Goal: Transaction & Acquisition: Purchase product/service

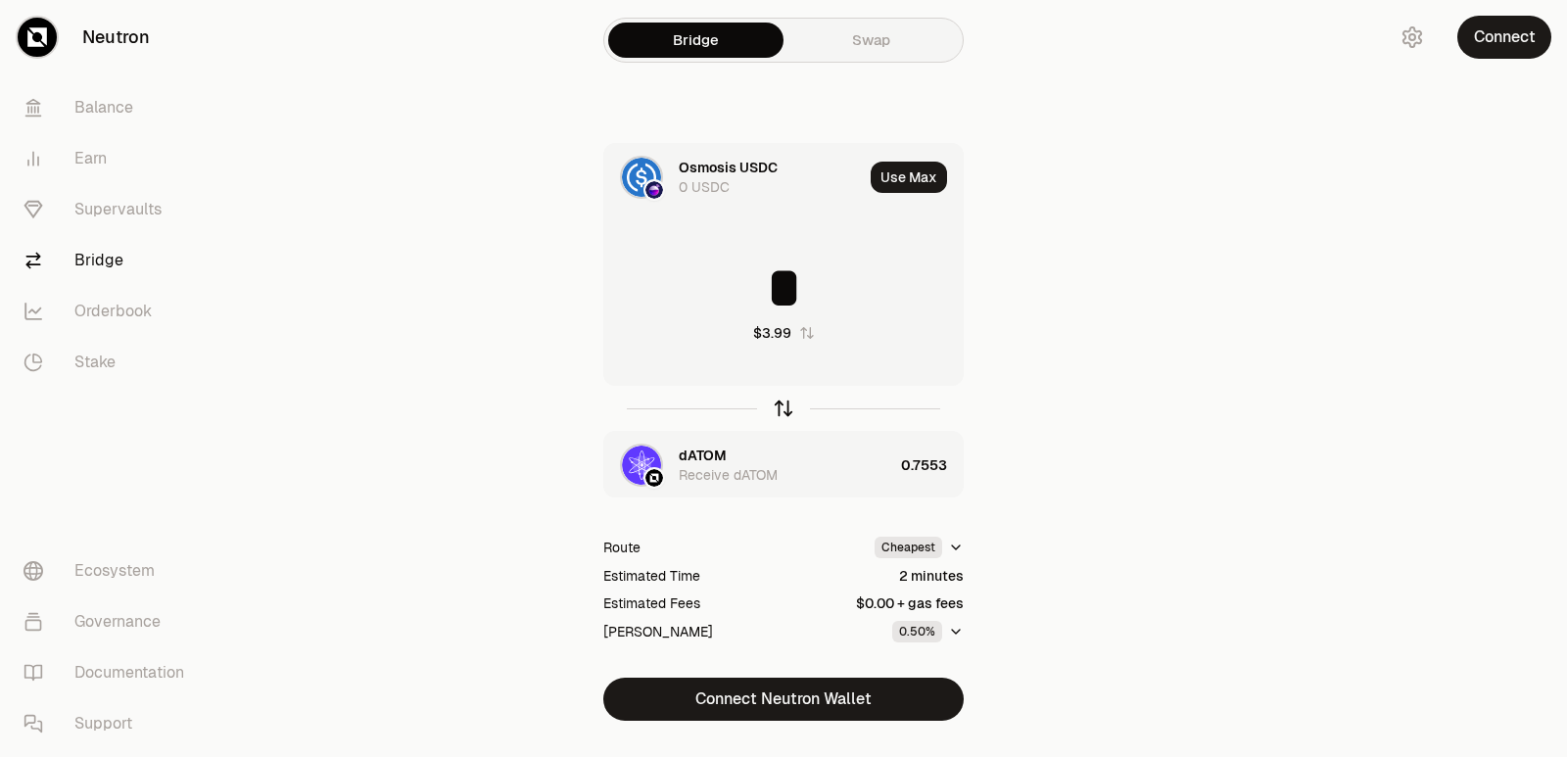
click at [777, 407] on icon "button" at bounding box center [784, 409] width 22 height 22
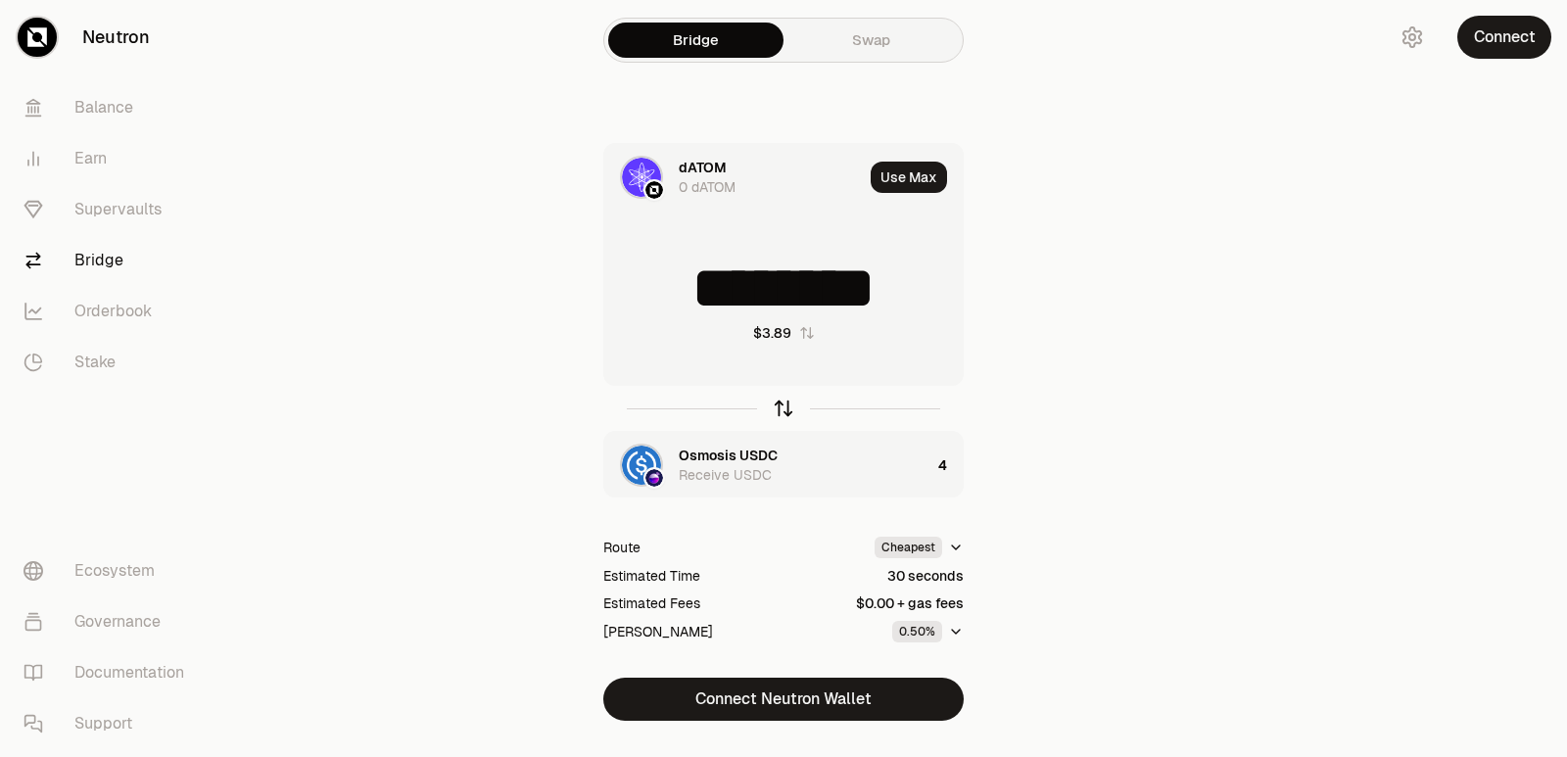
click at [779, 409] on icon "button" at bounding box center [784, 409] width 22 height 22
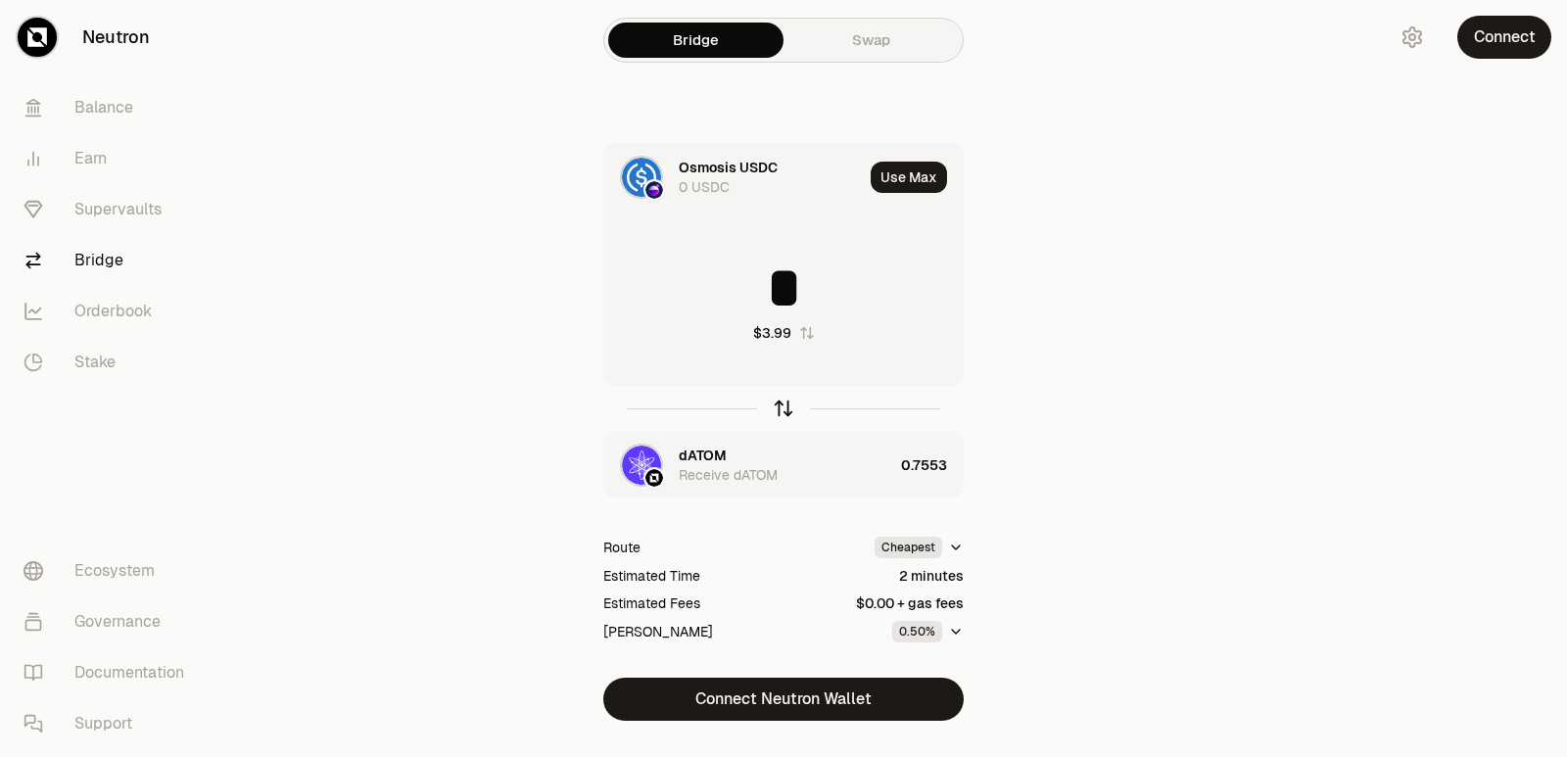
click at [779, 409] on icon "button" at bounding box center [784, 409] width 22 height 22
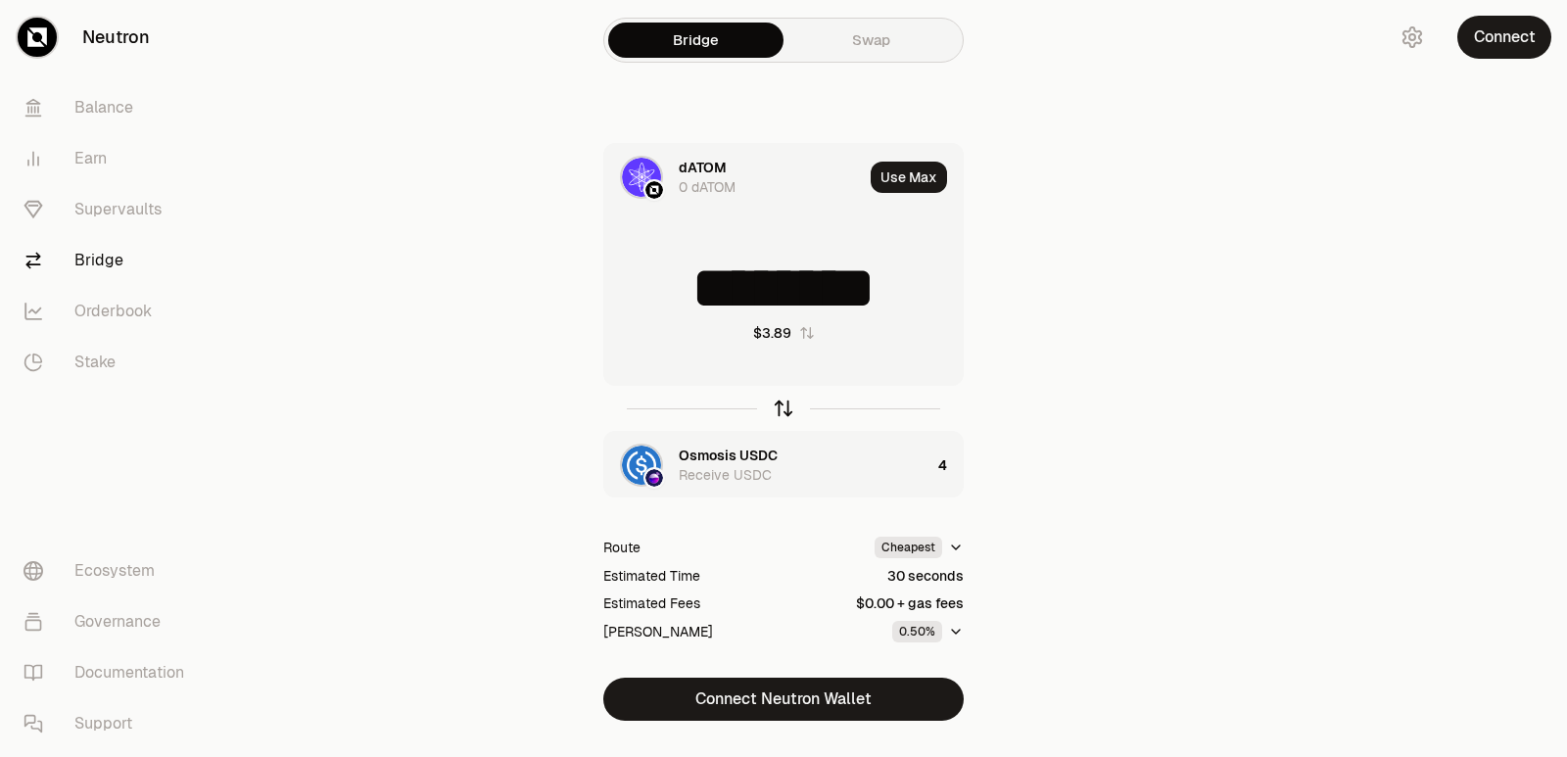
click at [779, 409] on icon "button" at bounding box center [784, 409] width 22 height 22
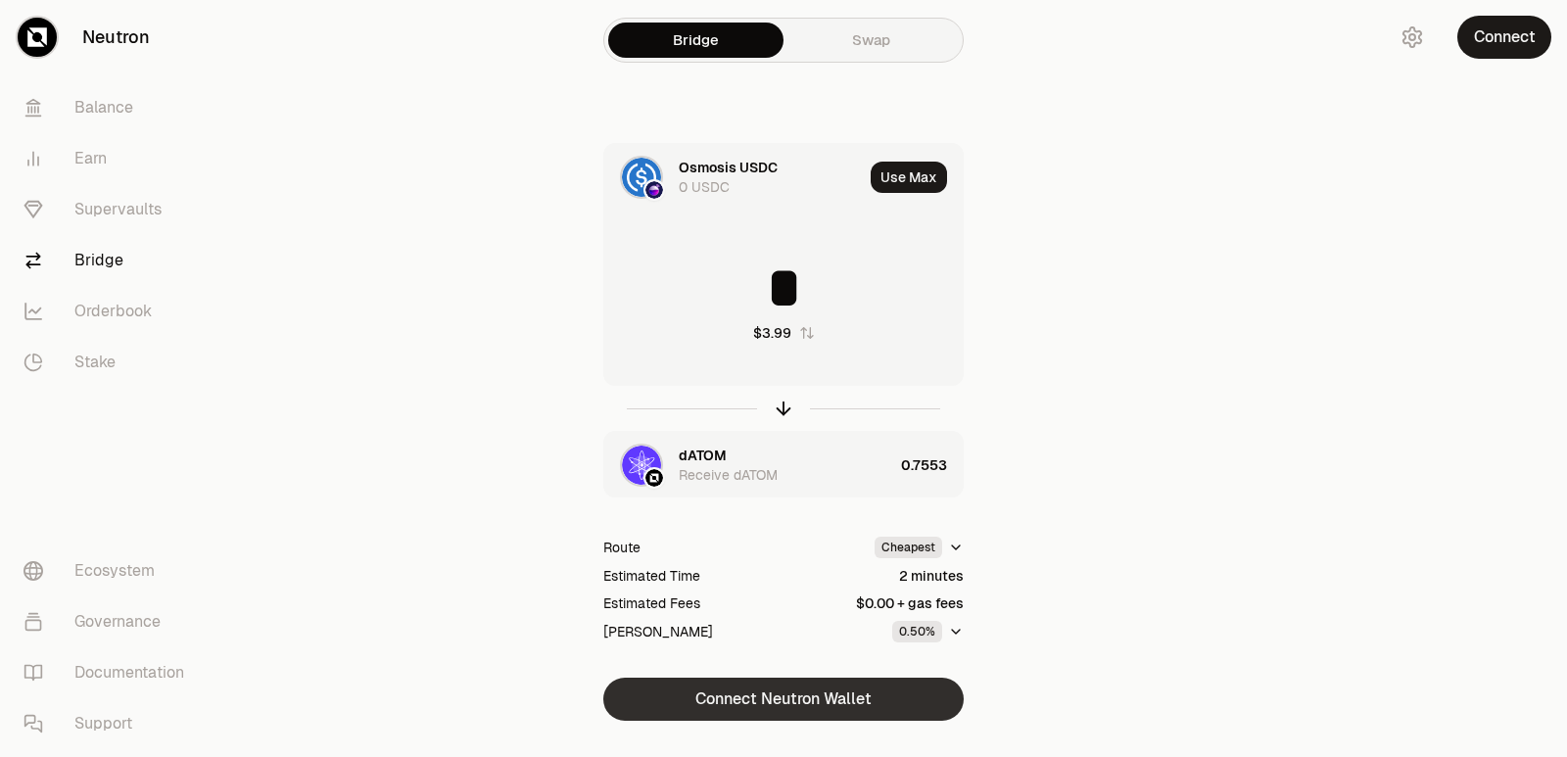
click at [797, 702] on button "Connect Neutron Wallet" at bounding box center [783, 699] width 360 height 43
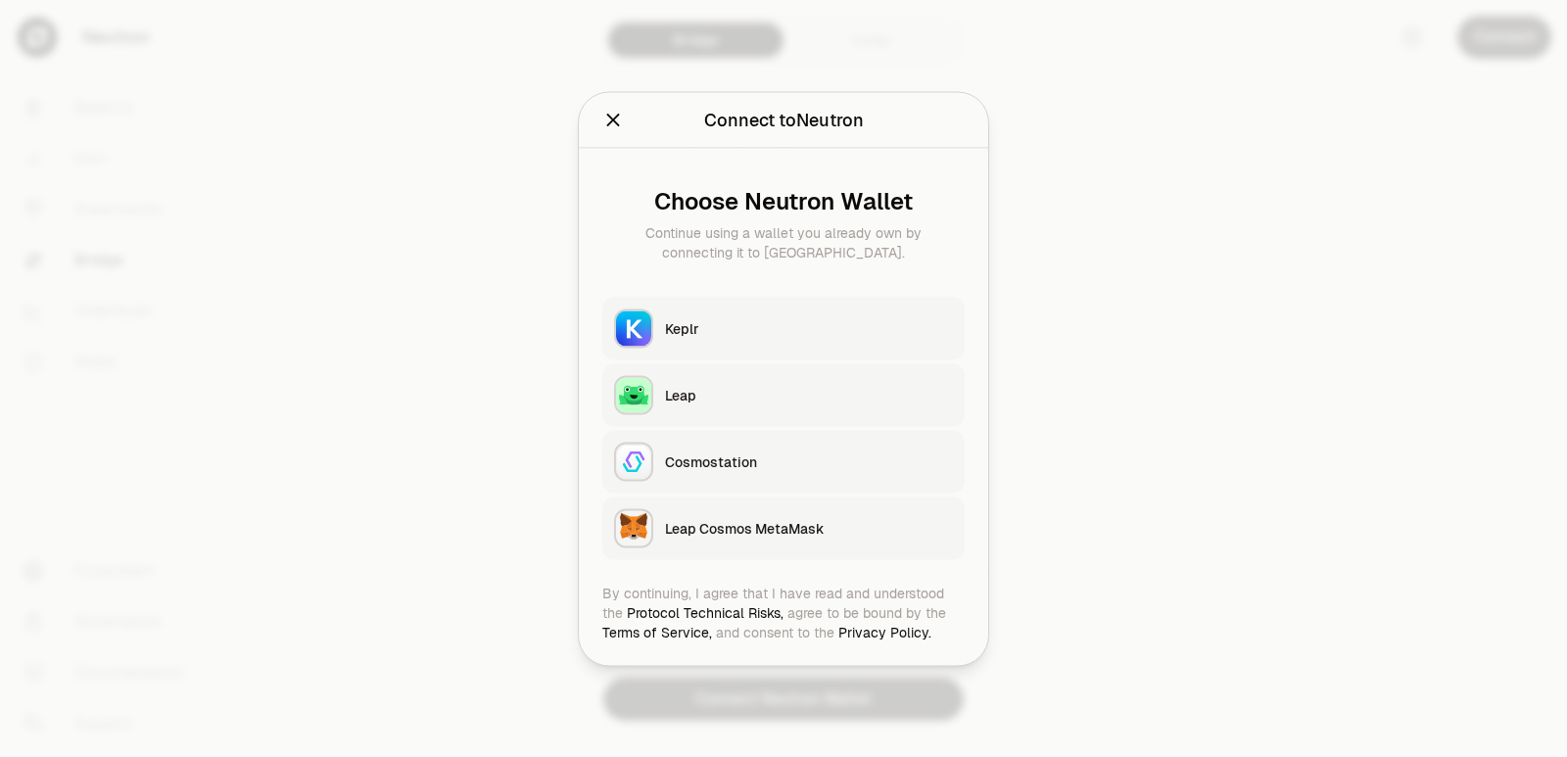
click at [697, 329] on div "Keplr" at bounding box center [809, 328] width 288 height 20
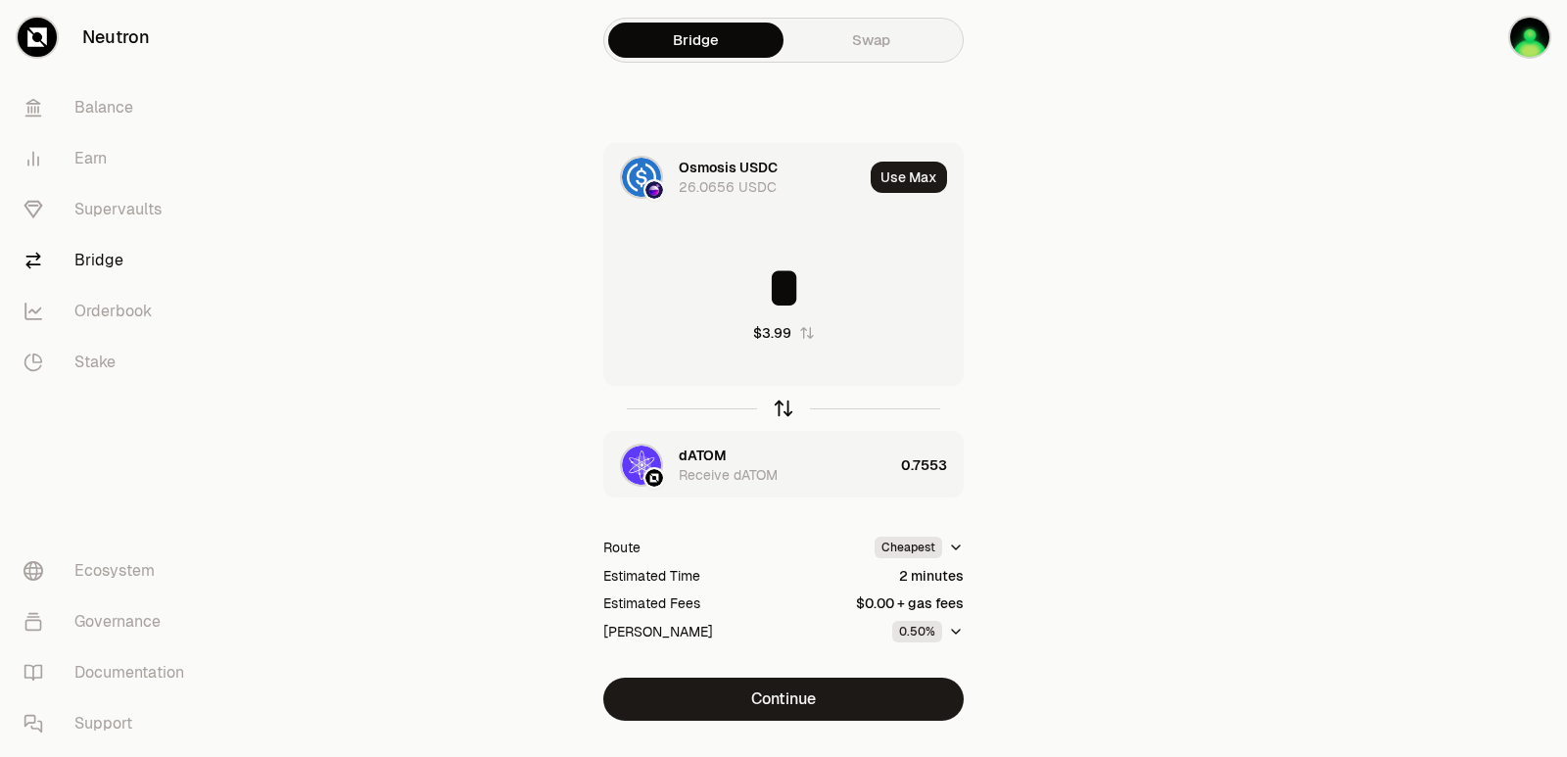
click at [780, 407] on icon "button" at bounding box center [784, 409] width 22 height 22
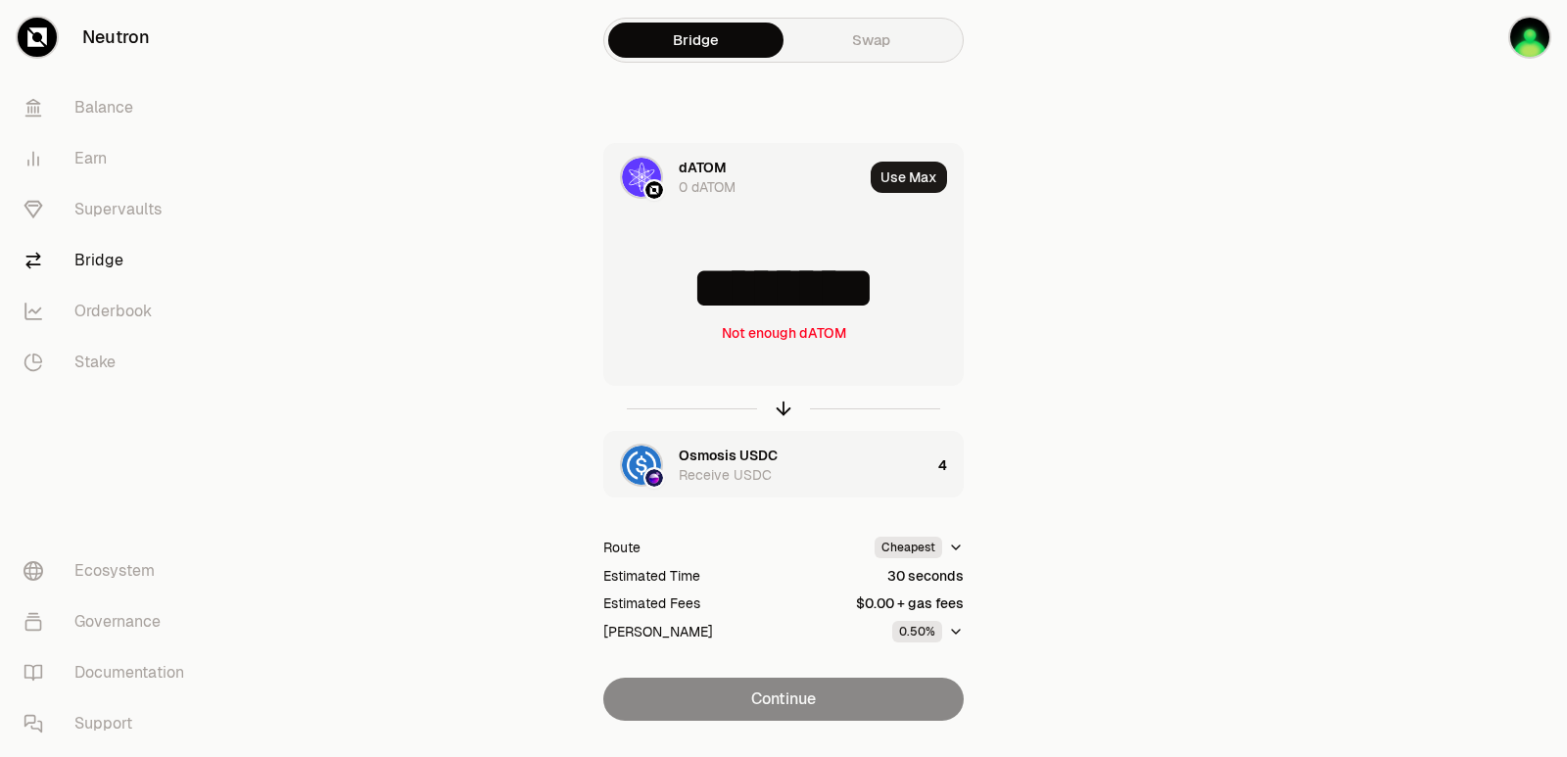
drag, startPoint x: 933, startPoint y: 284, endPoint x: 736, endPoint y: 297, distance: 198.2
click at [736, 297] on input "********" at bounding box center [783, 288] width 358 height 59
type input "******"
click at [782, 405] on icon "button" at bounding box center [784, 409] width 22 height 22
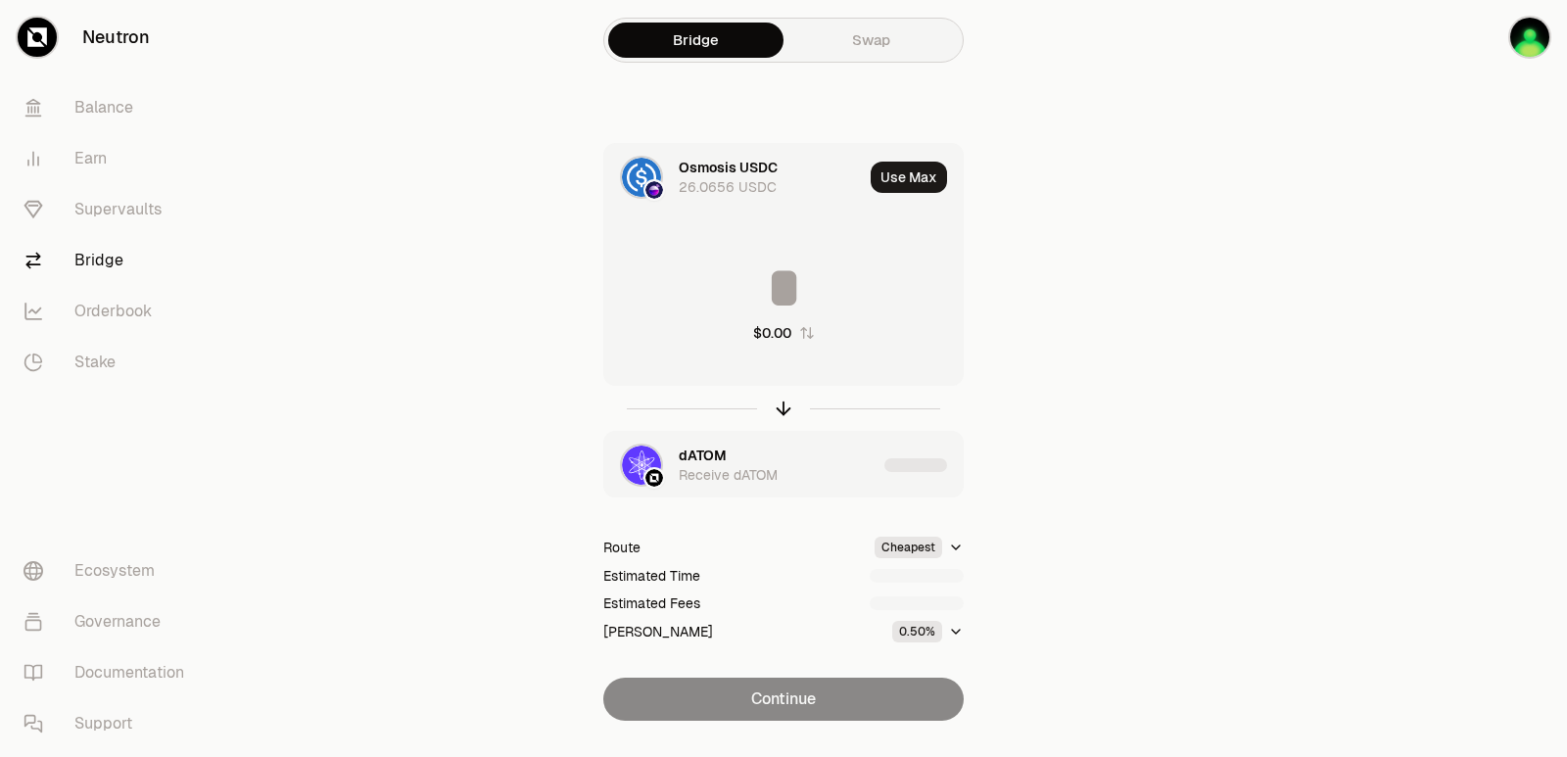
click at [763, 287] on input at bounding box center [783, 288] width 358 height 59
type input "*"
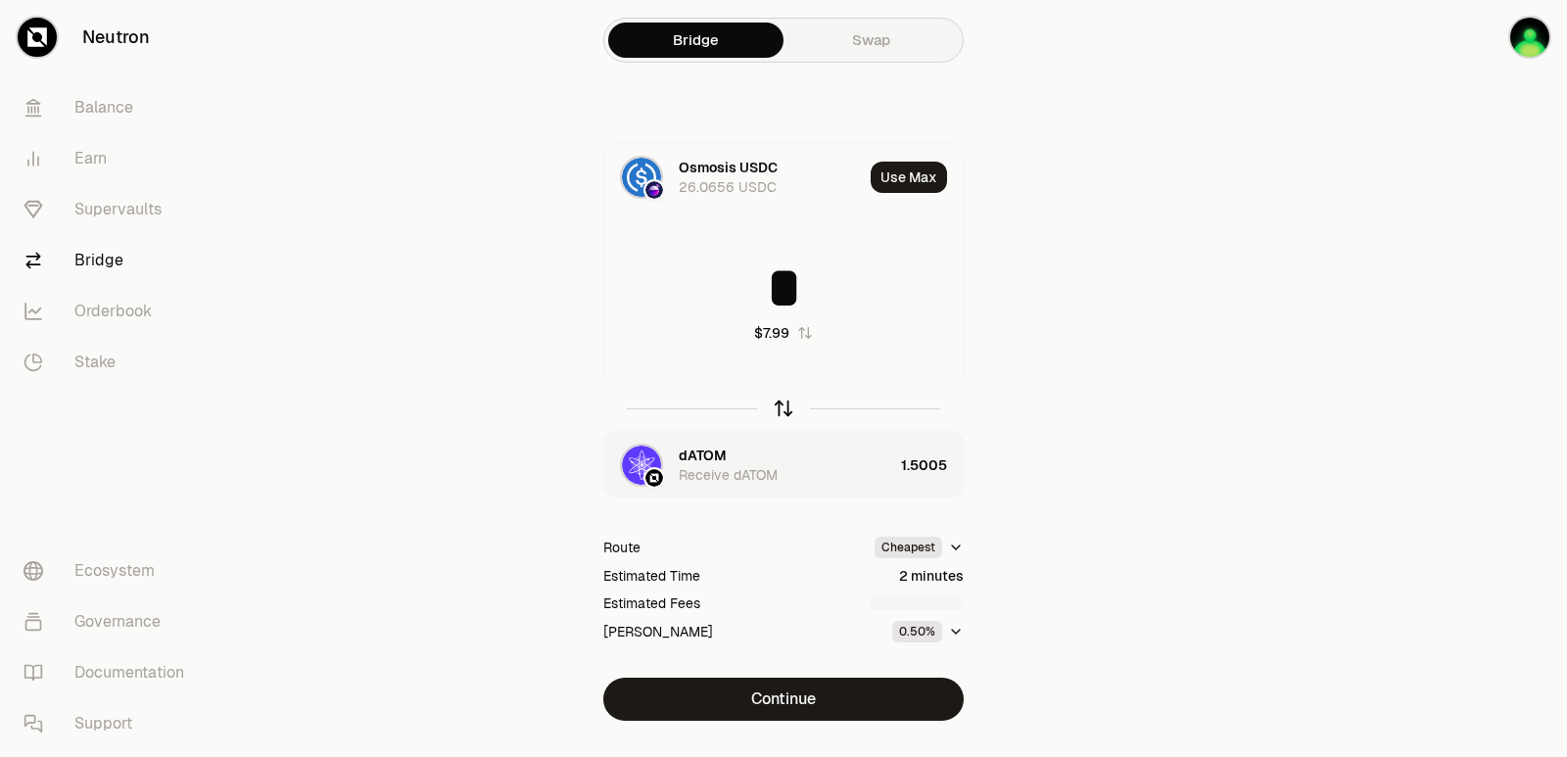
type input "*"
click at [785, 405] on icon "button" at bounding box center [784, 409] width 22 height 22
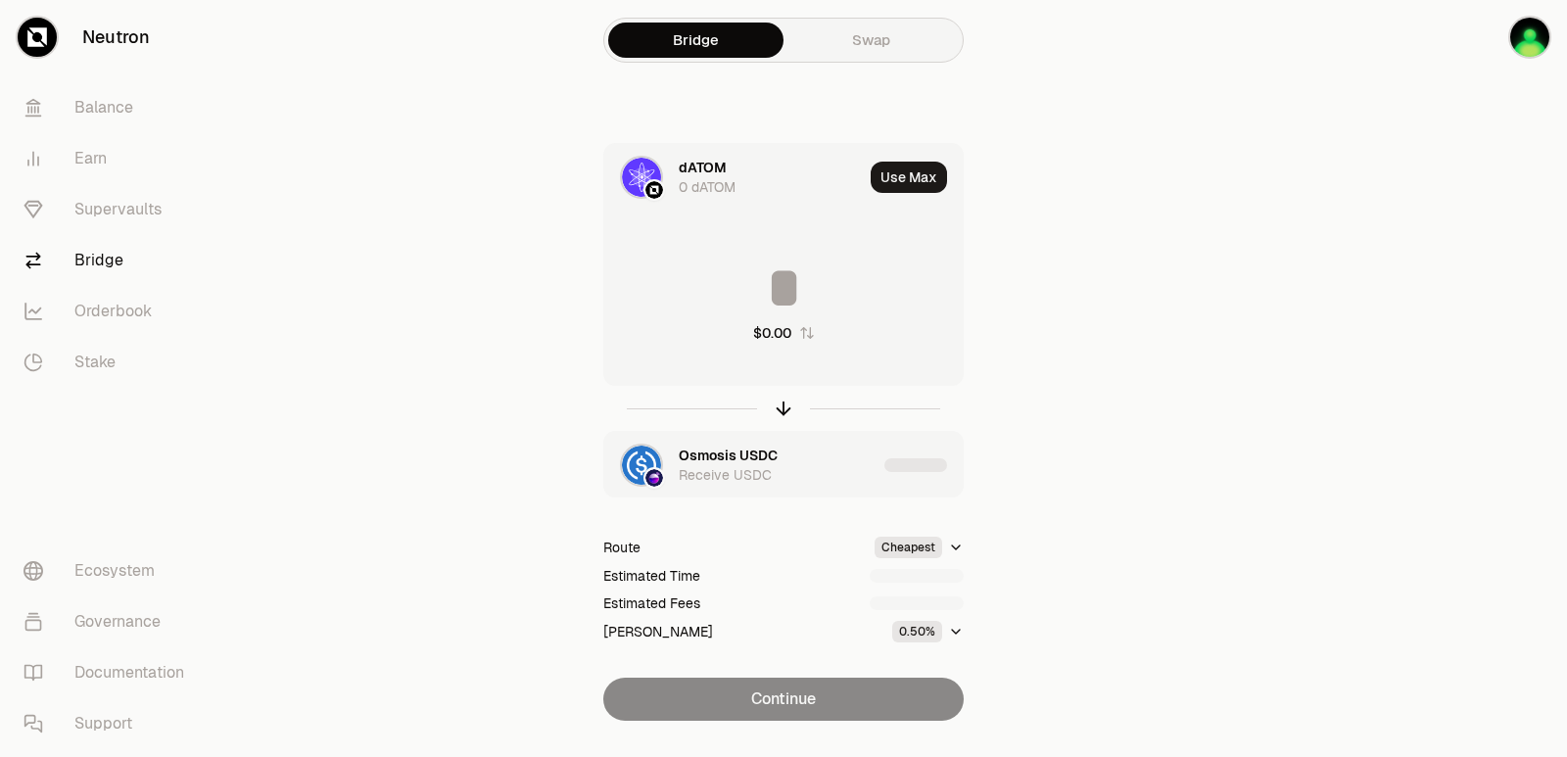
click at [774, 275] on input at bounding box center [783, 288] width 358 height 59
type input "****"
click at [781, 399] on icon "button" at bounding box center [784, 409] width 22 height 22
click at [757, 259] on input at bounding box center [783, 288] width 358 height 59
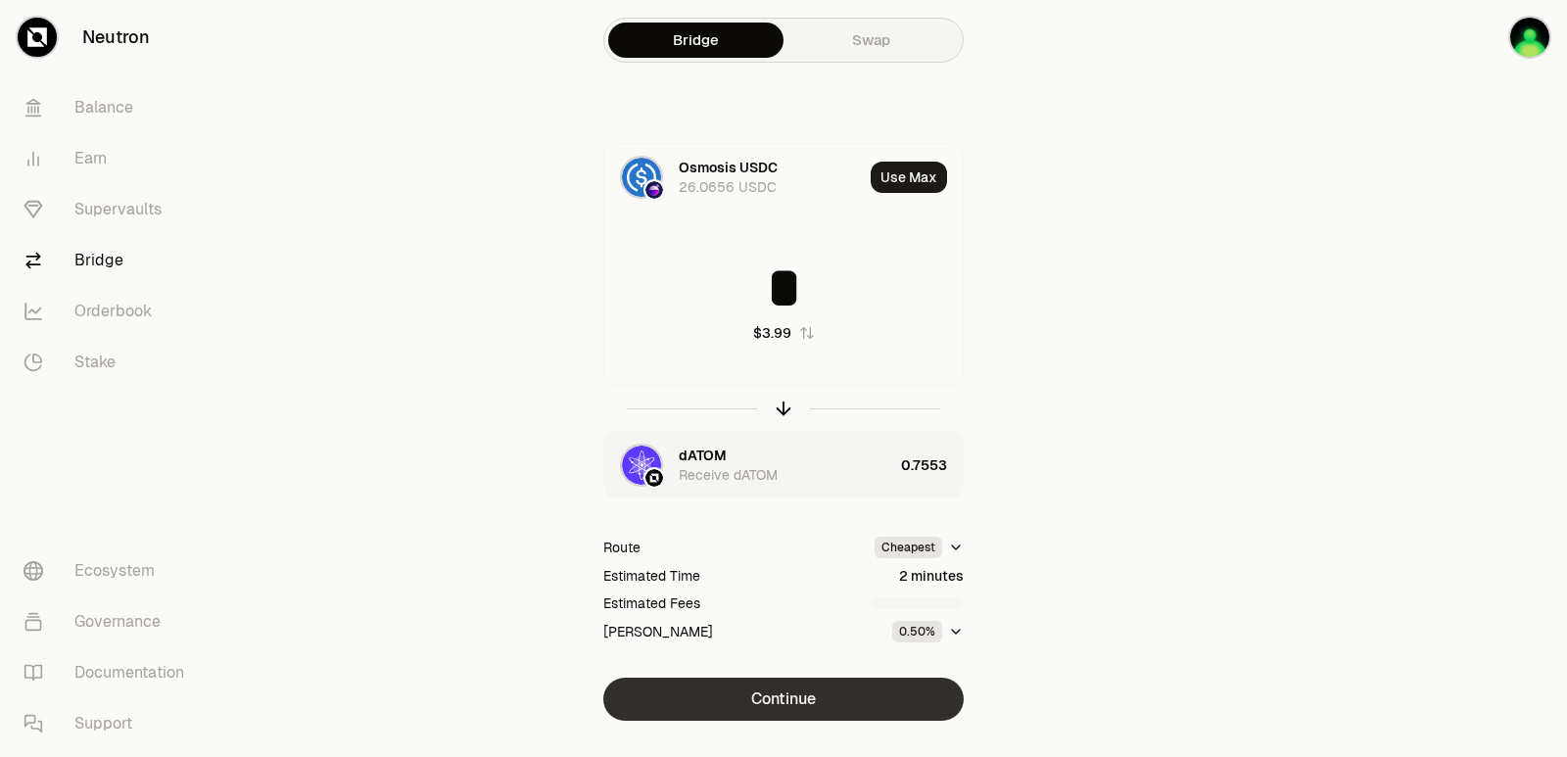
type input "*"
click at [760, 689] on button "Continue" at bounding box center [783, 699] width 360 height 43
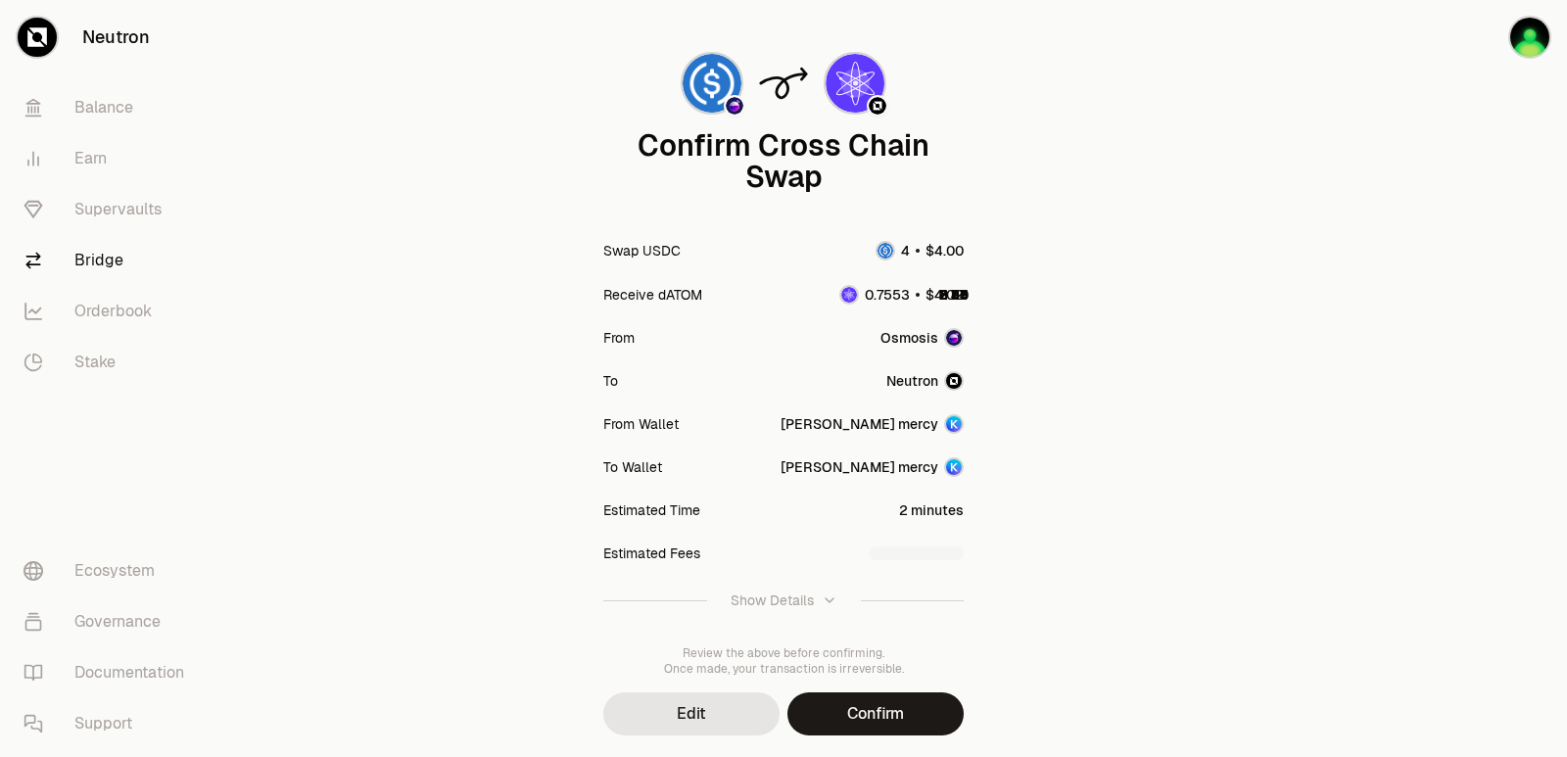
scroll to position [162, 0]
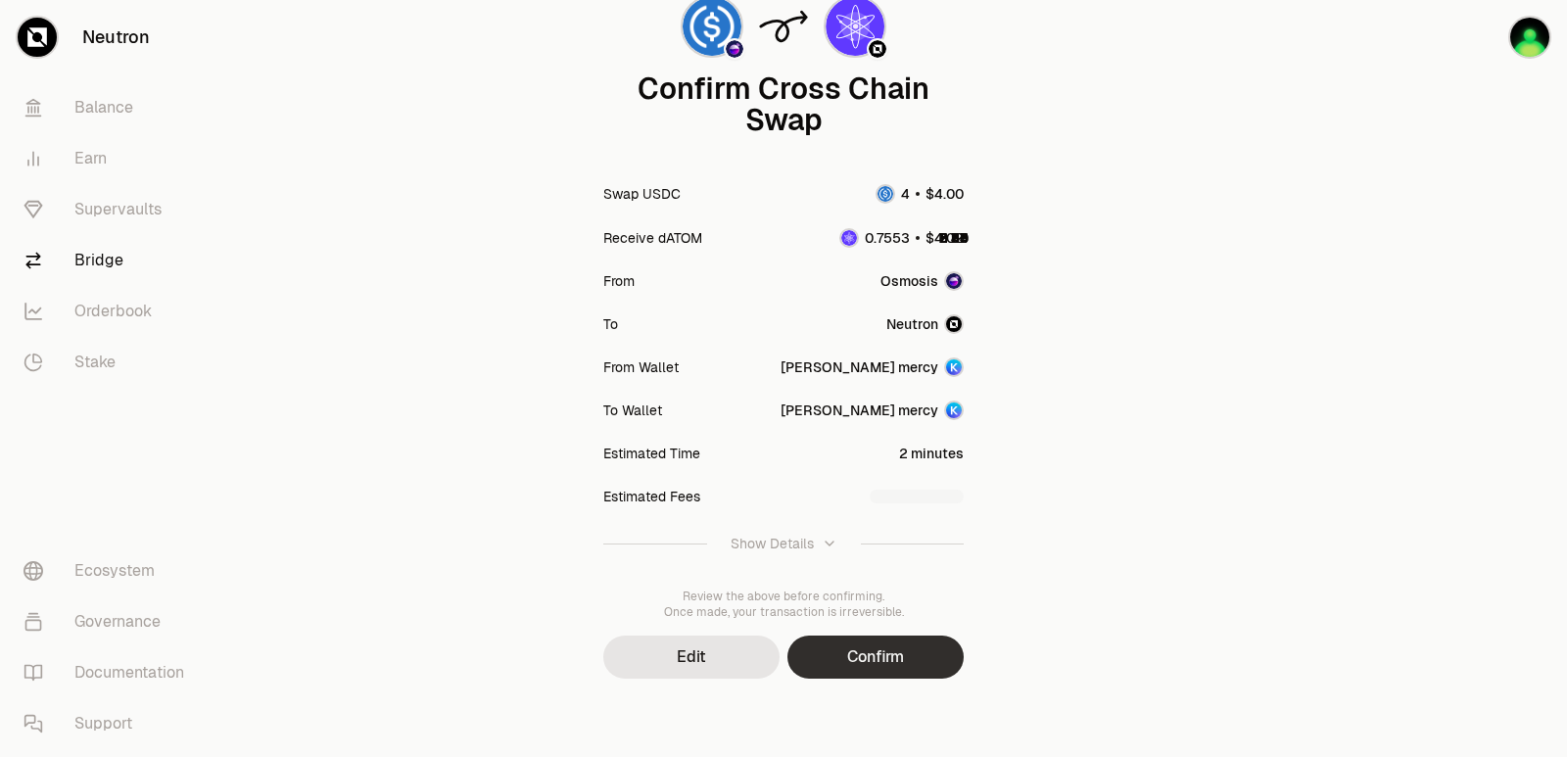
click at [926, 658] on button "Confirm" at bounding box center [875, 657] width 176 height 43
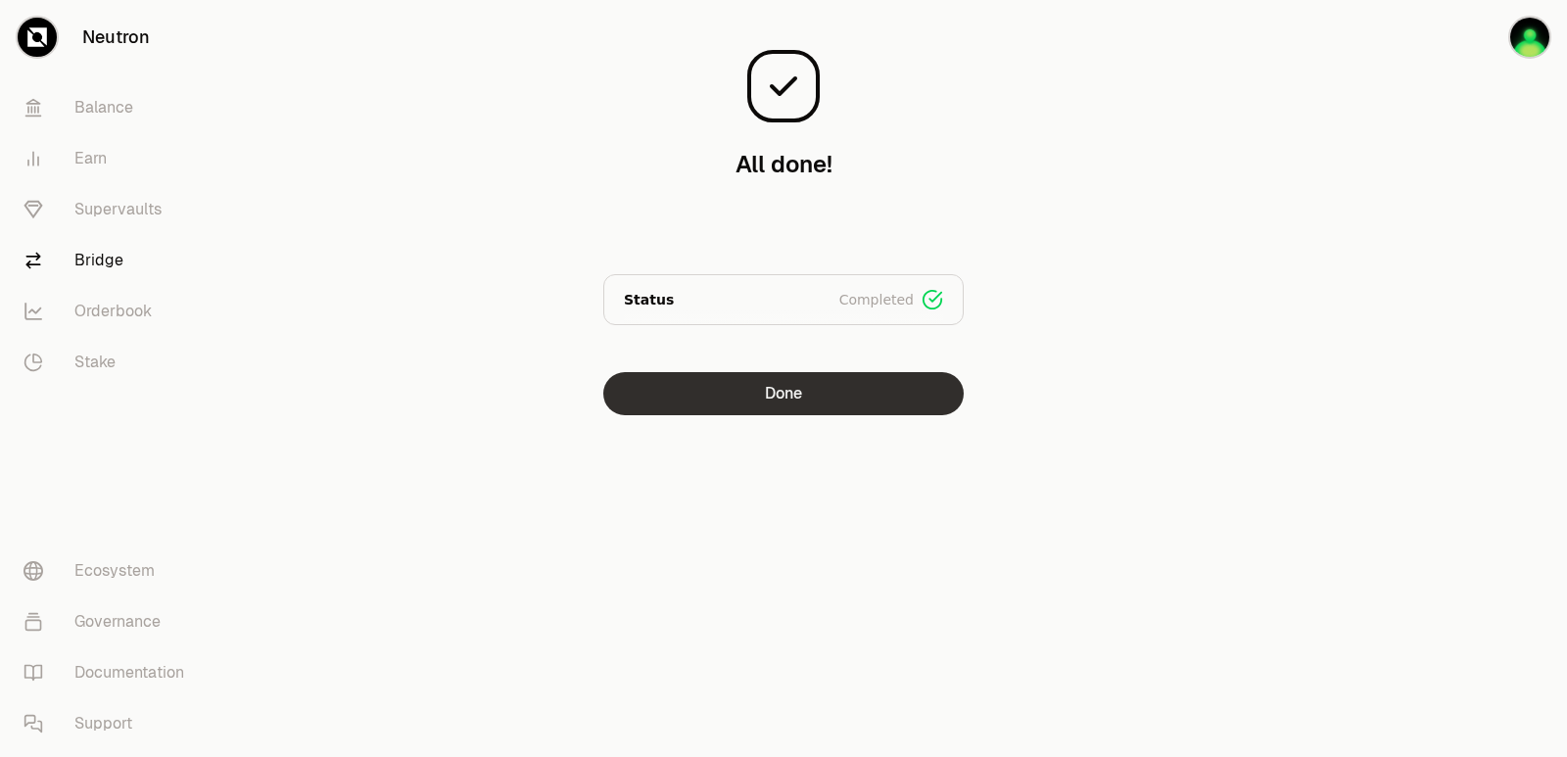
click at [786, 389] on button "Done" at bounding box center [783, 393] width 360 height 43
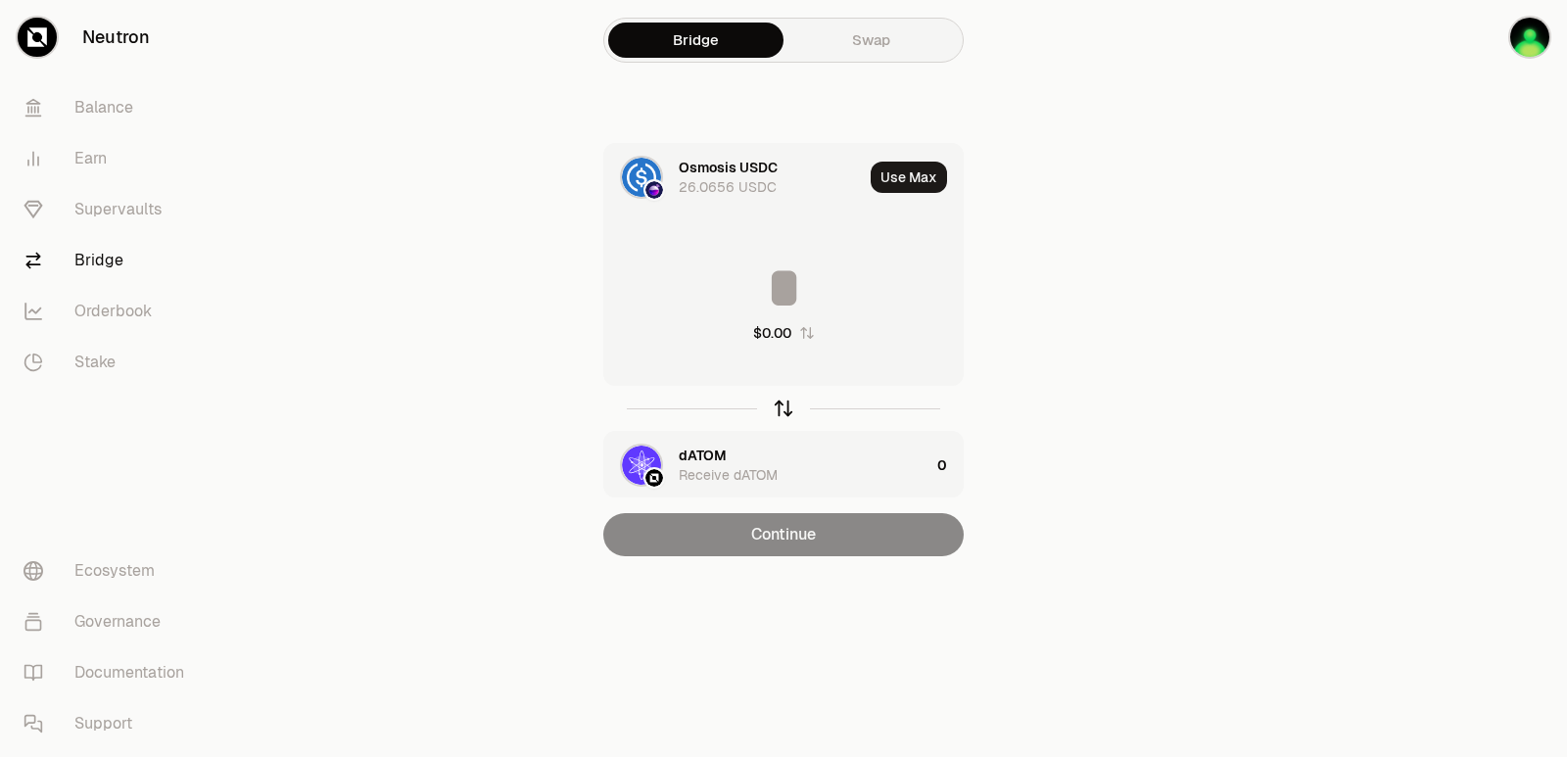
click at [782, 406] on icon "button" at bounding box center [784, 409] width 22 height 22
click at [908, 179] on button "Use Max" at bounding box center [909, 177] width 76 height 31
type input "*******"
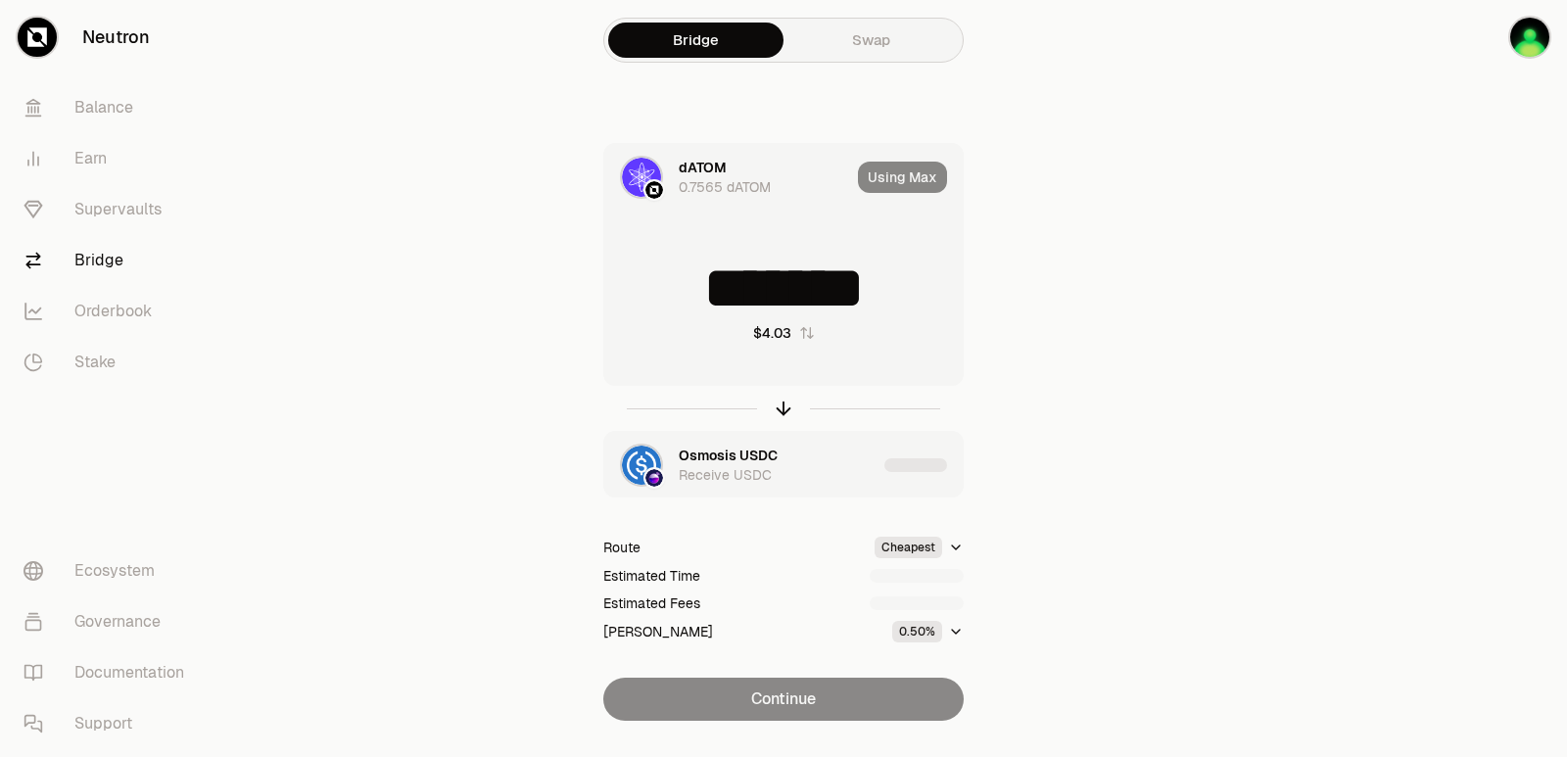
scroll to position [42, 0]
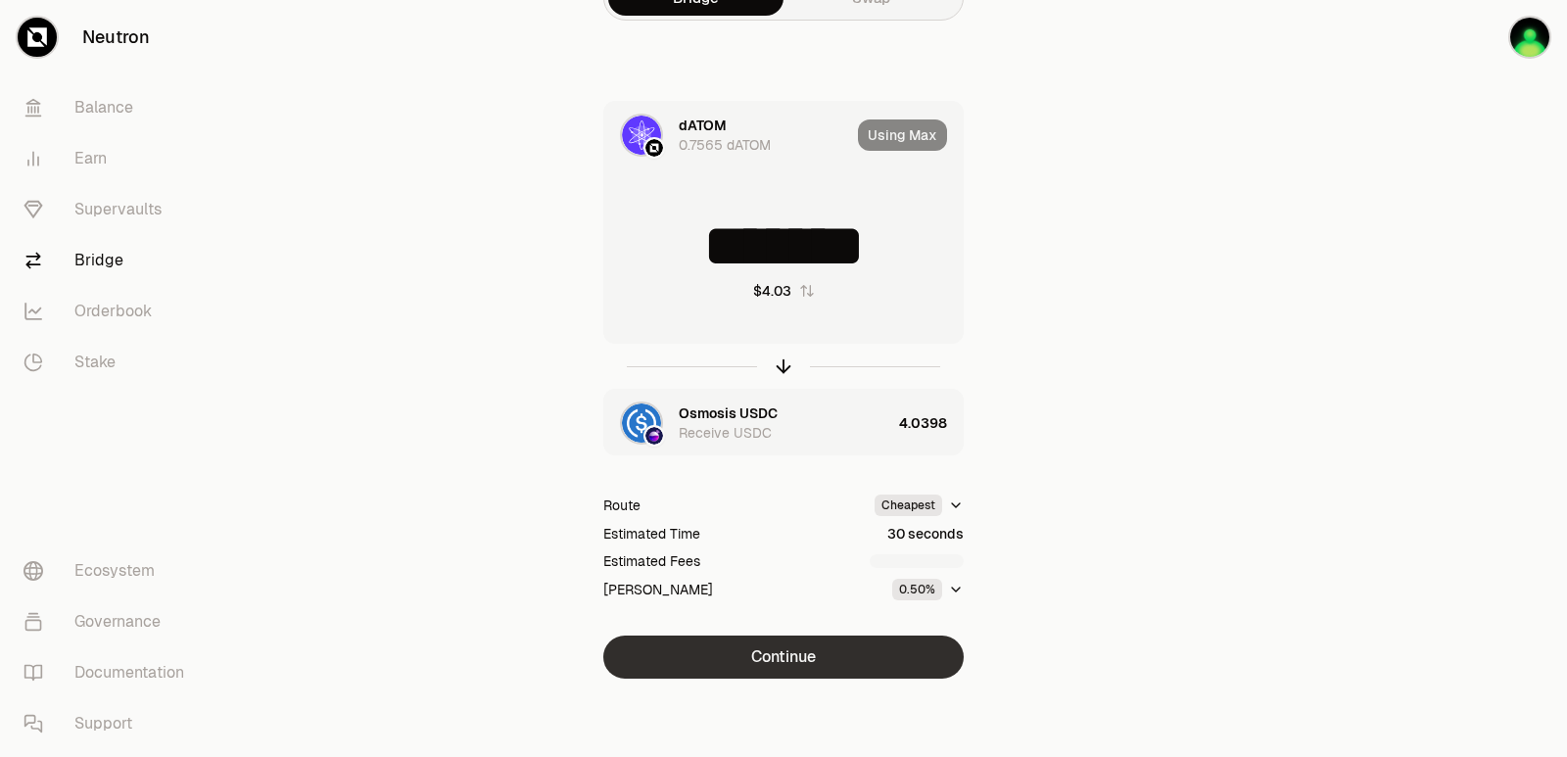
click at [782, 652] on button "Continue" at bounding box center [783, 657] width 360 height 43
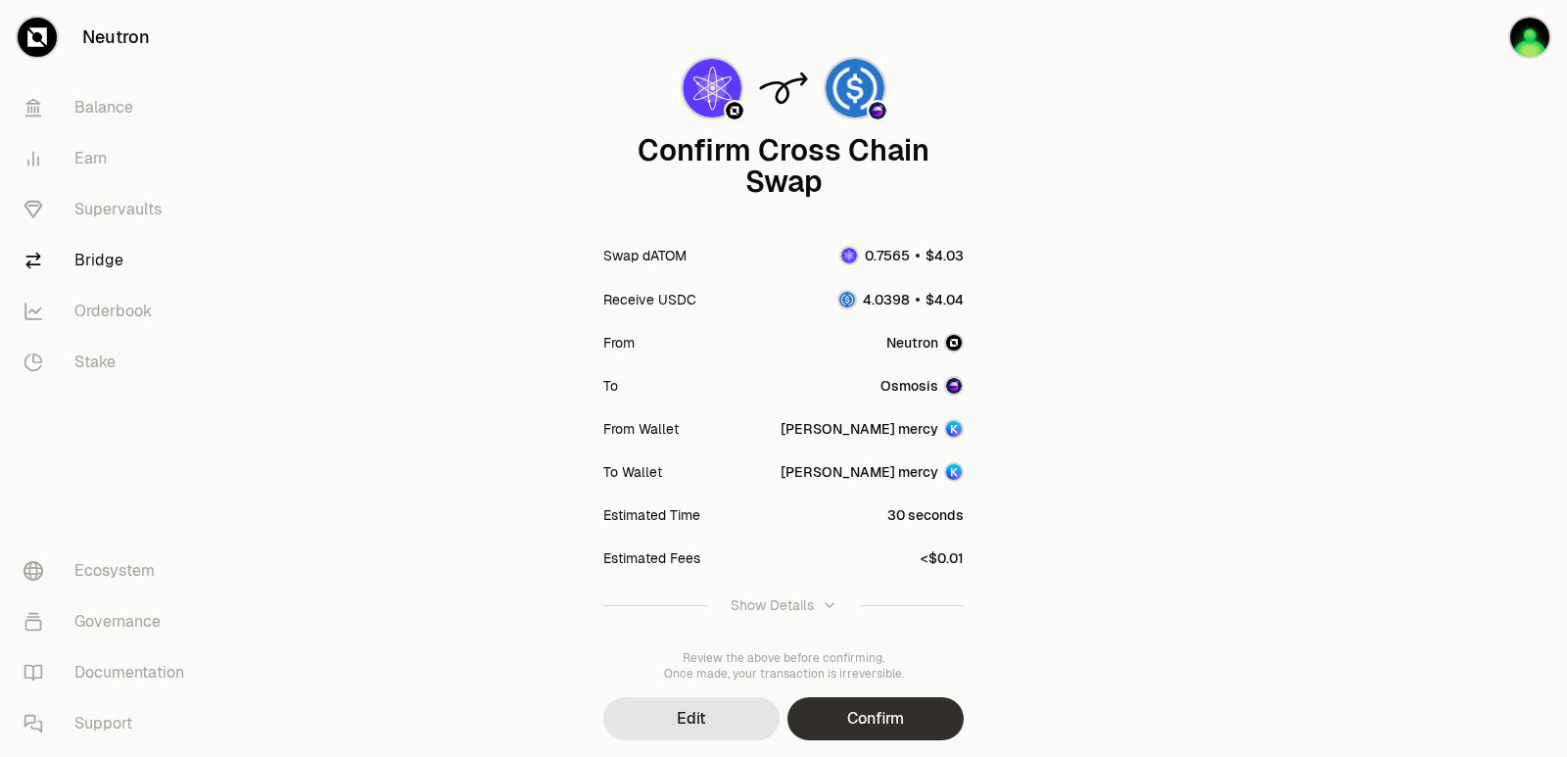
scroll to position [162, 0]
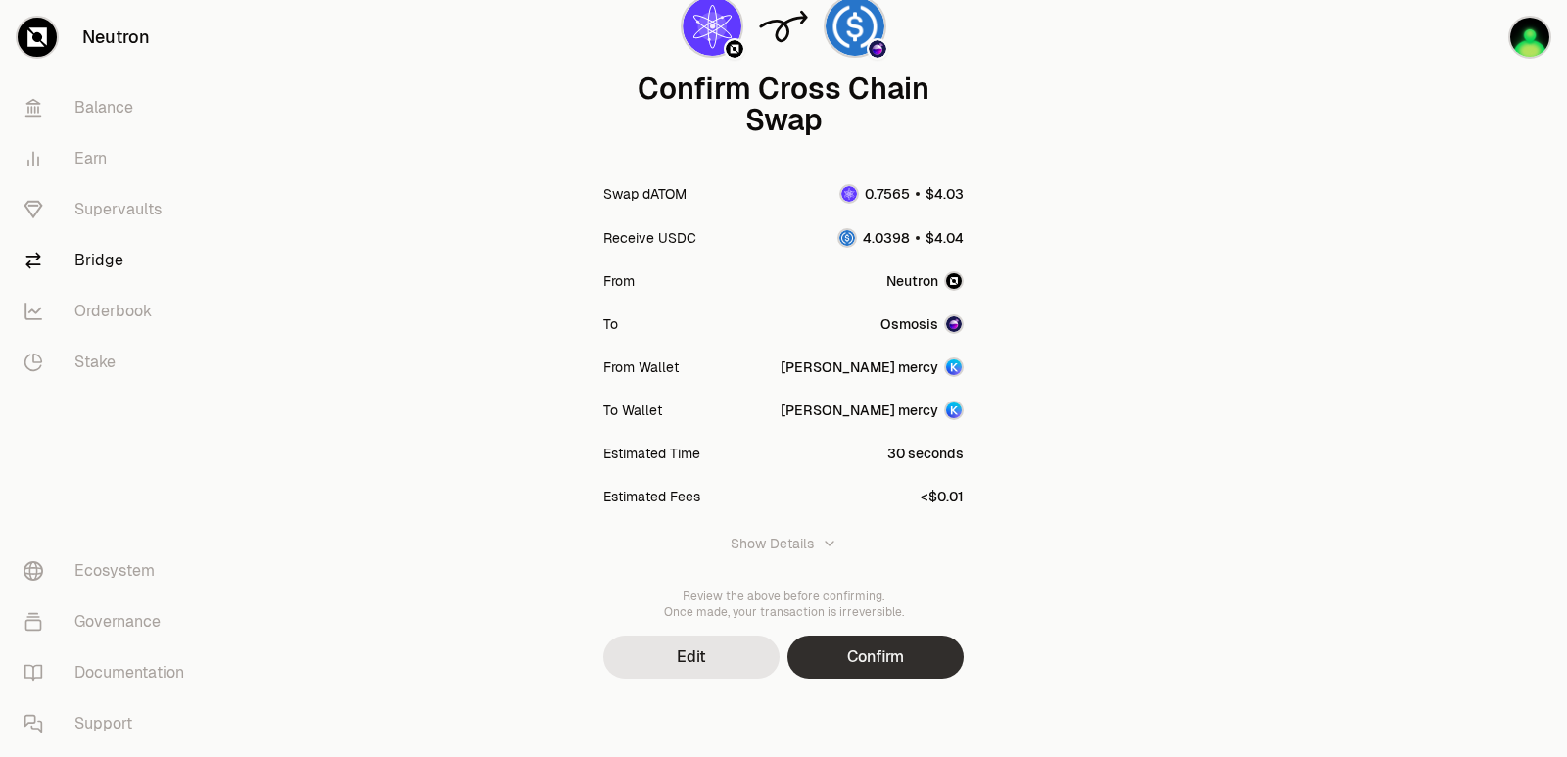
click at [848, 667] on button "Confirm" at bounding box center [875, 657] width 176 height 43
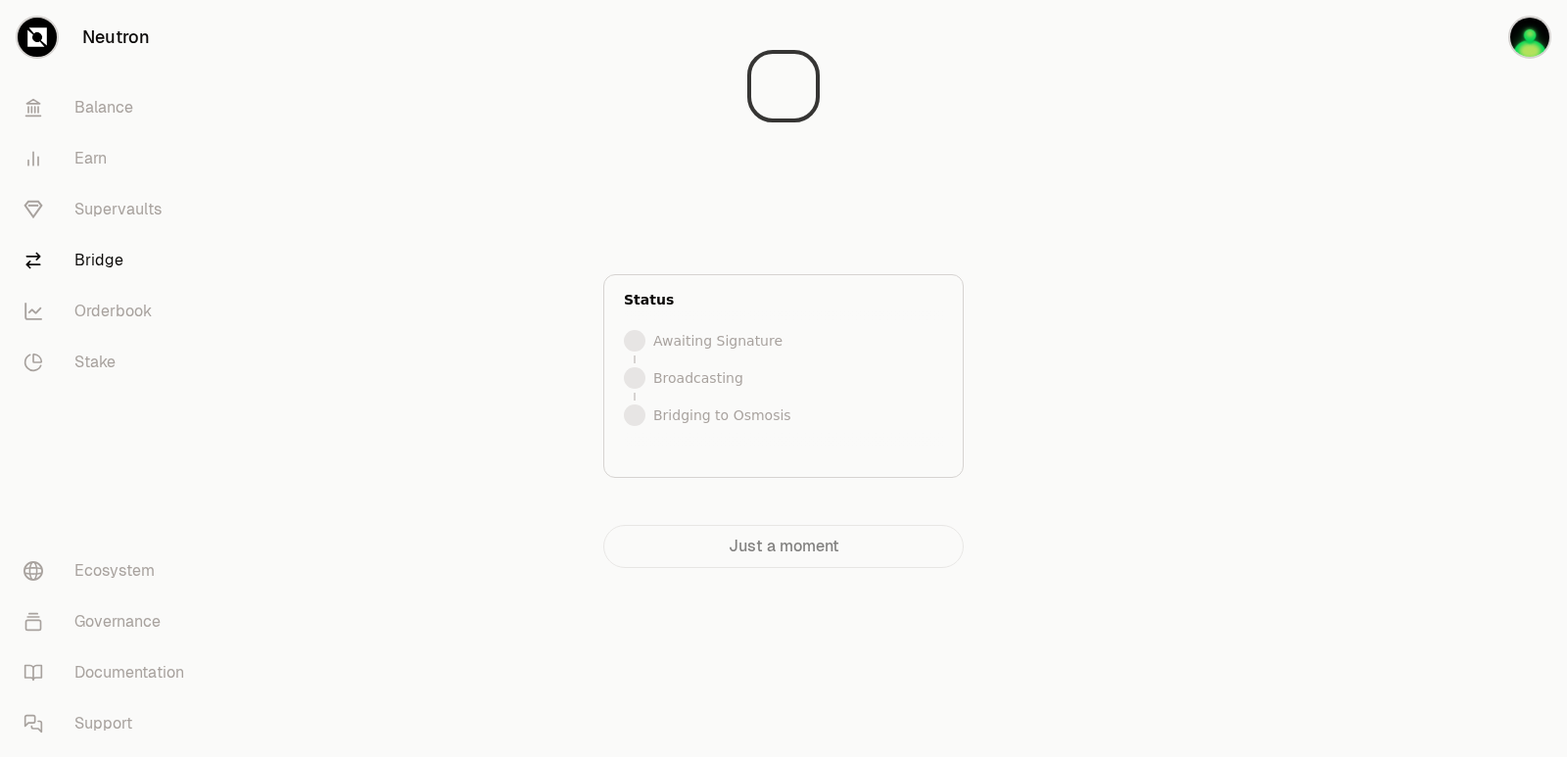
scroll to position [0, 0]
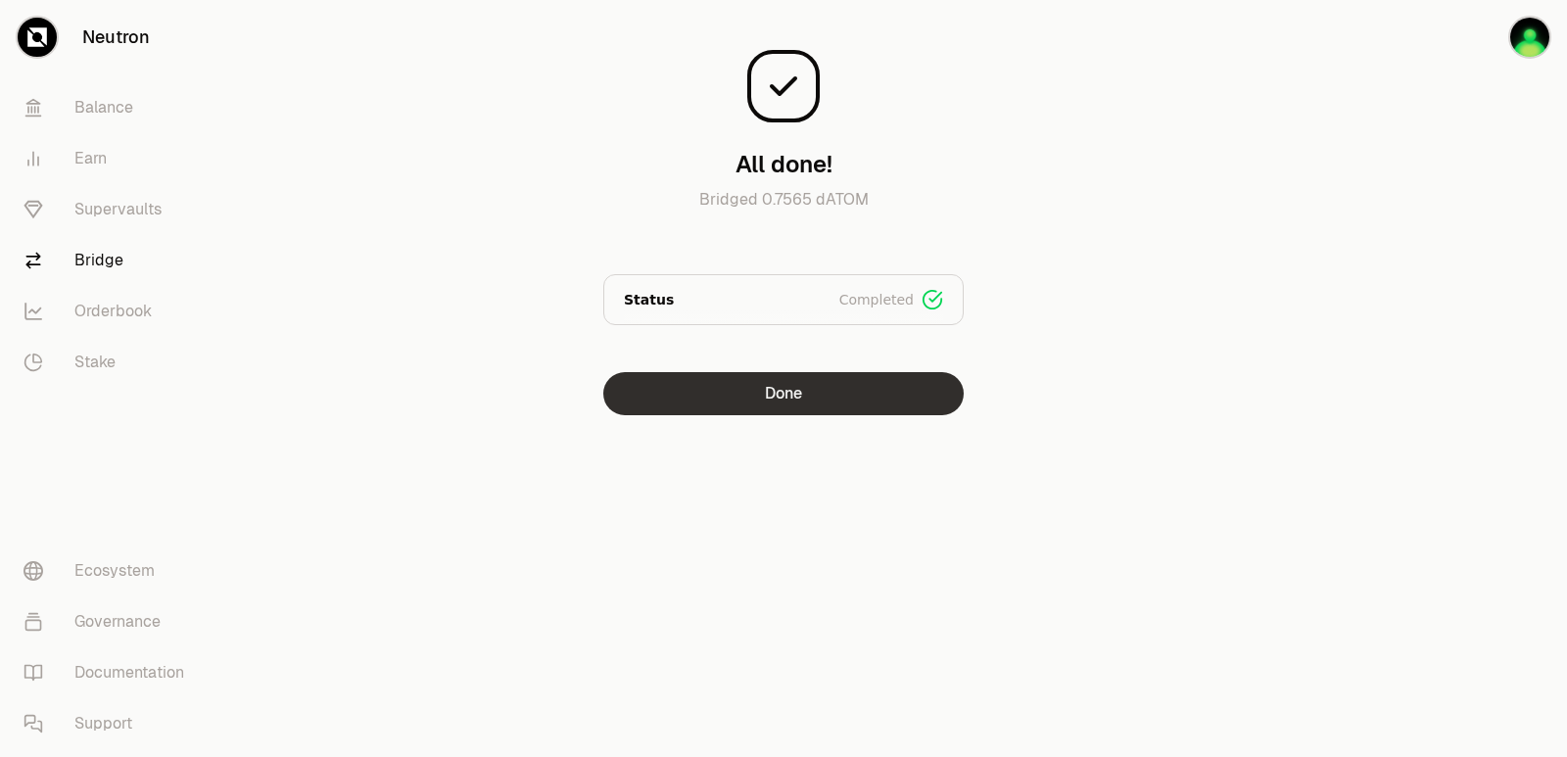
click at [826, 413] on button "Done" at bounding box center [783, 393] width 360 height 43
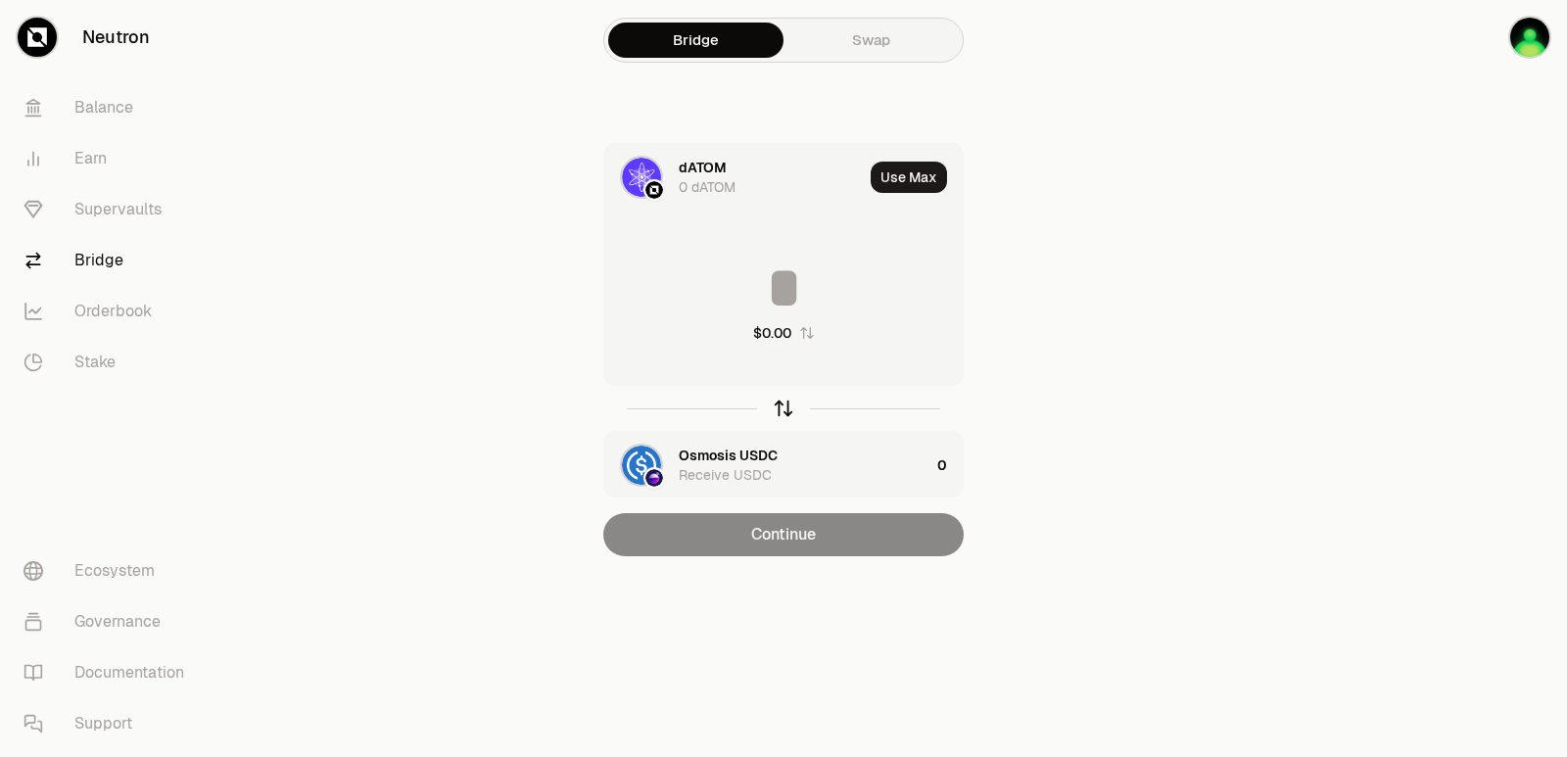
click at [775, 412] on icon "button" at bounding box center [784, 409] width 22 height 22
click at [715, 445] on div "dATOM Receive dATOM" at bounding box center [766, 465] width 325 height 67
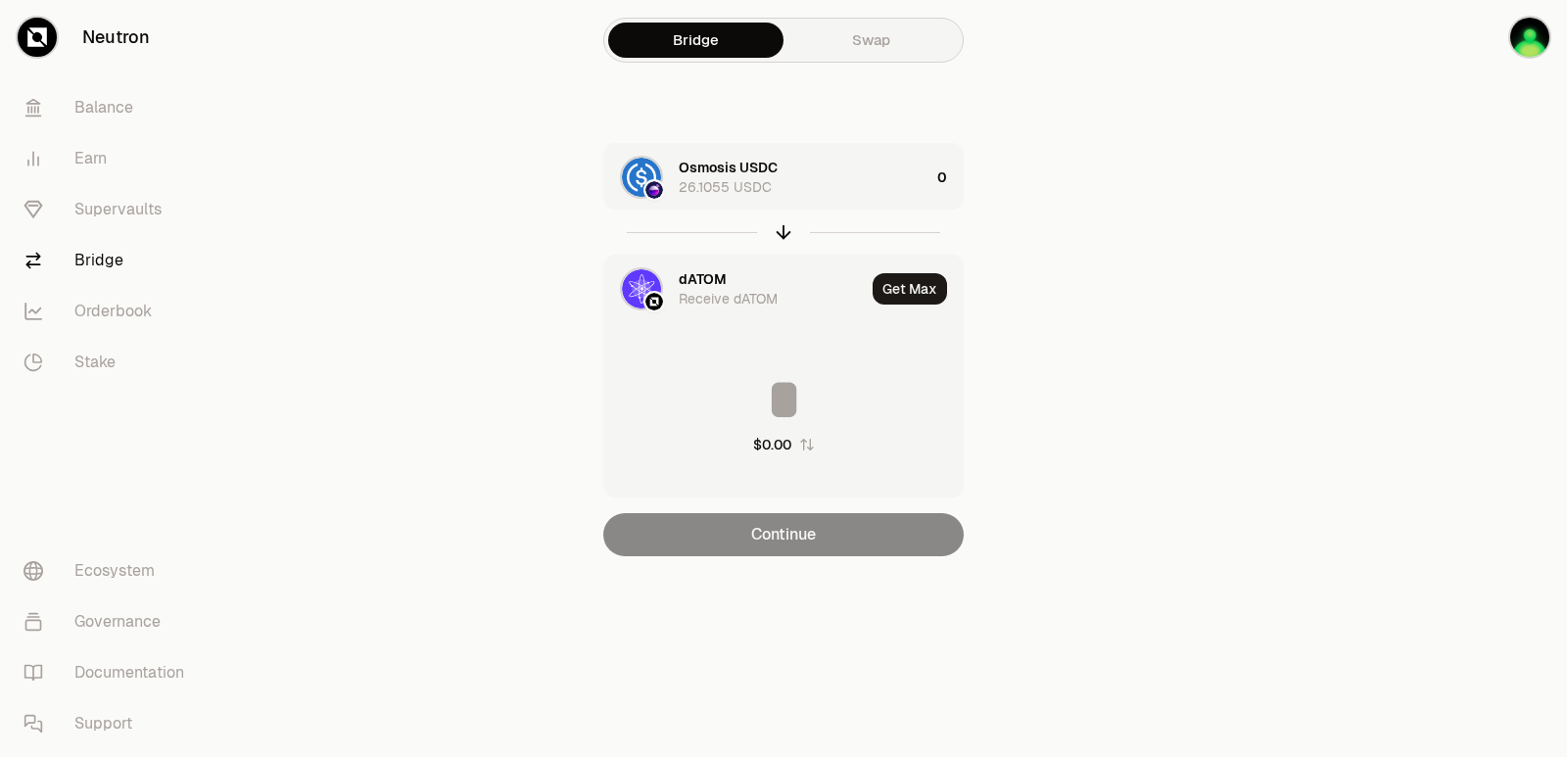
click at [712, 283] on div "dATOM" at bounding box center [703, 279] width 48 height 20
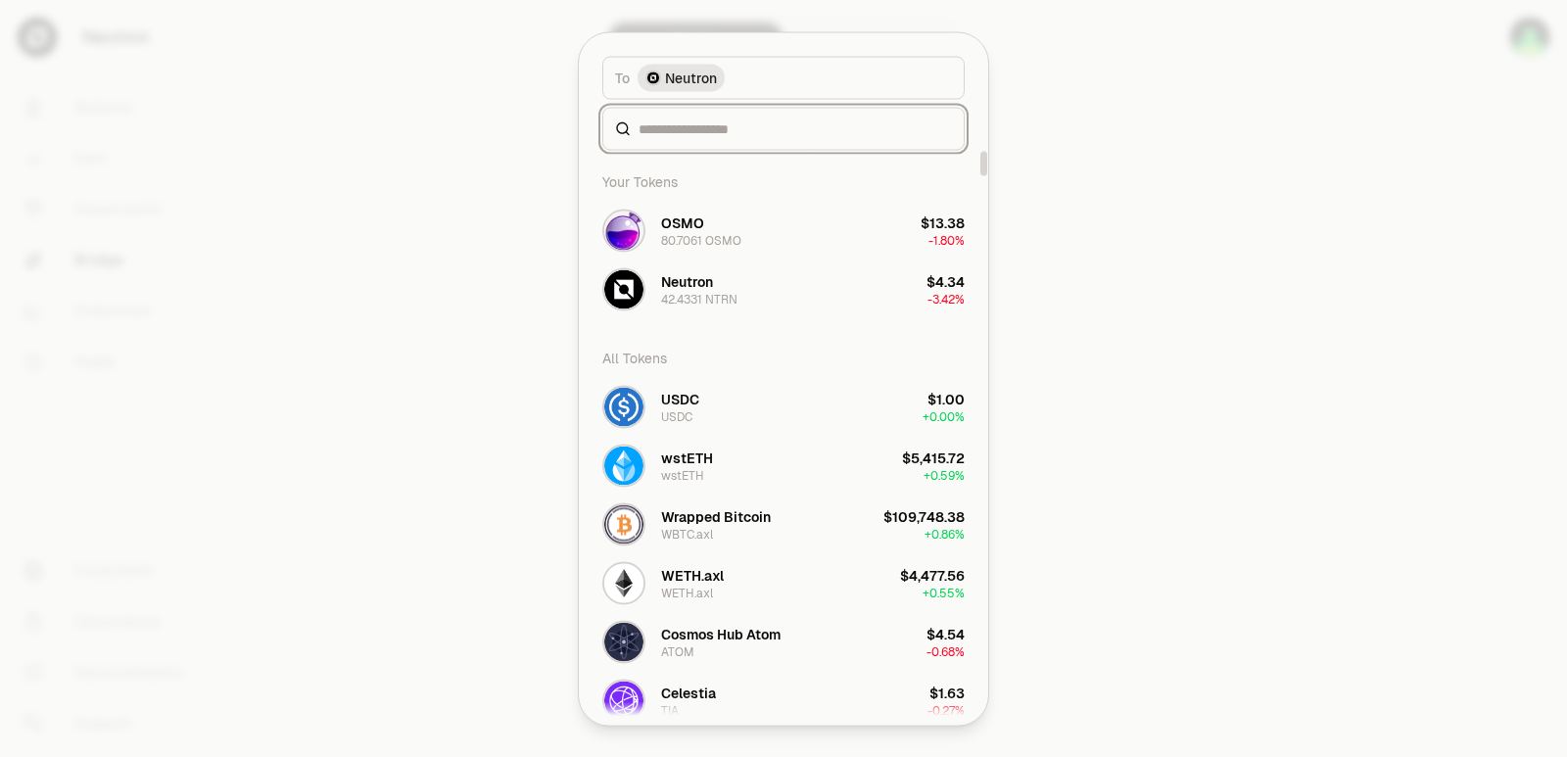
click at [697, 121] on input at bounding box center [795, 129] width 313 height 20
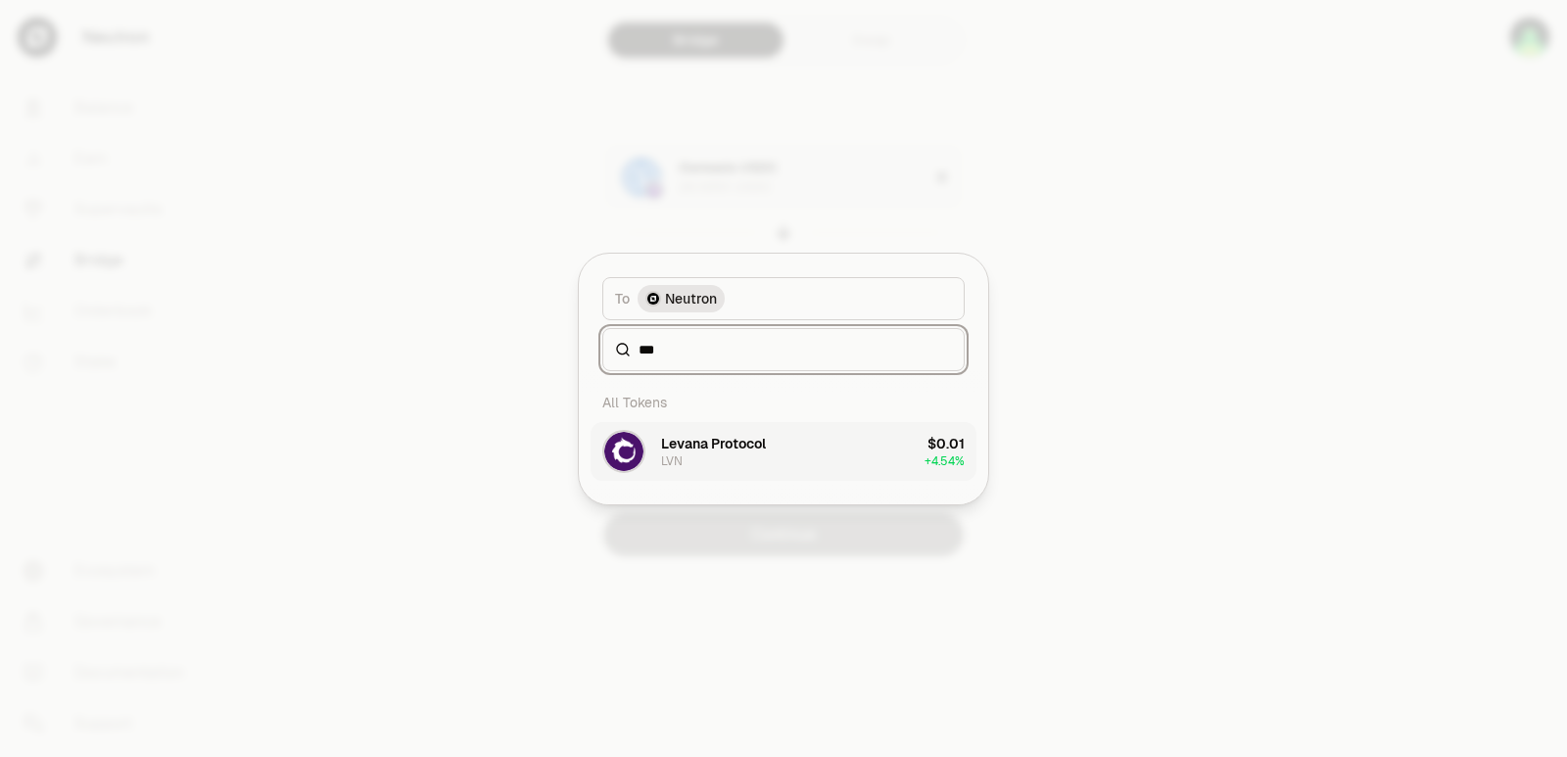
type input "***"
click at [690, 452] on div "Levana Protocol" at bounding box center [713, 444] width 105 height 20
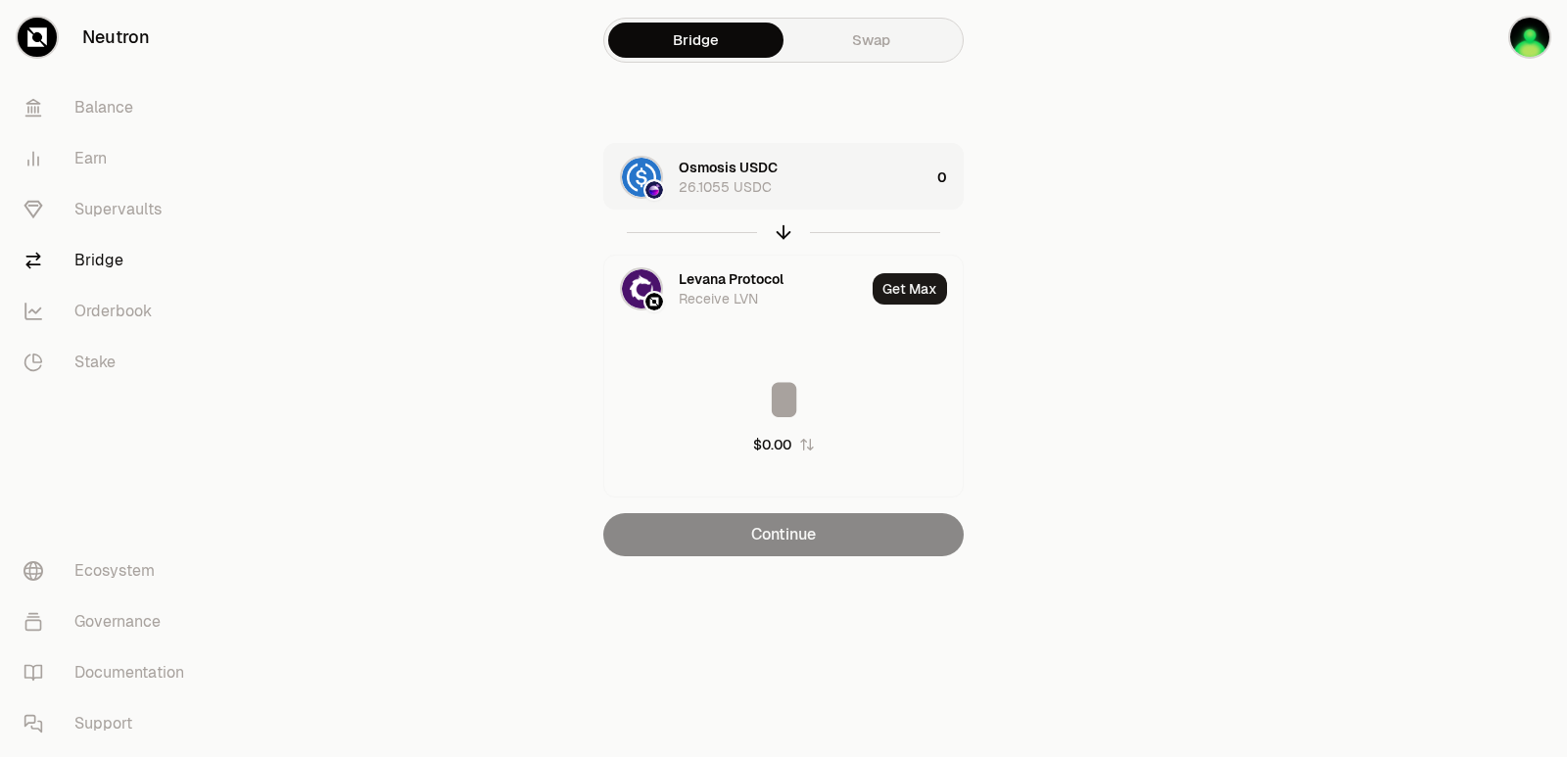
click at [825, 176] on div "Osmosis USDC 26.1055 USDC" at bounding box center [804, 177] width 251 height 39
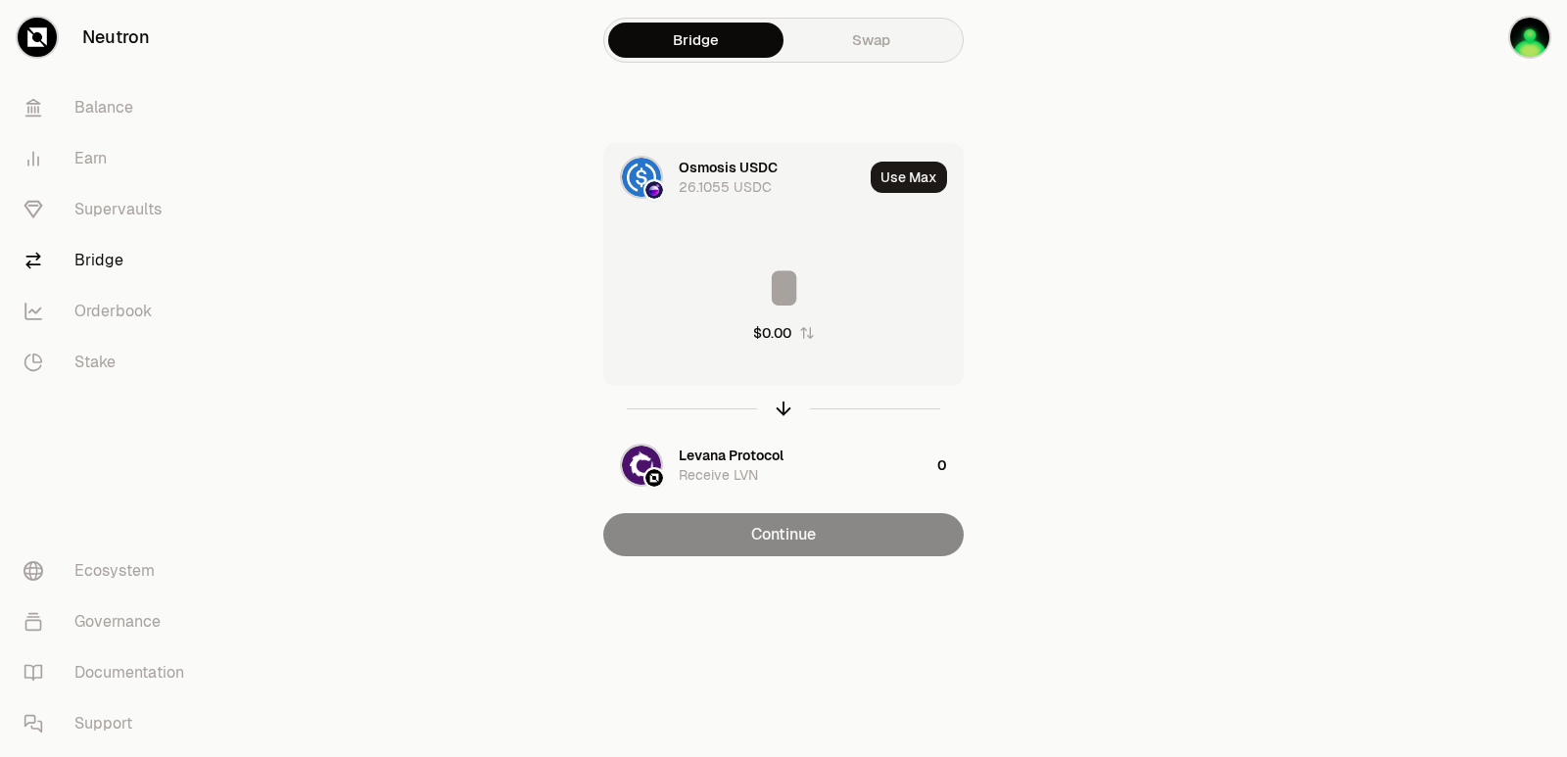
click at [774, 303] on input at bounding box center [783, 288] width 358 height 59
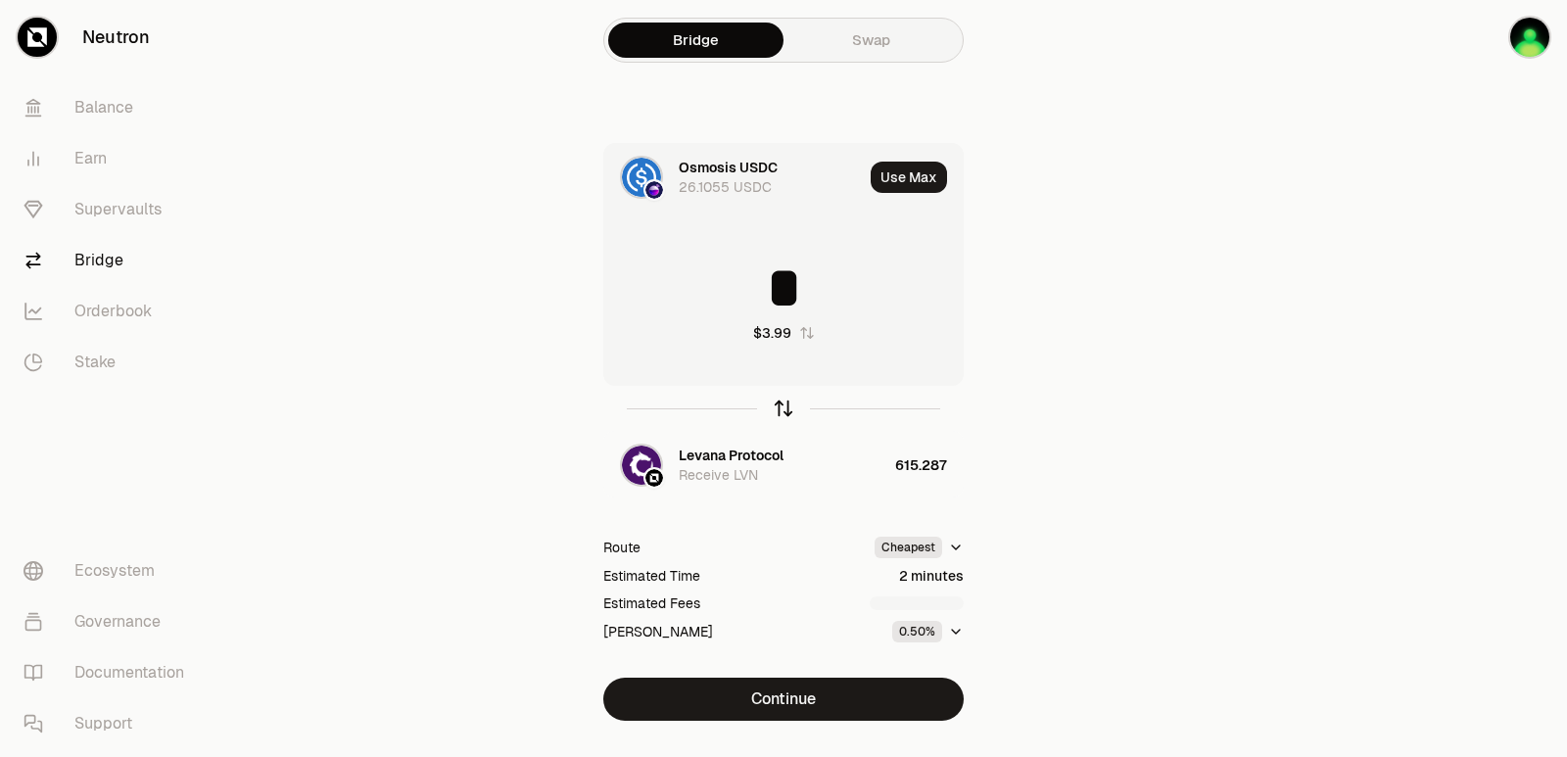
click at [779, 408] on icon "button" at bounding box center [784, 409] width 22 height 22
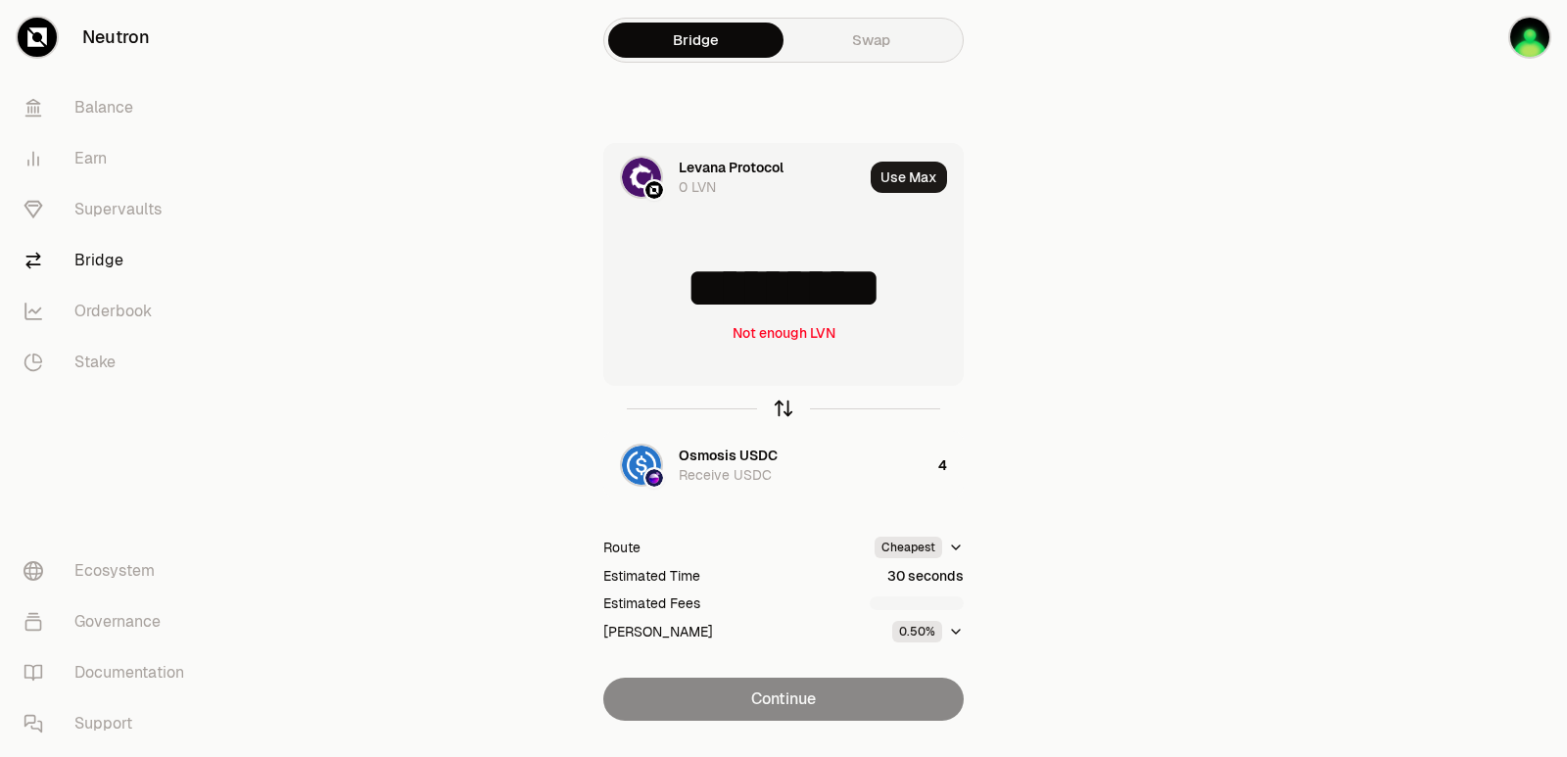
click at [781, 409] on icon "button" at bounding box center [784, 409] width 22 height 22
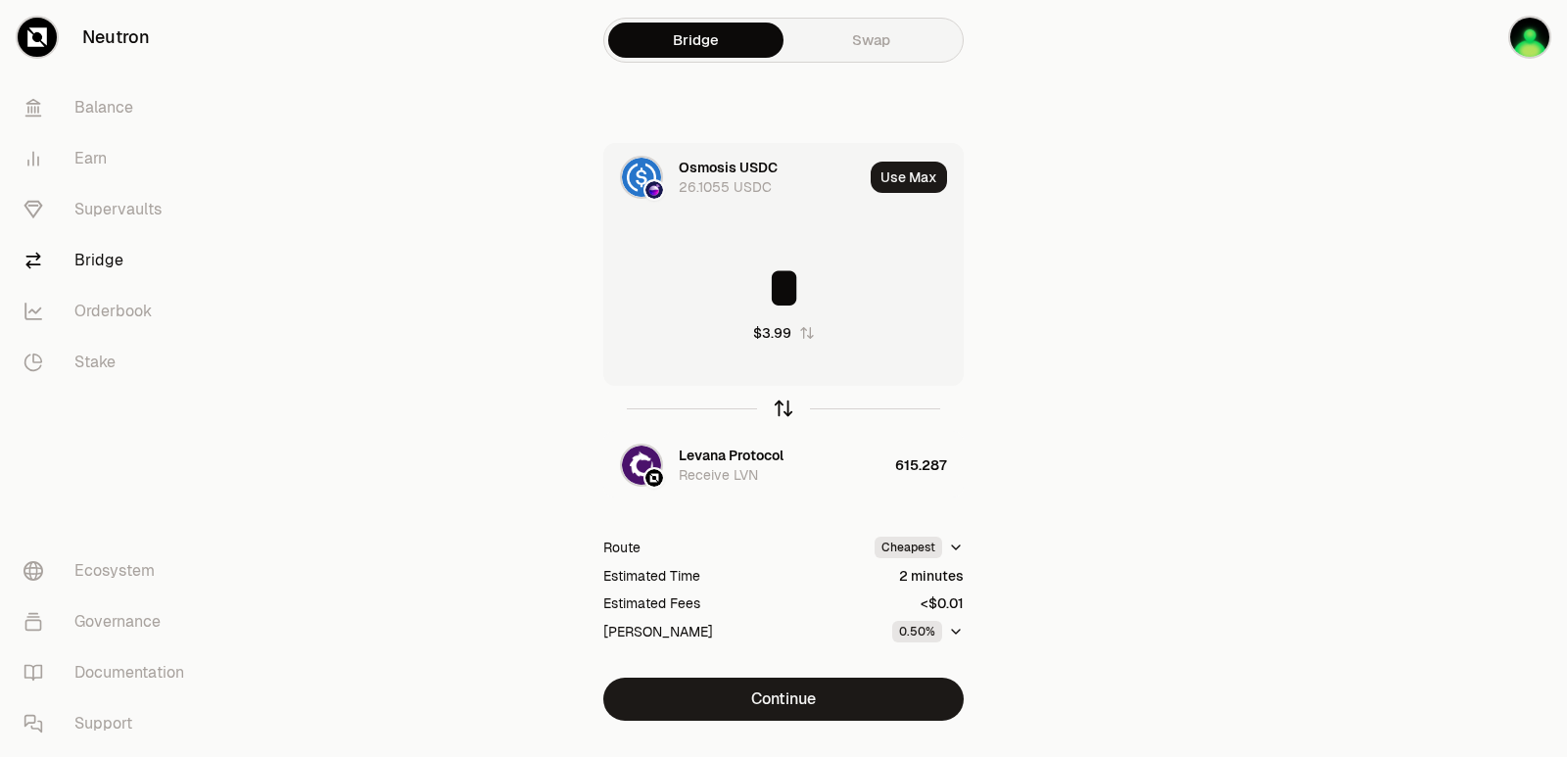
click at [782, 410] on icon "button" at bounding box center [784, 409] width 22 height 22
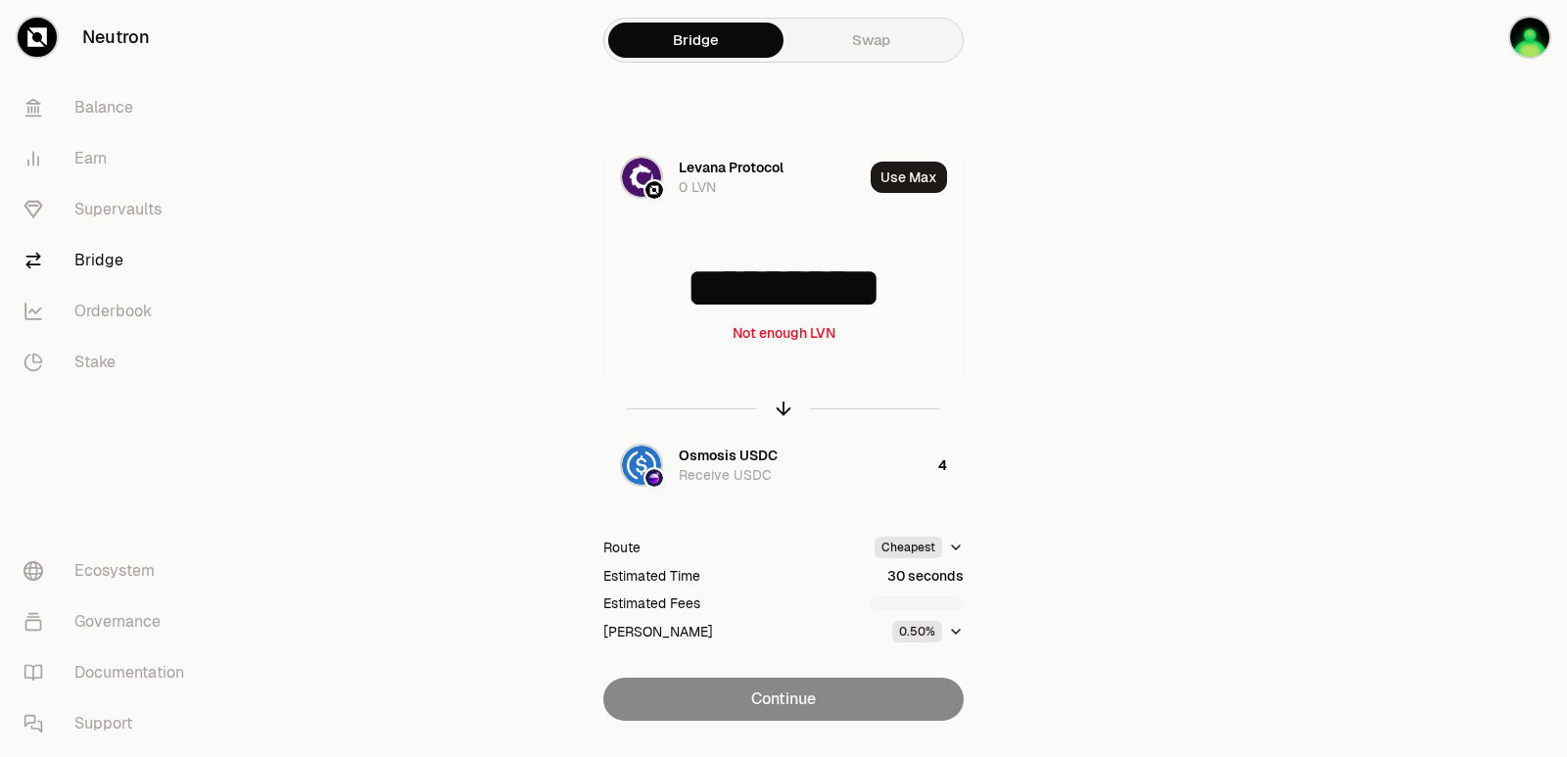
drag, startPoint x: 918, startPoint y: 282, endPoint x: 525, endPoint y: 282, distance: 392.7
click at [525, 282] on div "Levana Protocol 0 LVN Use Max ********* Not enough LVN Osmosis USDC Receive USD…" at bounding box center [783, 432] width 658 height 578
type input "***"
click at [784, 409] on icon "button" at bounding box center [784, 409] width 0 height 13
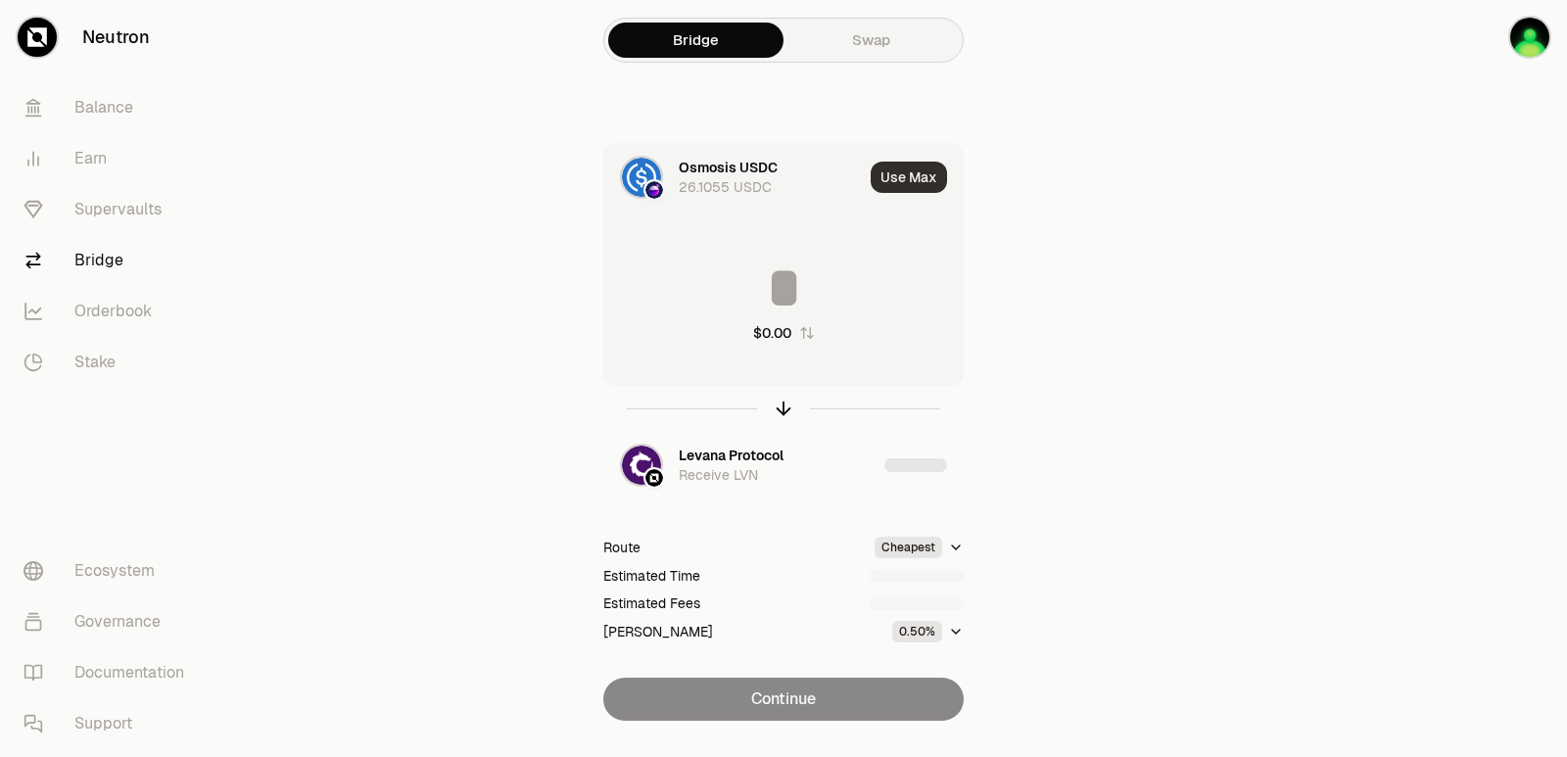
click at [898, 175] on button "Use Max" at bounding box center [909, 177] width 76 height 31
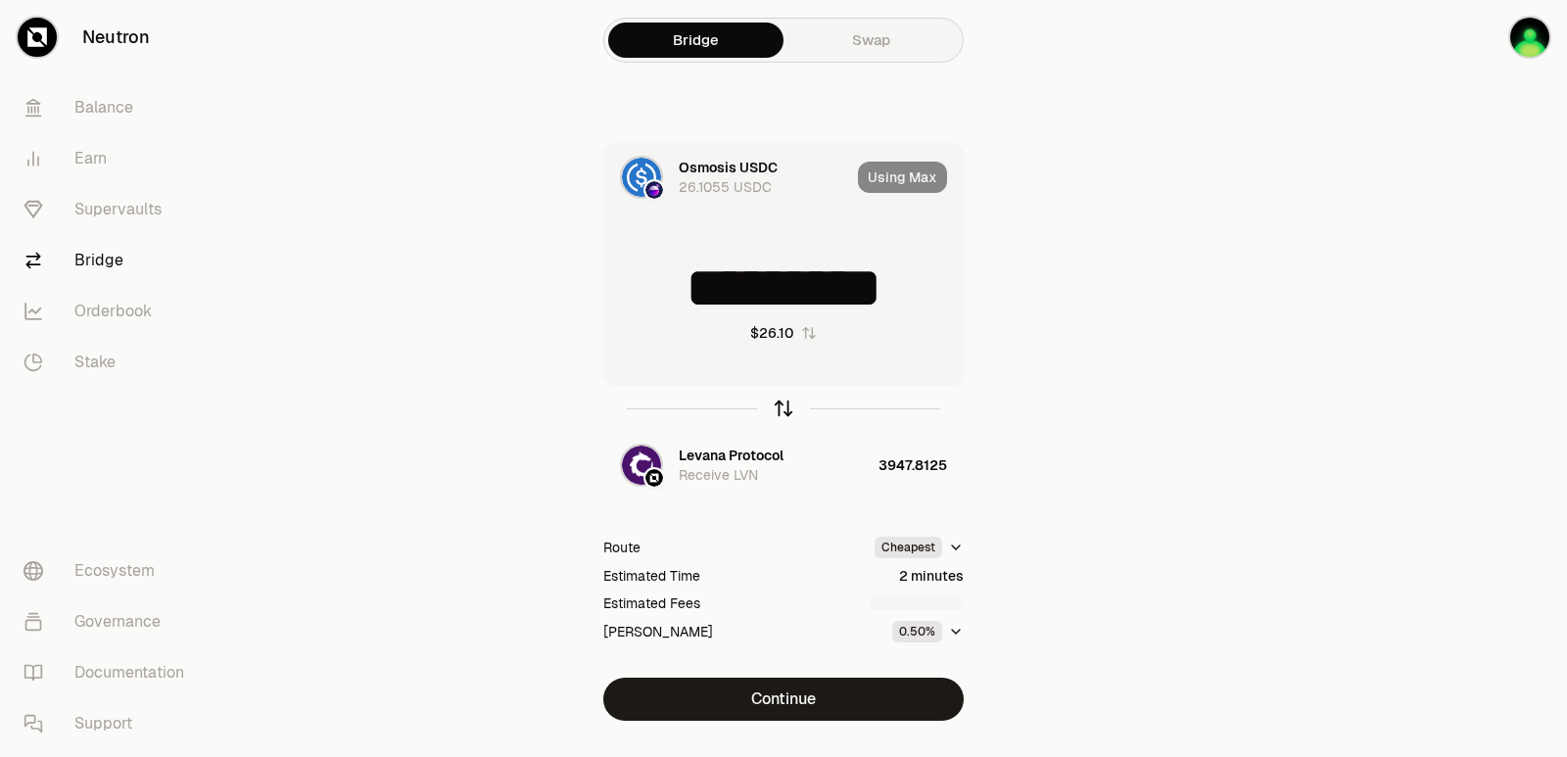
click at [779, 412] on icon "button" at bounding box center [784, 409] width 22 height 22
type input "**********"
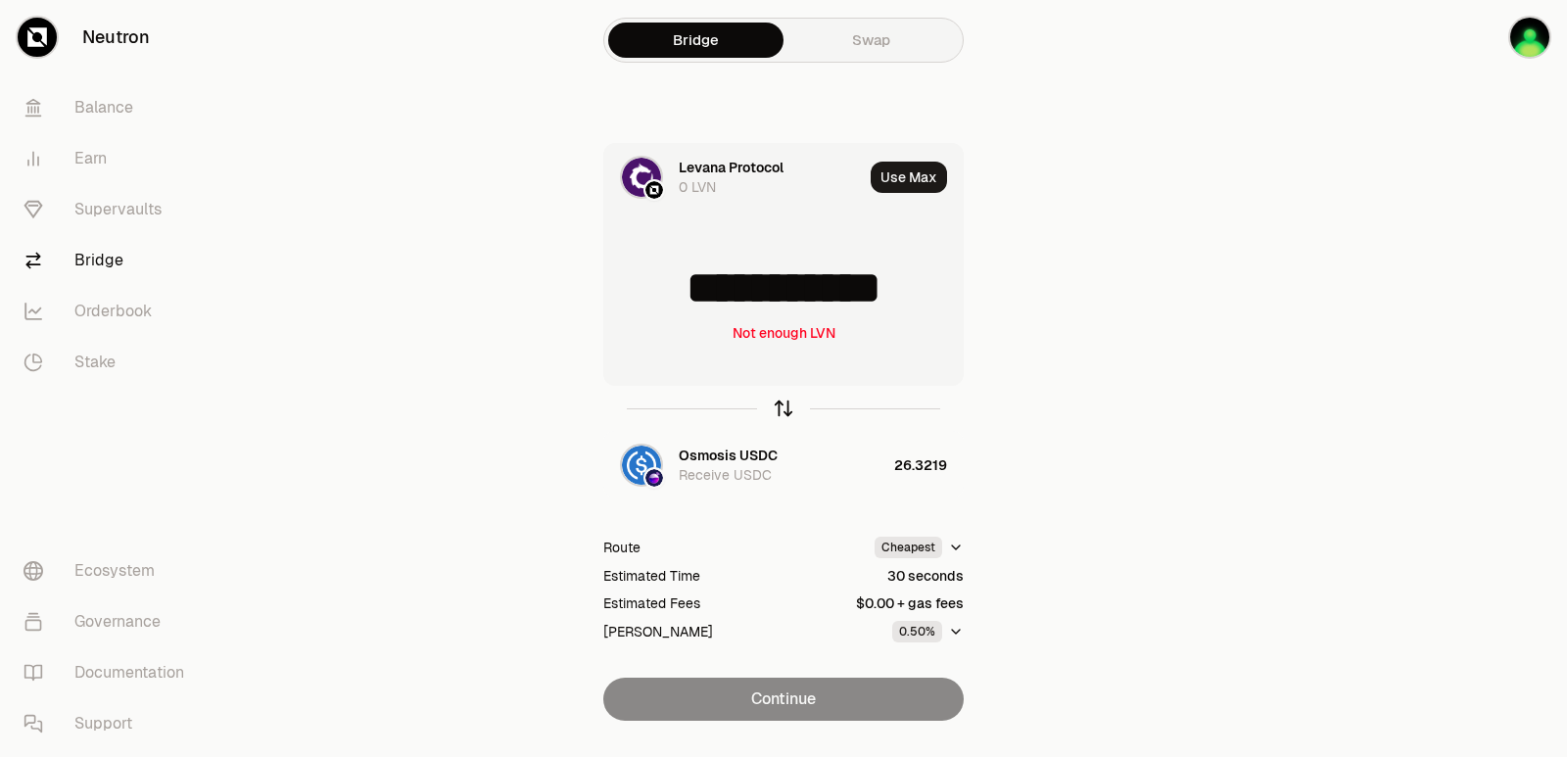
click at [779, 412] on icon "button" at bounding box center [784, 409] width 22 height 22
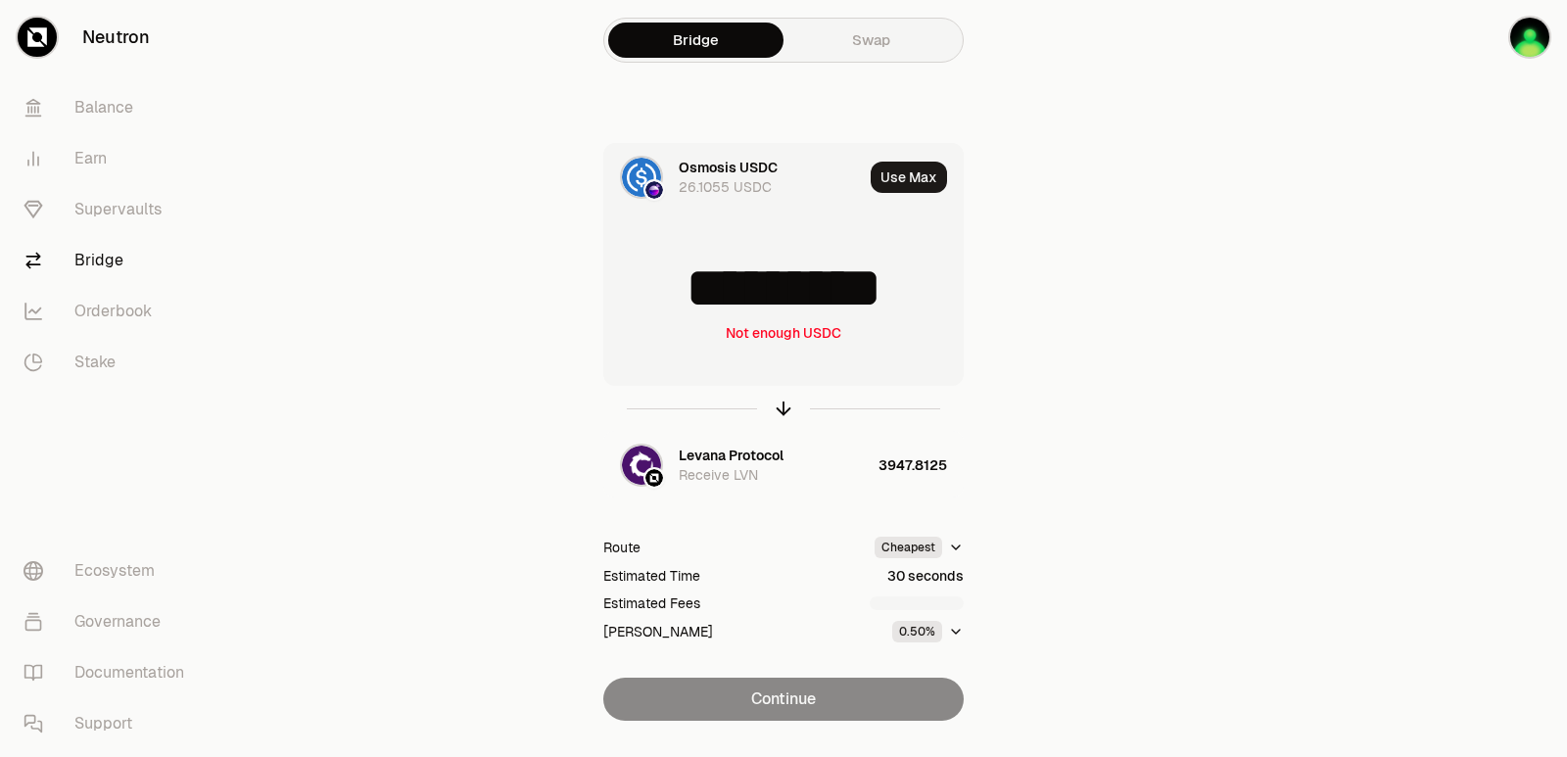
click at [815, 317] on div "********* Not enough USDC" at bounding box center [783, 300] width 358 height 172
click at [802, 299] on input "*********" at bounding box center [783, 288] width 358 height 59
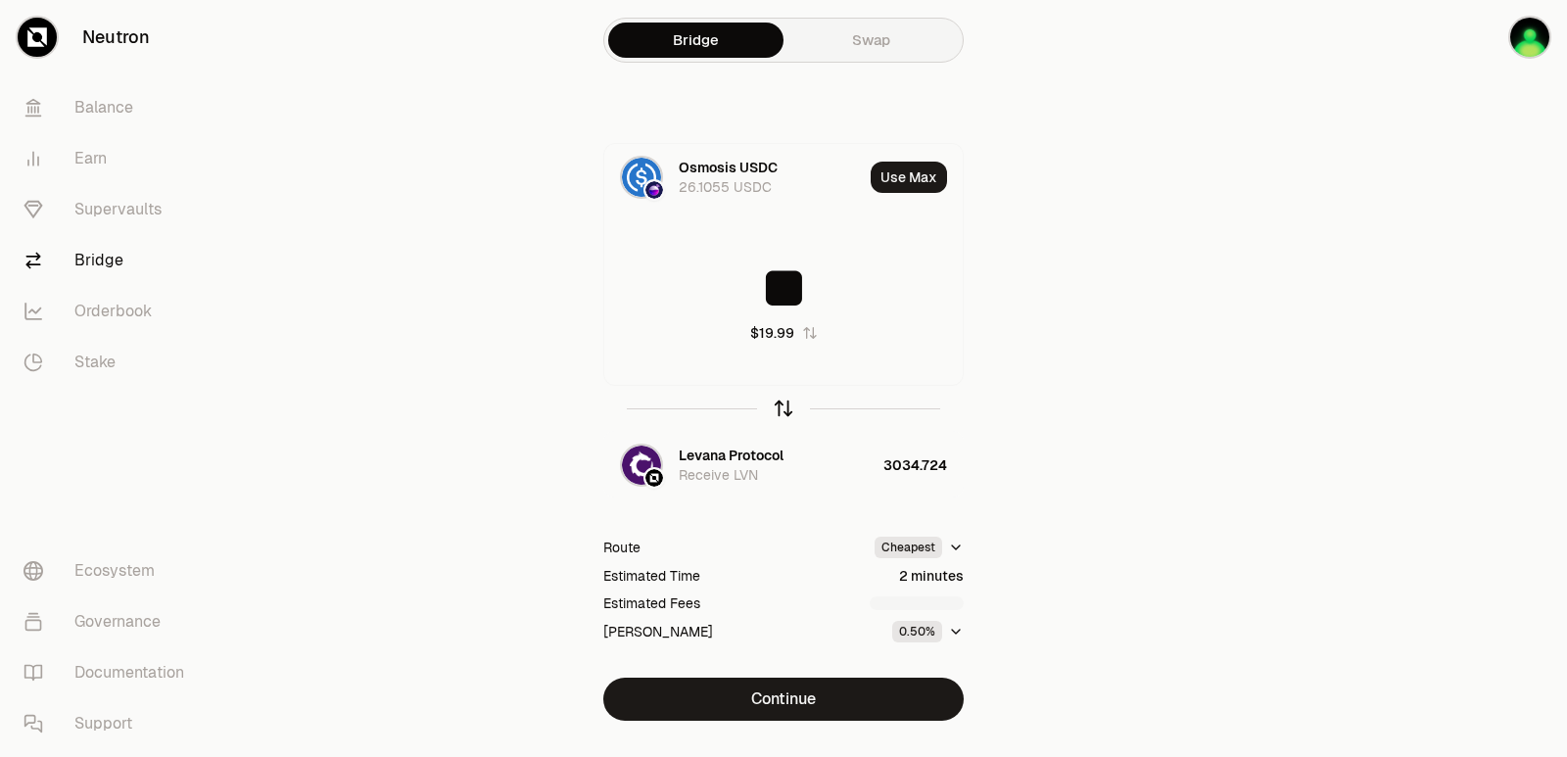
type input "**"
click at [779, 405] on icon "button" at bounding box center [784, 409] width 22 height 22
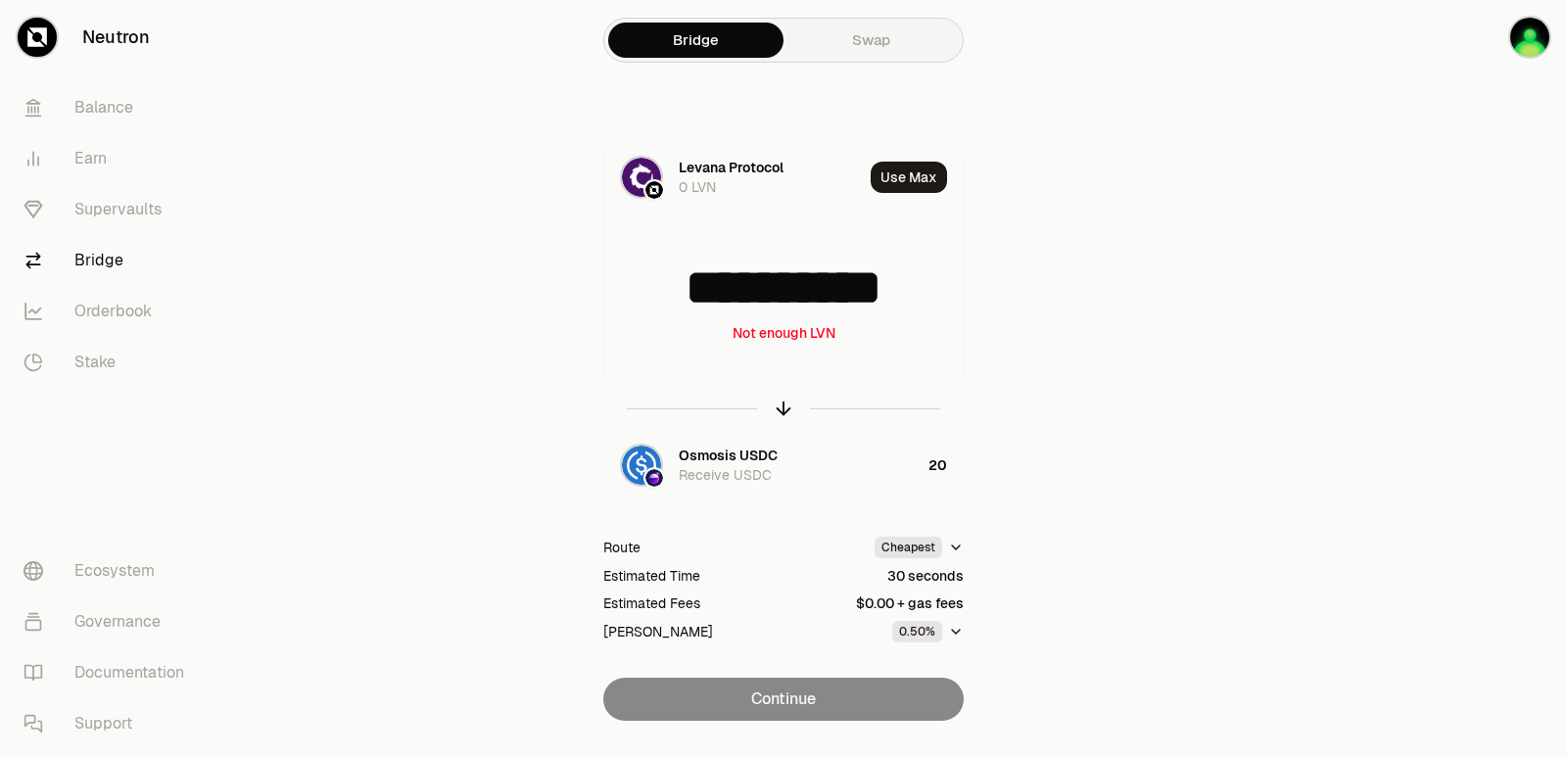
drag, startPoint x: 929, startPoint y: 290, endPoint x: 562, endPoint y: 290, distance: 367.3
click at [569, 291] on div "**********" at bounding box center [783, 432] width 658 height 578
type input "****"
click at [779, 402] on icon "button" at bounding box center [784, 409] width 22 height 22
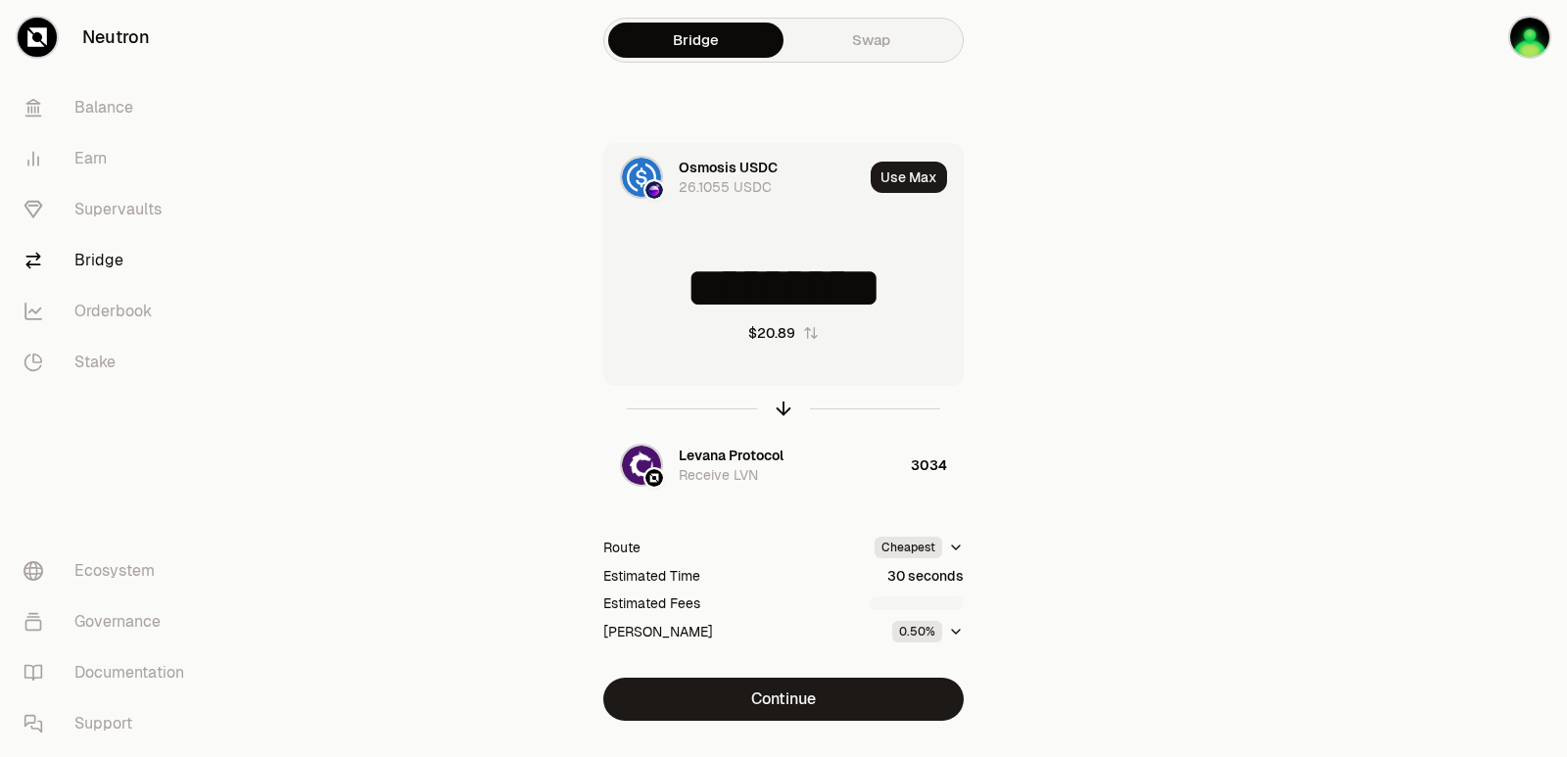
click at [755, 292] on input "*********" at bounding box center [783, 288] width 358 height 59
drag, startPoint x: 820, startPoint y: 303, endPoint x: 724, endPoint y: 298, distance: 96.1
click at [727, 298] on input "**" at bounding box center [783, 288] width 358 height 59
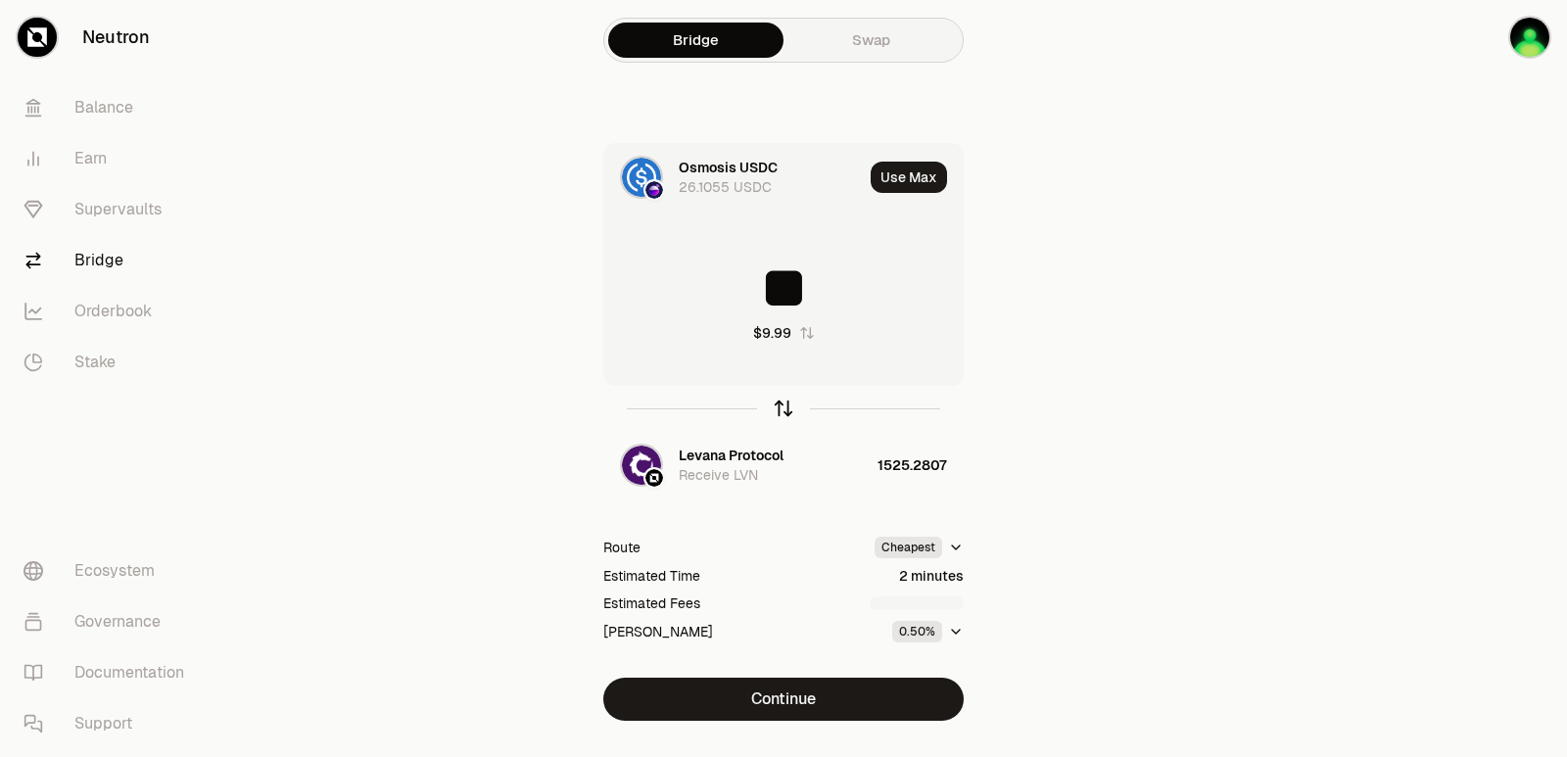
click at [783, 404] on icon "button" at bounding box center [784, 406] width 13 height 6
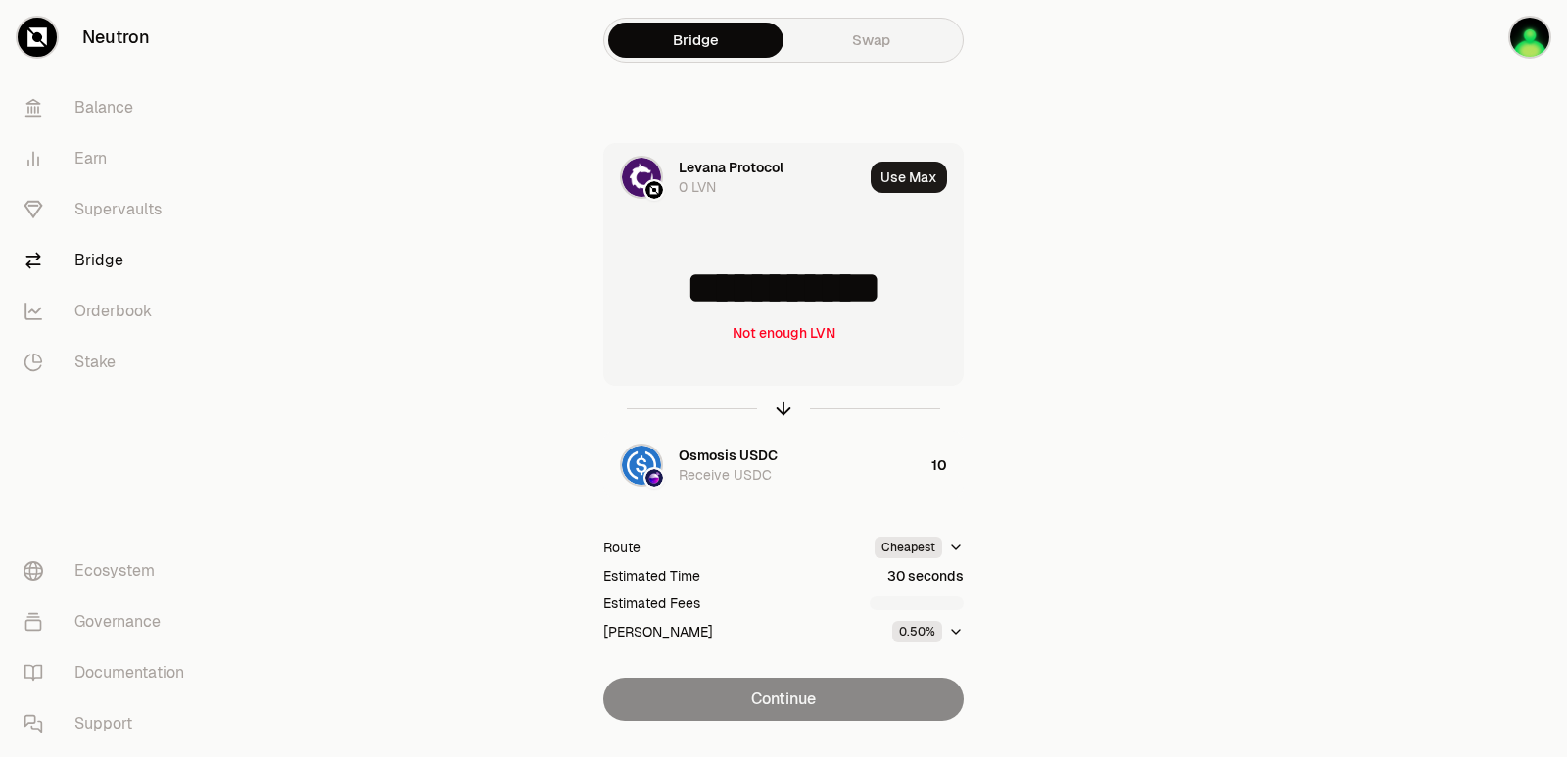
click at [744, 293] on input "**********" at bounding box center [783, 288] width 358 height 59
type input "****"
click at [785, 402] on icon "button" at bounding box center [784, 409] width 22 height 22
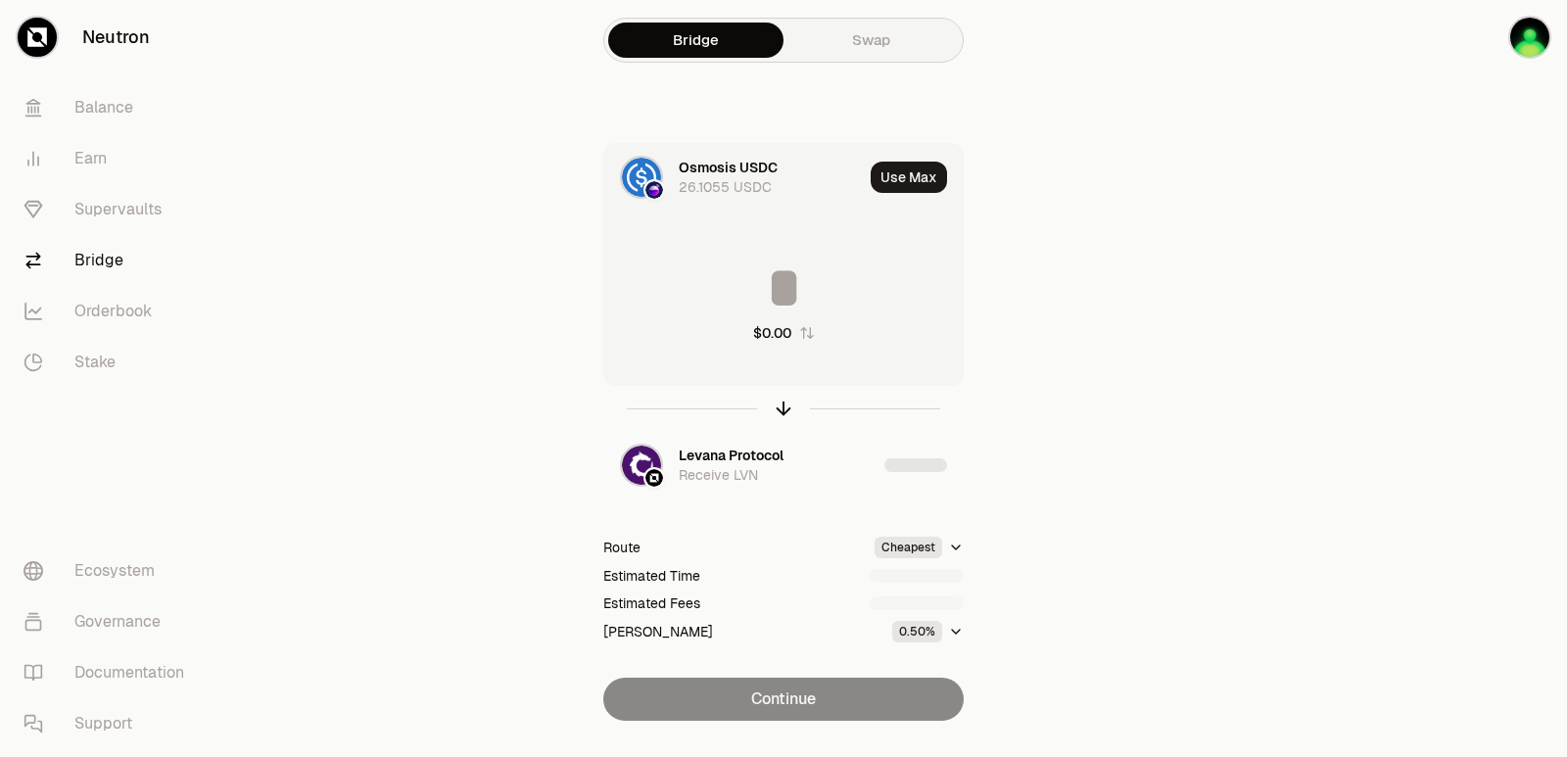
click at [768, 300] on input at bounding box center [783, 288] width 358 height 59
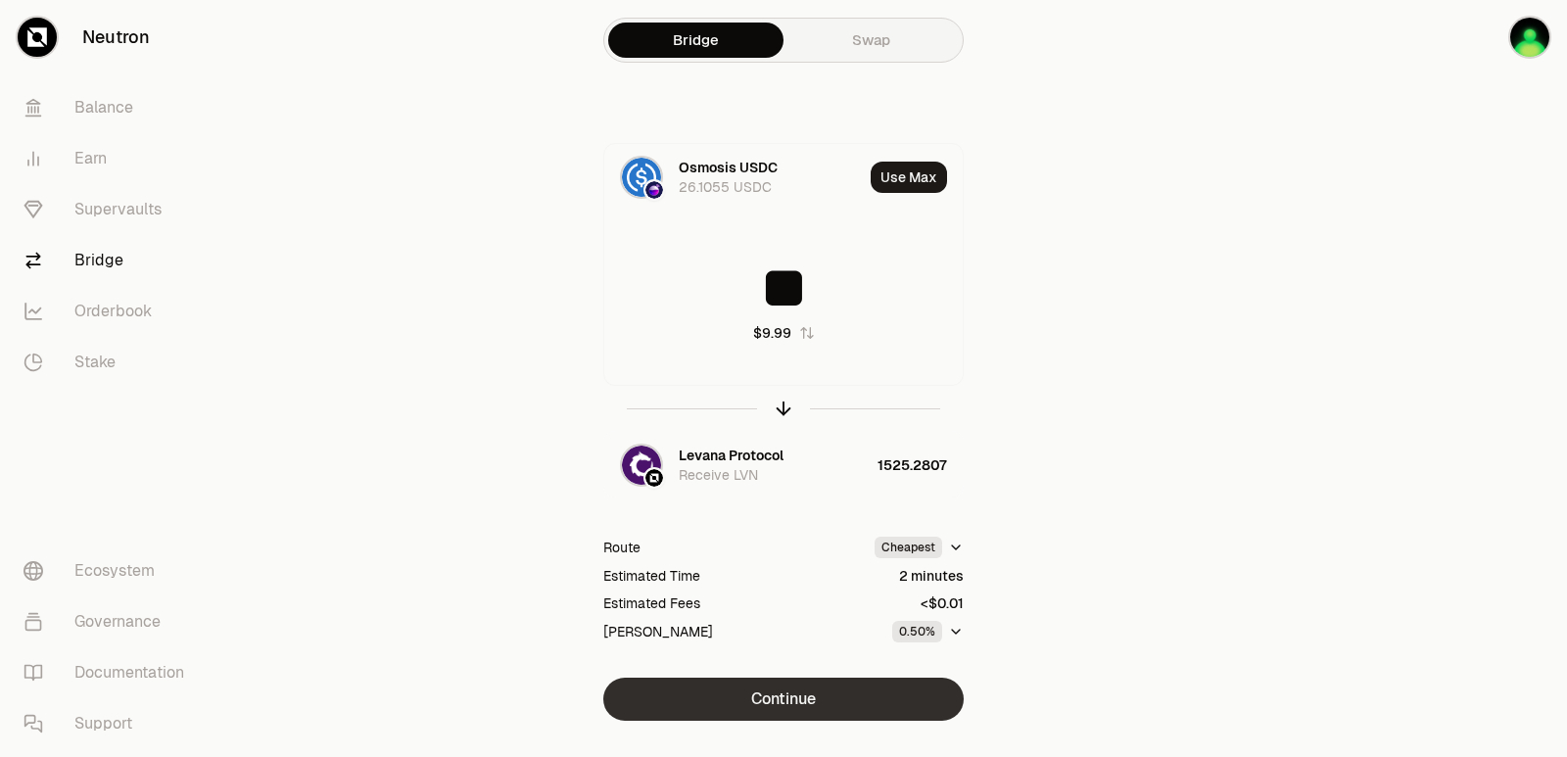
type input "**"
click at [778, 691] on button "Continue" at bounding box center [783, 699] width 360 height 43
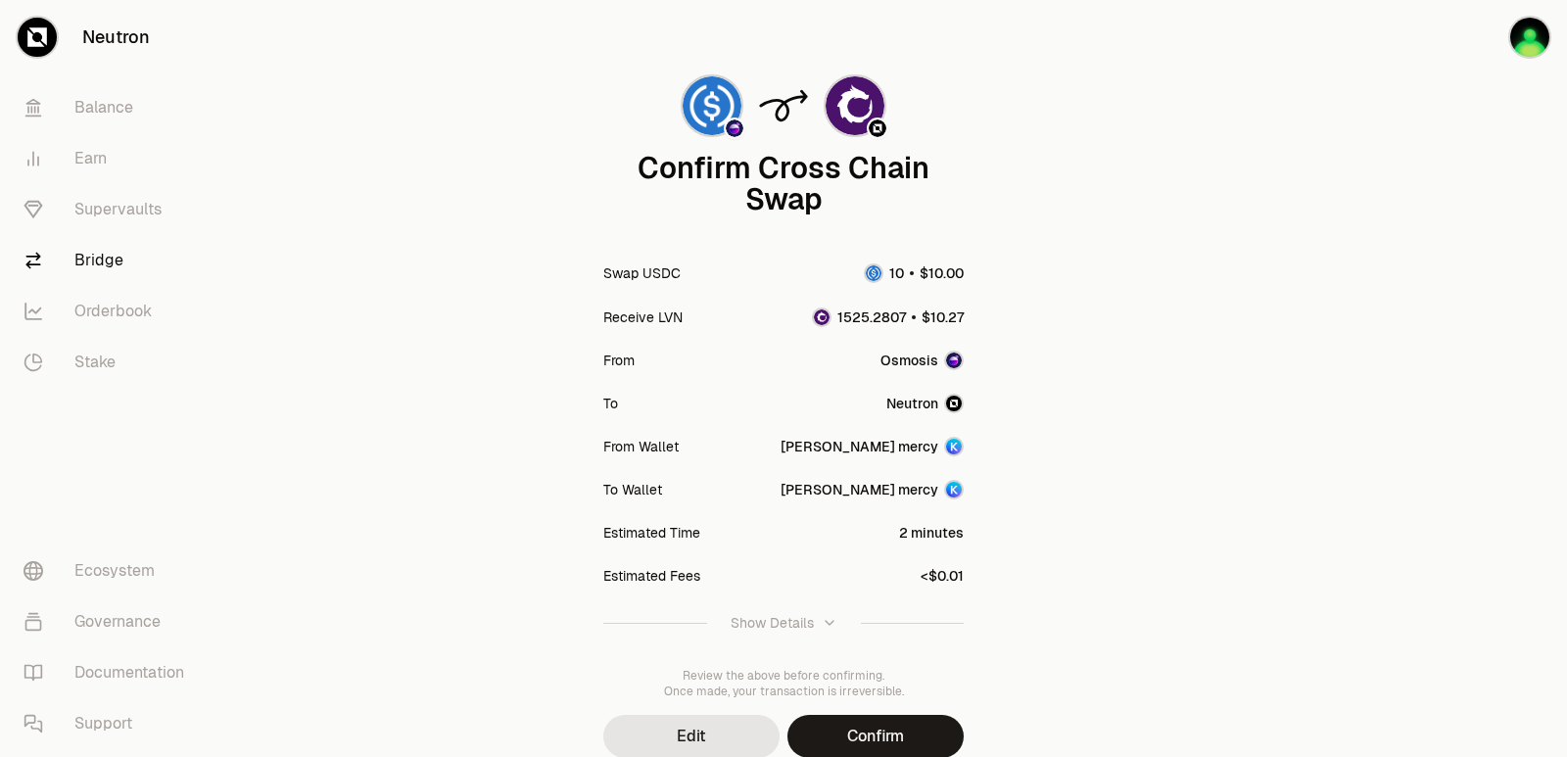
scroll to position [162, 0]
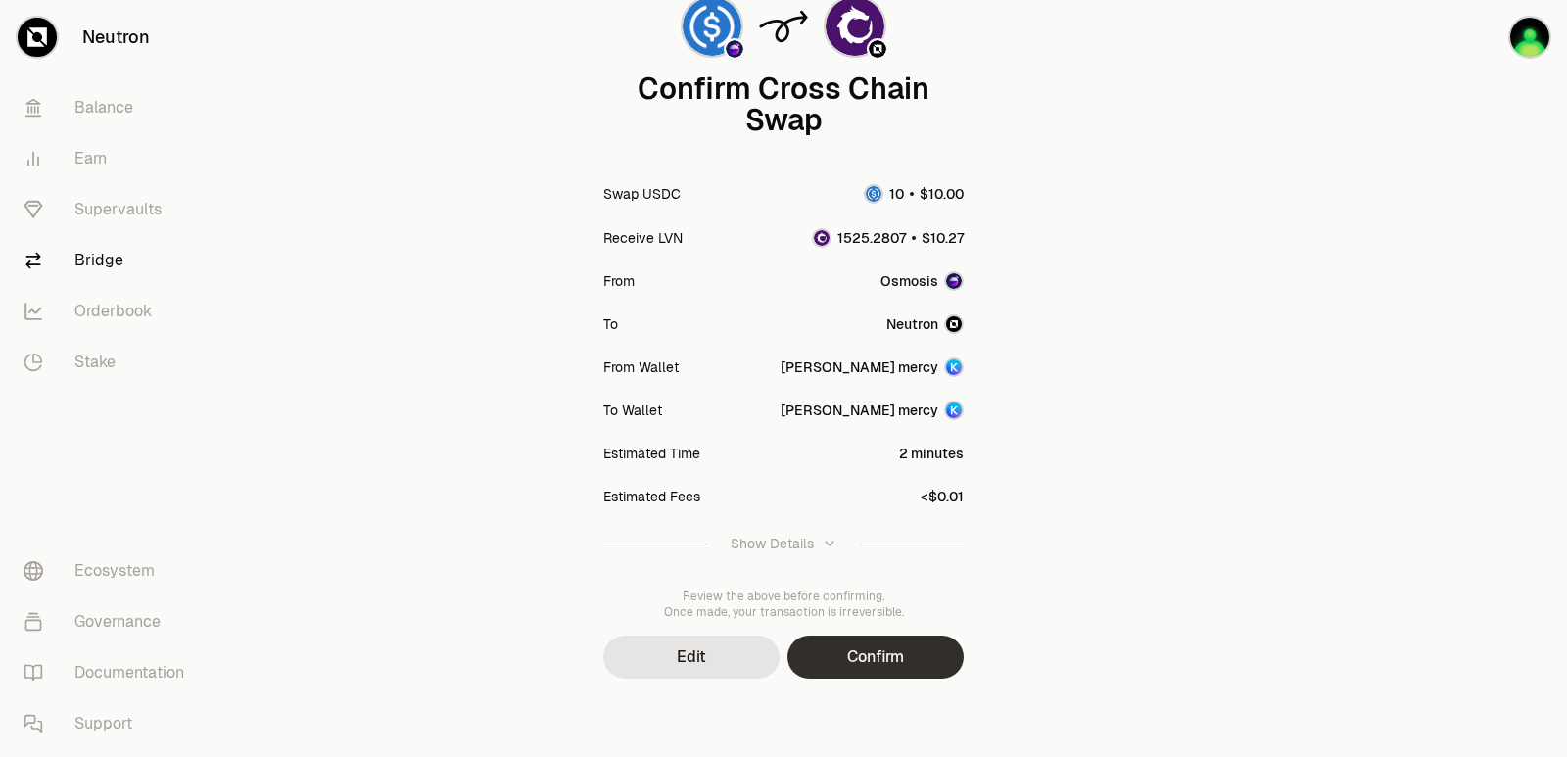
click at [877, 642] on button "Confirm" at bounding box center [875, 657] width 176 height 43
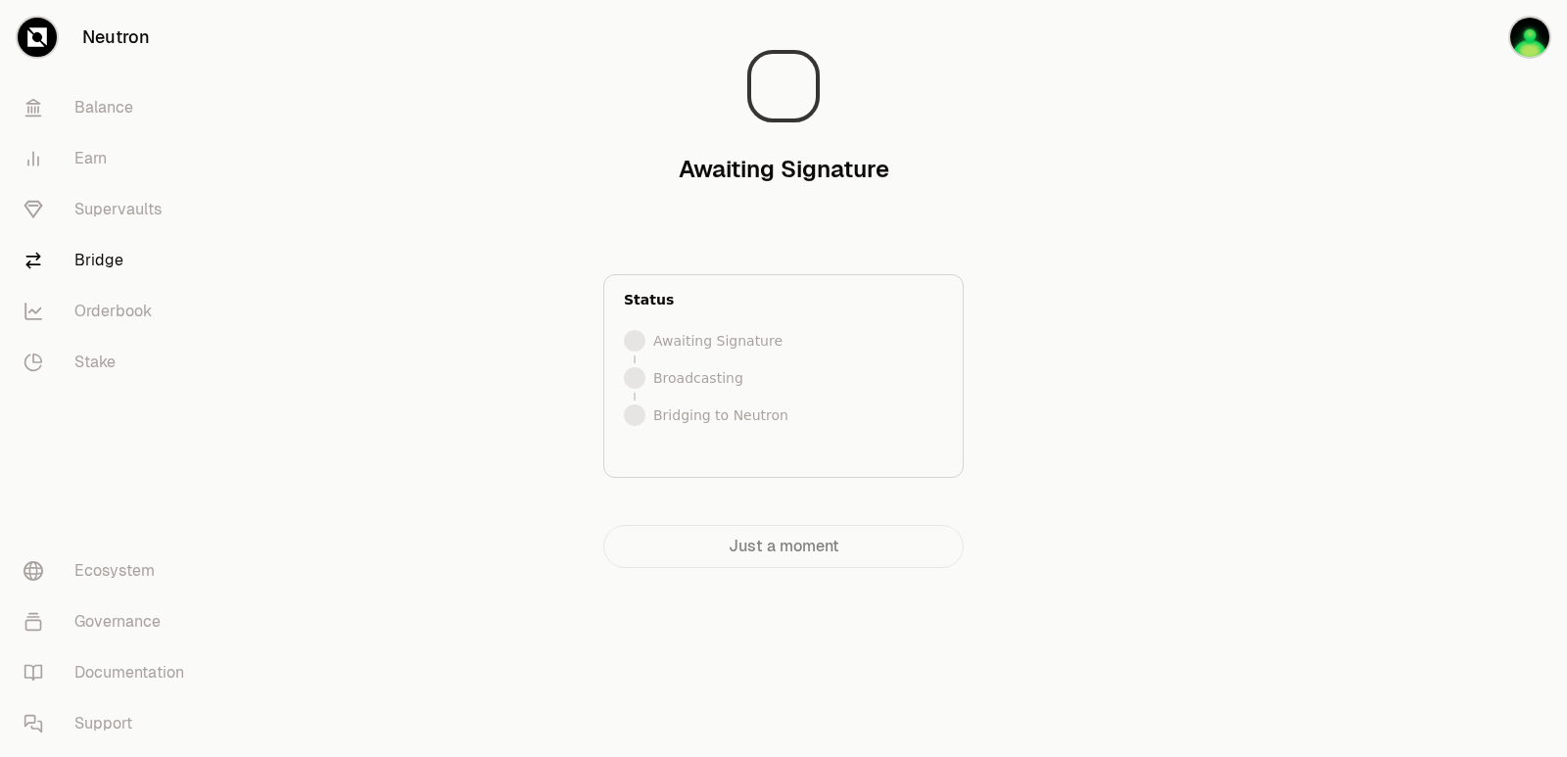
scroll to position [0, 0]
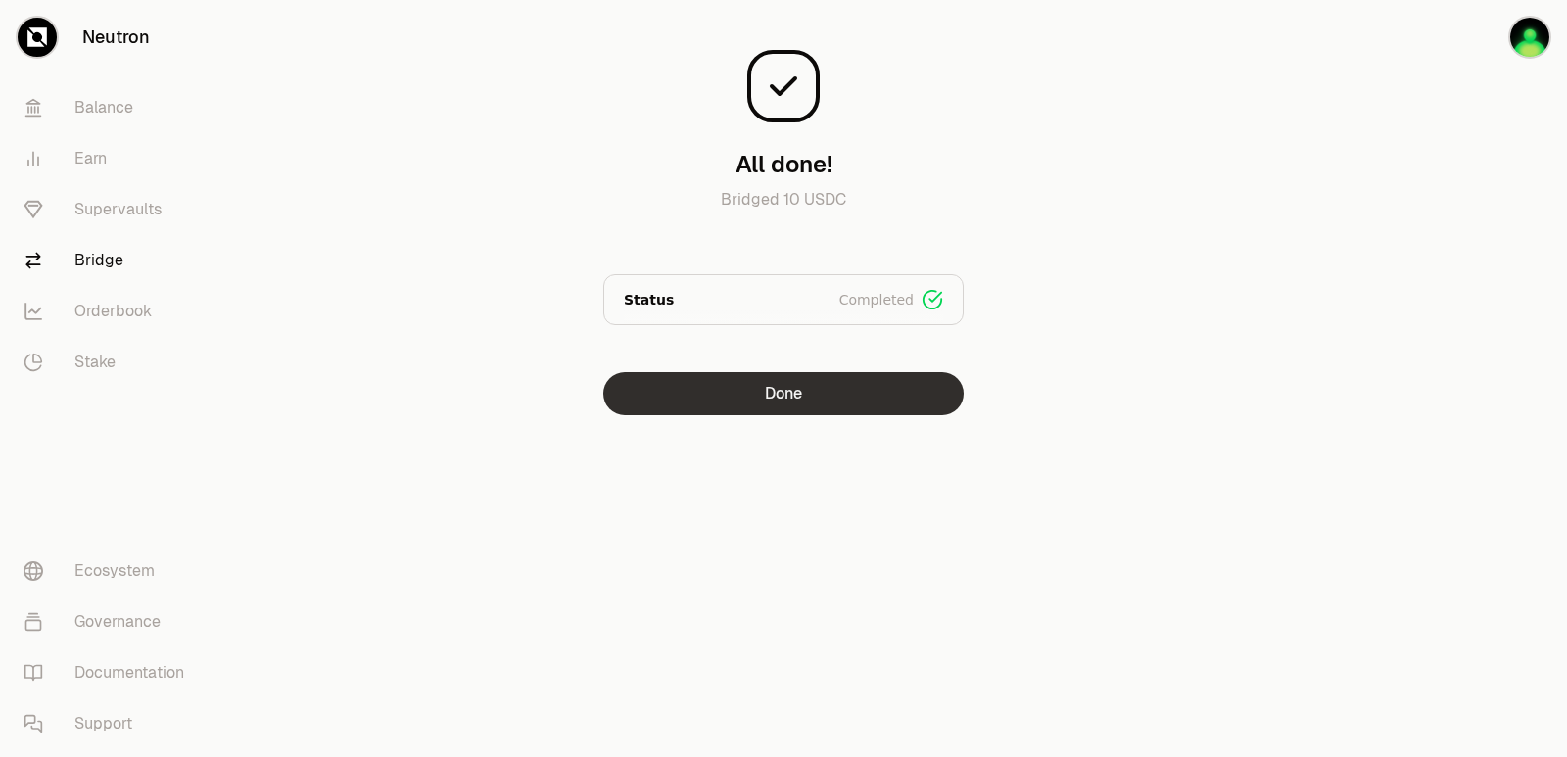
click at [798, 396] on button "Done" at bounding box center [783, 393] width 360 height 43
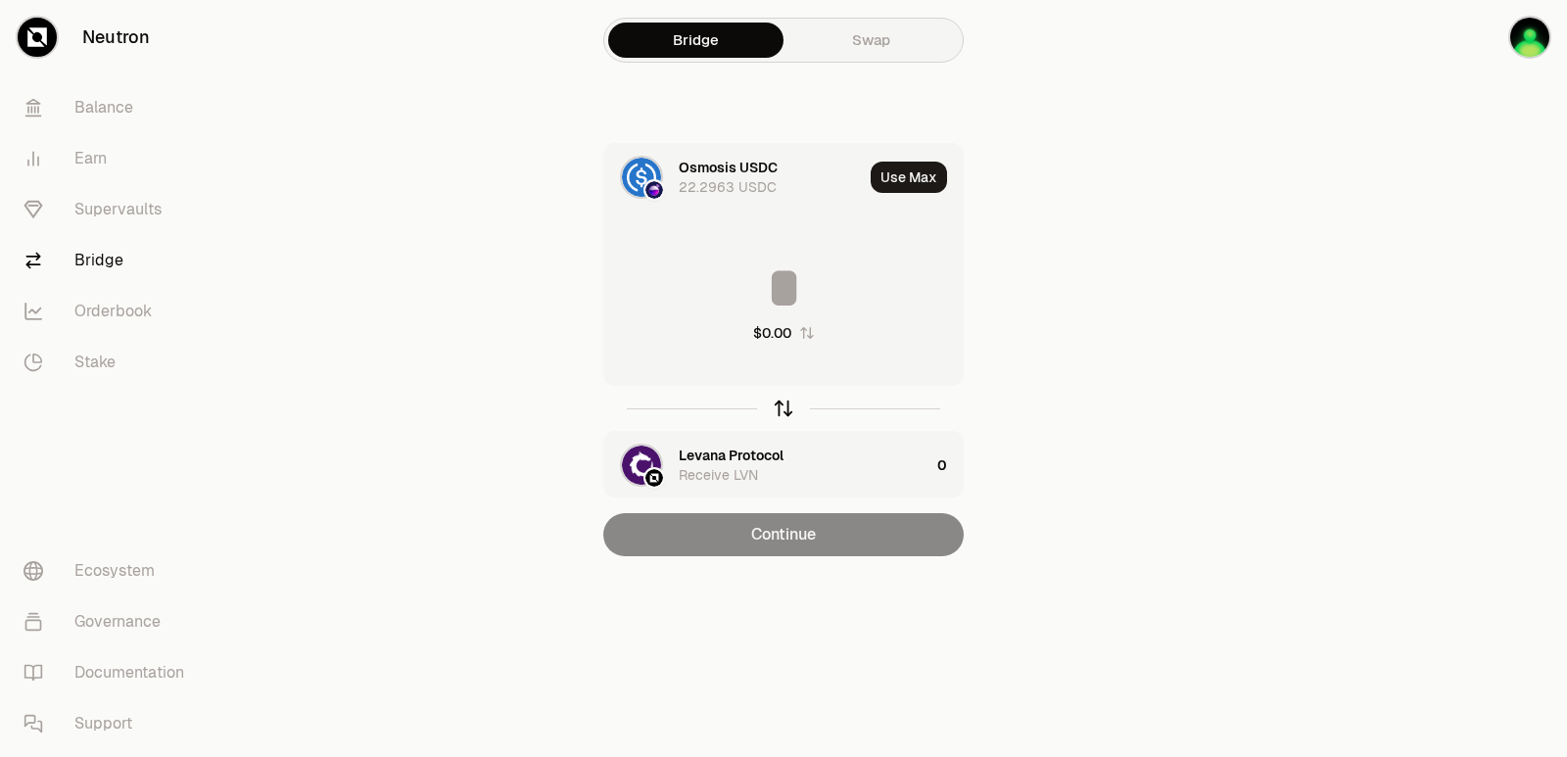
click at [786, 410] on icon "button" at bounding box center [784, 409] width 22 height 22
click at [906, 161] on div "Use Max" at bounding box center [917, 177] width 92 height 67
click at [905, 170] on button "Use Max" at bounding box center [909, 177] width 76 height 31
type input "**********"
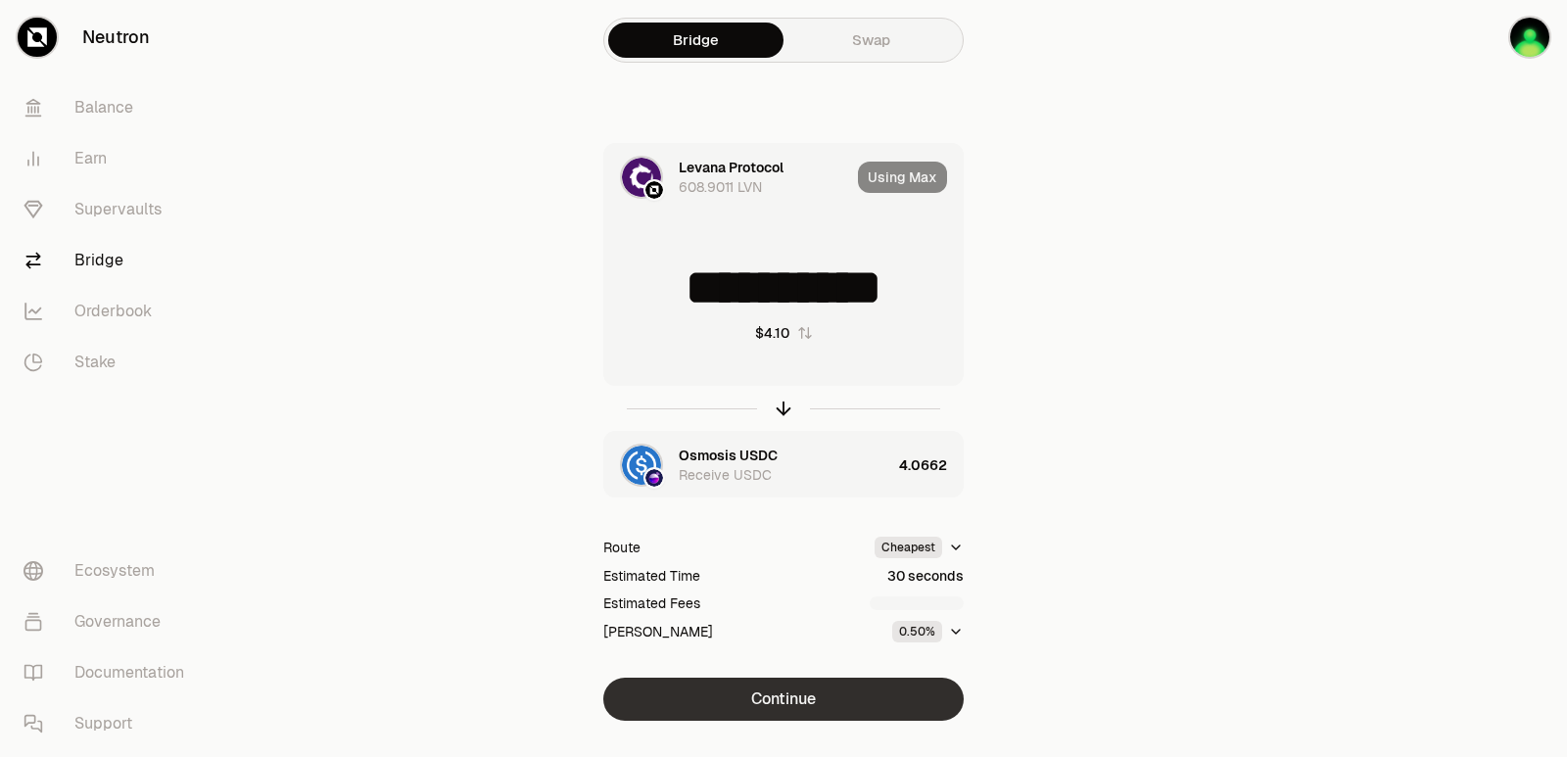
click at [797, 708] on button "Continue" at bounding box center [783, 699] width 360 height 43
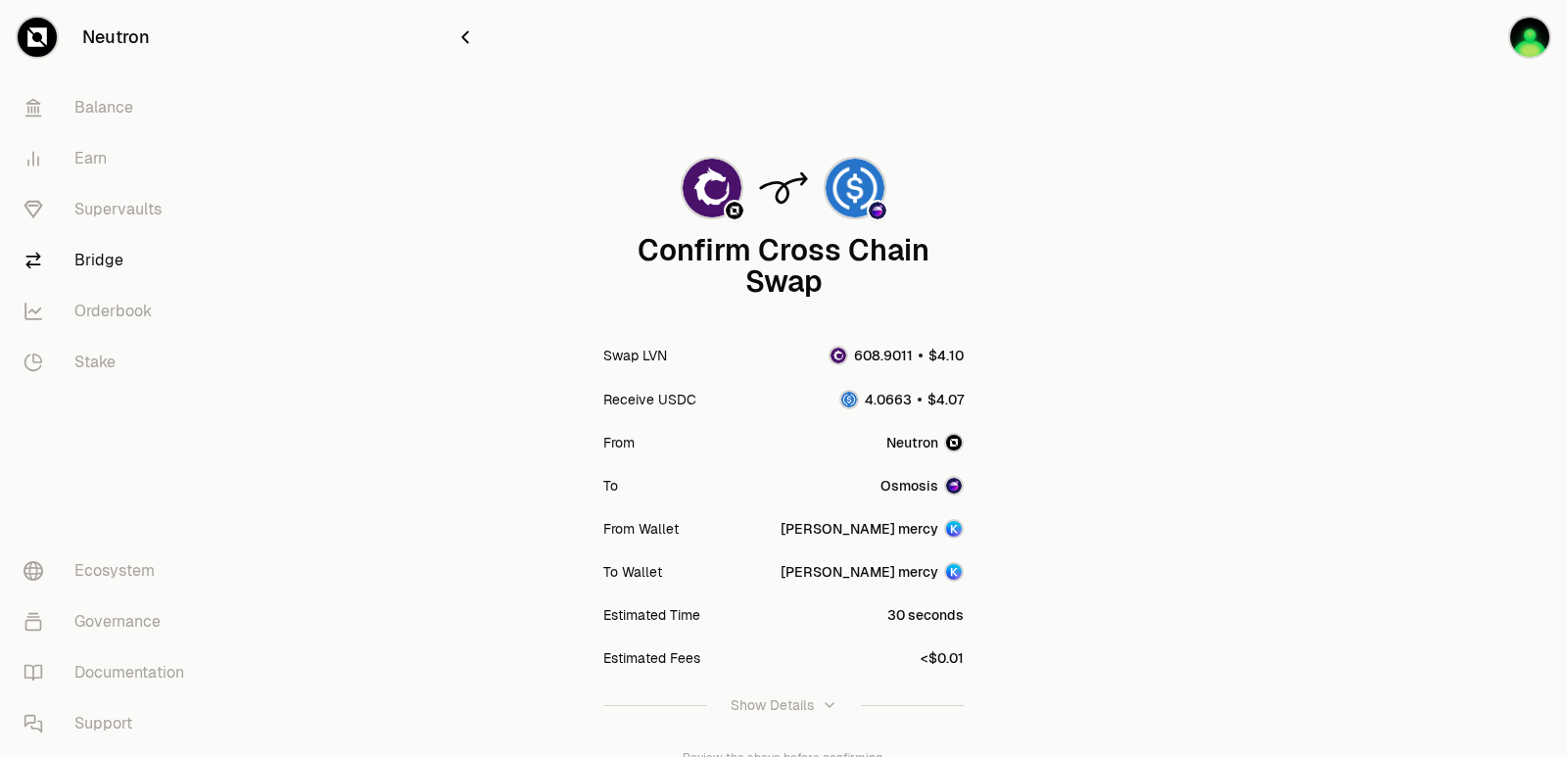
scroll to position [162, 0]
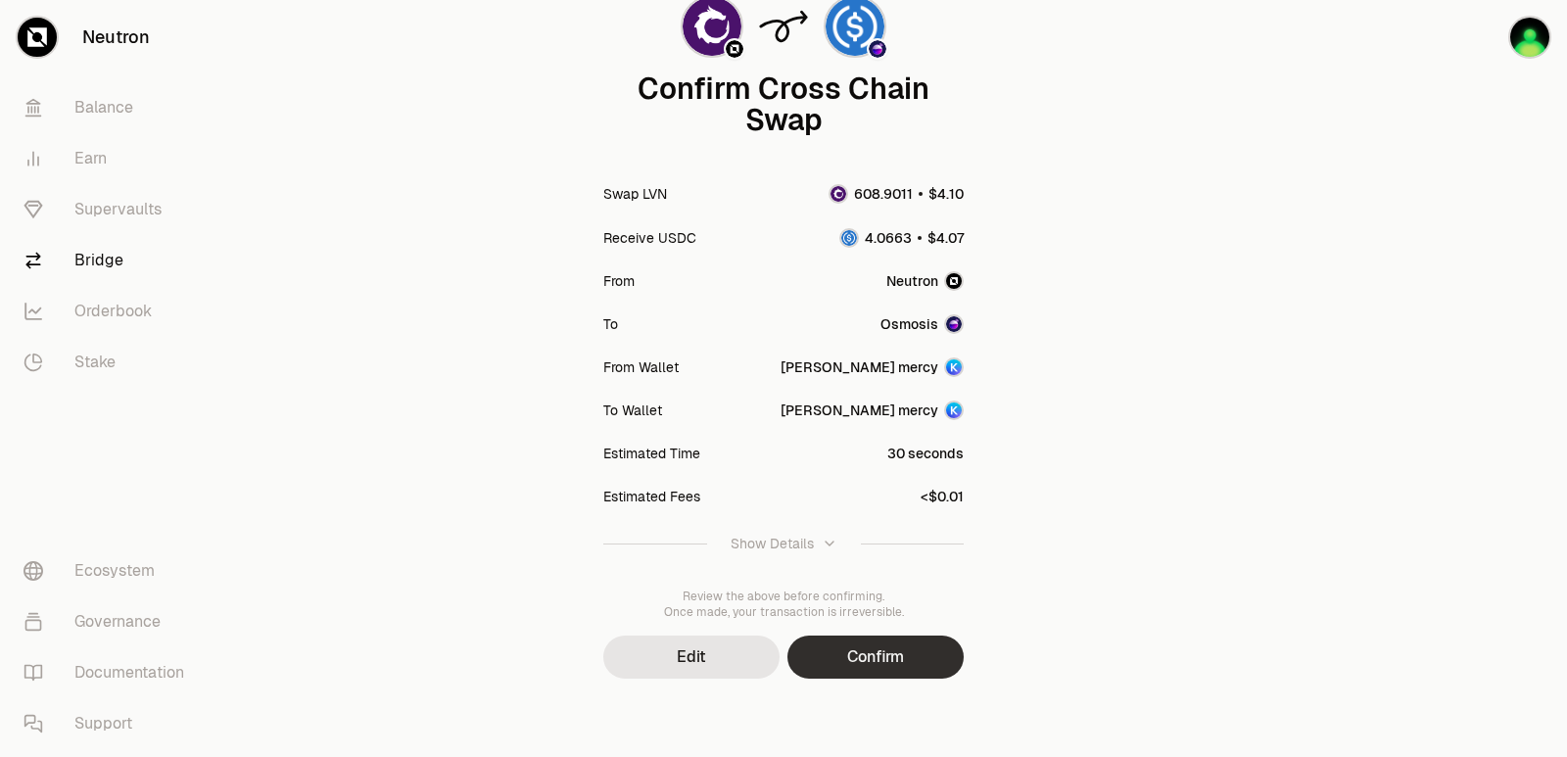
click at [897, 664] on button "Confirm" at bounding box center [875, 657] width 176 height 43
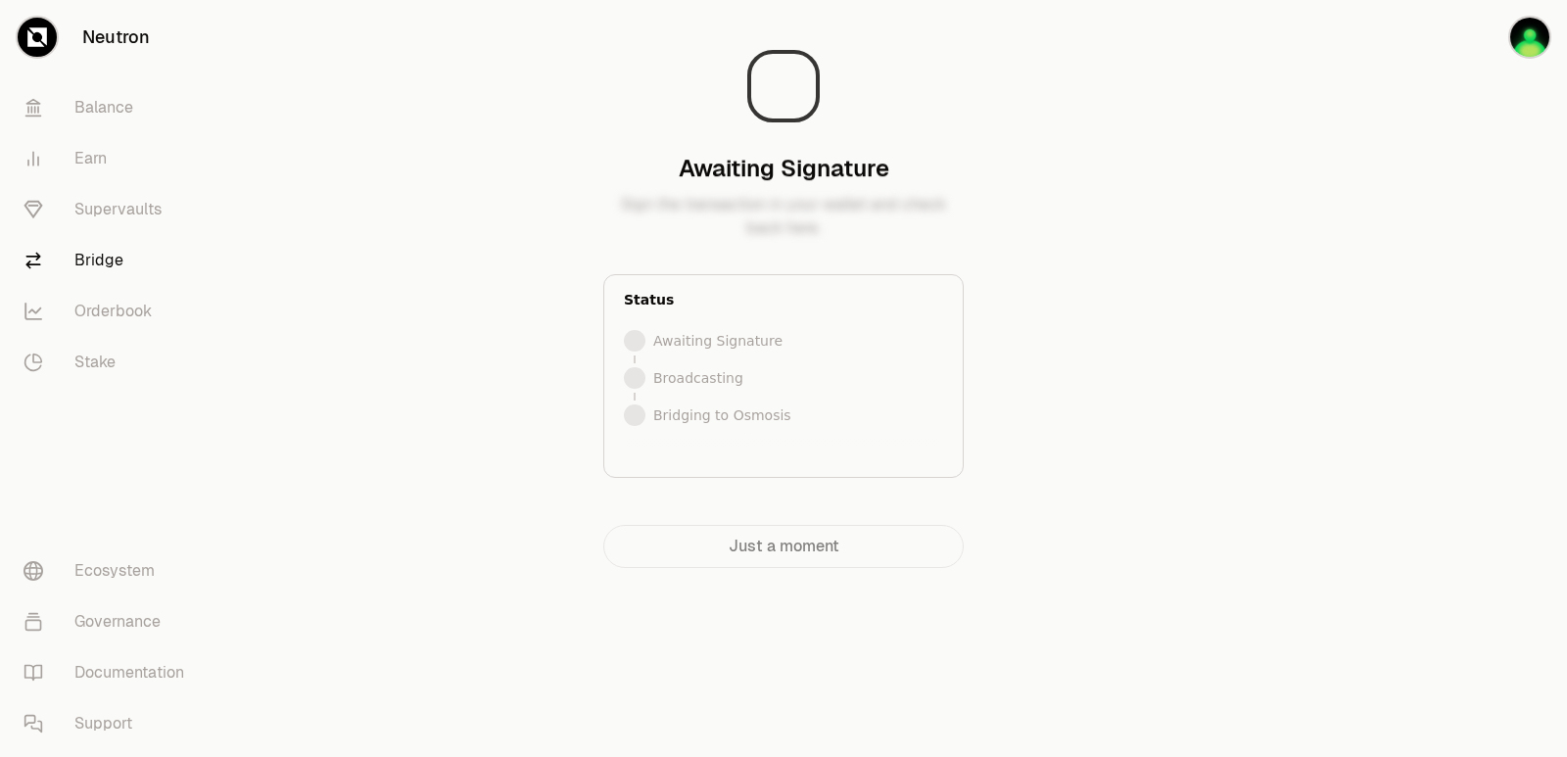
scroll to position [0, 0]
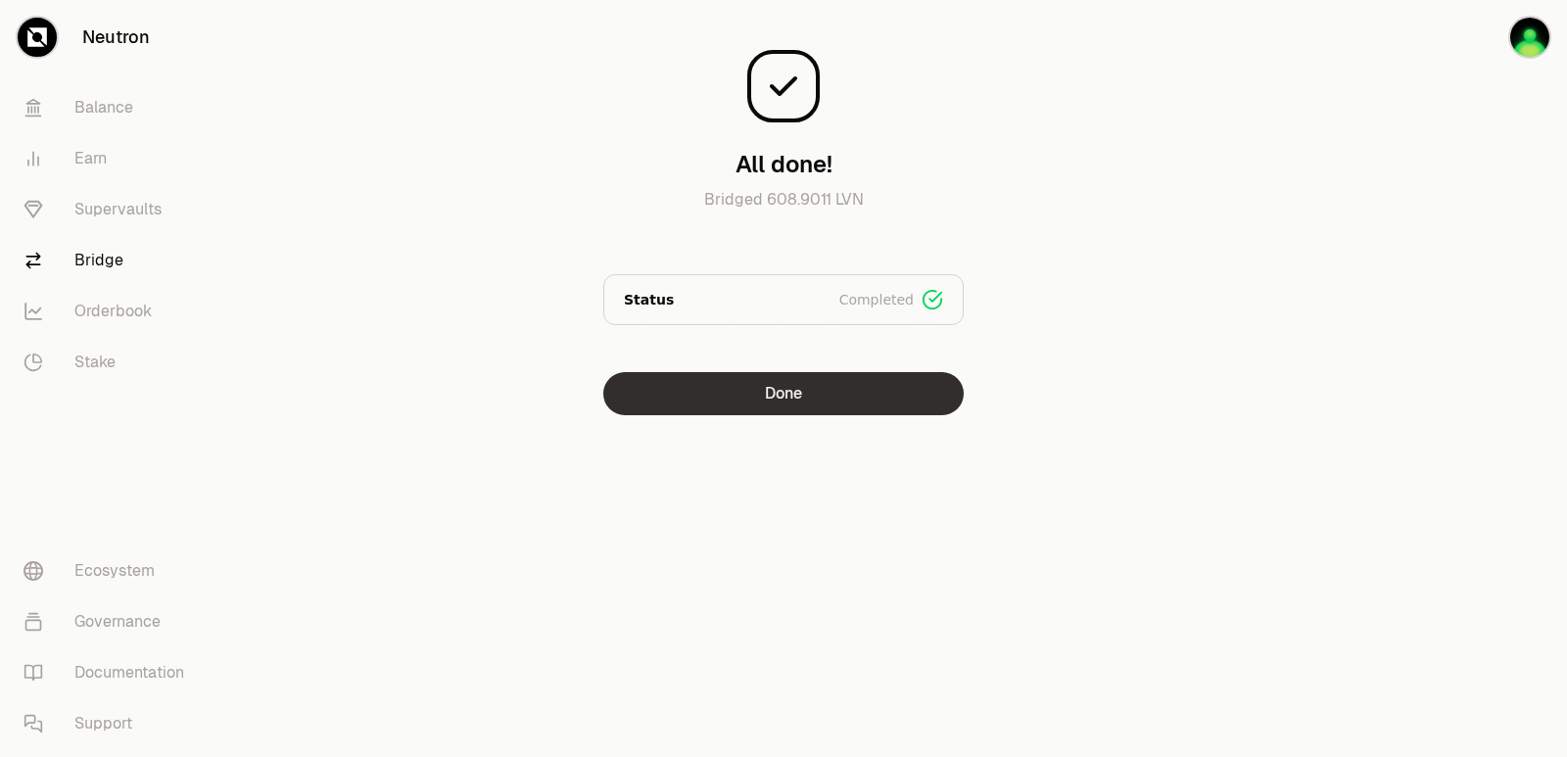
click at [686, 404] on button "Done" at bounding box center [783, 393] width 360 height 43
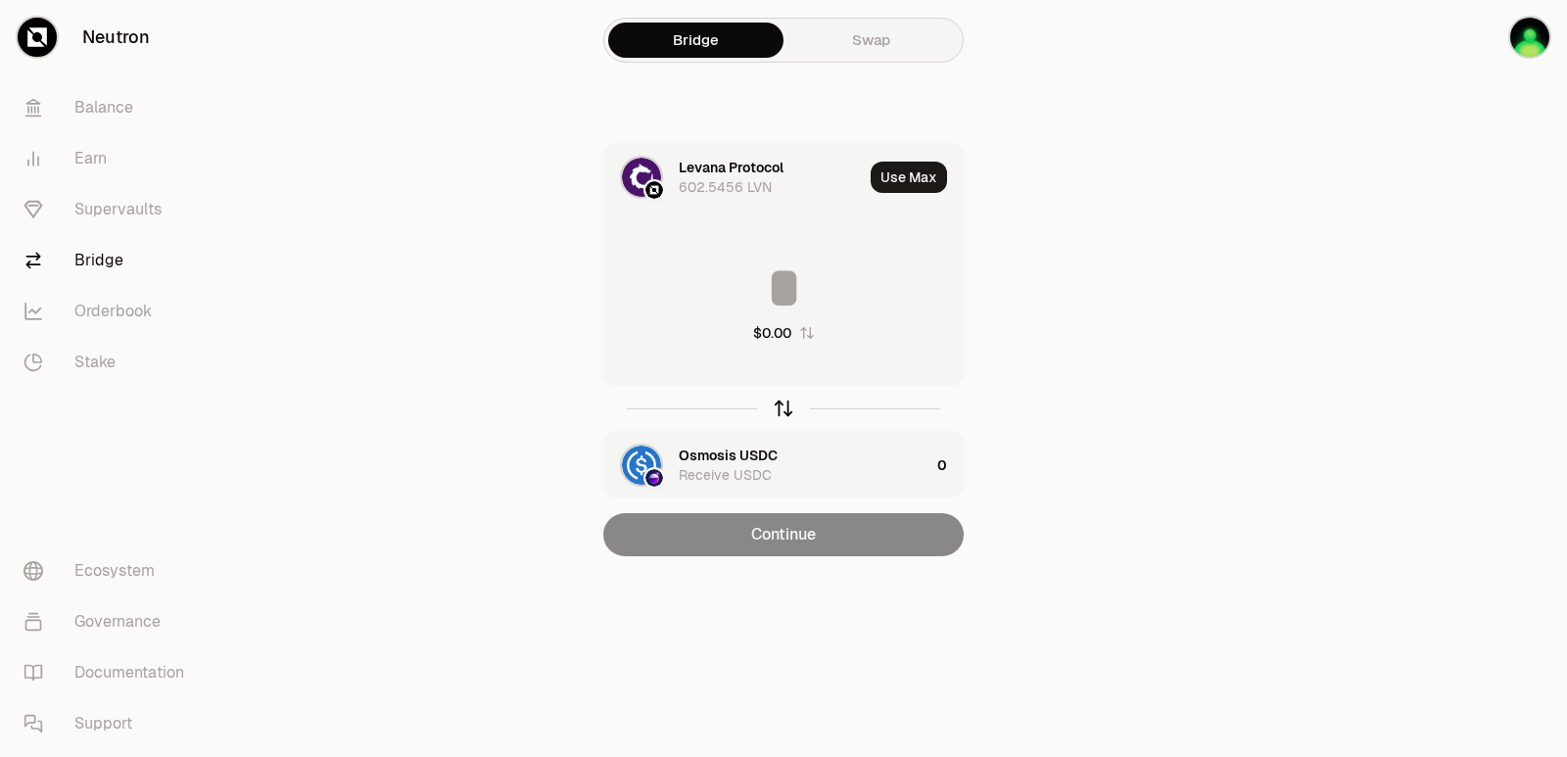
click at [785, 404] on icon "button" at bounding box center [784, 406] width 13 height 6
click at [734, 449] on div "Levana Protocol" at bounding box center [731, 456] width 105 height 20
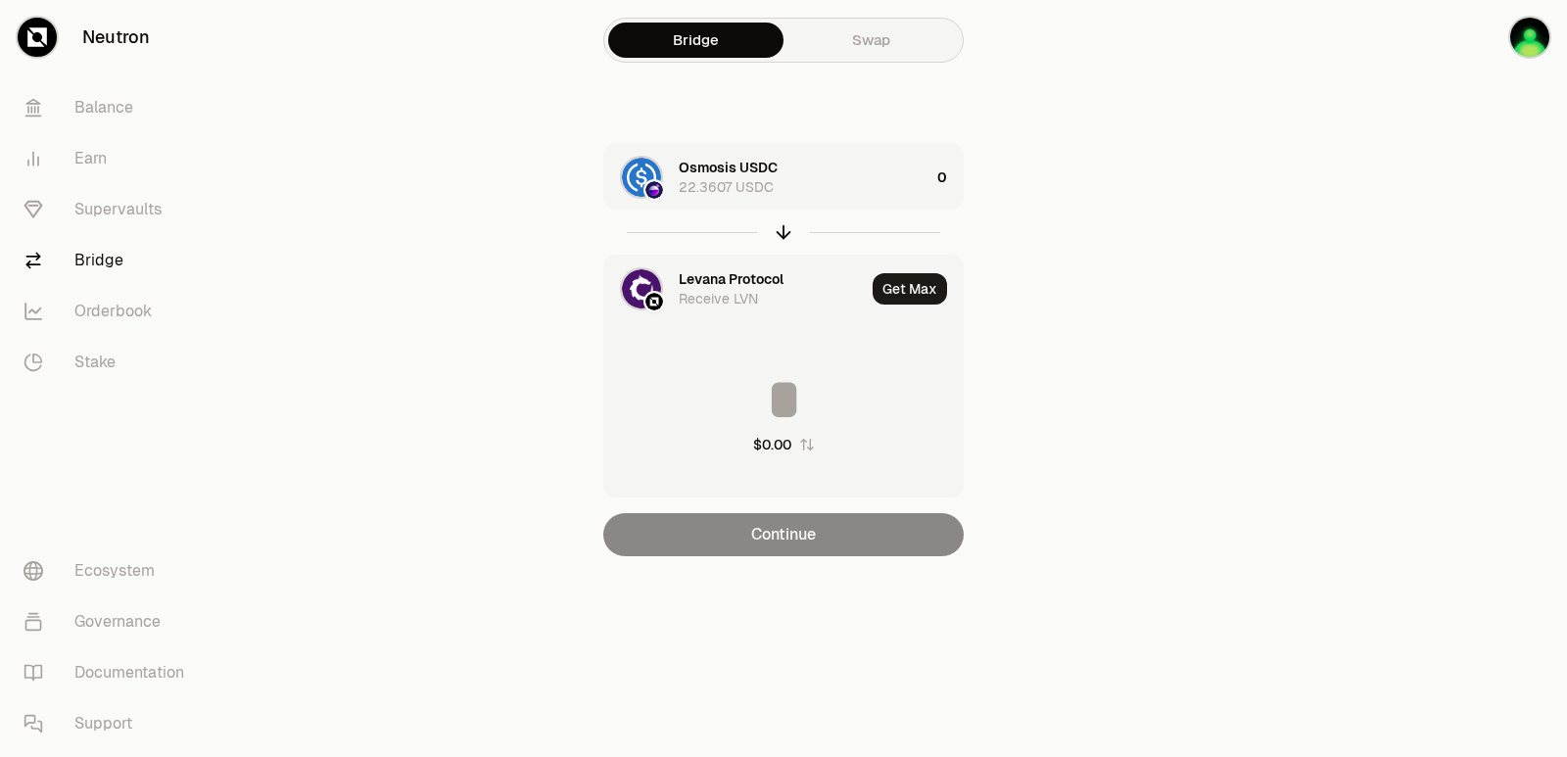
click at [700, 276] on div "Levana Protocol" at bounding box center [731, 279] width 105 height 20
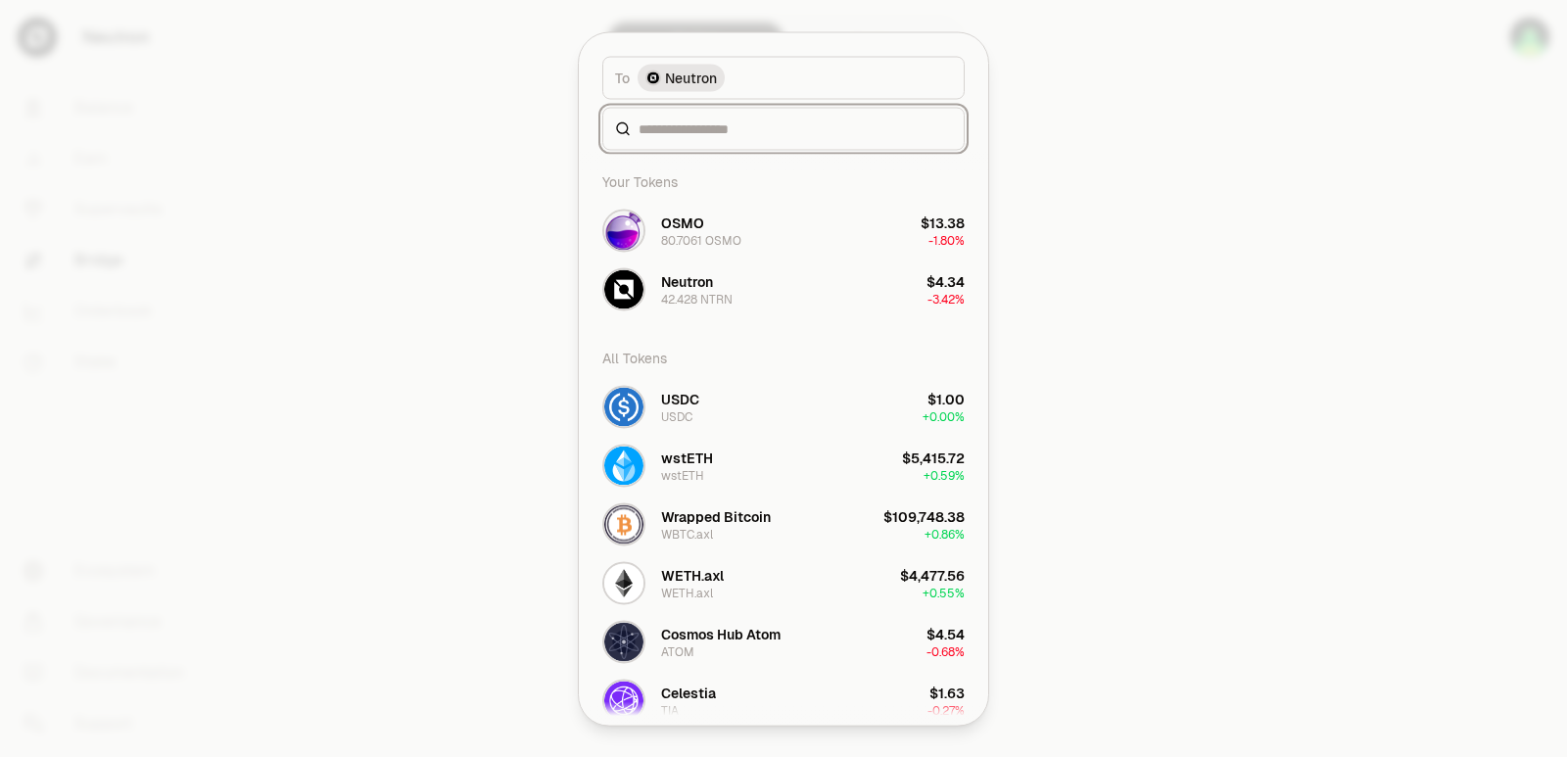
click at [693, 135] on input at bounding box center [795, 129] width 313 height 20
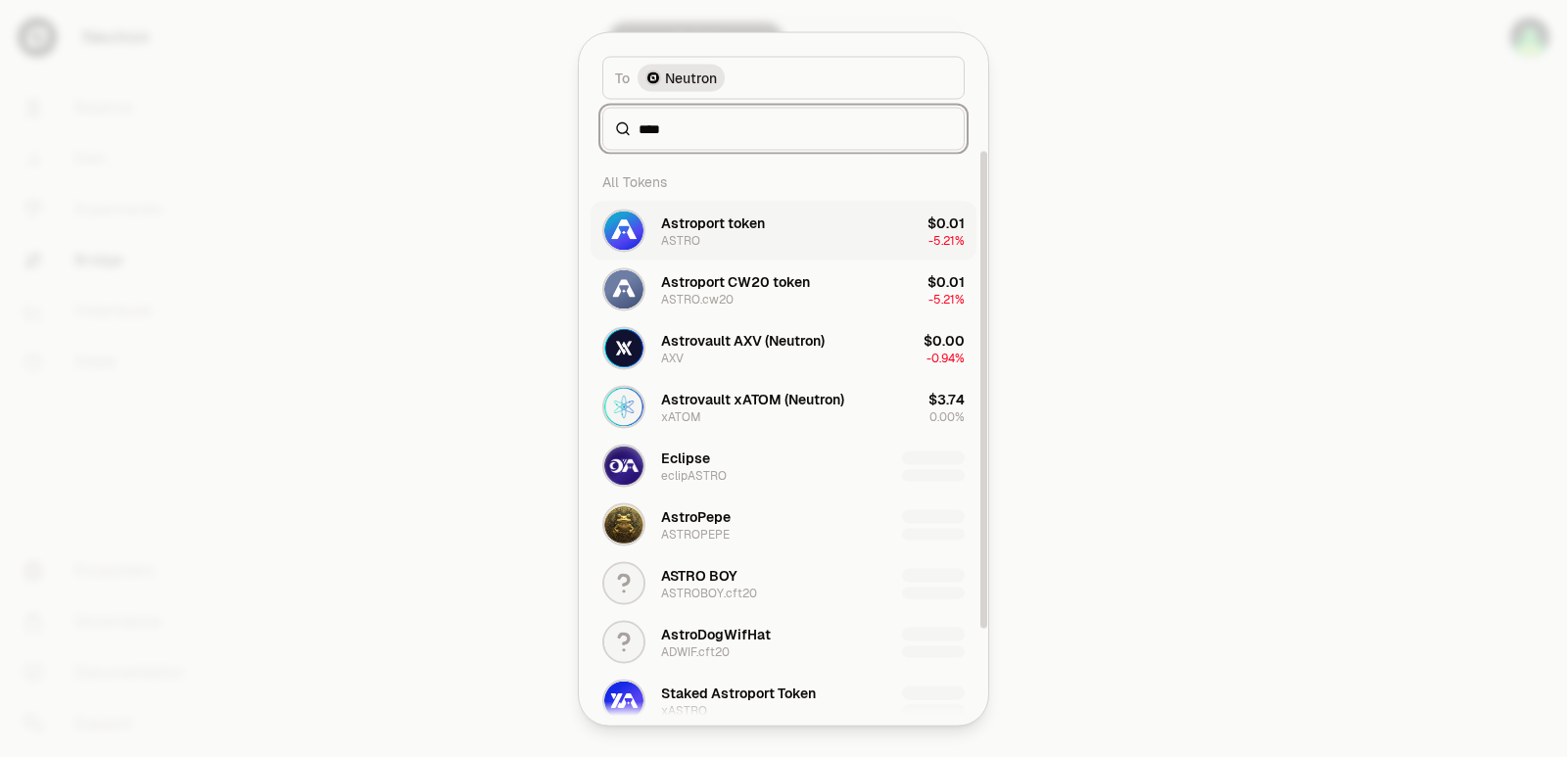
type input "****"
click at [716, 223] on div "Astroport token" at bounding box center [713, 223] width 104 height 20
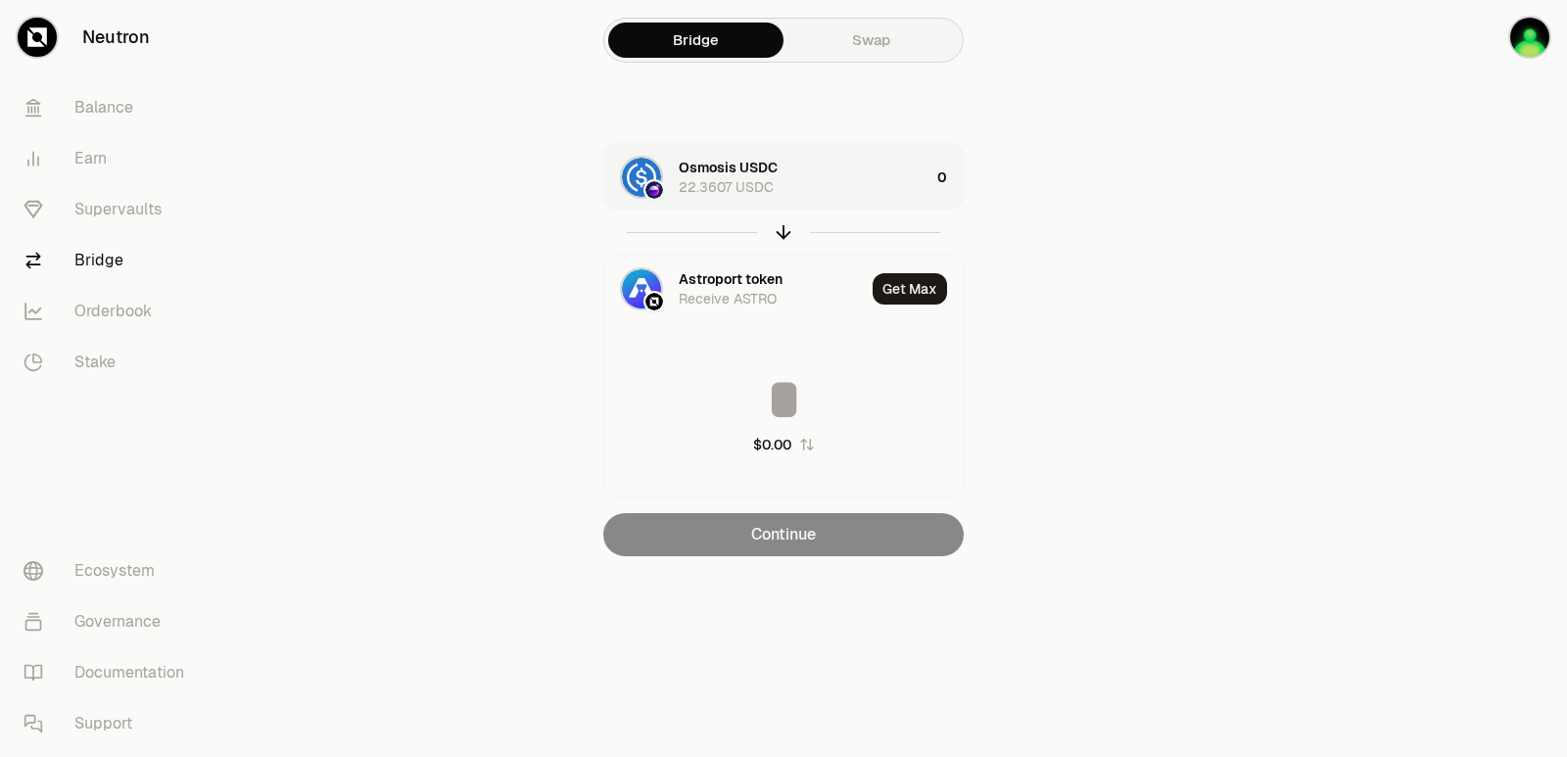
click at [858, 175] on div "Osmosis USDC 22.3607 USDC" at bounding box center [804, 177] width 251 height 39
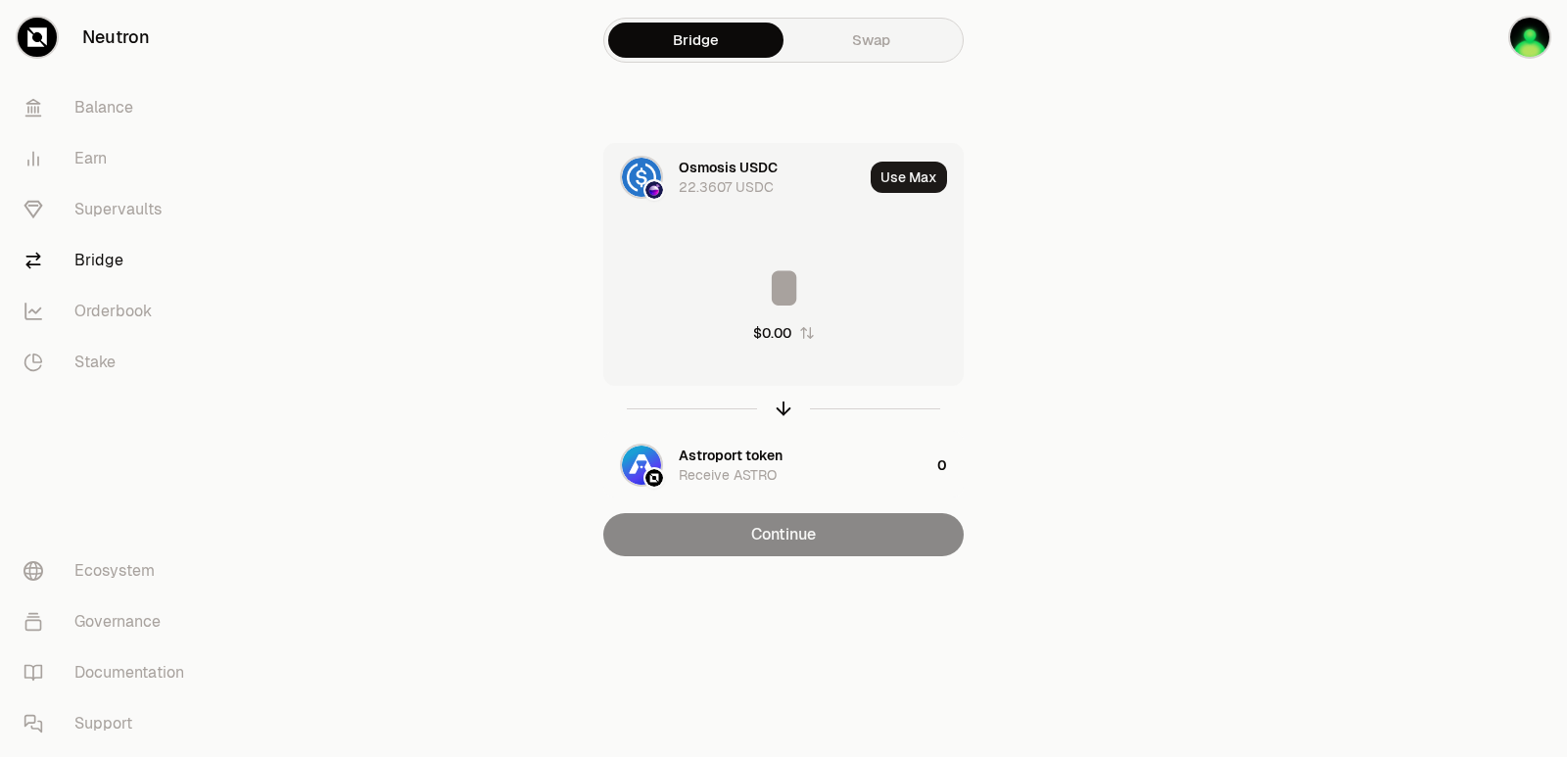
click at [782, 282] on input at bounding box center [783, 288] width 358 height 59
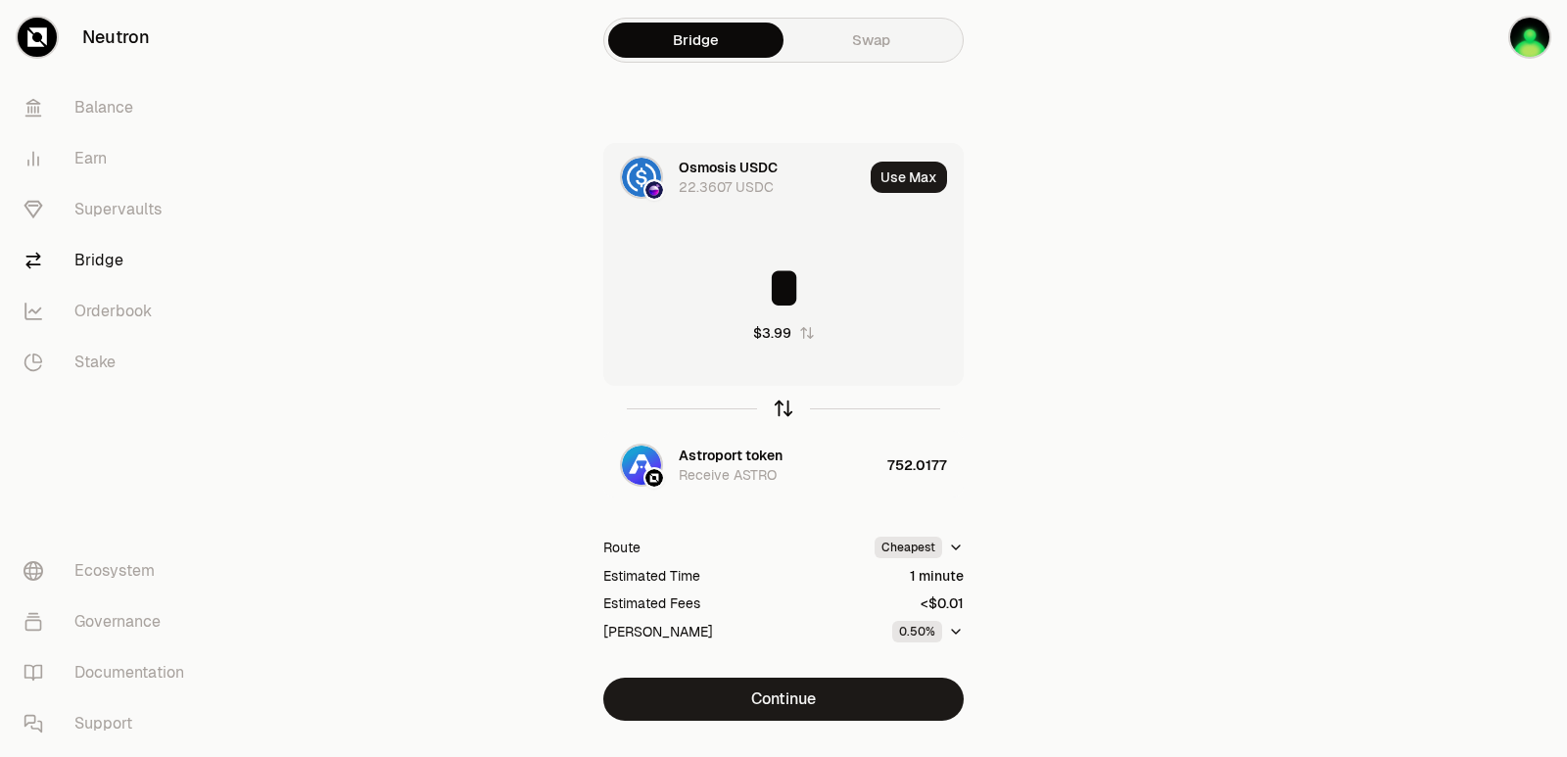
click at [780, 405] on icon "button" at bounding box center [784, 406] width 13 height 6
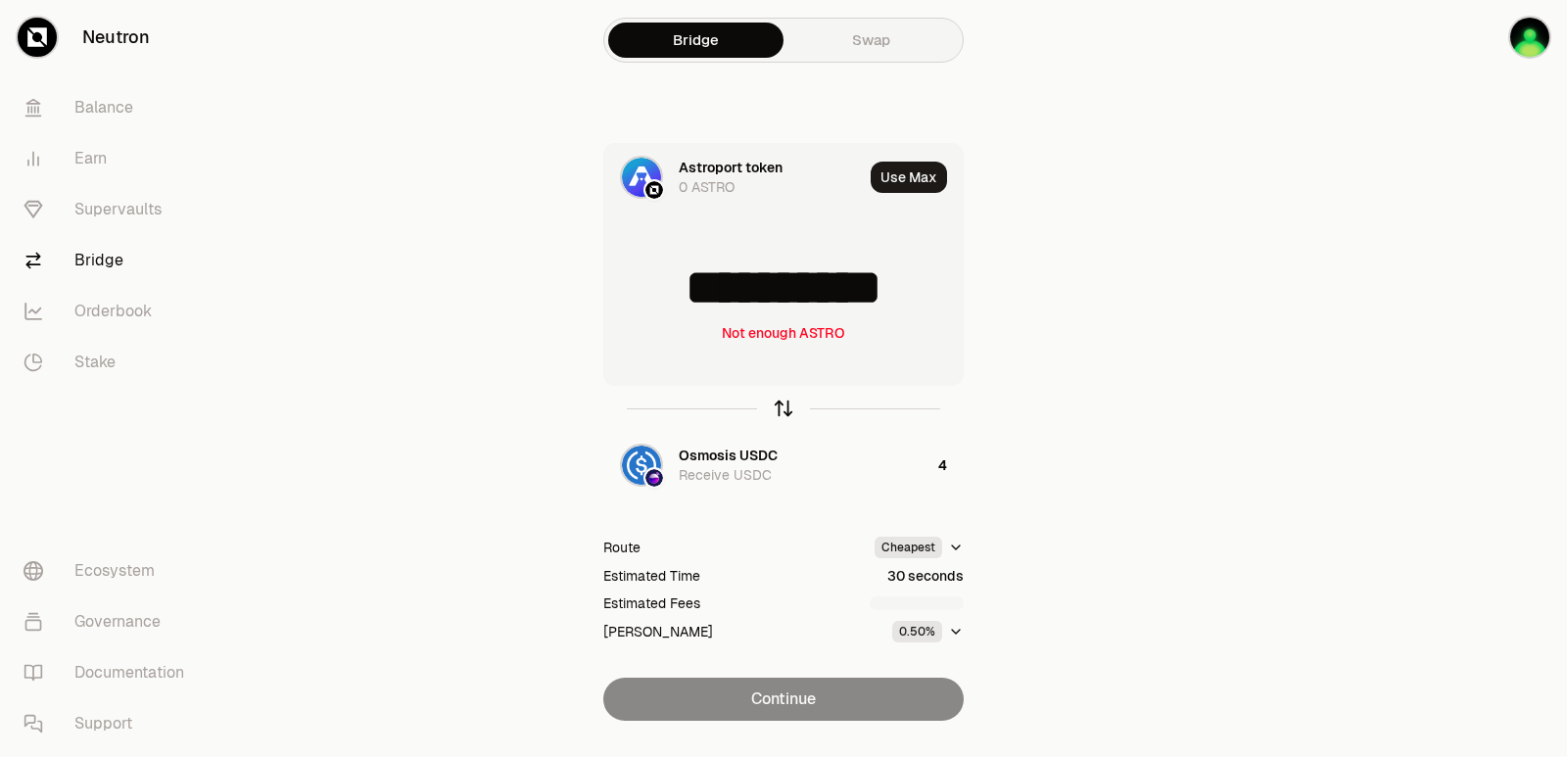
click at [780, 405] on icon "button" at bounding box center [784, 406] width 13 height 6
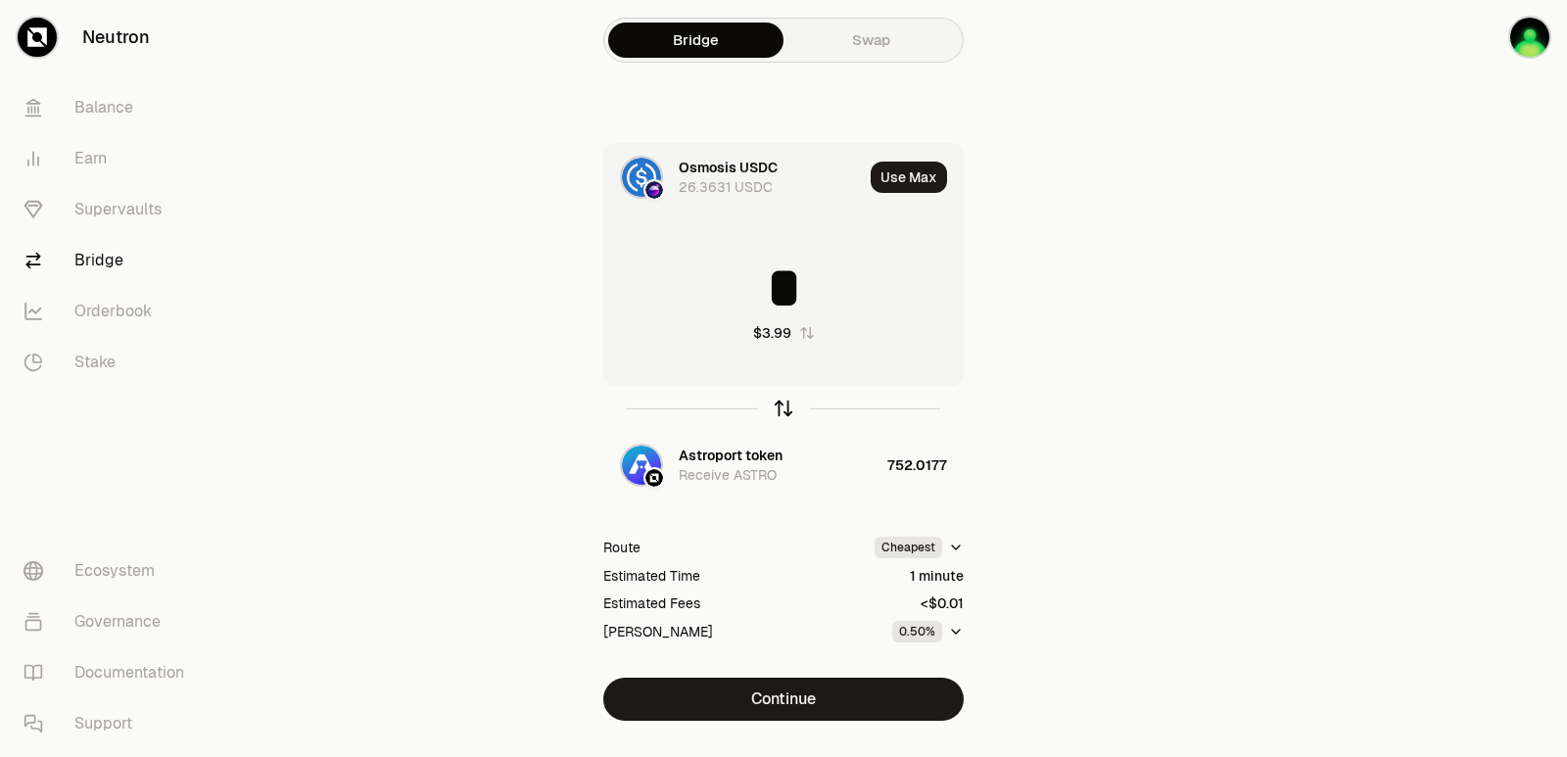
click at [780, 405] on icon "button" at bounding box center [784, 406] width 13 height 6
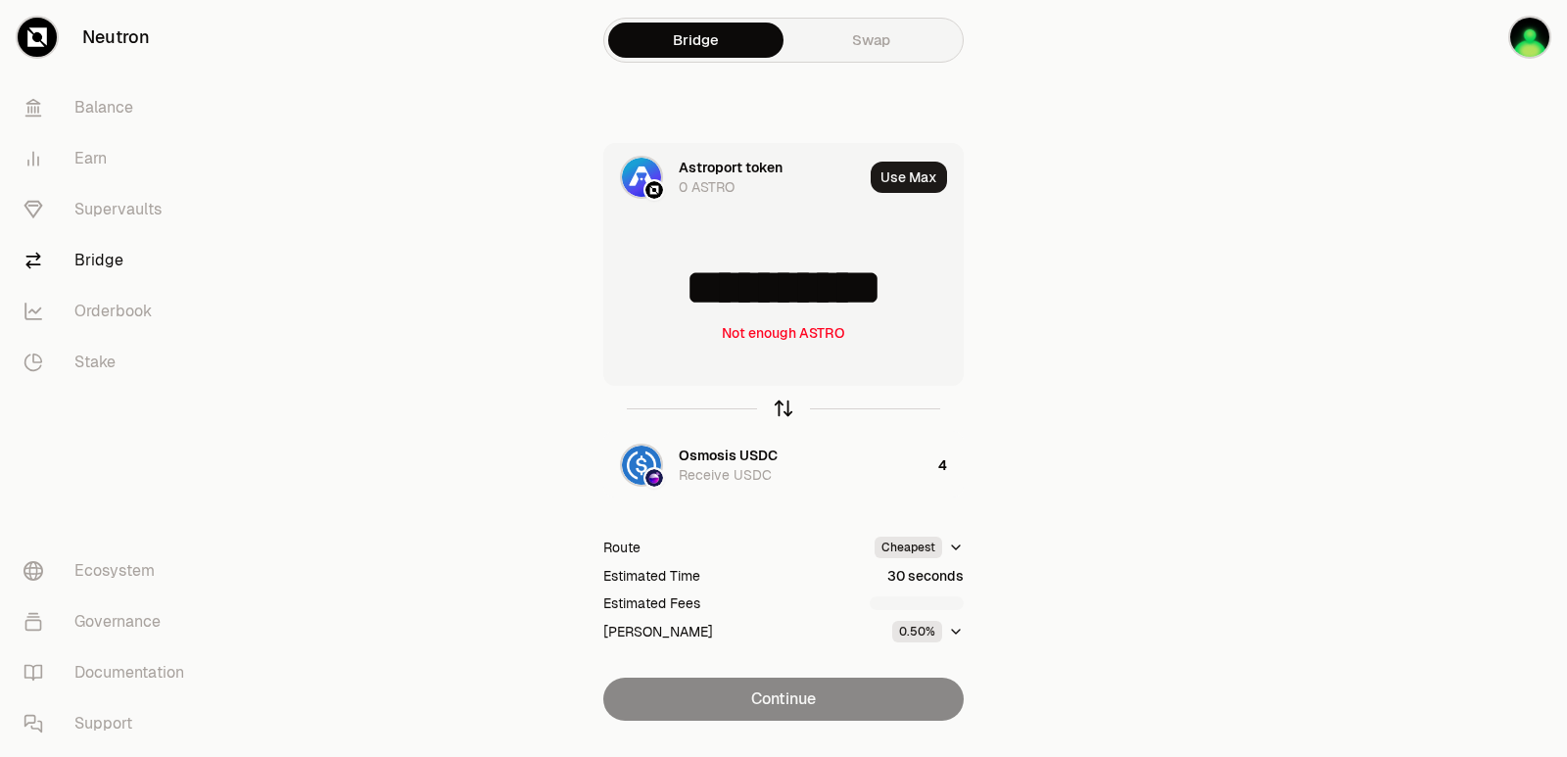
click at [780, 405] on icon "button" at bounding box center [784, 406] width 13 height 6
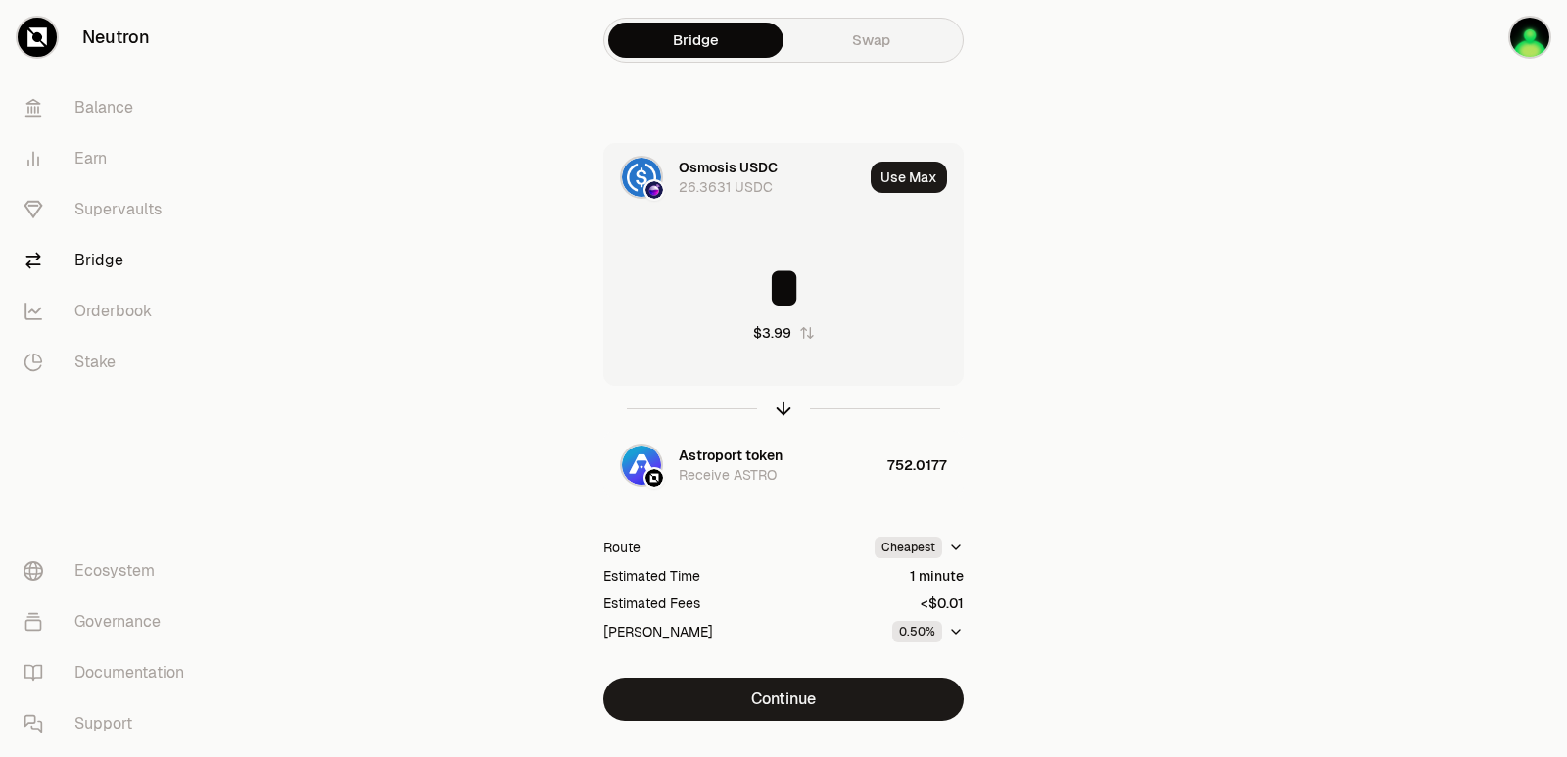
drag, startPoint x: 833, startPoint y: 300, endPoint x: 708, endPoint y: 316, distance: 126.5
click at [708, 316] on input "*" at bounding box center [783, 288] width 358 height 59
click at [779, 411] on icon "button" at bounding box center [784, 409] width 22 height 22
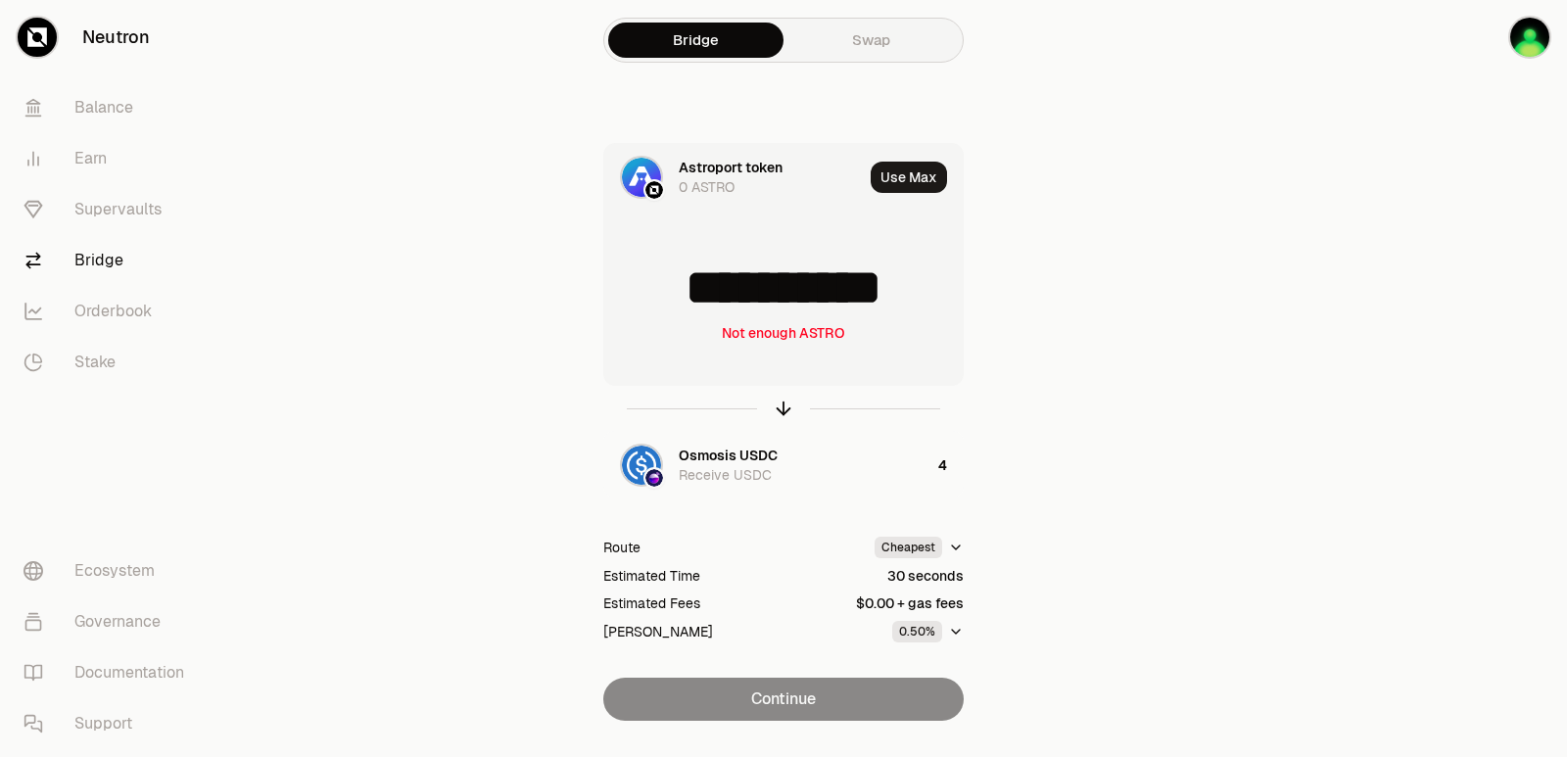
scroll to position [3, 0]
drag, startPoint x: 917, startPoint y: 297, endPoint x: 675, endPoint y: 319, distance: 243.0
click at [675, 319] on div "**********" at bounding box center [783, 300] width 358 height 172
type input "***"
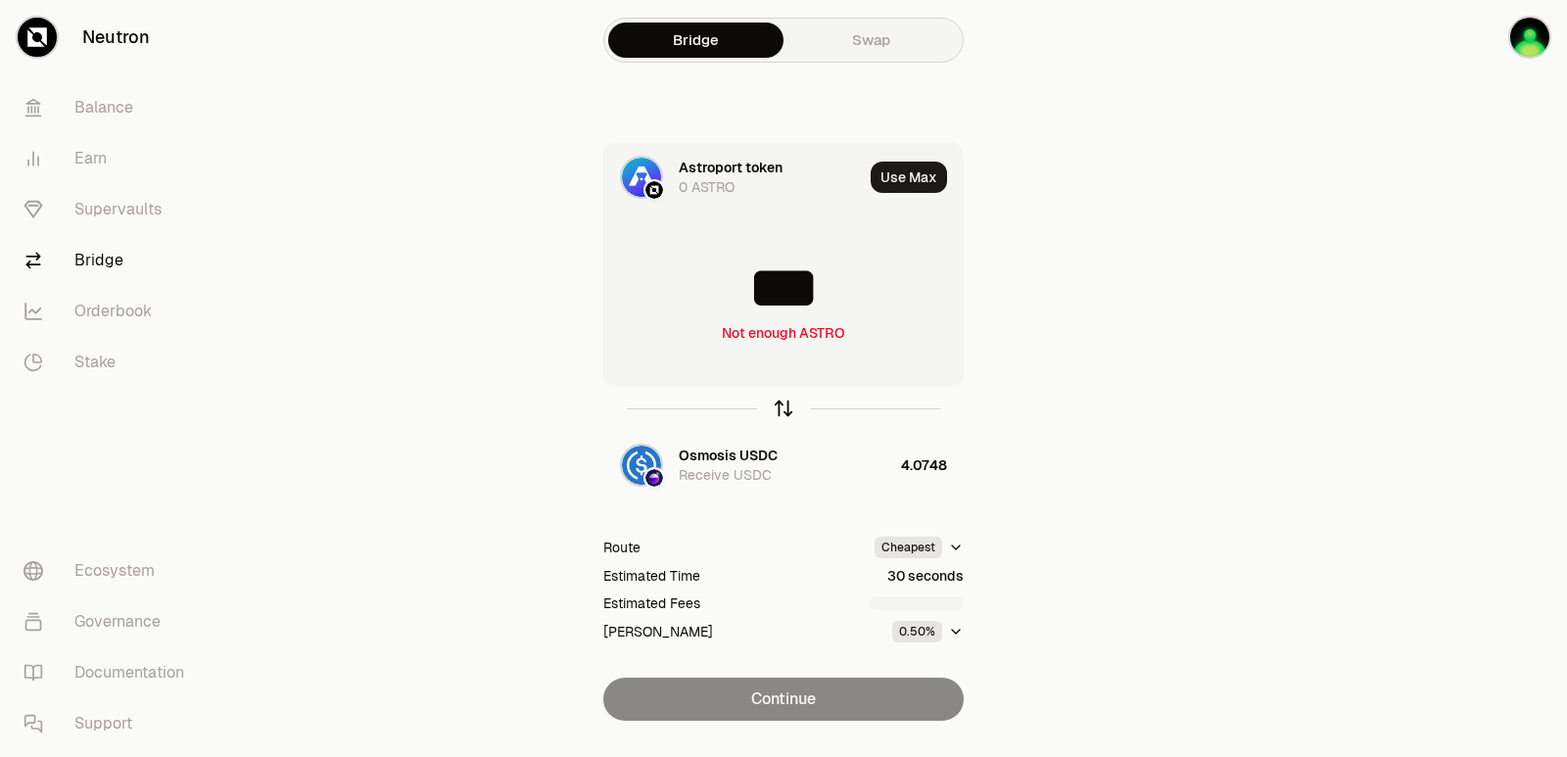
click at [785, 407] on icon "button" at bounding box center [784, 409] width 22 height 22
click at [757, 284] on input at bounding box center [783, 288] width 358 height 59
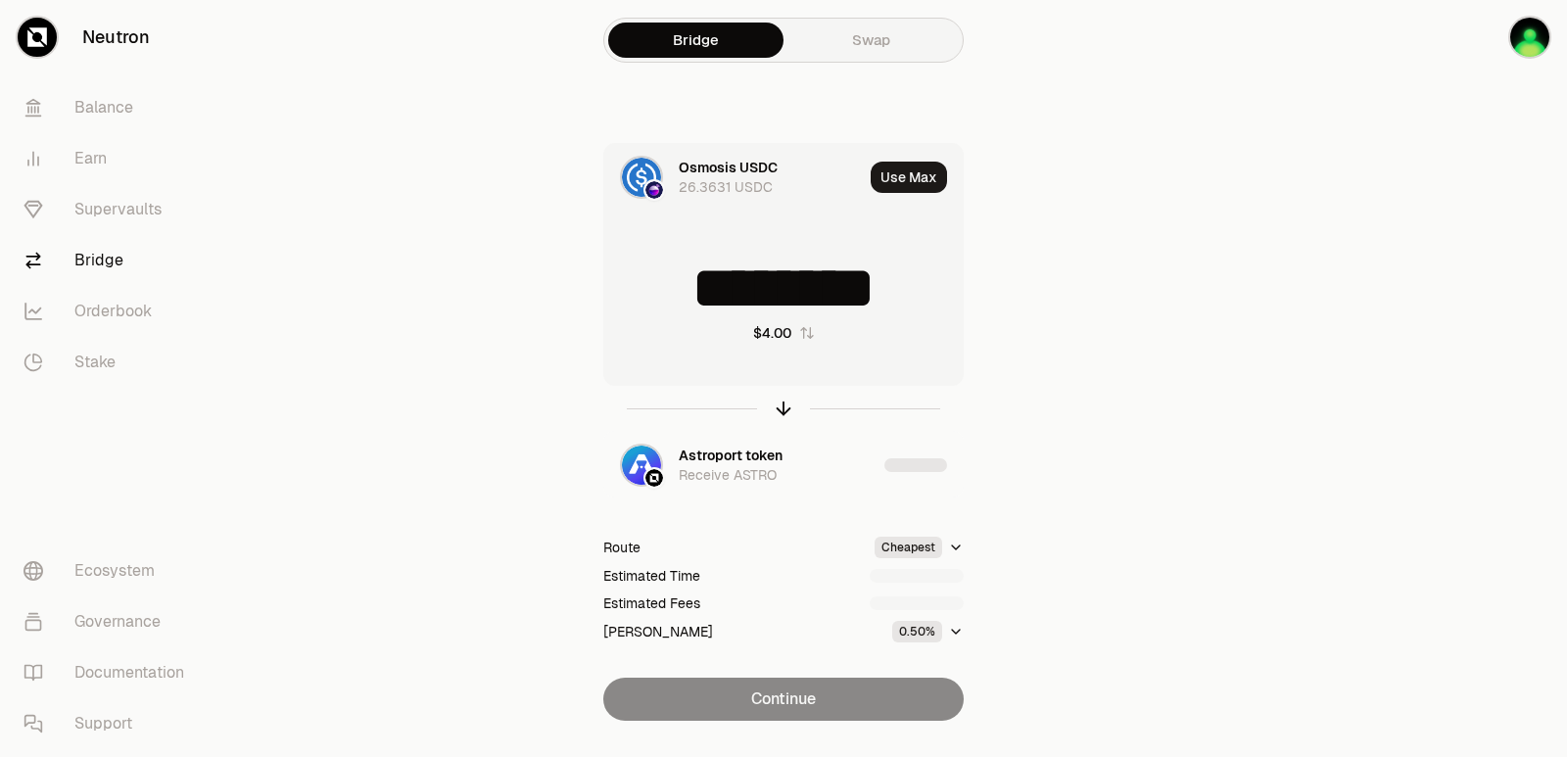
click at [756, 286] on input "********" at bounding box center [783, 288] width 358 height 59
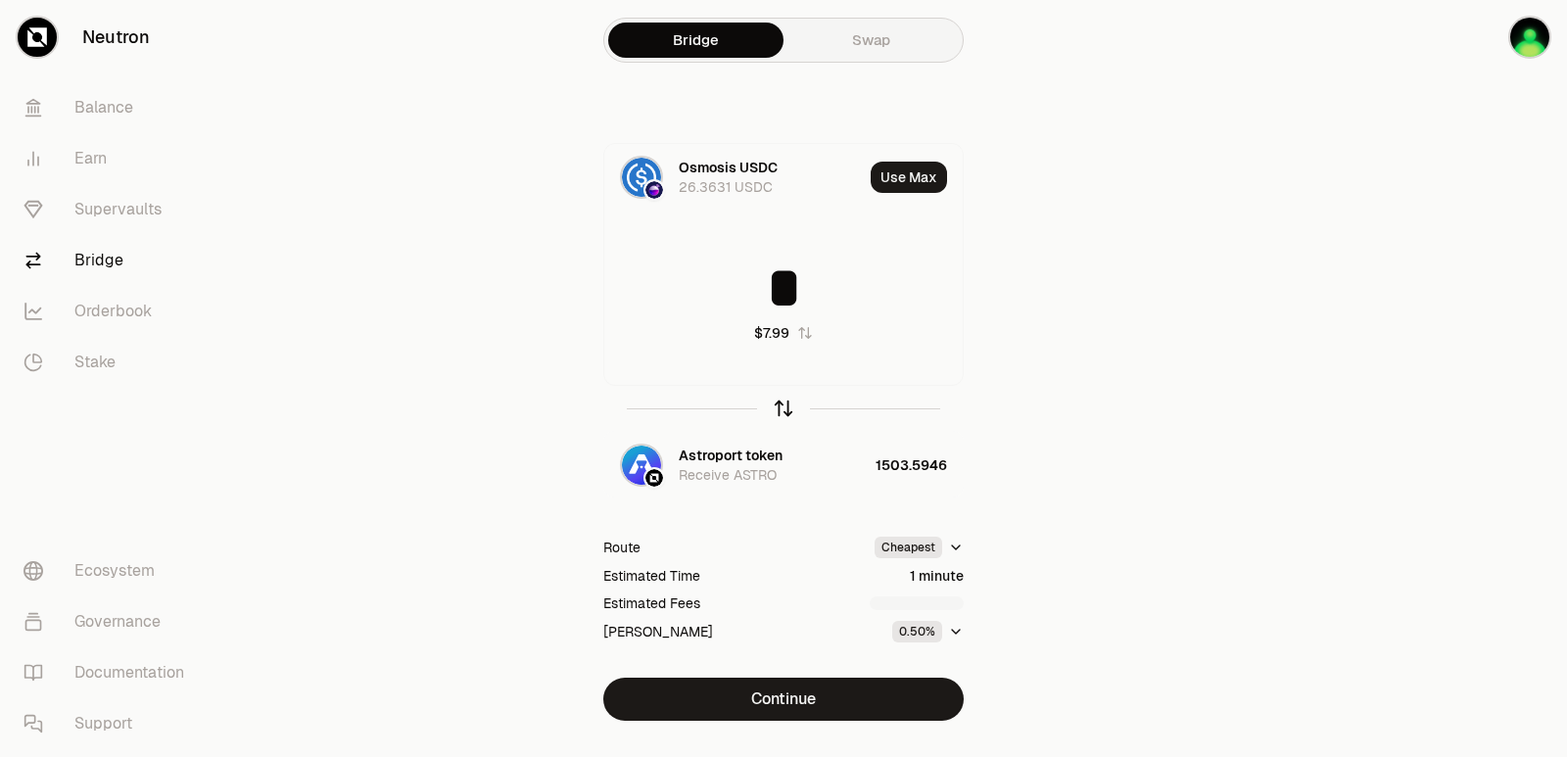
type input "*"
click at [778, 407] on icon "button" at bounding box center [784, 406] width 13 height 6
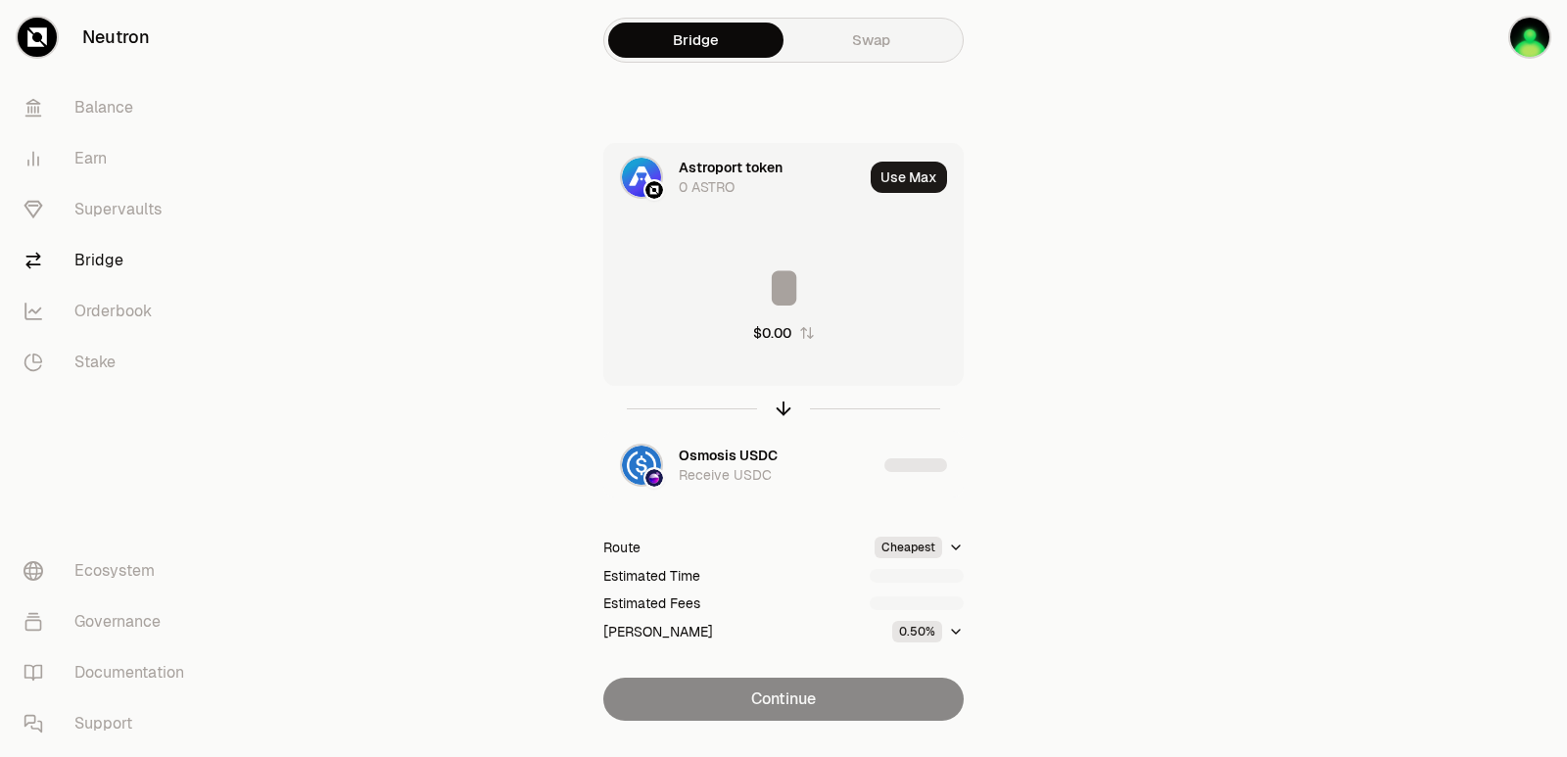
click at [740, 291] on input at bounding box center [783, 288] width 358 height 59
click at [737, 295] on input "**********" at bounding box center [783, 288] width 358 height 59
click at [737, 297] on input "**********" at bounding box center [783, 288] width 358 height 59
type input "****"
click at [779, 408] on icon "button" at bounding box center [784, 409] width 22 height 22
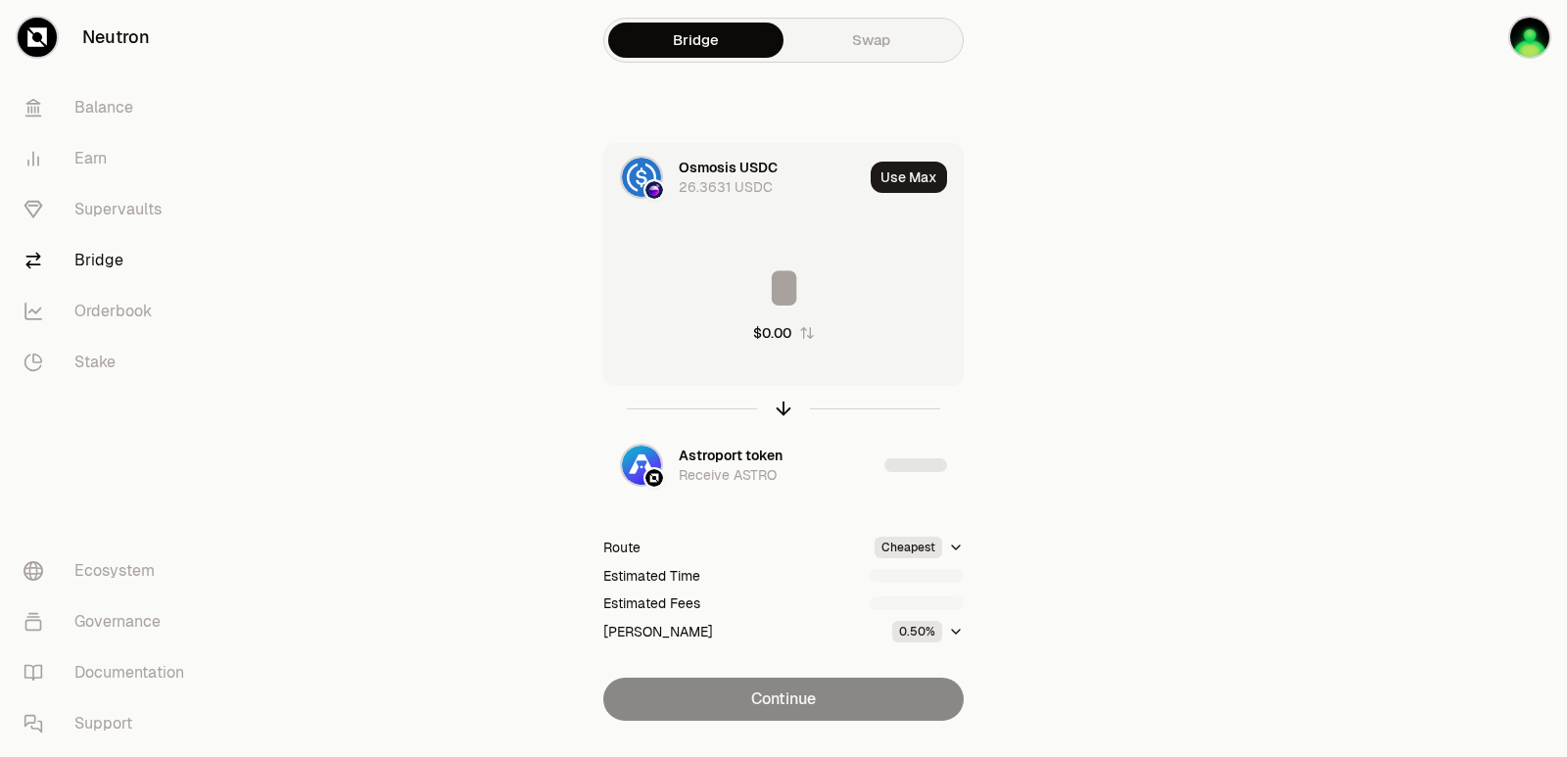
click at [756, 277] on input at bounding box center [783, 288] width 358 height 59
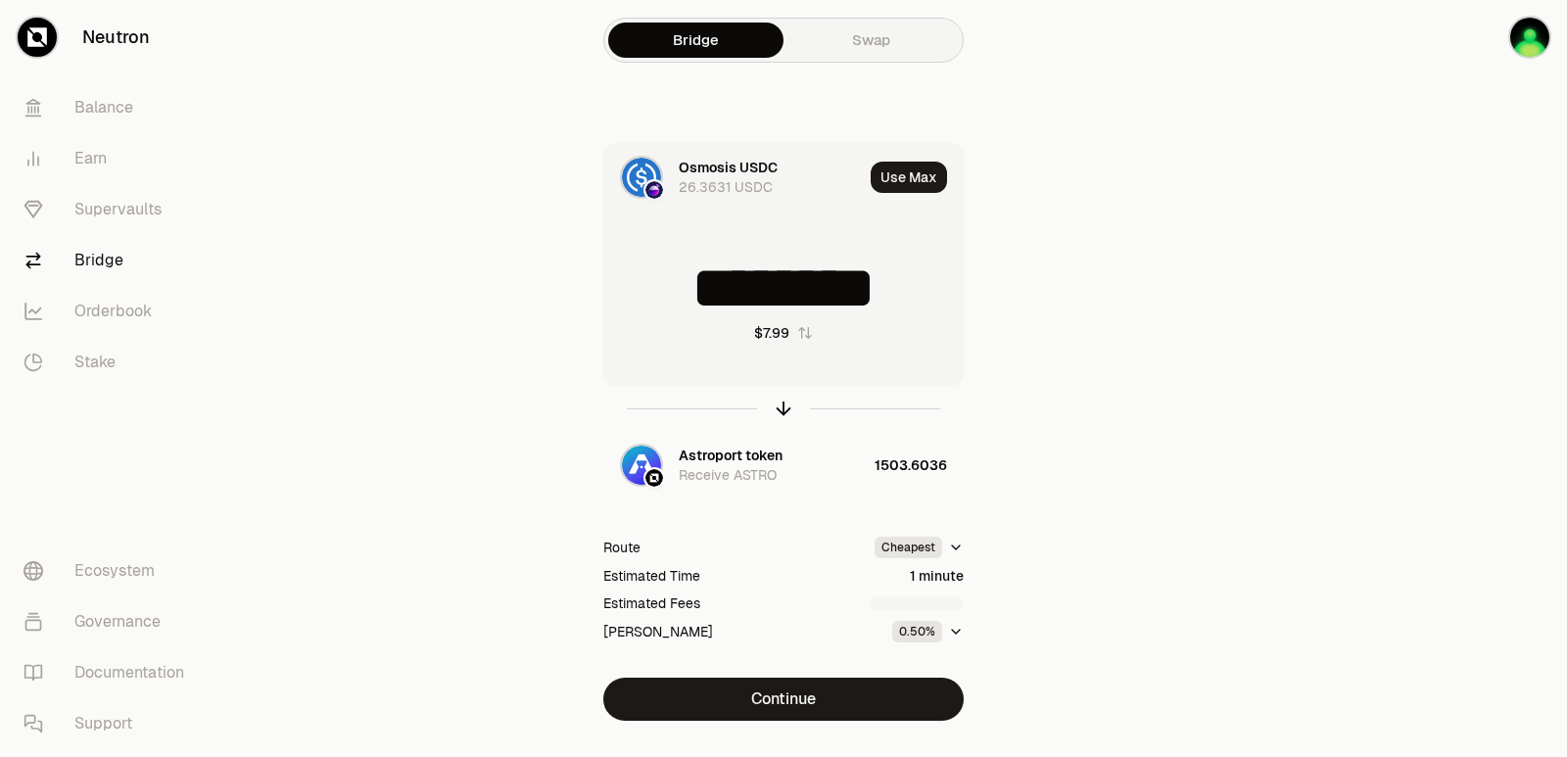
drag, startPoint x: 937, startPoint y: 283, endPoint x: 859, endPoint y: 298, distance: 79.7
click at [862, 298] on input "********" at bounding box center [783, 288] width 358 height 59
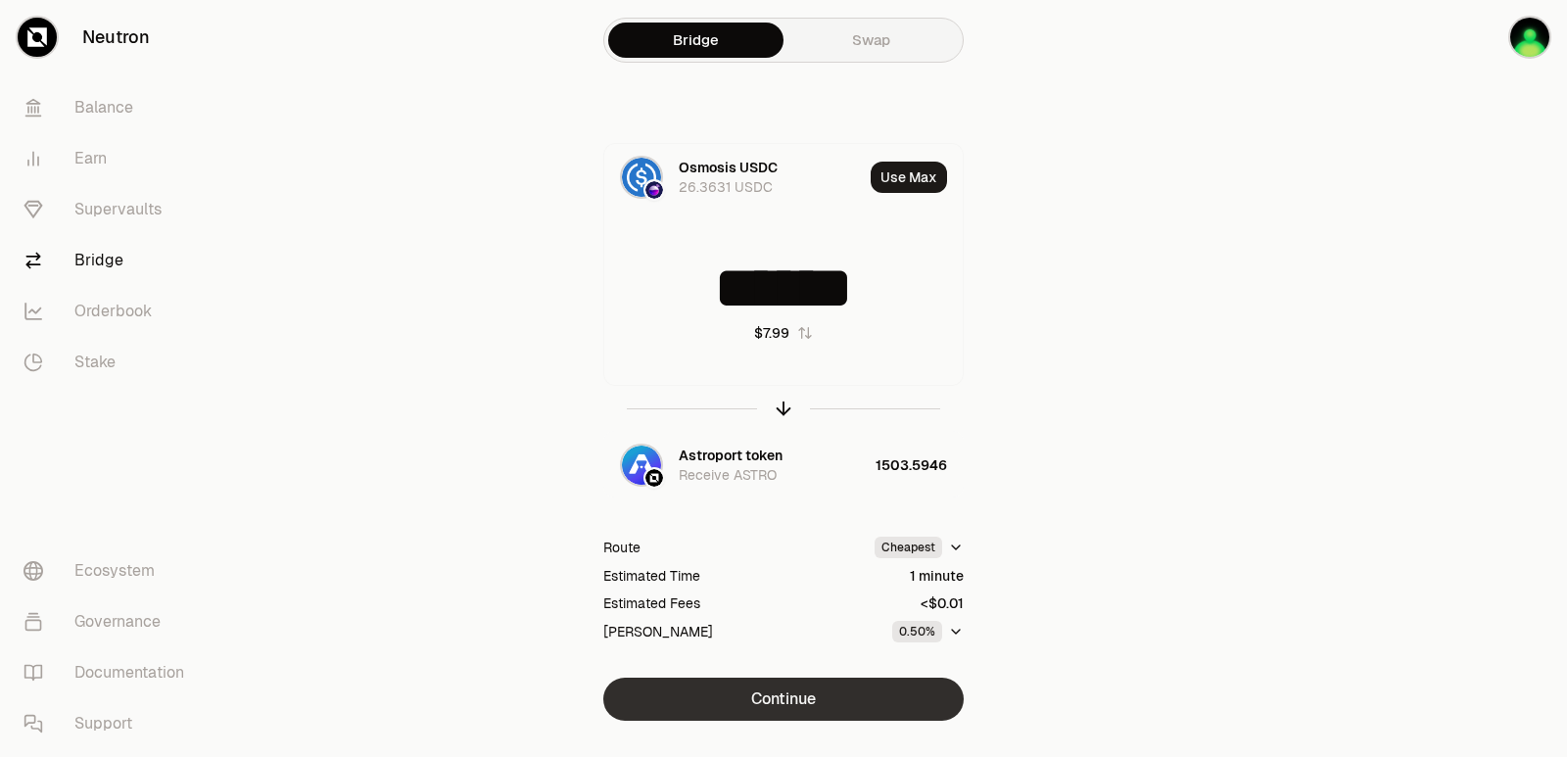
type input "******"
click at [773, 695] on button "Continue" at bounding box center [783, 699] width 360 height 43
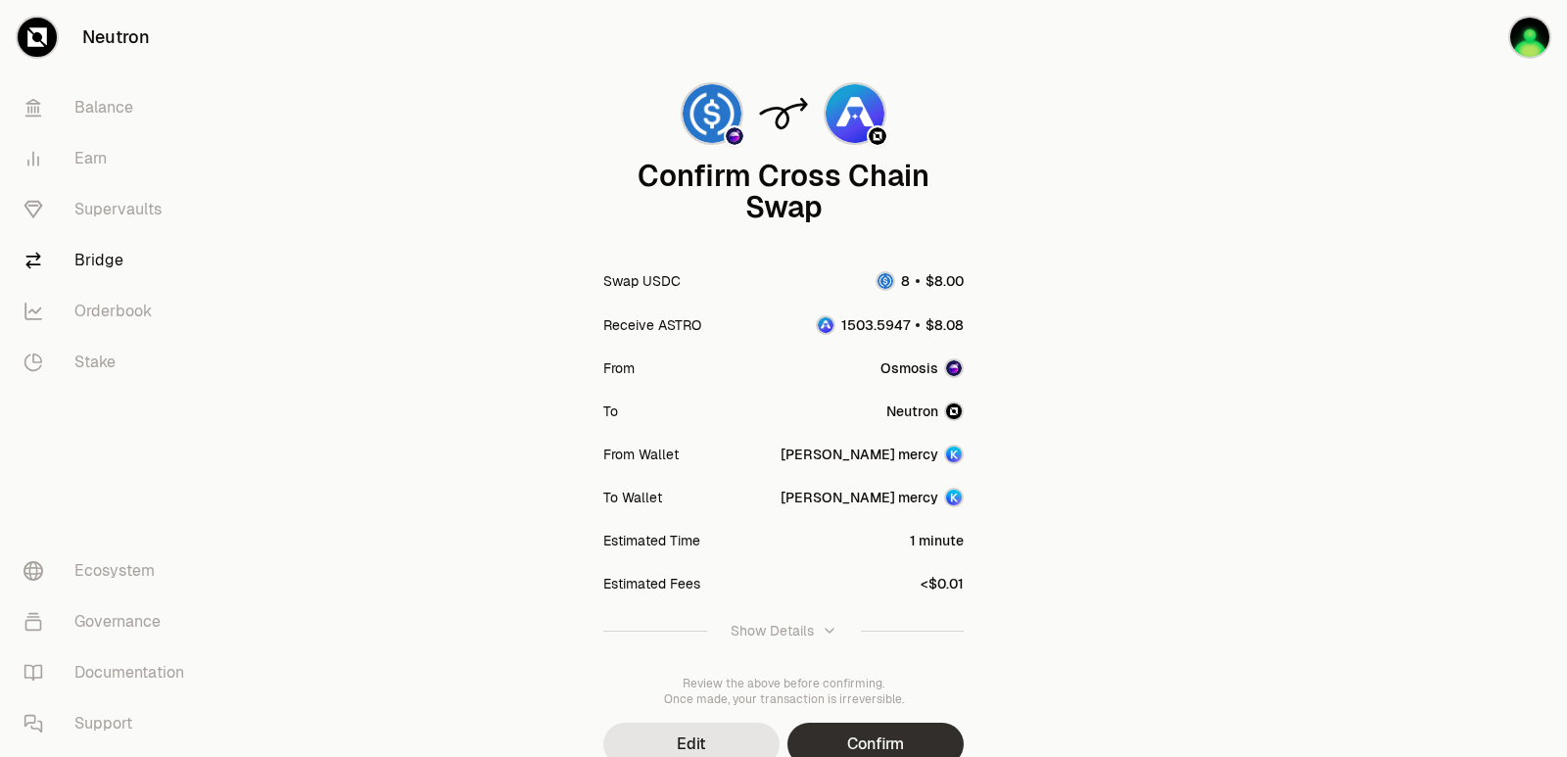
scroll to position [162, 0]
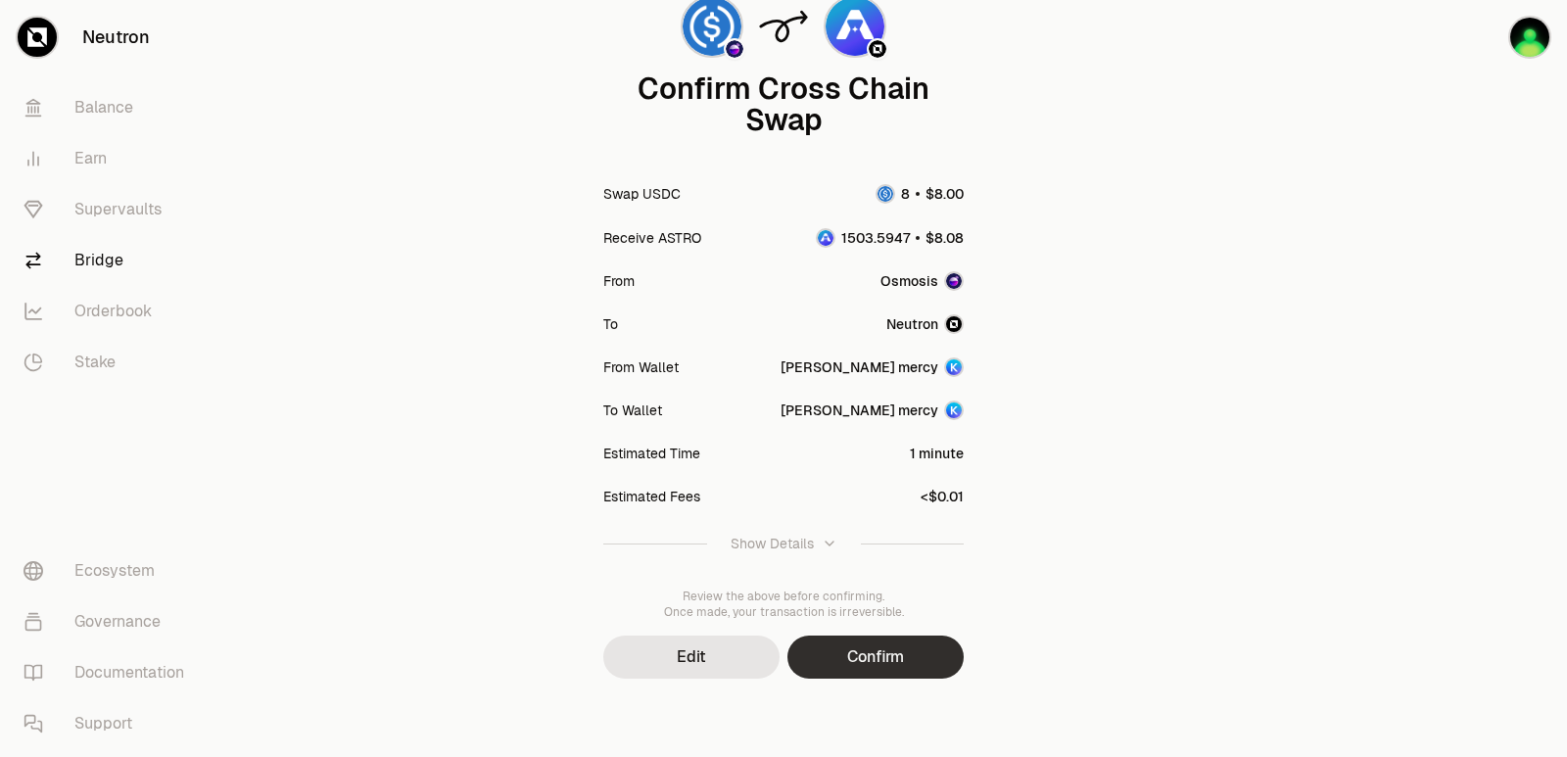
click at [900, 662] on button "Confirm" at bounding box center [875, 657] width 176 height 43
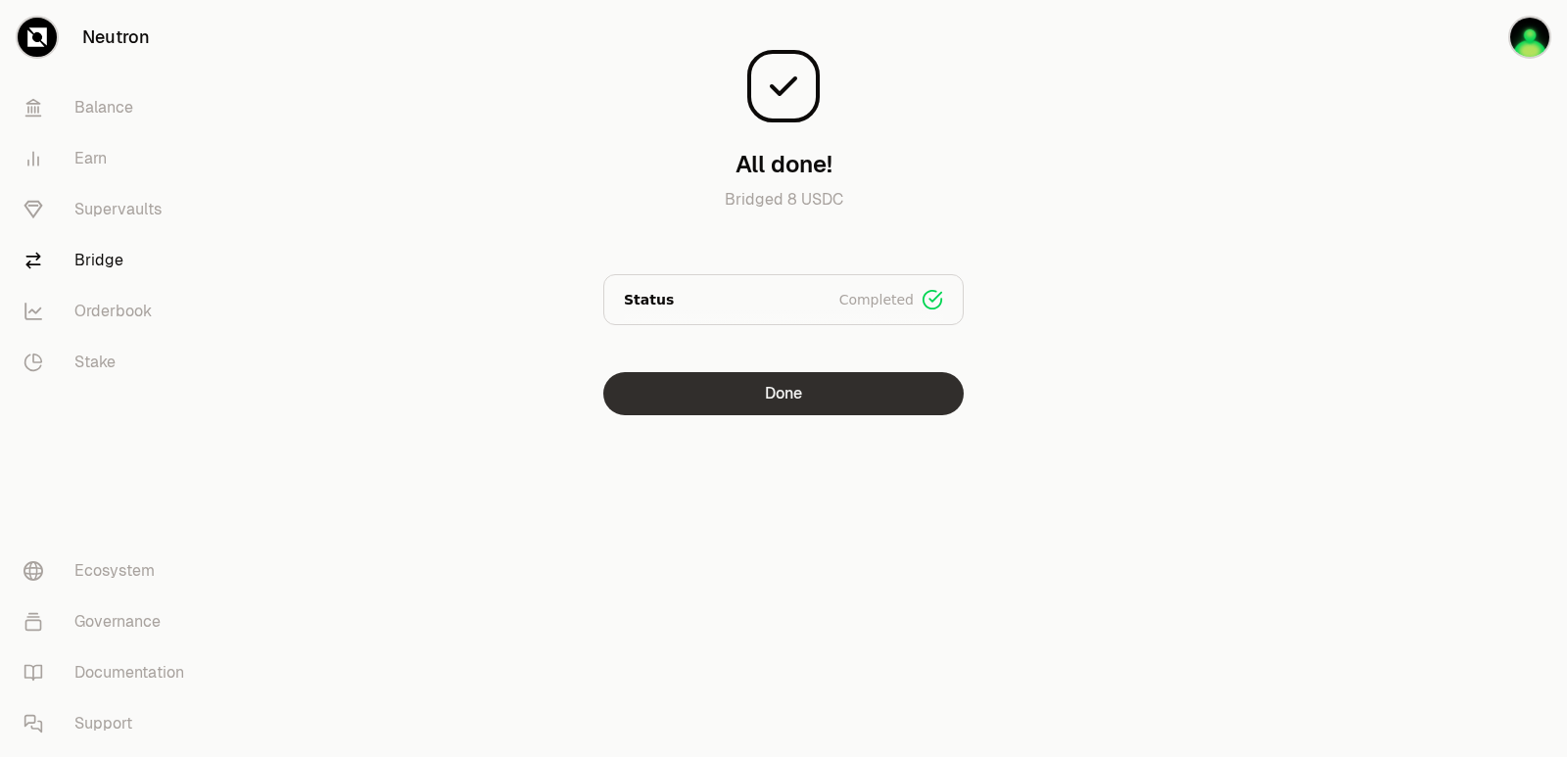
click at [695, 395] on button "Done" at bounding box center [783, 393] width 360 height 43
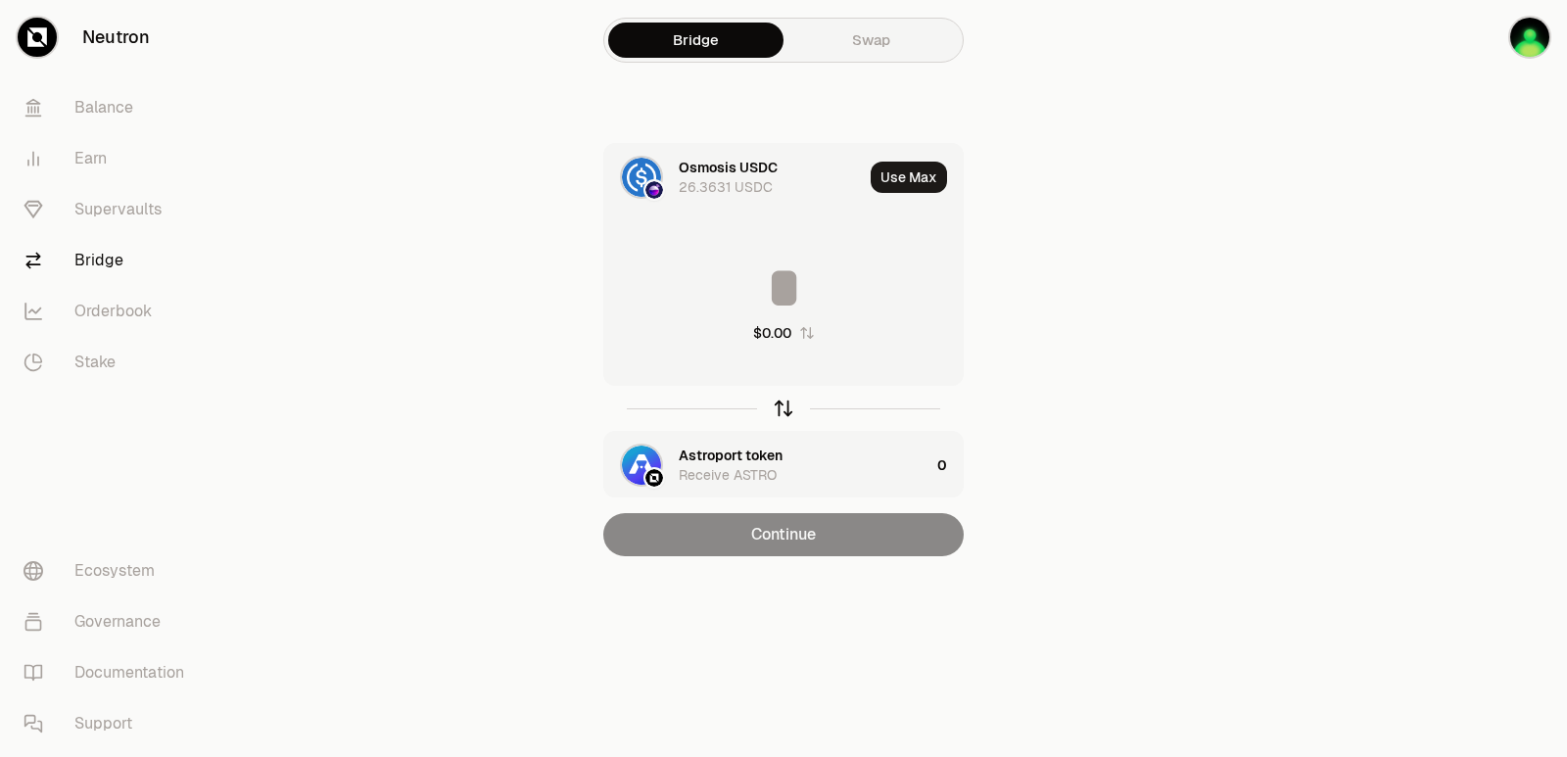
click at [779, 417] on icon "button" at bounding box center [784, 409] width 22 height 22
click at [905, 175] on button "Use Max" at bounding box center [909, 177] width 76 height 31
type input "**********"
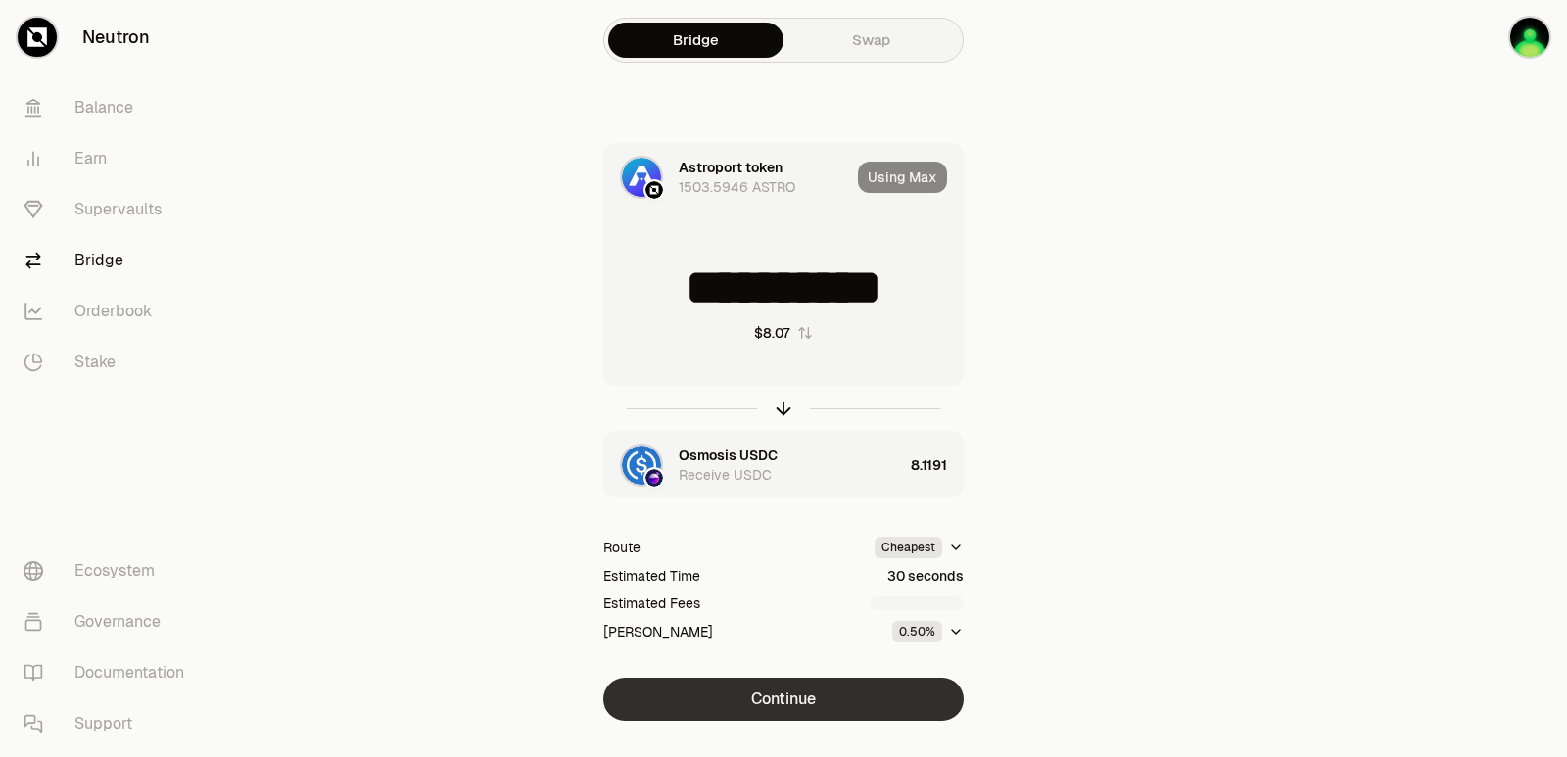
click at [796, 684] on button "Continue" at bounding box center [783, 699] width 360 height 43
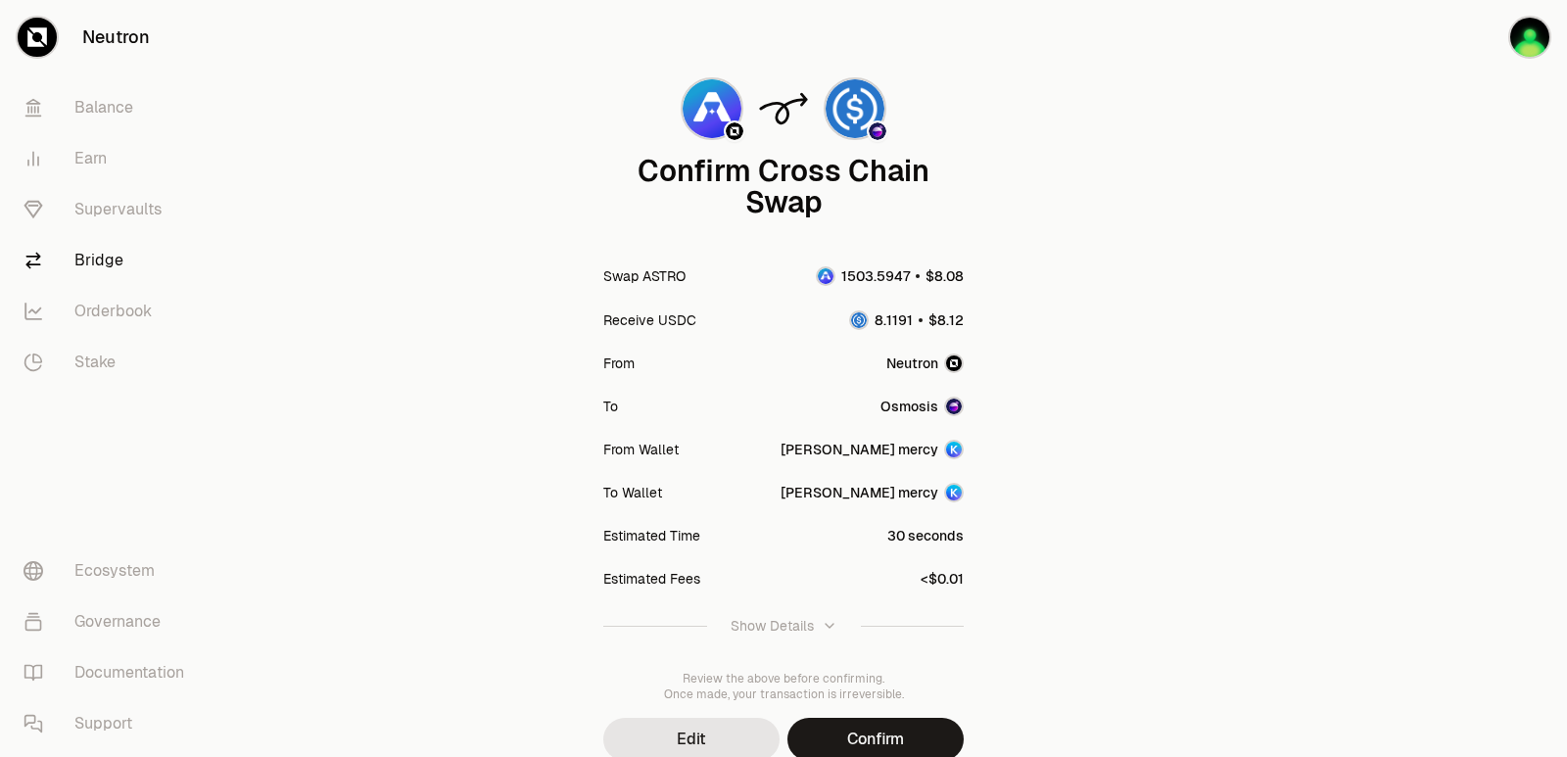
scroll to position [162, 0]
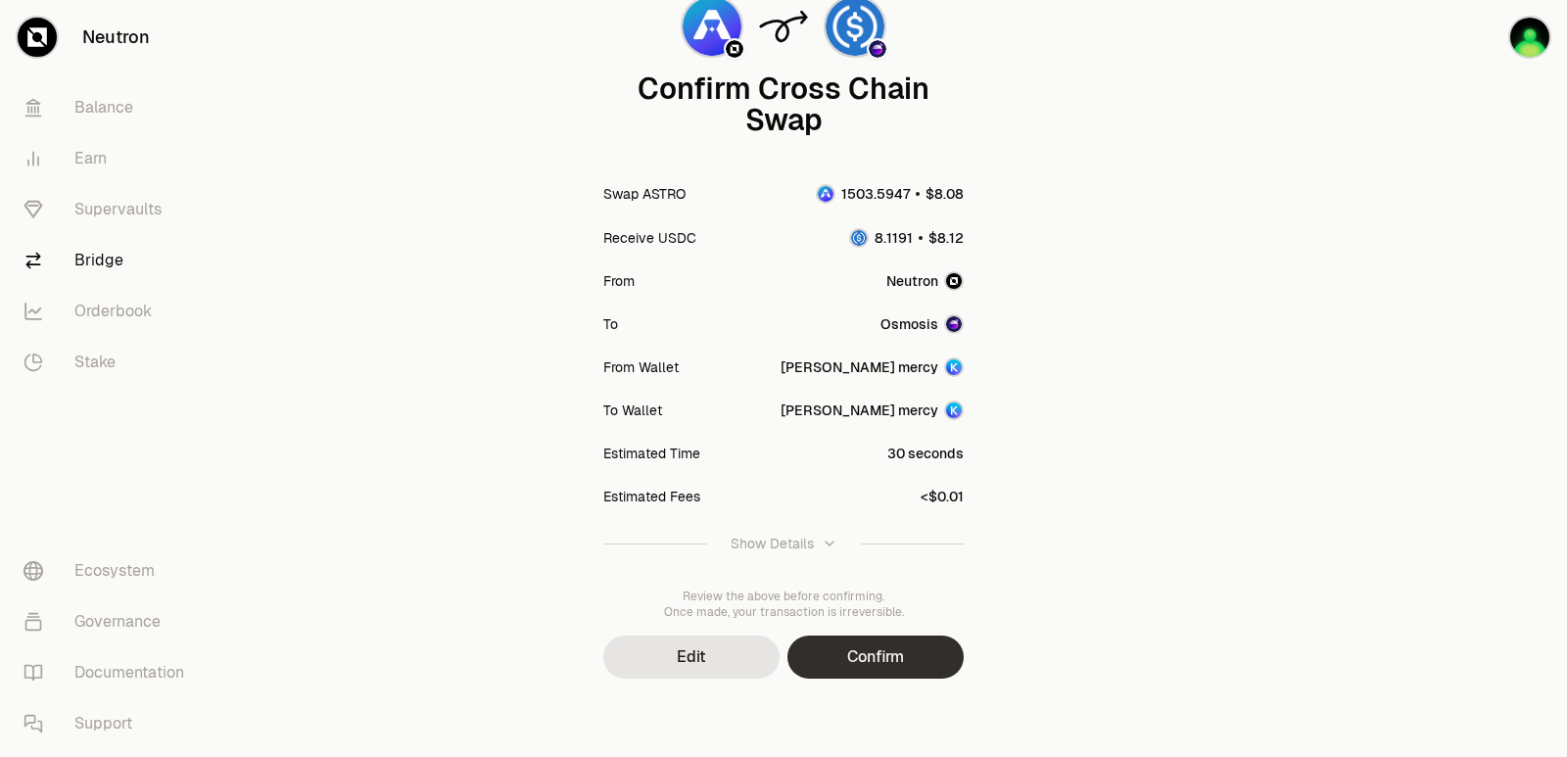
click at [885, 671] on button "Confirm" at bounding box center [875, 657] width 176 height 43
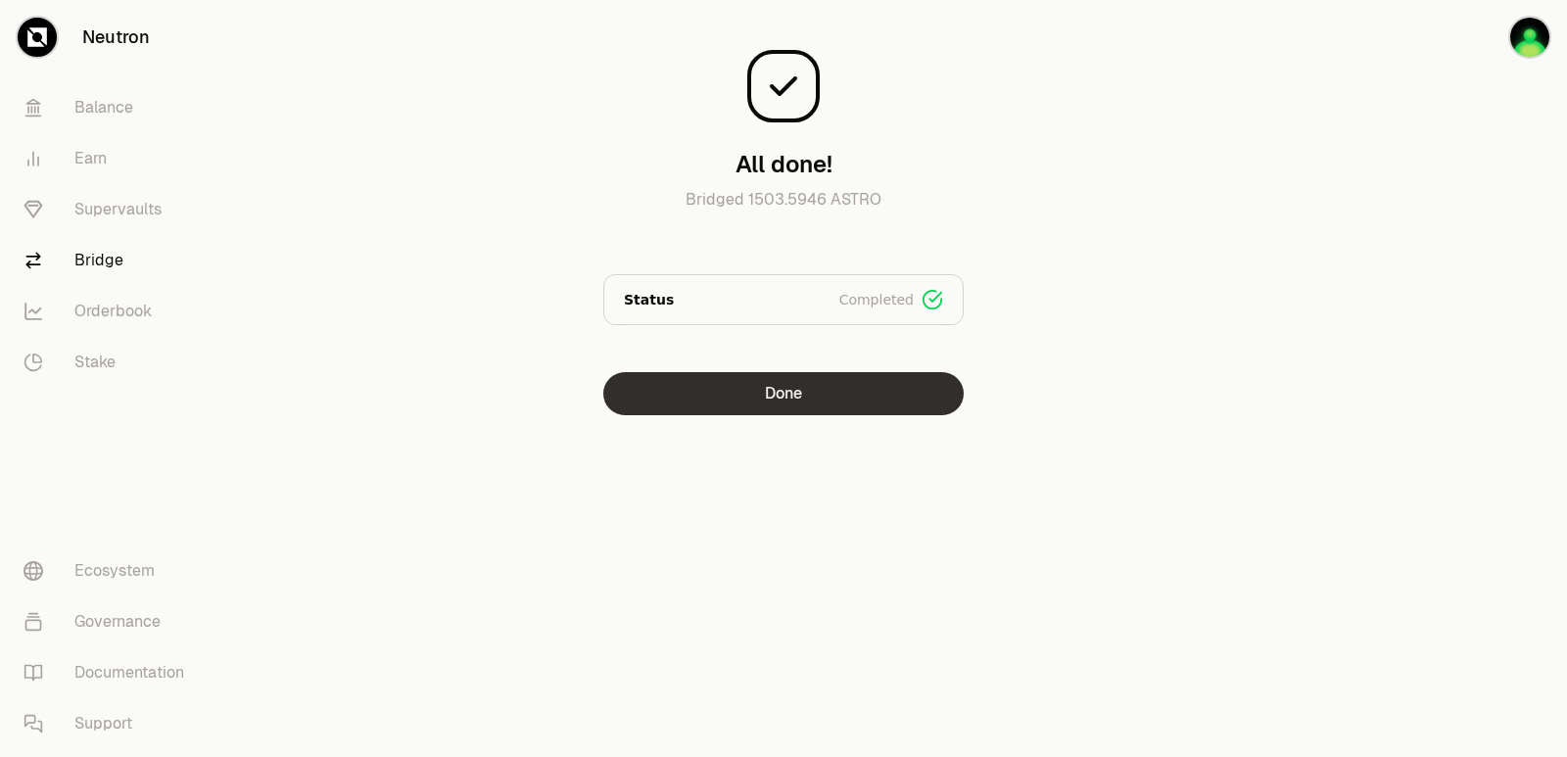
click at [827, 404] on button "Done" at bounding box center [783, 393] width 360 height 43
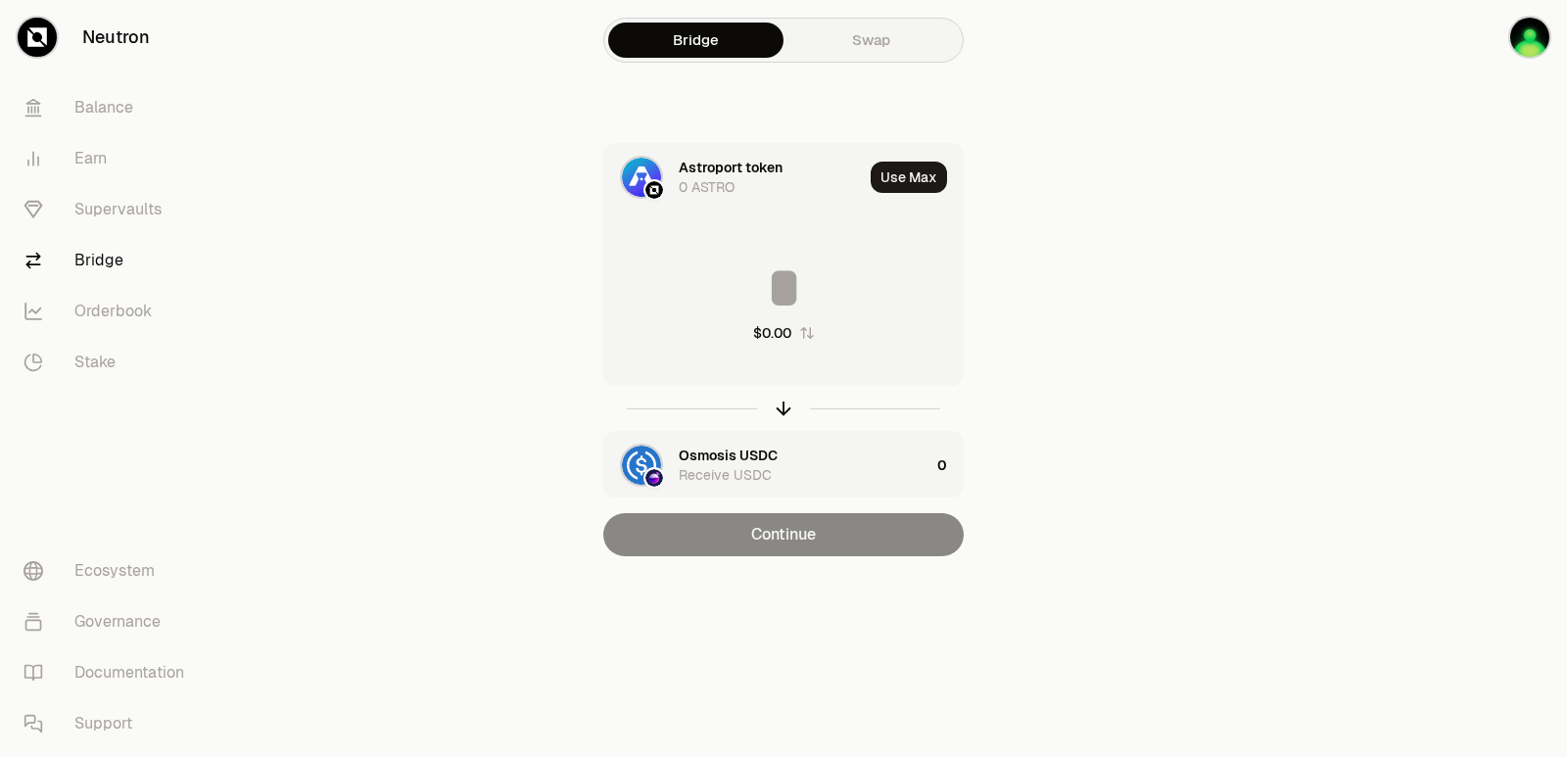
click at [774, 285] on input at bounding box center [783, 288] width 358 height 59
click at [785, 404] on icon "button" at bounding box center [784, 406] width 13 height 6
click at [749, 296] on input at bounding box center [783, 288] width 358 height 59
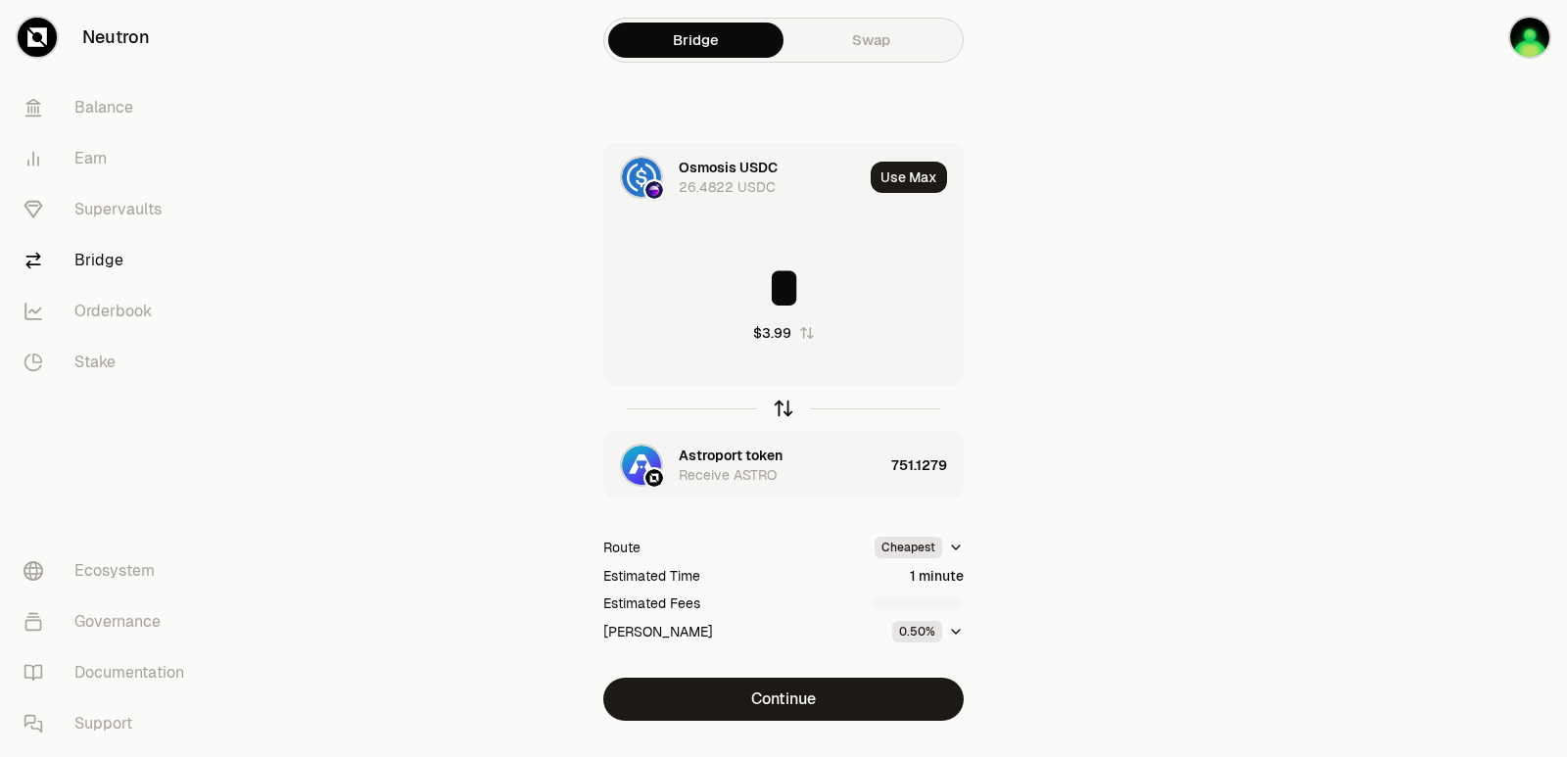
click at [783, 406] on icon "button" at bounding box center [784, 409] width 22 height 22
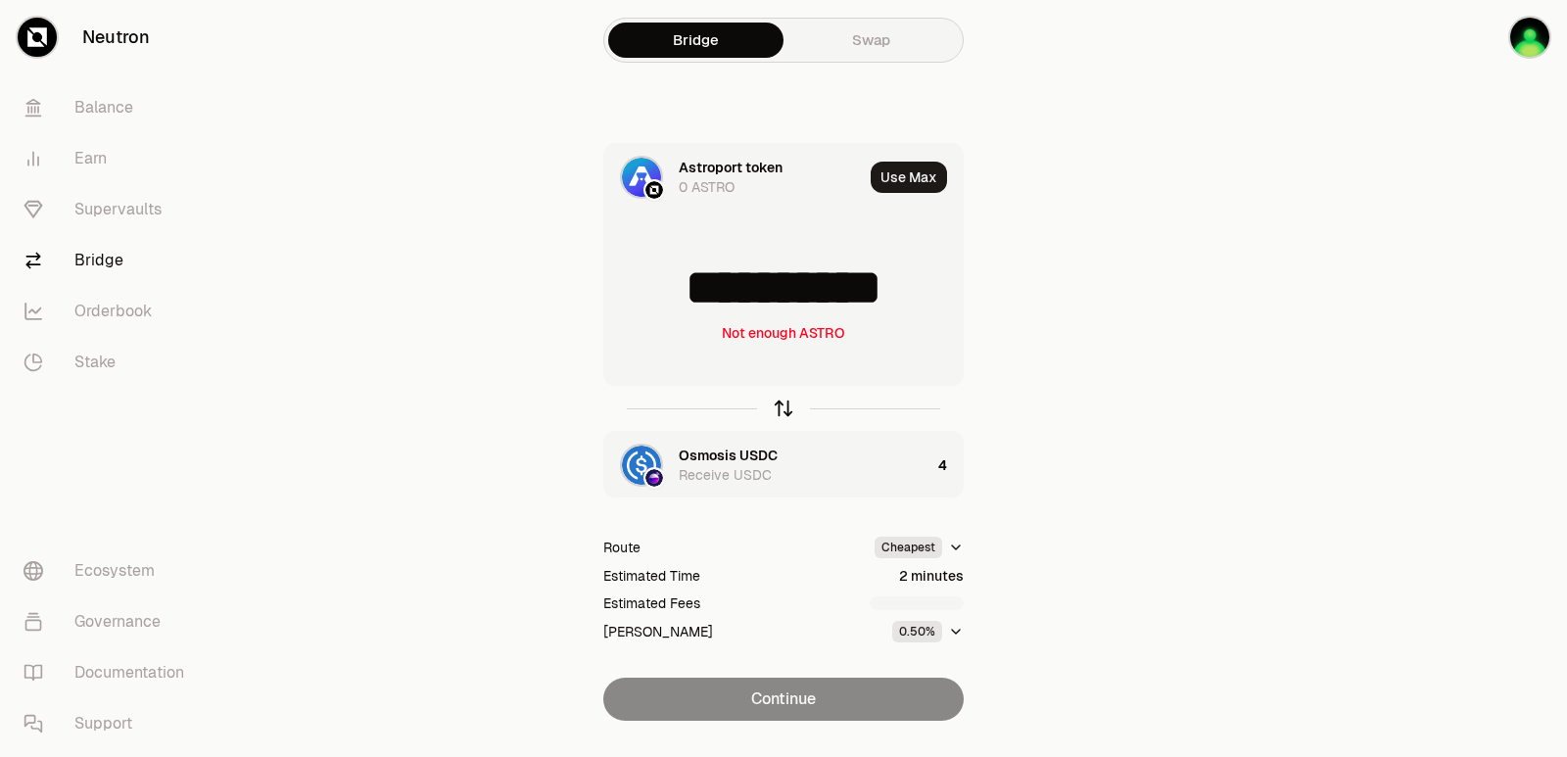
click at [783, 406] on icon "button" at bounding box center [784, 409] width 22 height 22
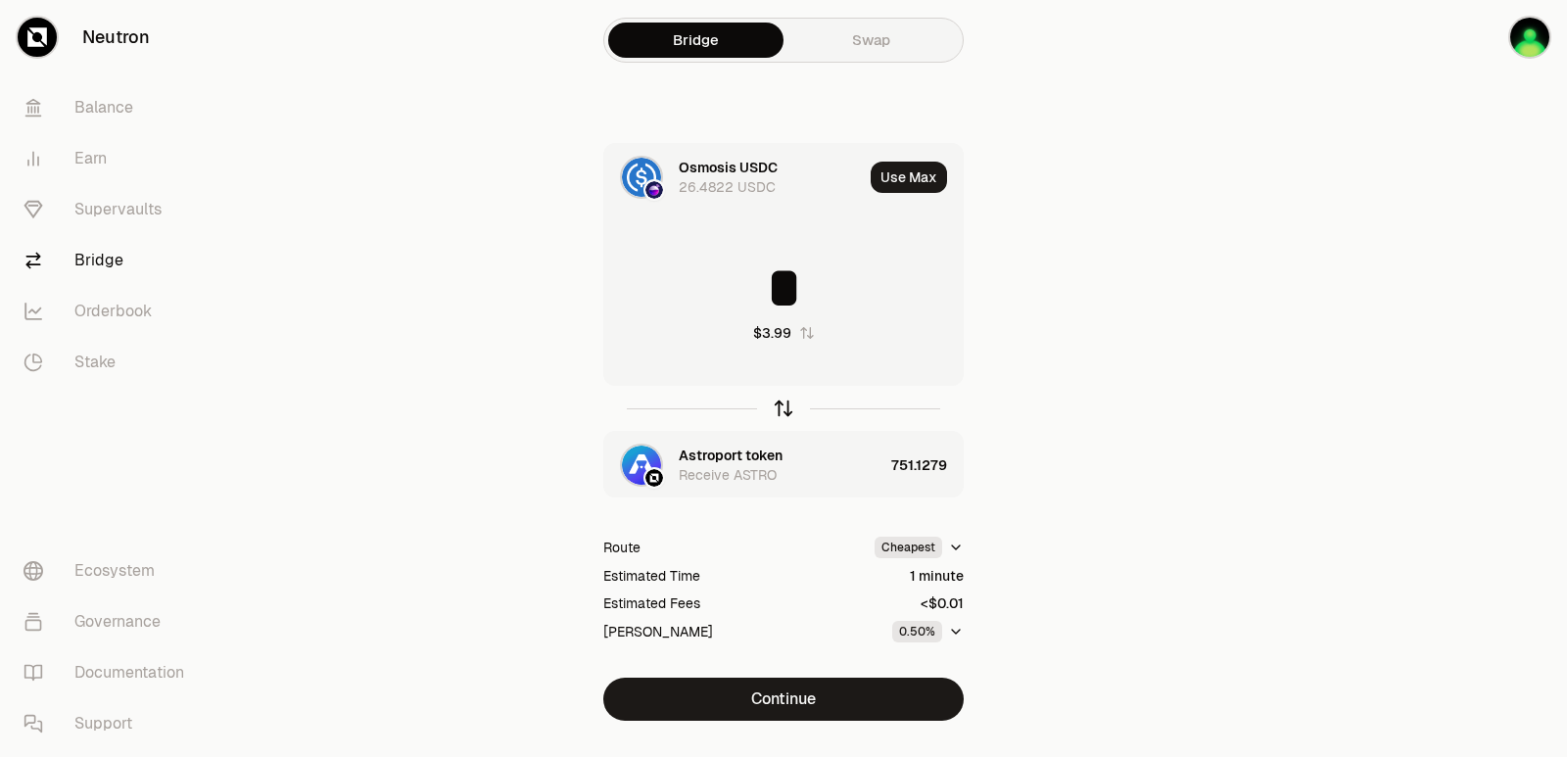
click at [783, 406] on icon "button" at bounding box center [784, 409] width 22 height 22
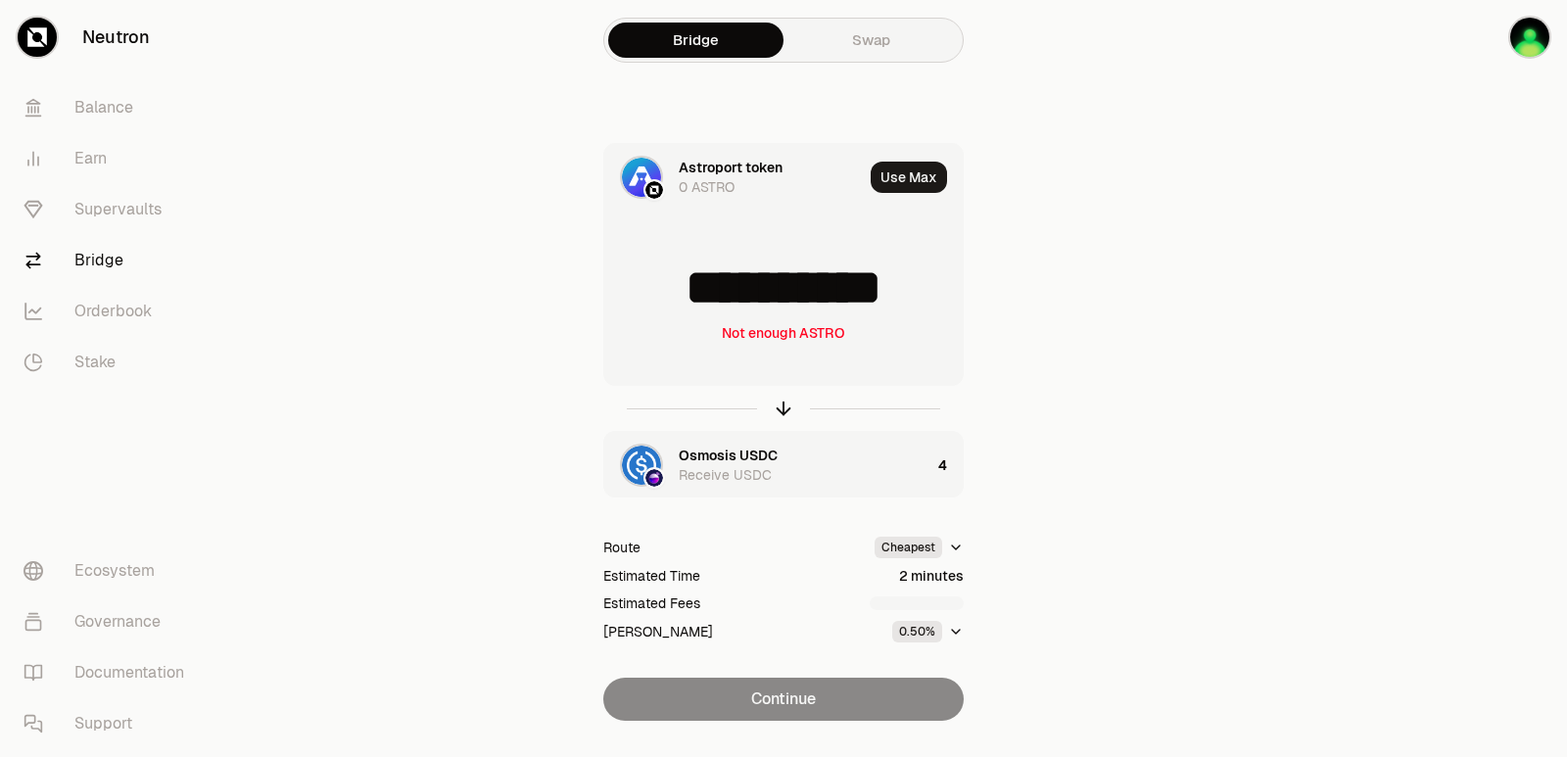
scroll to position [3, 0]
drag, startPoint x: 931, startPoint y: 287, endPoint x: 659, endPoint y: 322, distance: 274.5
click at [659, 322] on div "**********" at bounding box center [783, 300] width 358 height 172
type input "***"
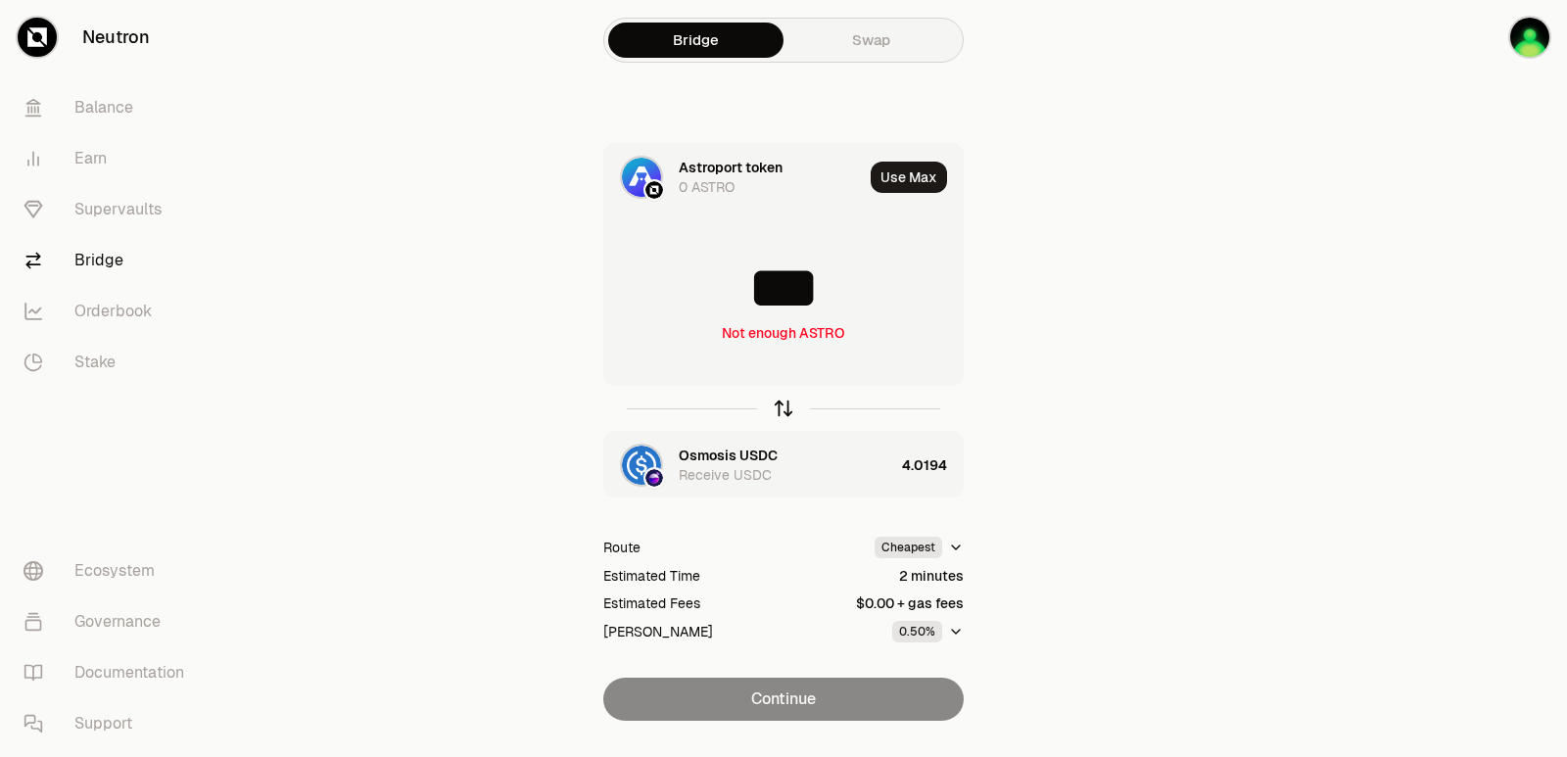
click at [780, 410] on icon "button" at bounding box center [784, 409] width 22 height 22
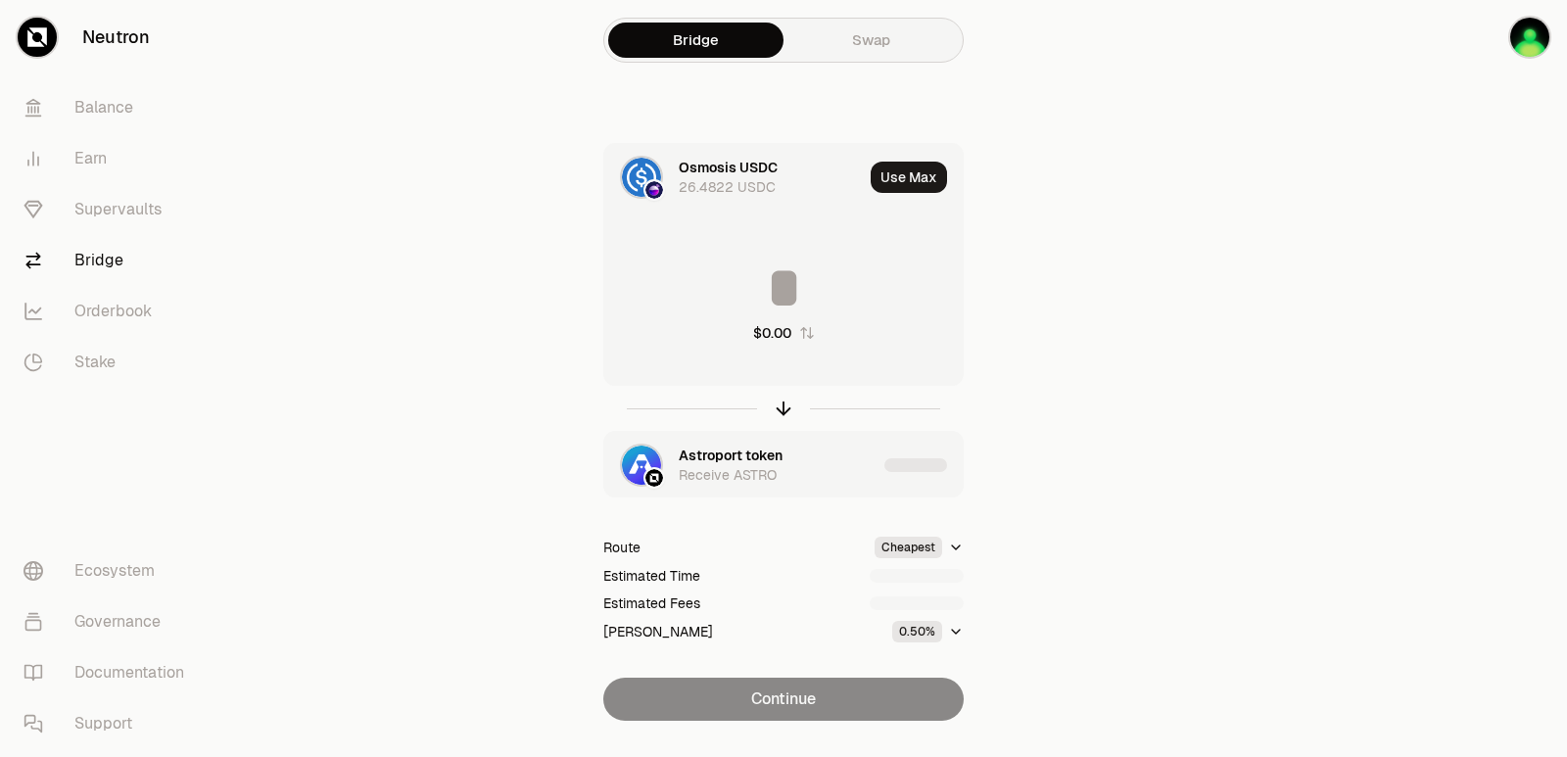
click at [766, 286] on input at bounding box center [783, 288] width 358 height 59
click at [758, 294] on input "********" at bounding box center [783, 288] width 358 height 59
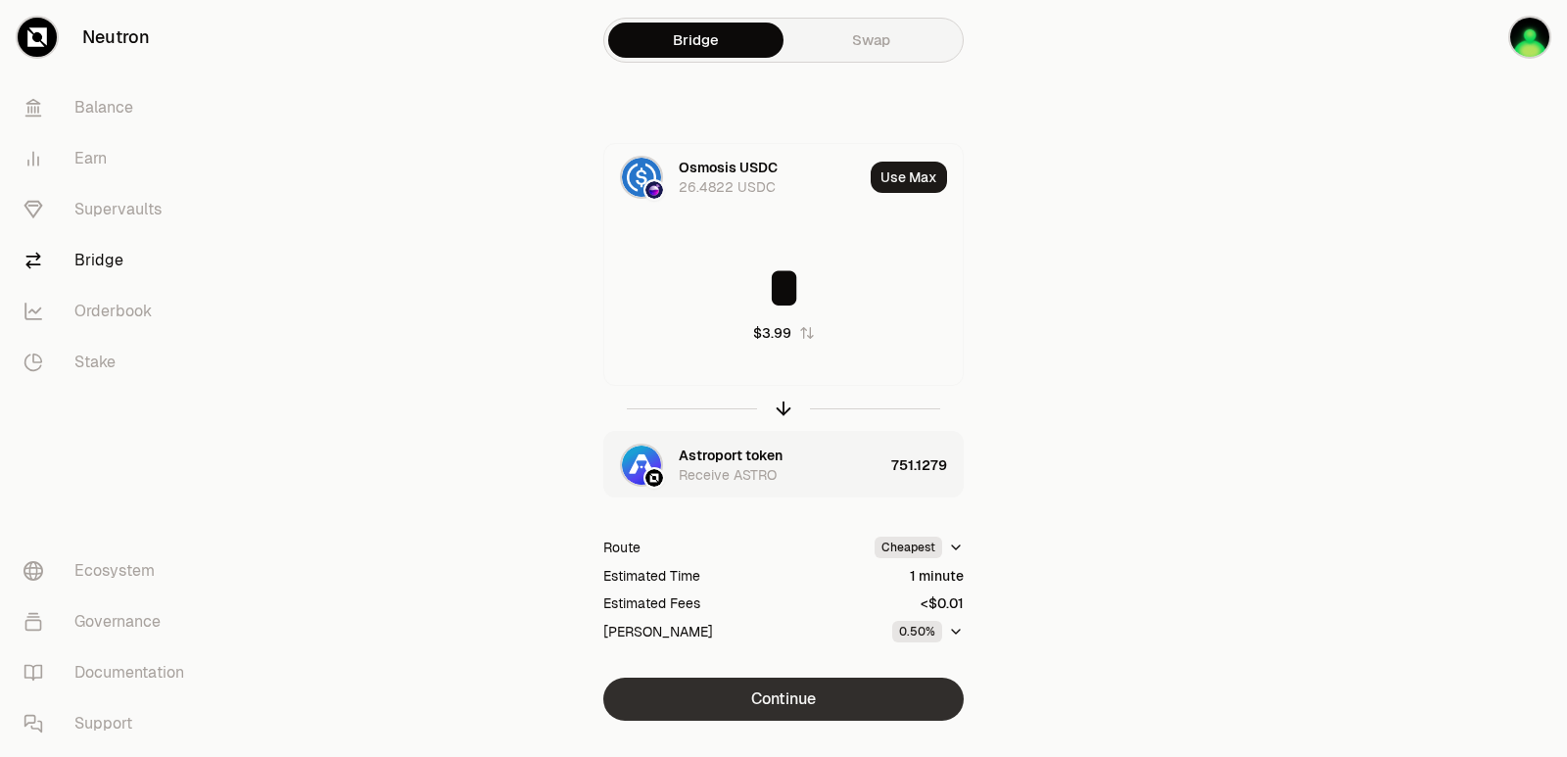
type input "*"
click at [827, 702] on button "Continue" at bounding box center [783, 699] width 360 height 43
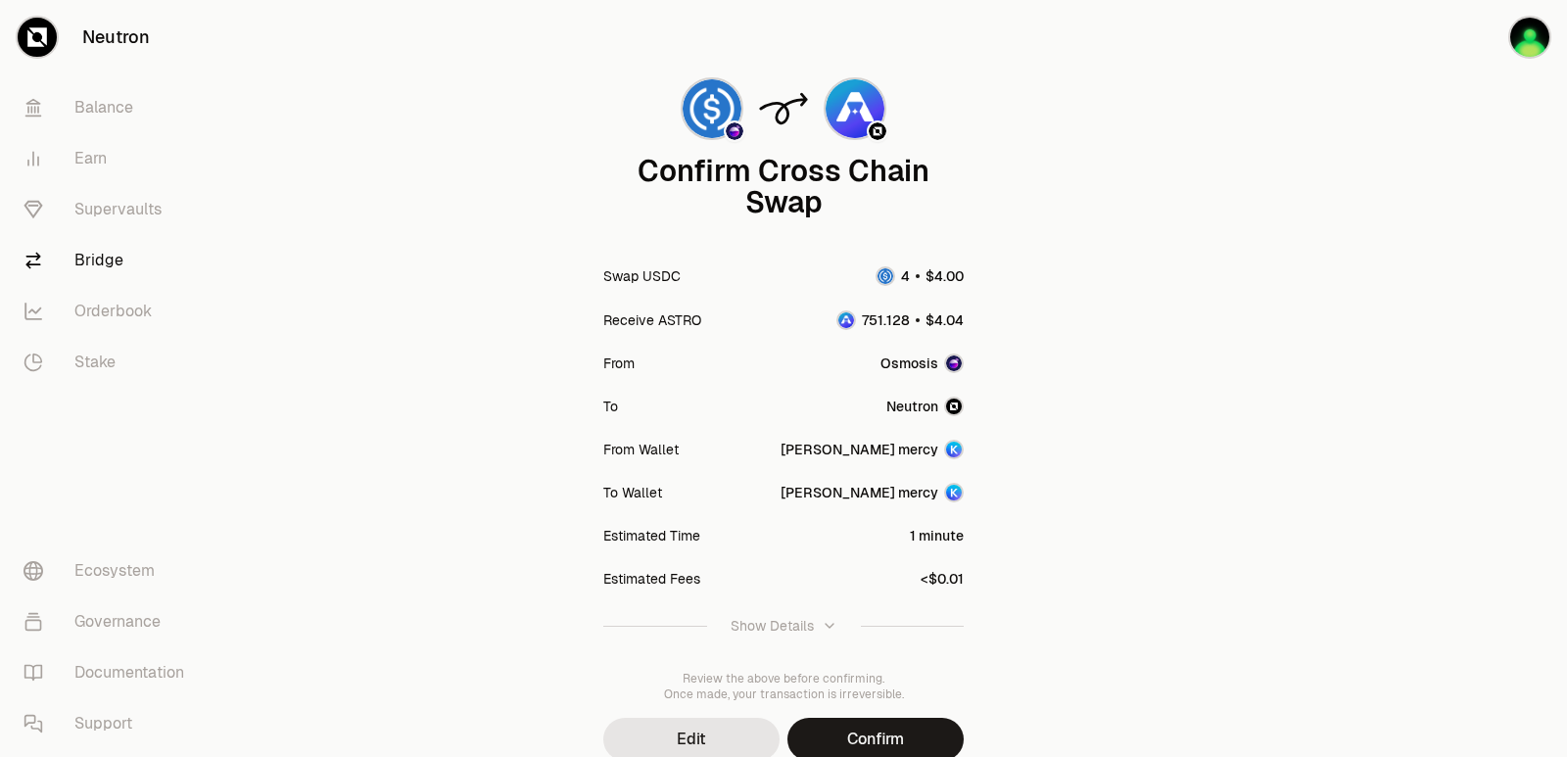
scroll to position [162, 0]
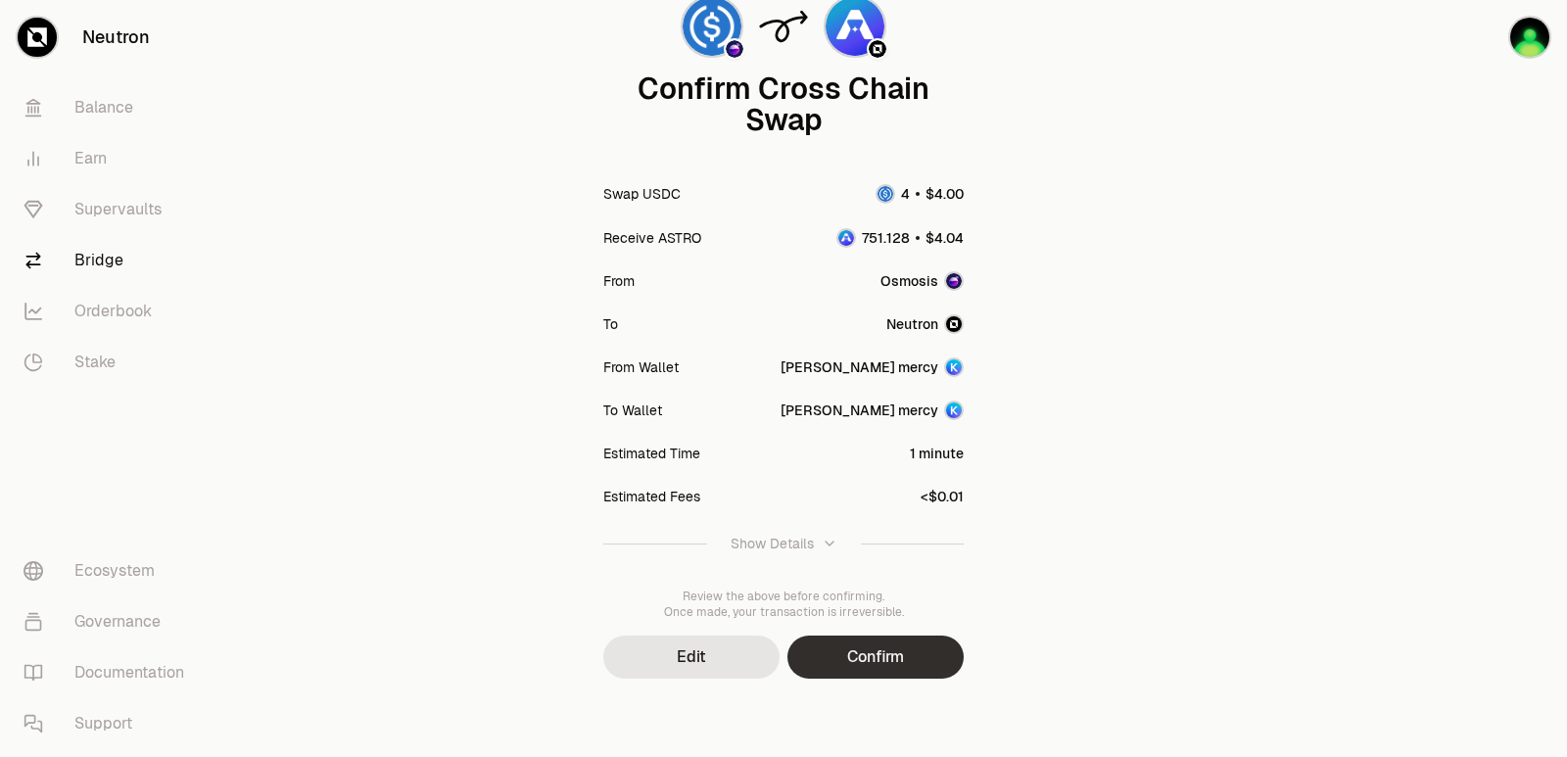
click at [868, 658] on button "Confirm" at bounding box center [875, 657] width 176 height 43
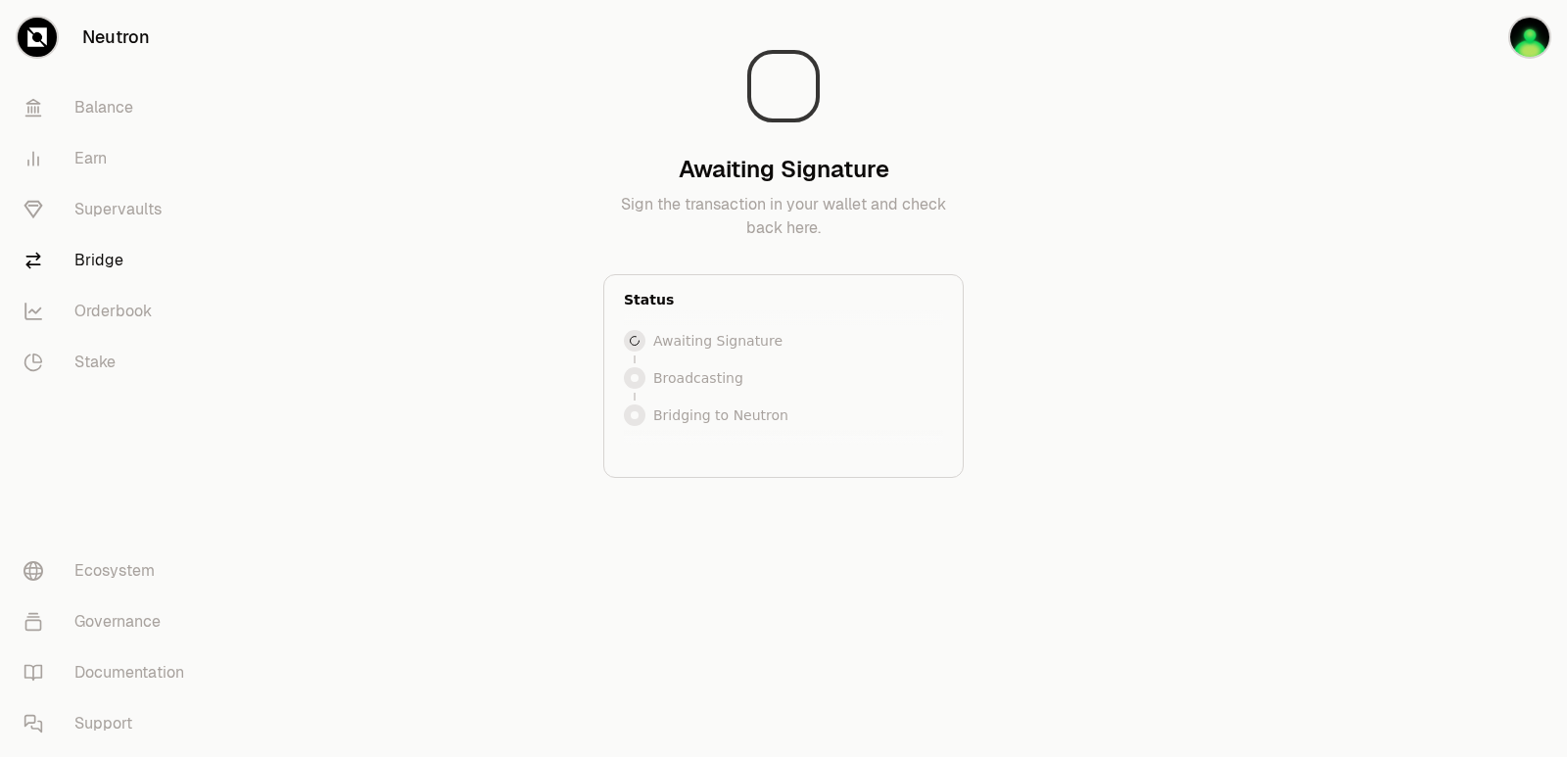
scroll to position [0, 0]
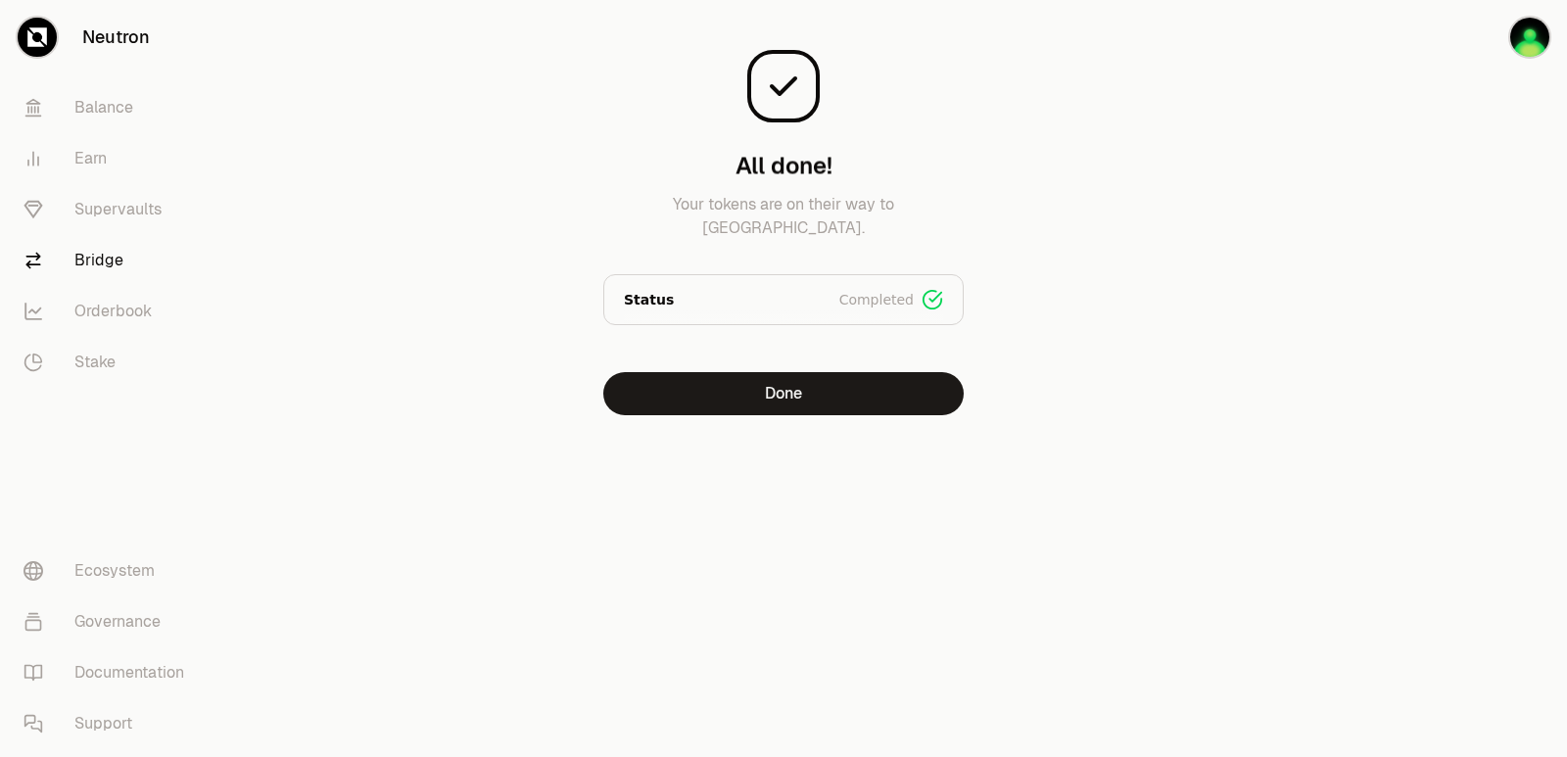
click at [836, 567] on div "Neutron Balance Earn Supervaults Bridge Orderbook Stake Ecosystem Governance Do…" at bounding box center [893, 378] width 1348 height 757
click at [742, 232] on p "Bridged 4 USDC" at bounding box center [783, 211] width 360 height 47
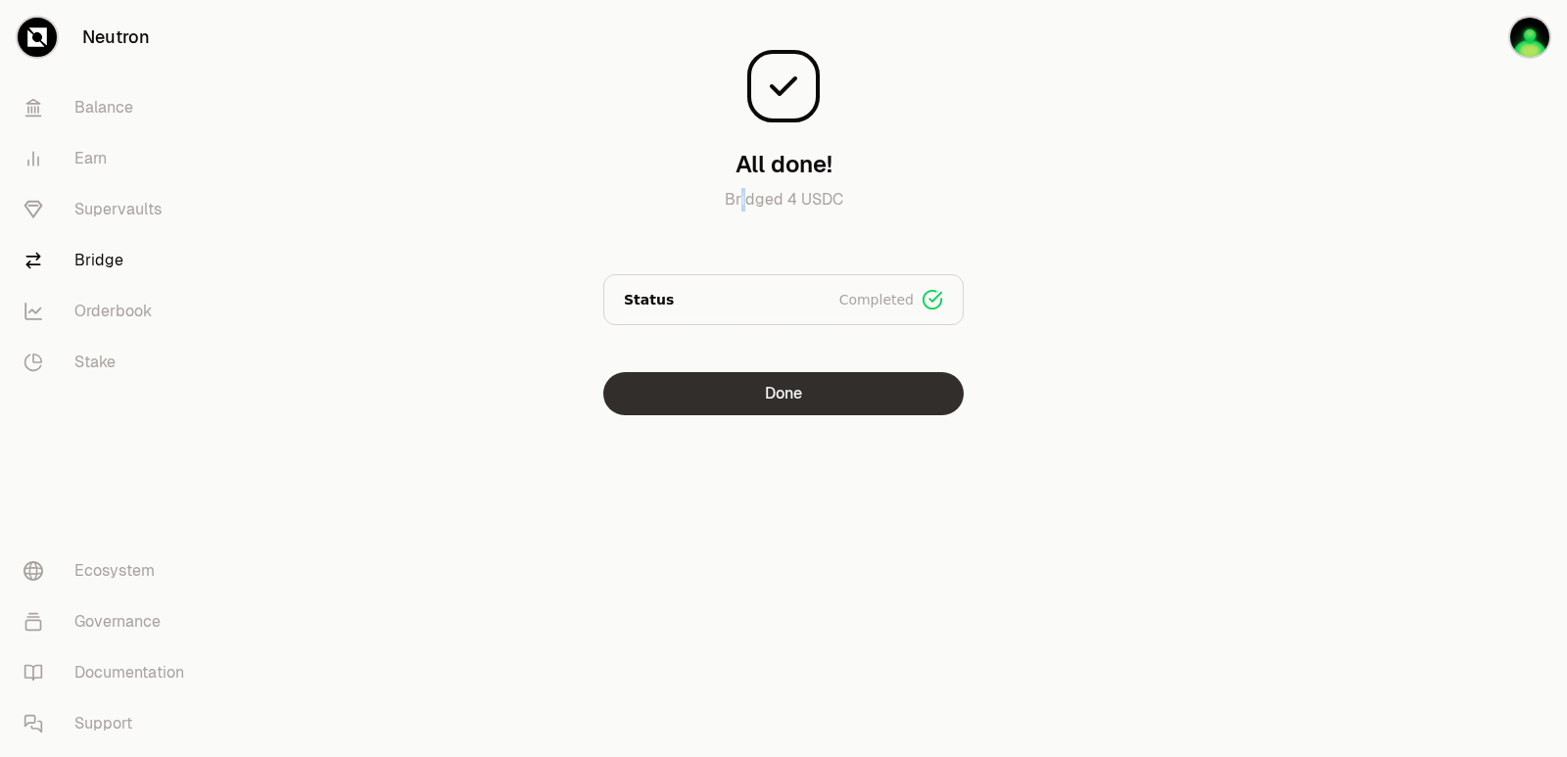
click at [761, 395] on button "Done" at bounding box center [783, 393] width 360 height 43
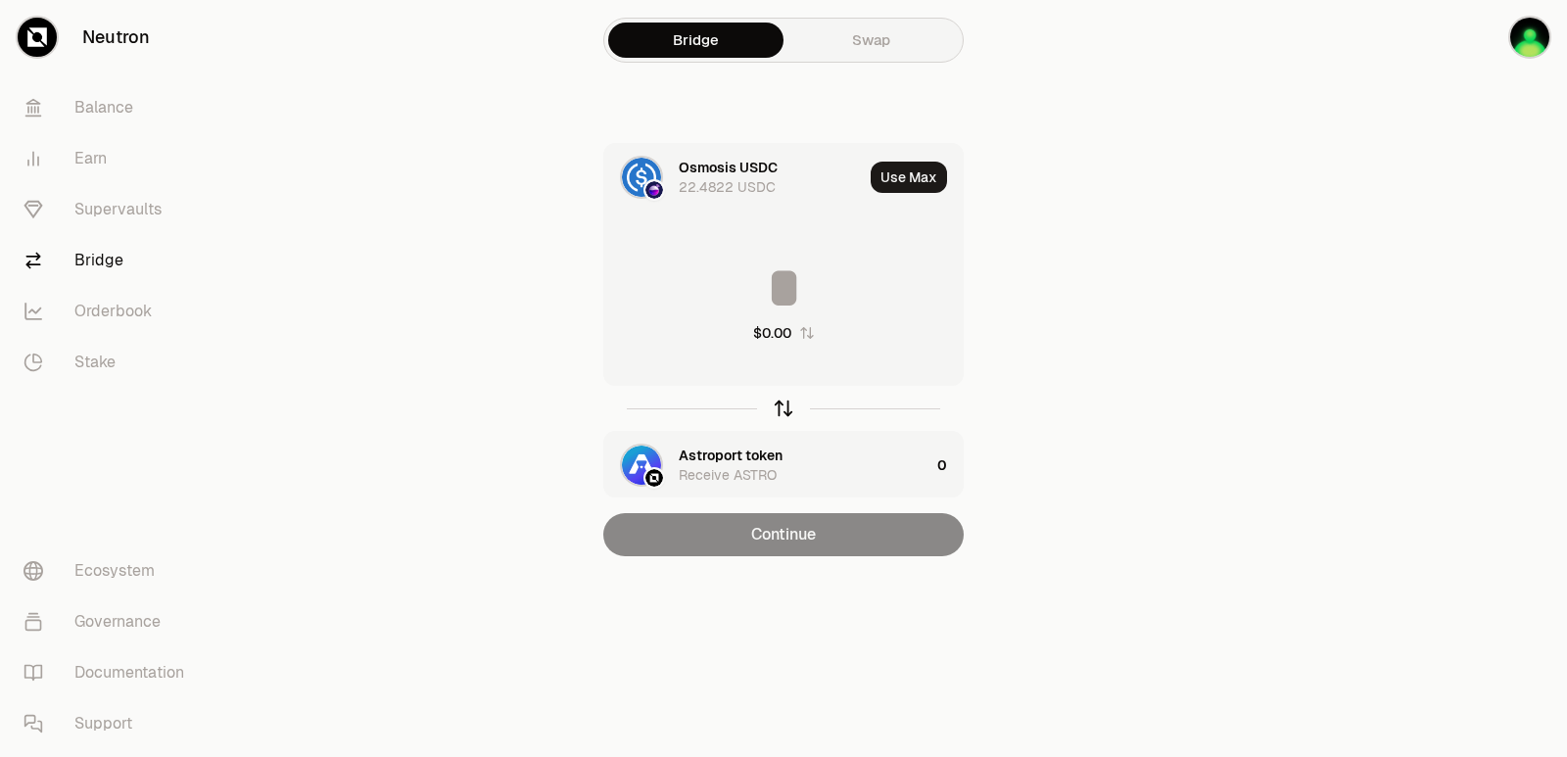
click at [785, 406] on icon "button" at bounding box center [784, 409] width 22 height 22
click at [918, 182] on button "Use Max" at bounding box center [909, 177] width 76 height 31
type input "**********"
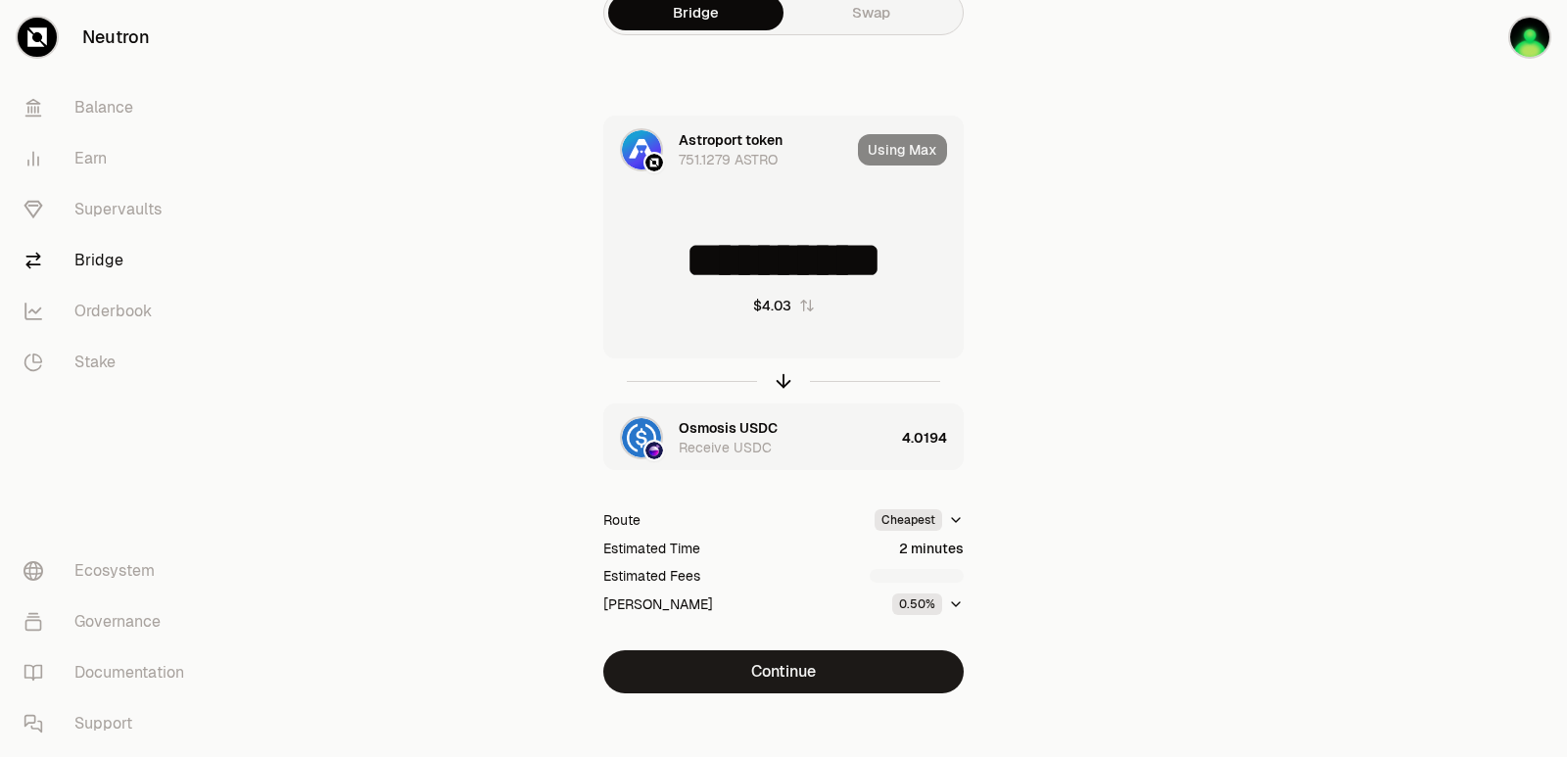
scroll to position [42, 0]
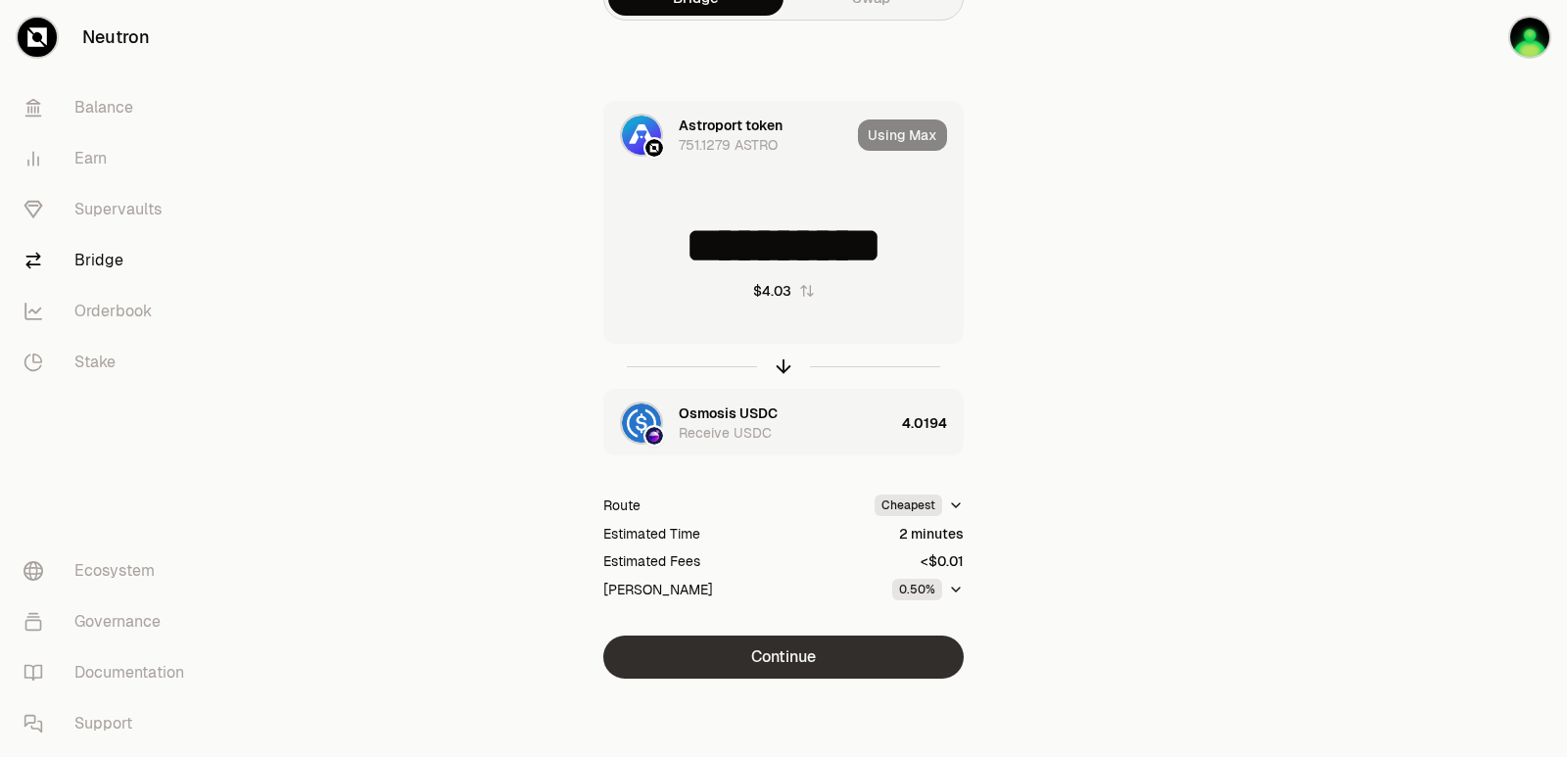
click at [792, 656] on button "Continue" at bounding box center [783, 657] width 360 height 43
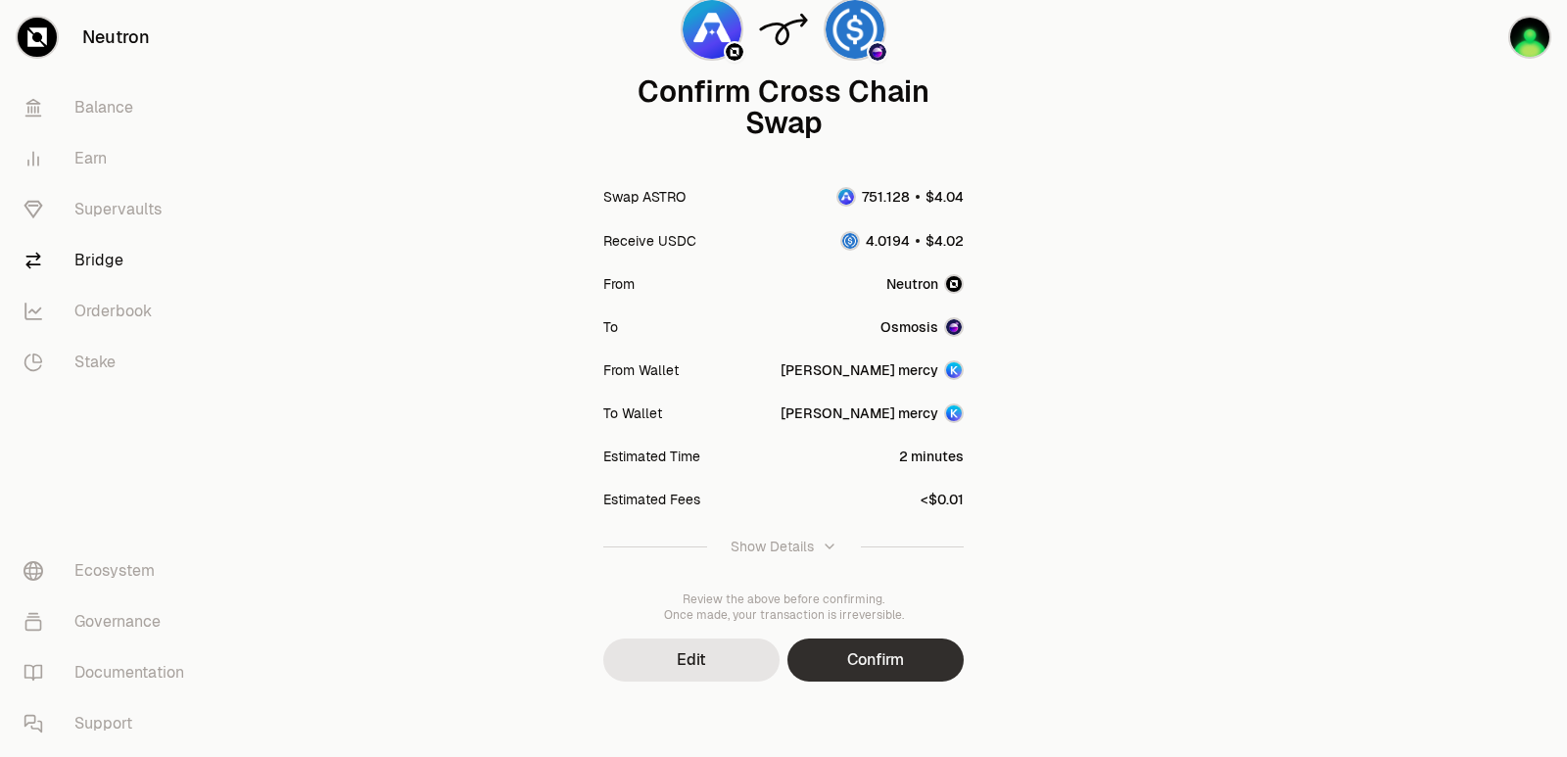
scroll to position [162, 0]
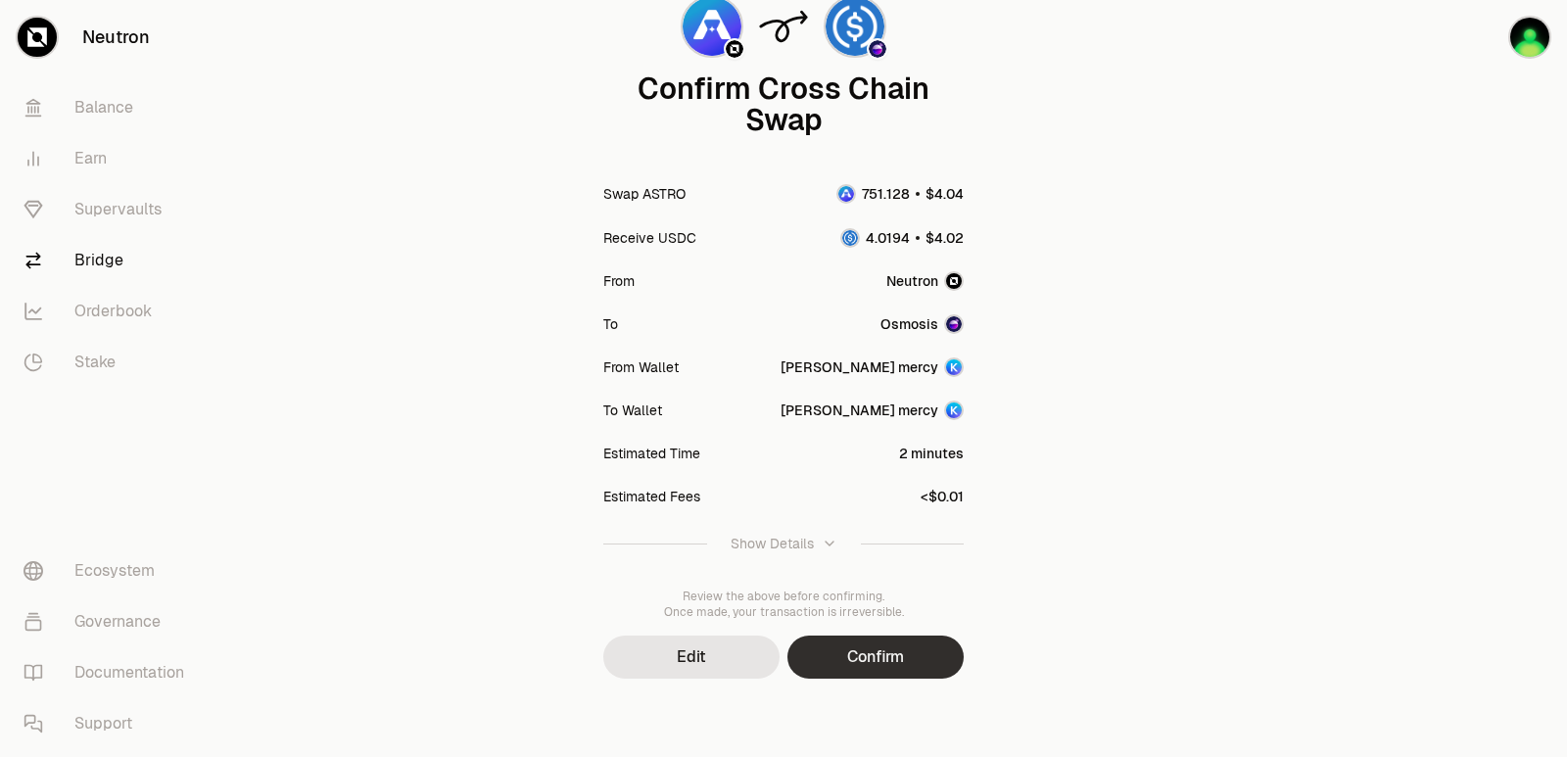
click at [850, 649] on button "Confirm" at bounding box center [875, 657] width 176 height 43
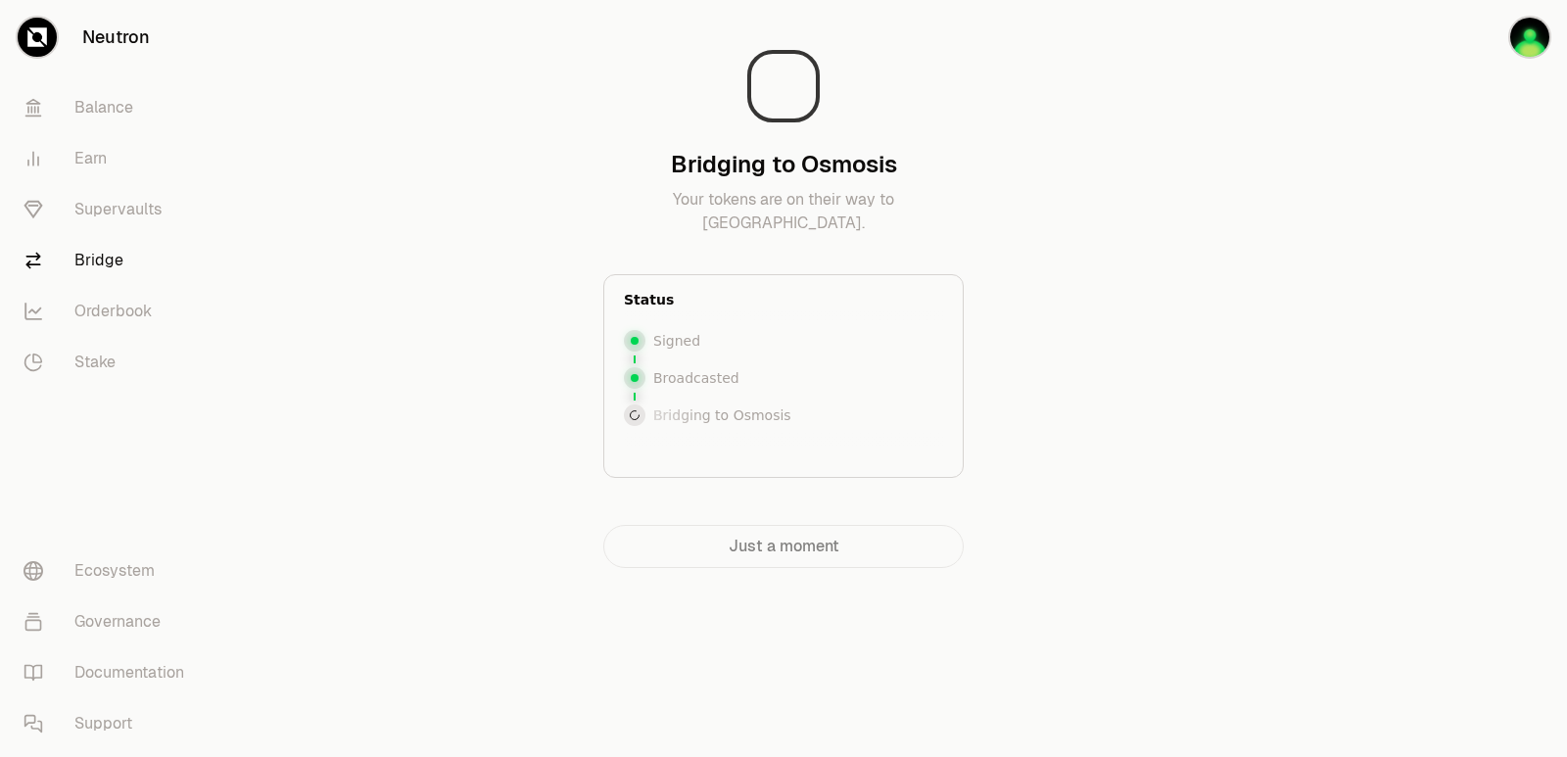
click at [1387, 400] on div at bounding box center [1457, 323] width 219 height 646
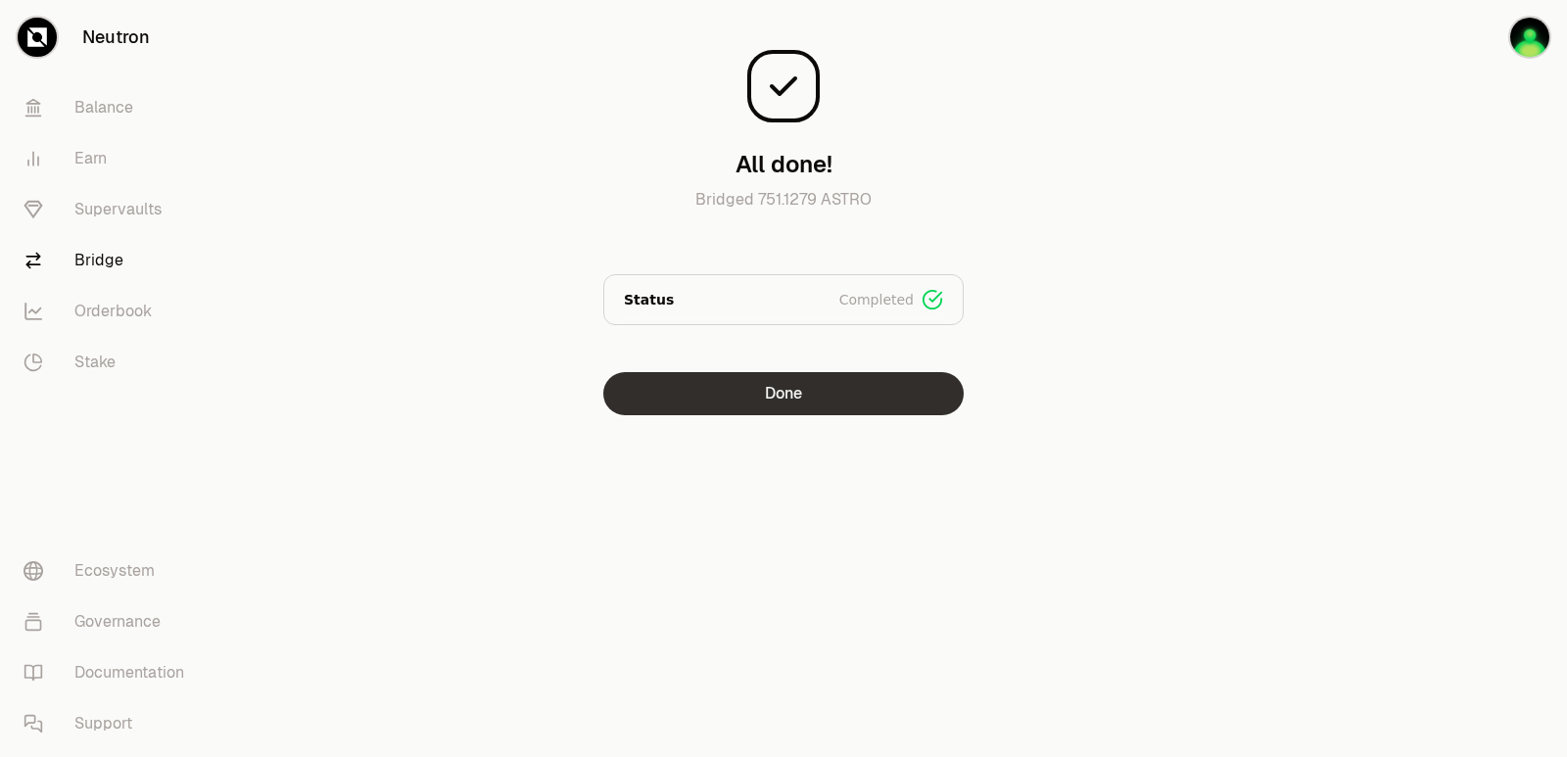
click at [838, 402] on button "Done" at bounding box center [783, 393] width 360 height 43
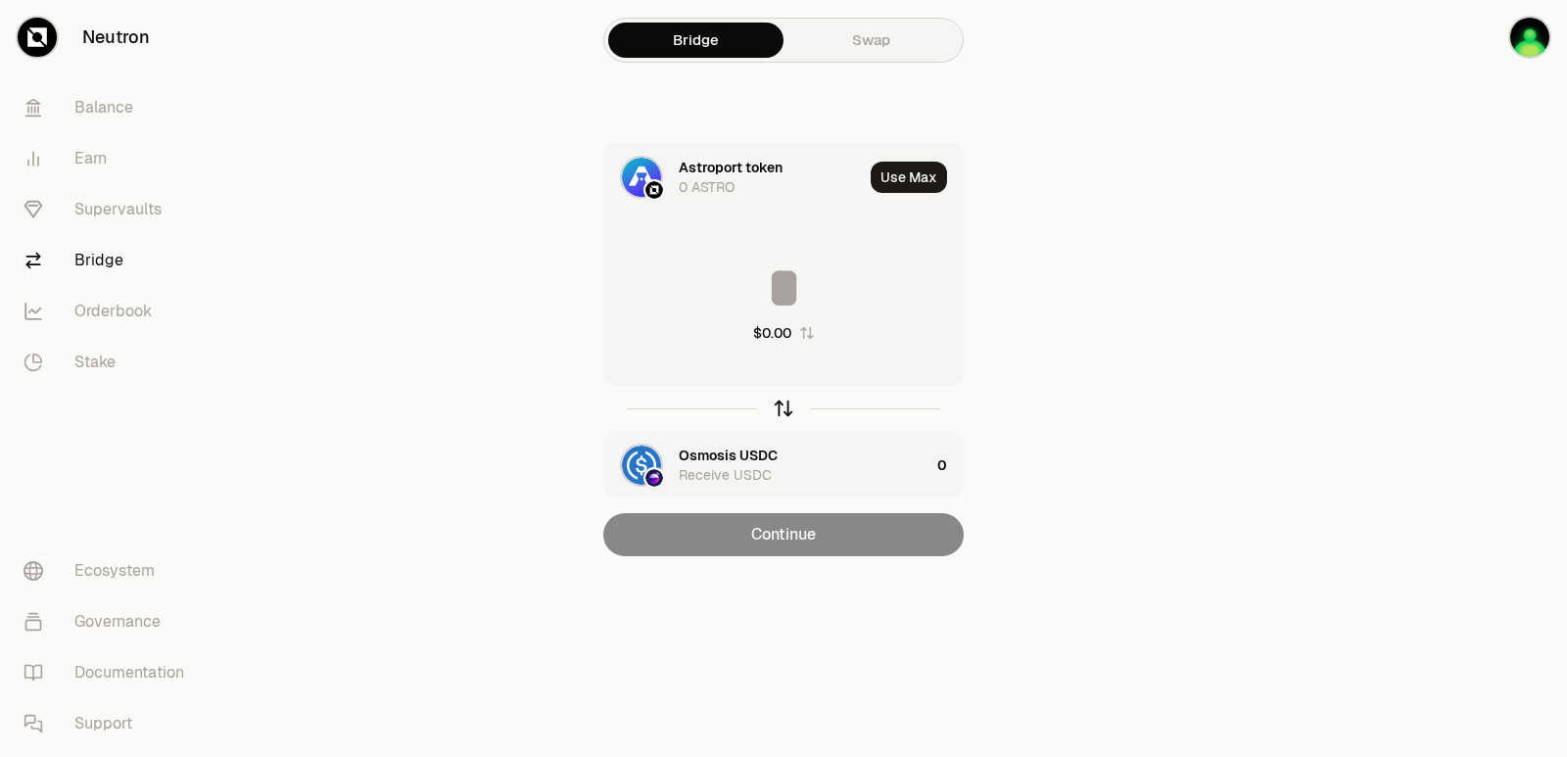
click at [783, 409] on icon "button" at bounding box center [784, 409] width 22 height 22
click at [740, 242] on div "$0.00" at bounding box center [783, 300] width 358 height 172
click at [765, 300] on input at bounding box center [783, 288] width 358 height 59
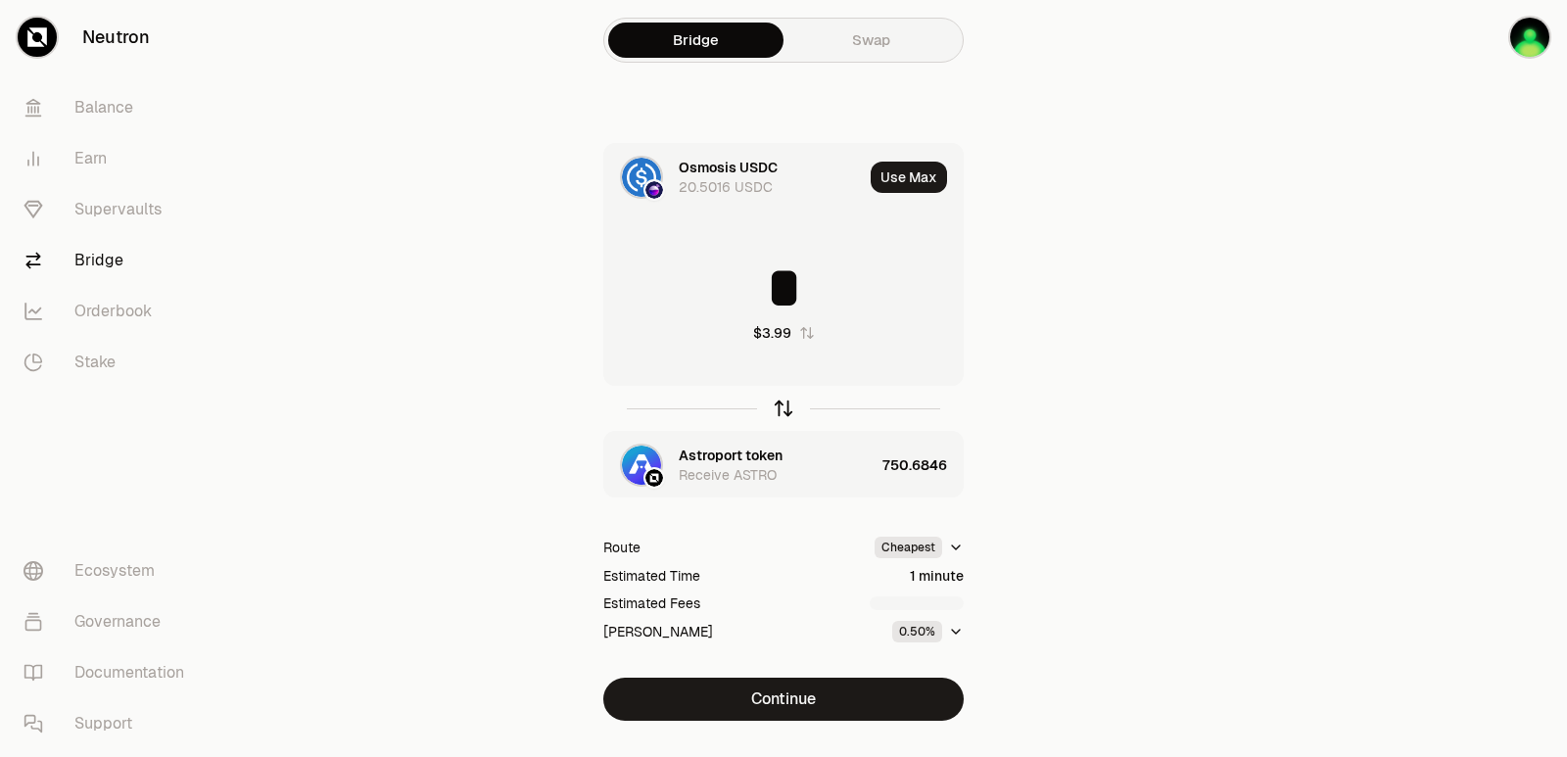
click at [783, 411] on icon "button" at bounding box center [784, 409] width 22 height 22
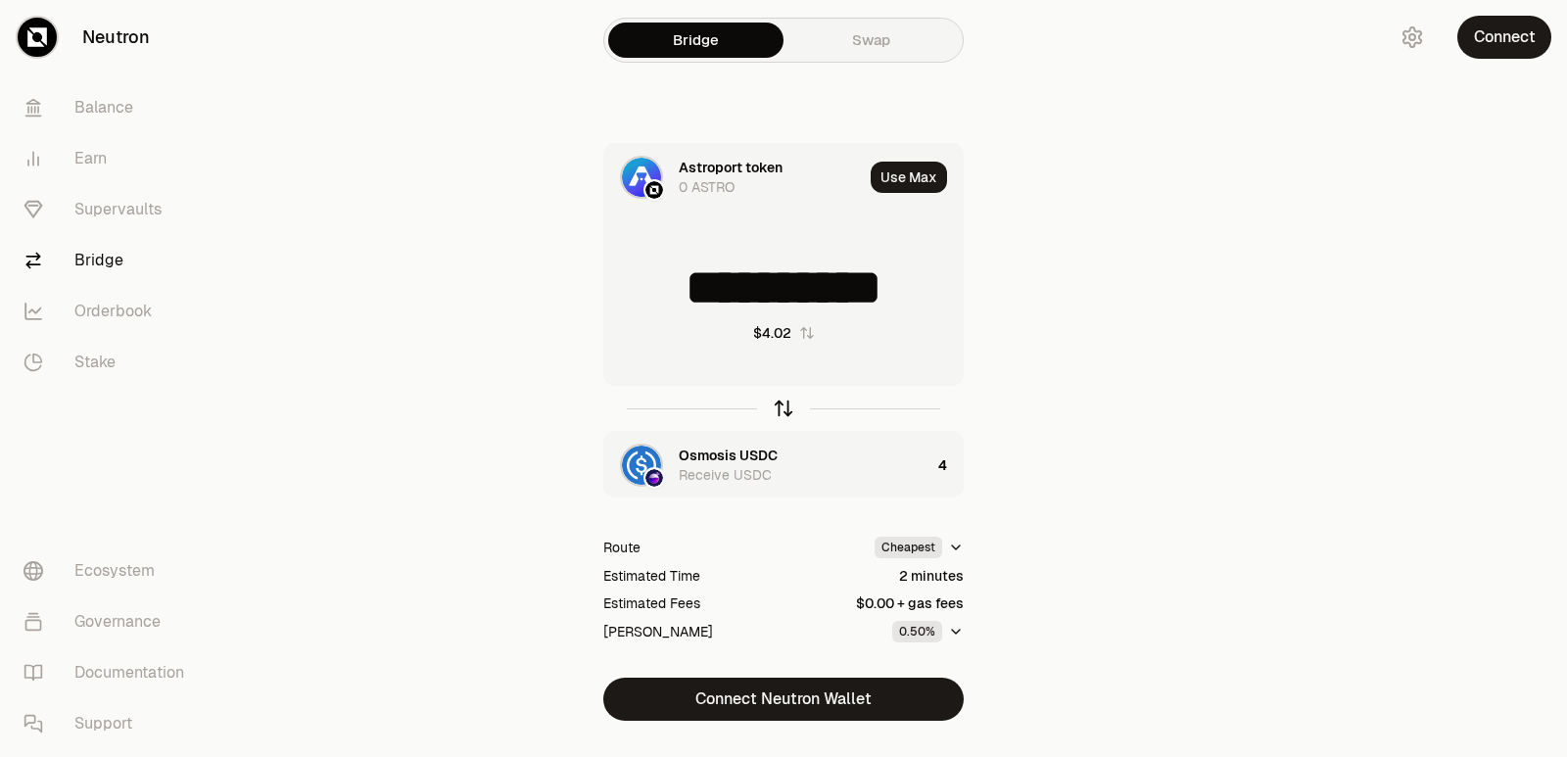
click at [786, 407] on icon "button" at bounding box center [784, 409] width 22 height 22
click at [784, 406] on icon "button" at bounding box center [784, 409] width 0 height 13
click at [784, 407] on icon "button" at bounding box center [784, 409] width 0 height 13
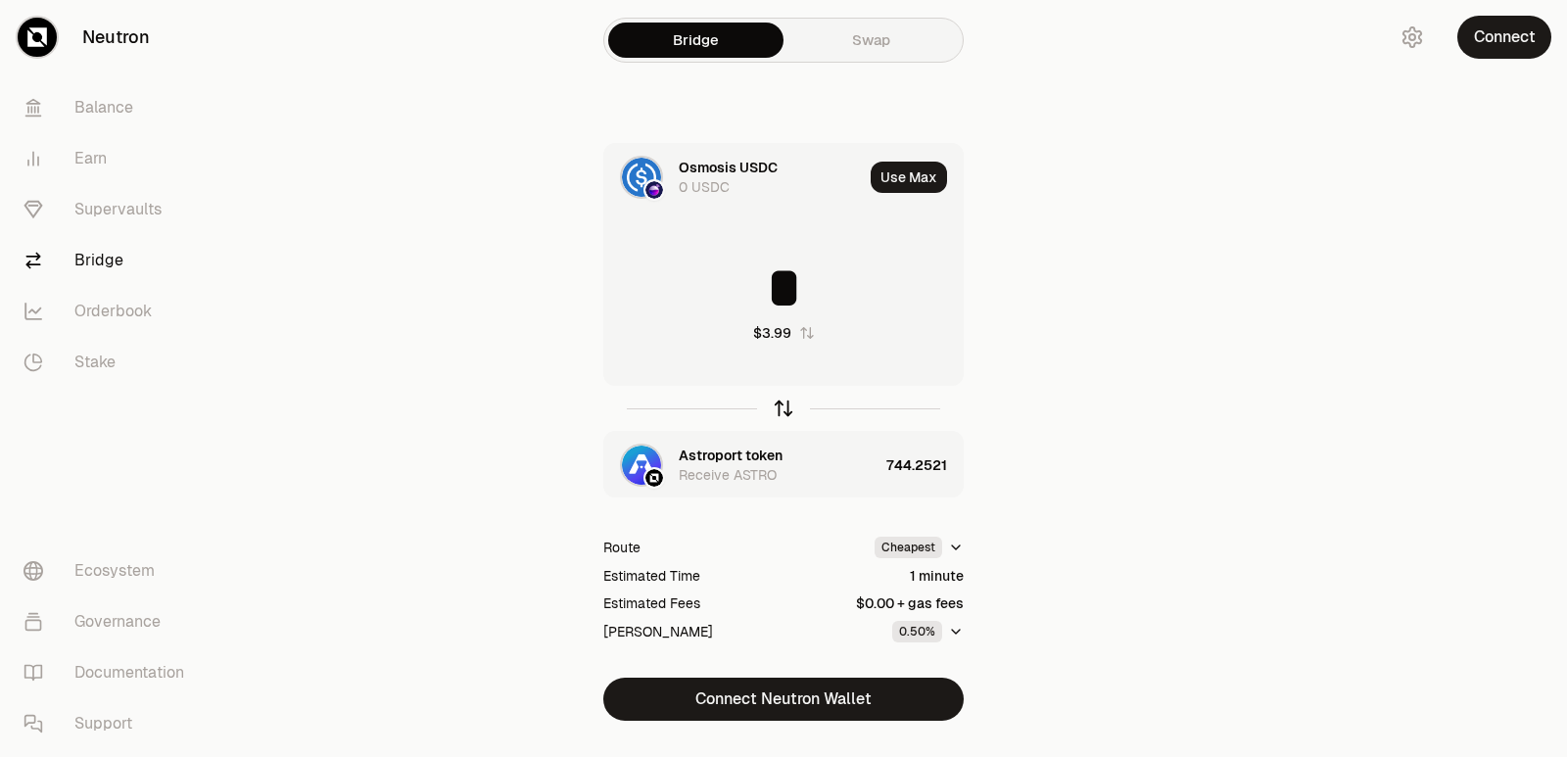
click at [784, 407] on icon "button" at bounding box center [784, 409] width 0 height 13
drag, startPoint x: 934, startPoint y: 287, endPoint x: 700, endPoint y: 290, distance: 234.1
click at [700, 290] on input "**********" at bounding box center [783, 288] width 358 height 59
type input "***"
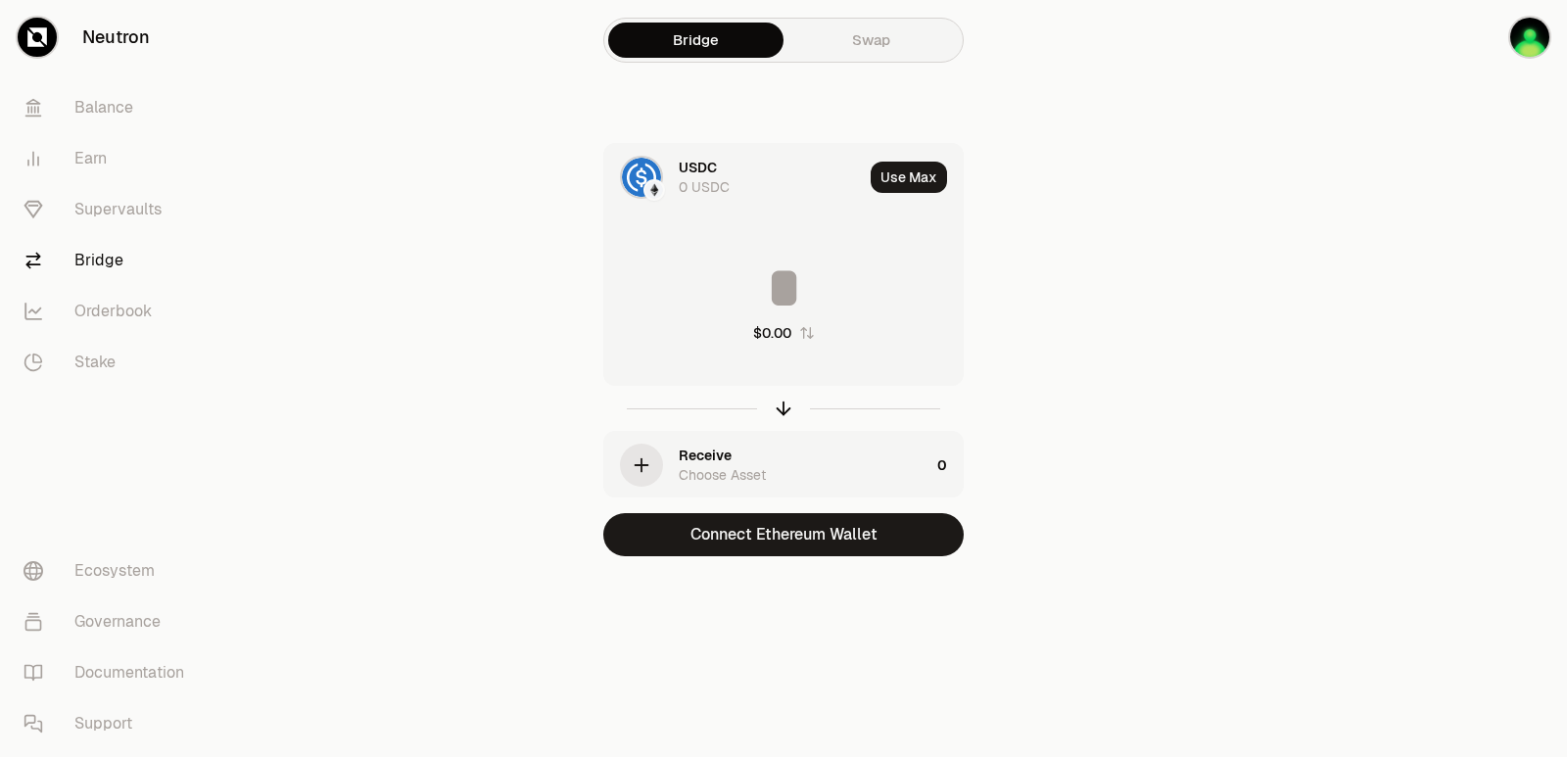
click at [689, 163] on div "USDC" at bounding box center [698, 168] width 38 height 20
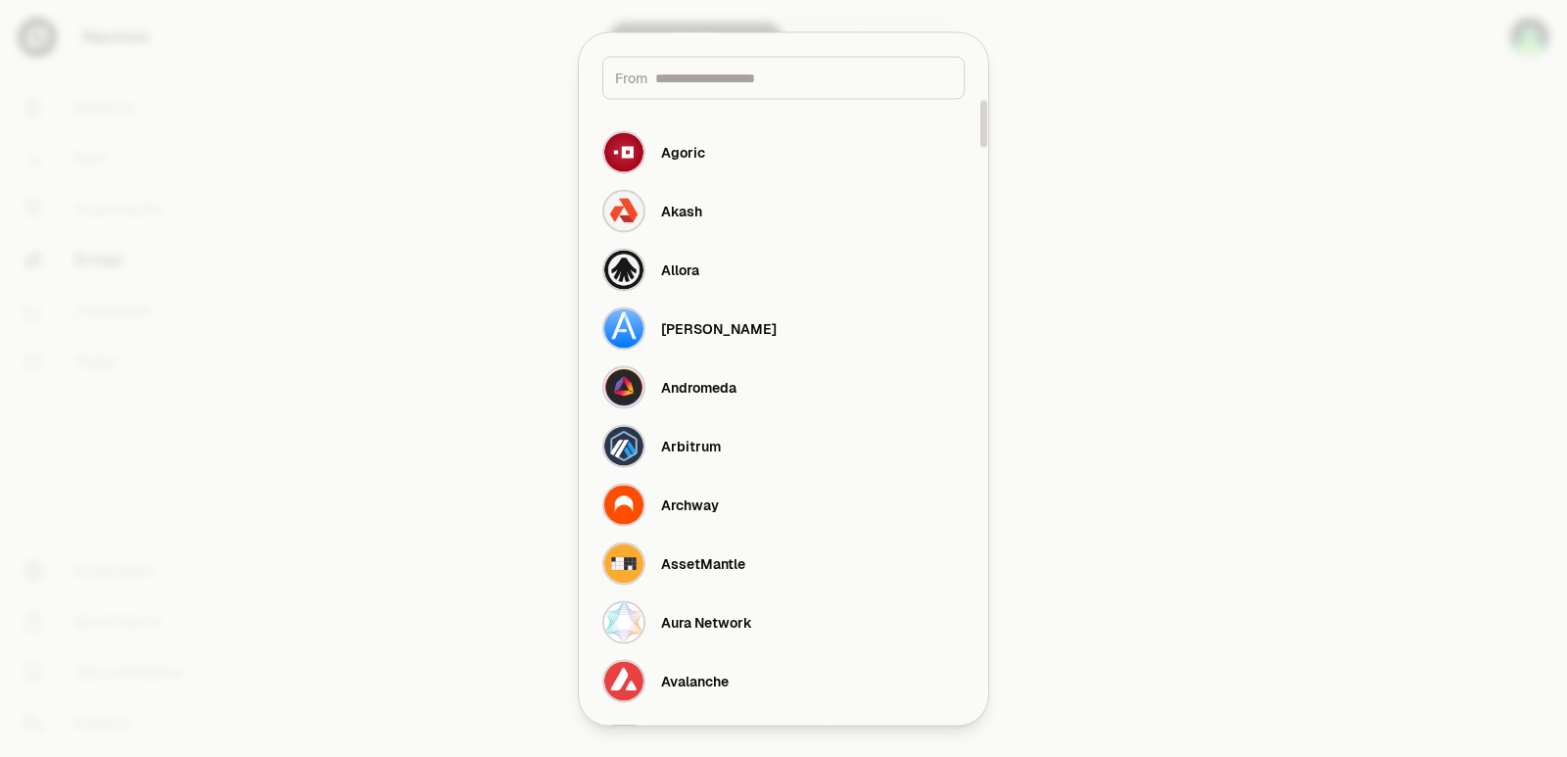
click at [713, 81] on input at bounding box center [803, 78] width 297 height 20
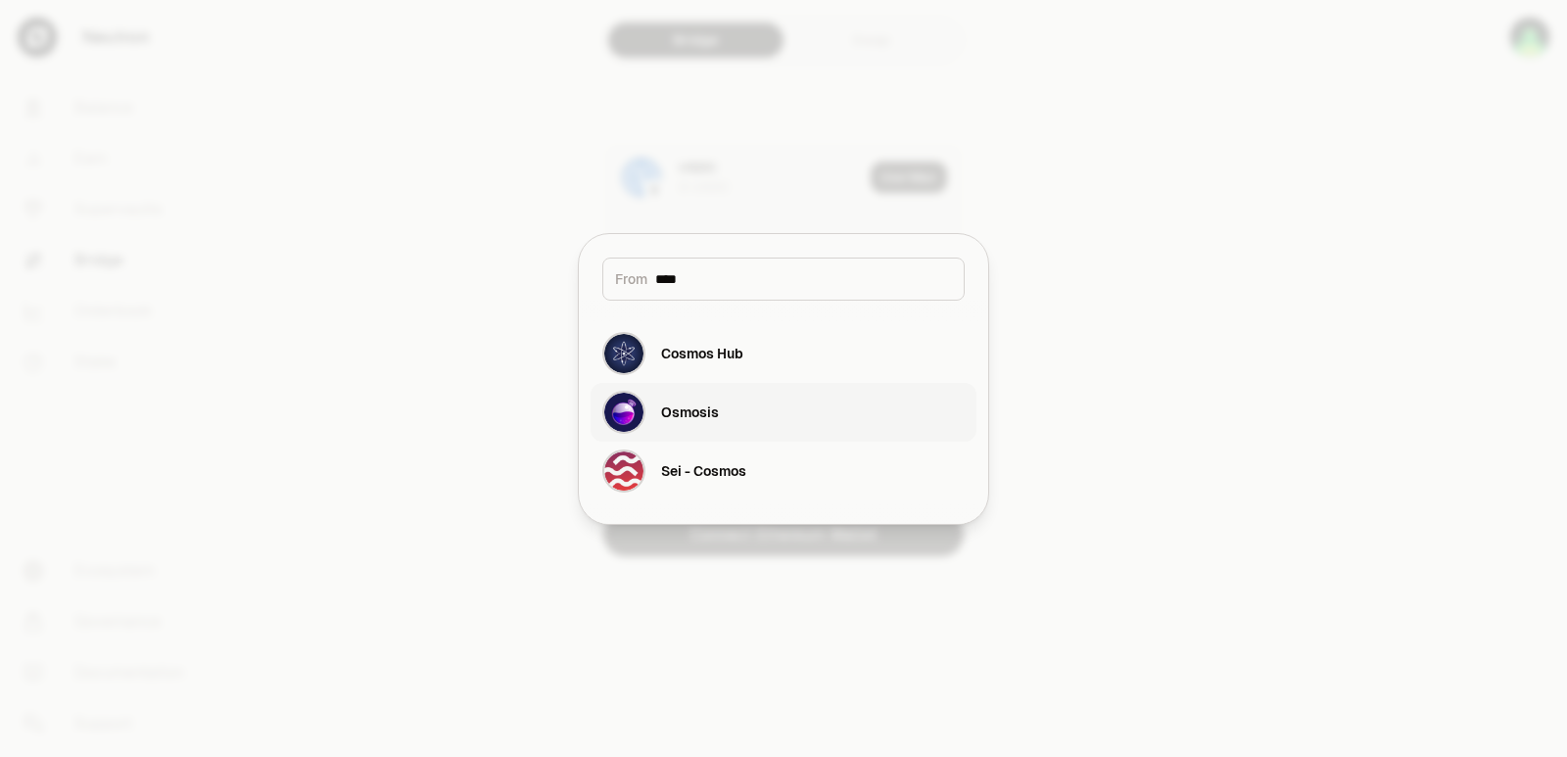
type input "****"
click at [742, 394] on button "Osmosis" at bounding box center [784, 412] width 386 height 59
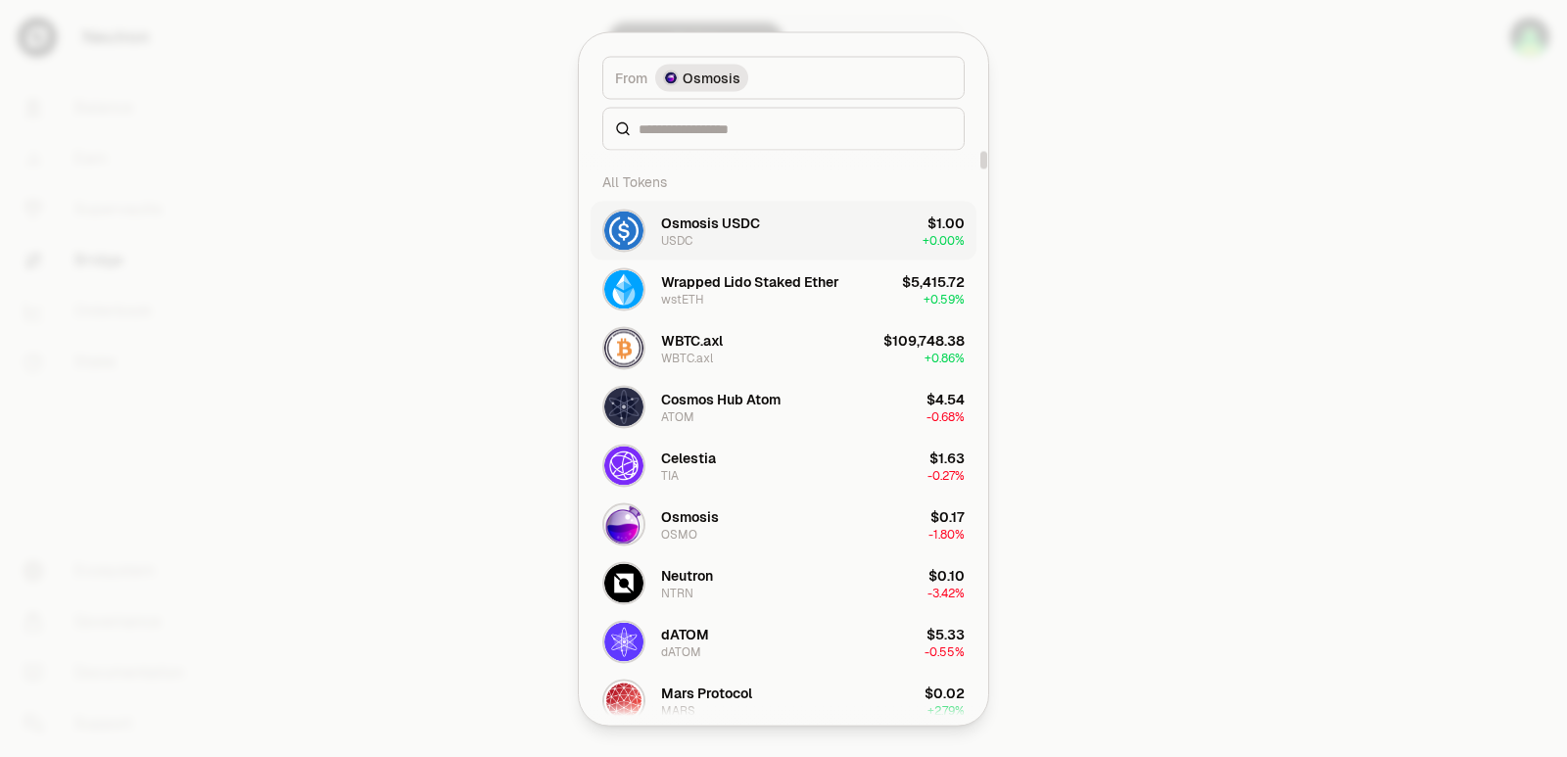
click at [707, 226] on div "Osmosis USDC" at bounding box center [710, 223] width 99 height 20
click at [702, 230] on div "Osmosis USDC" at bounding box center [710, 223] width 99 height 20
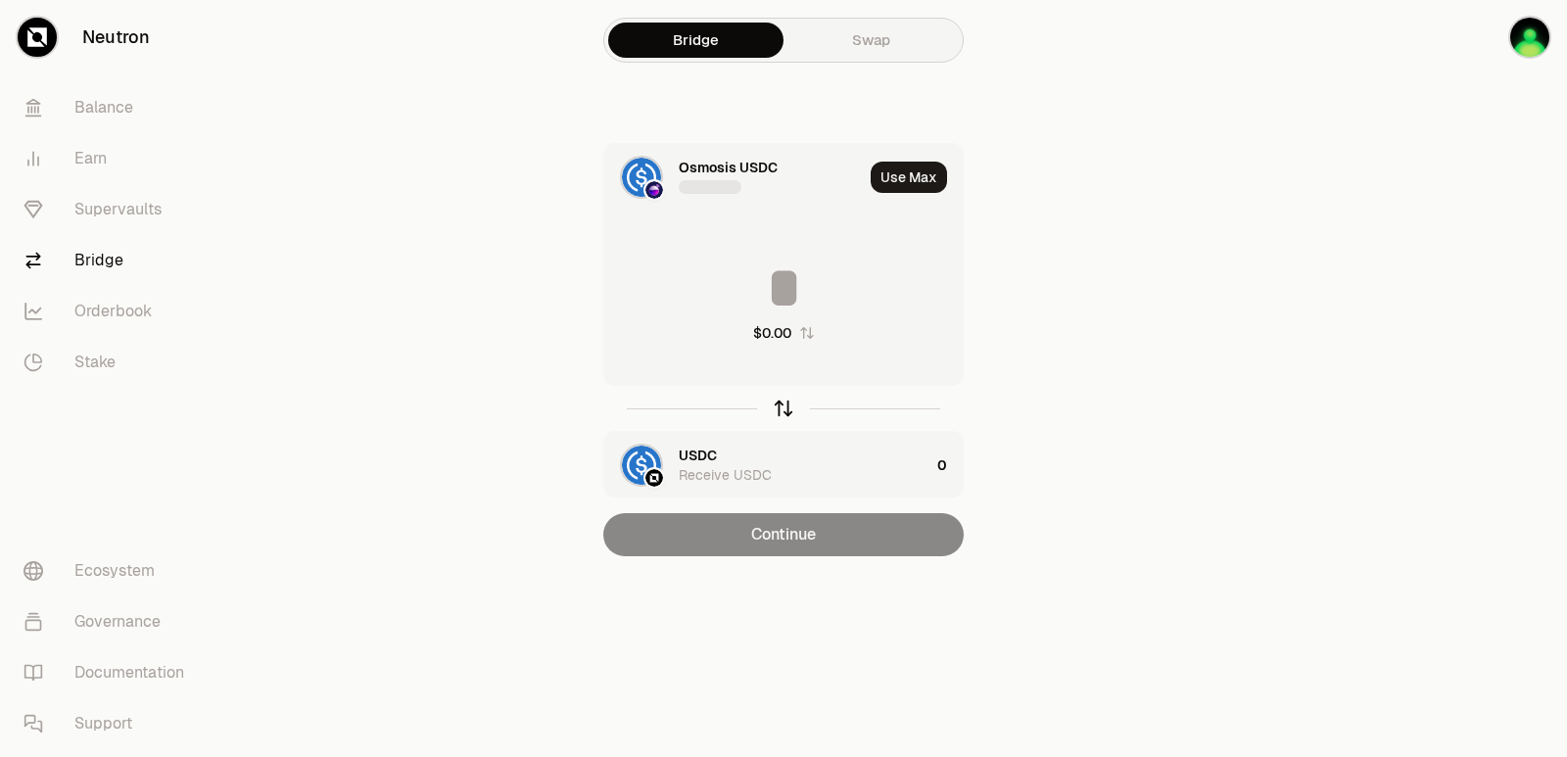
click at [785, 416] on icon "button" at bounding box center [784, 409] width 22 height 22
click at [689, 172] on div "USDC" at bounding box center [698, 168] width 38 height 20
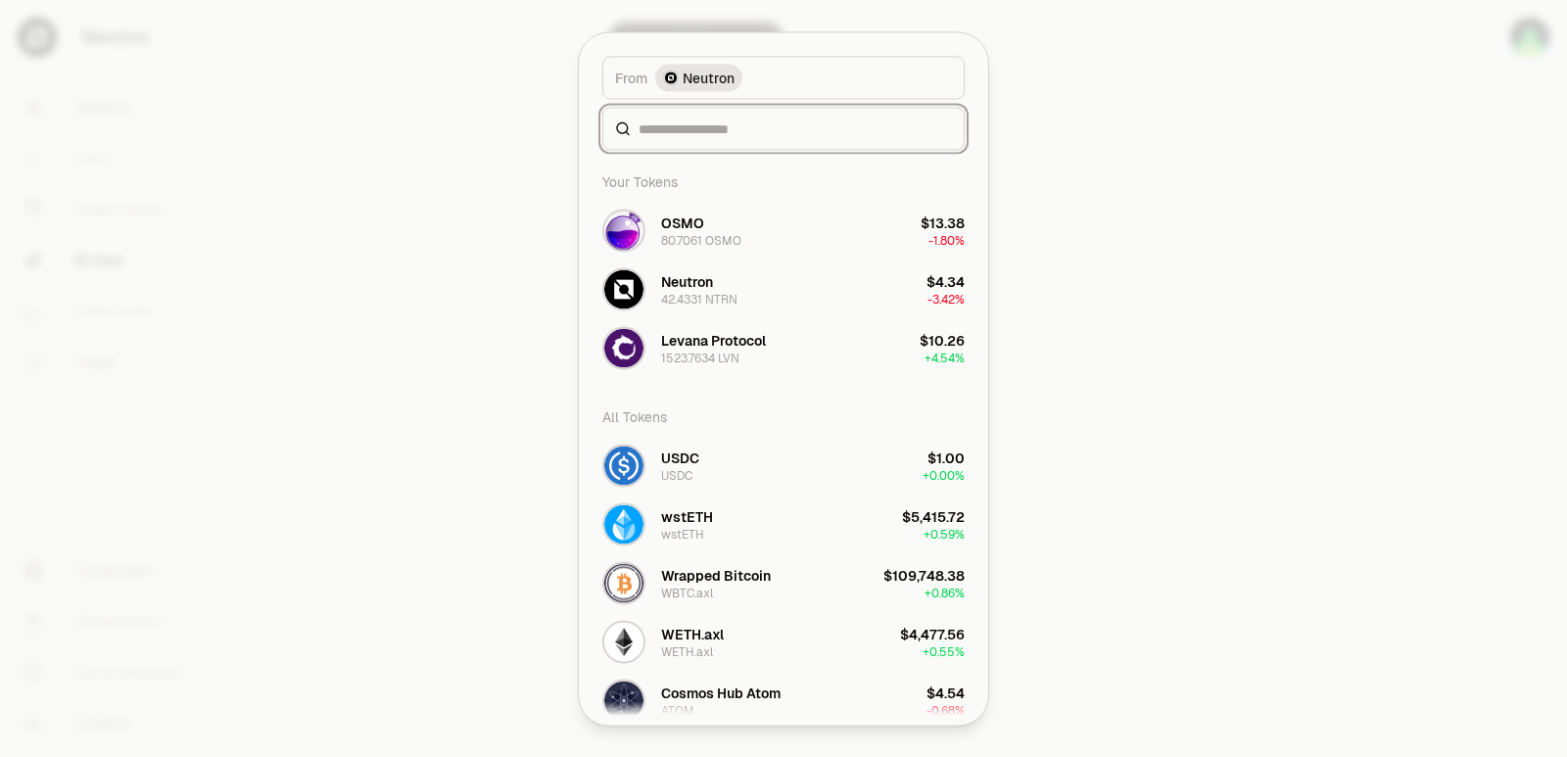
click at [705, 307] on div "From token Select From token. From Neutron Your Tokens OSMO 80.7061 OSMO $13.38…" at bounding box center [783, 378] width 409 height 692
click at [699, 357] on div "1523.7634 LVN" at bounding box center [700, 358] width 78 height 16
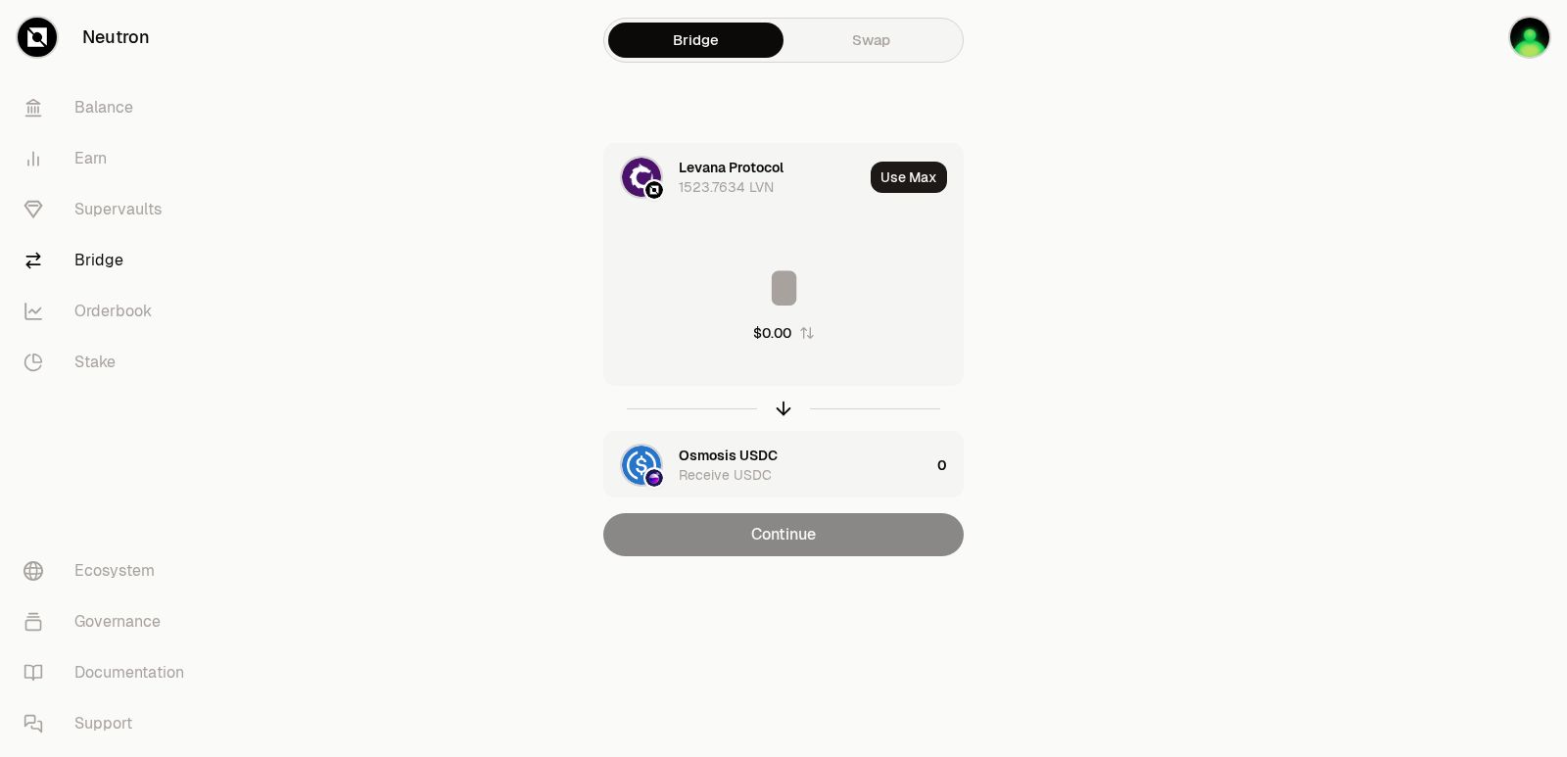
click at [919, 193] on div "Use Max" at bounding box center [917, 177] width 92 height 67
click at [907, 183] on button "Use Max" at bounding box center [909, 177] width 76 height 31
type input "**********"
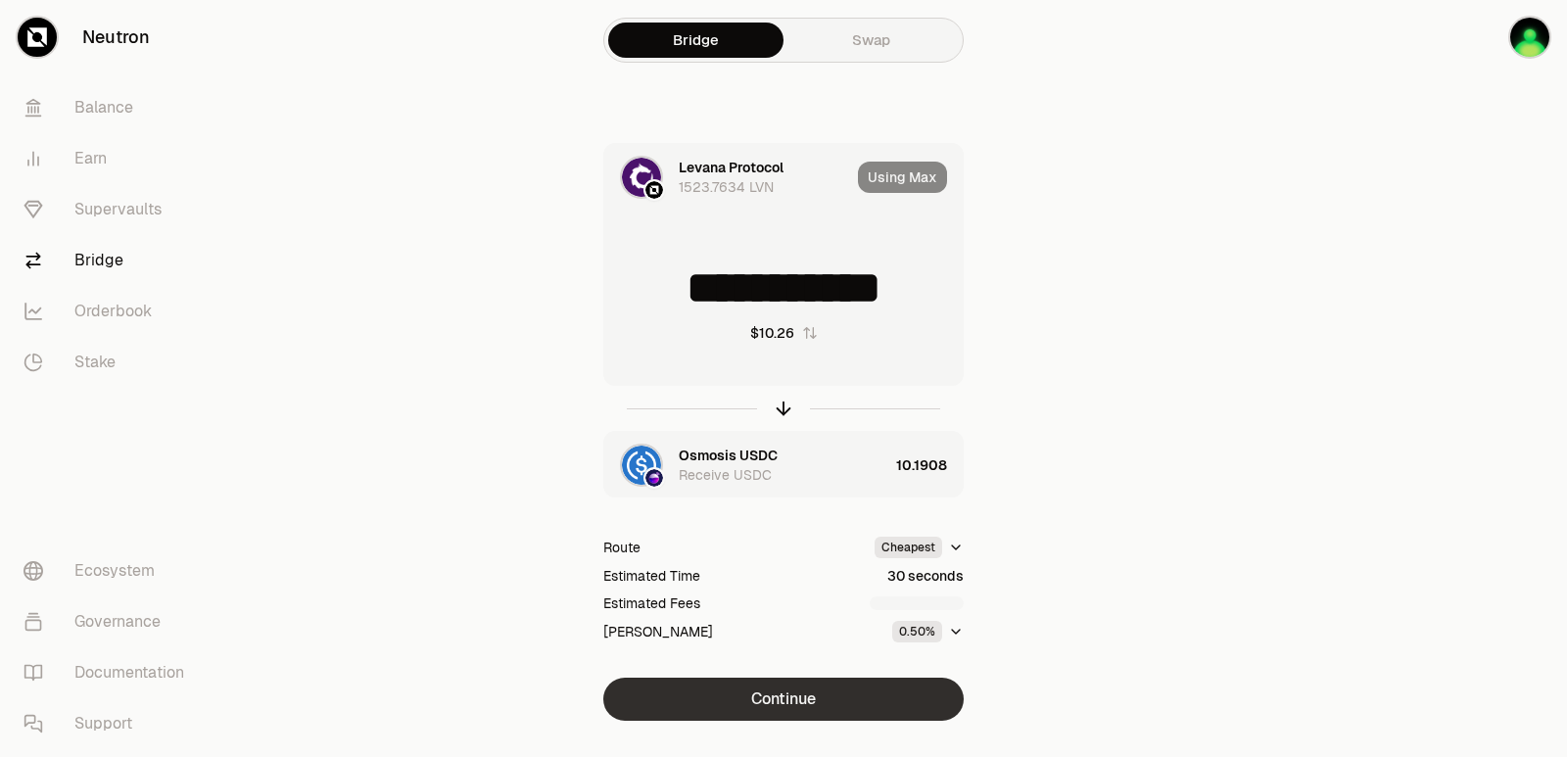
click at [826, 692] on button "Continue" at bounding box center [783, 699] width 360 height 43
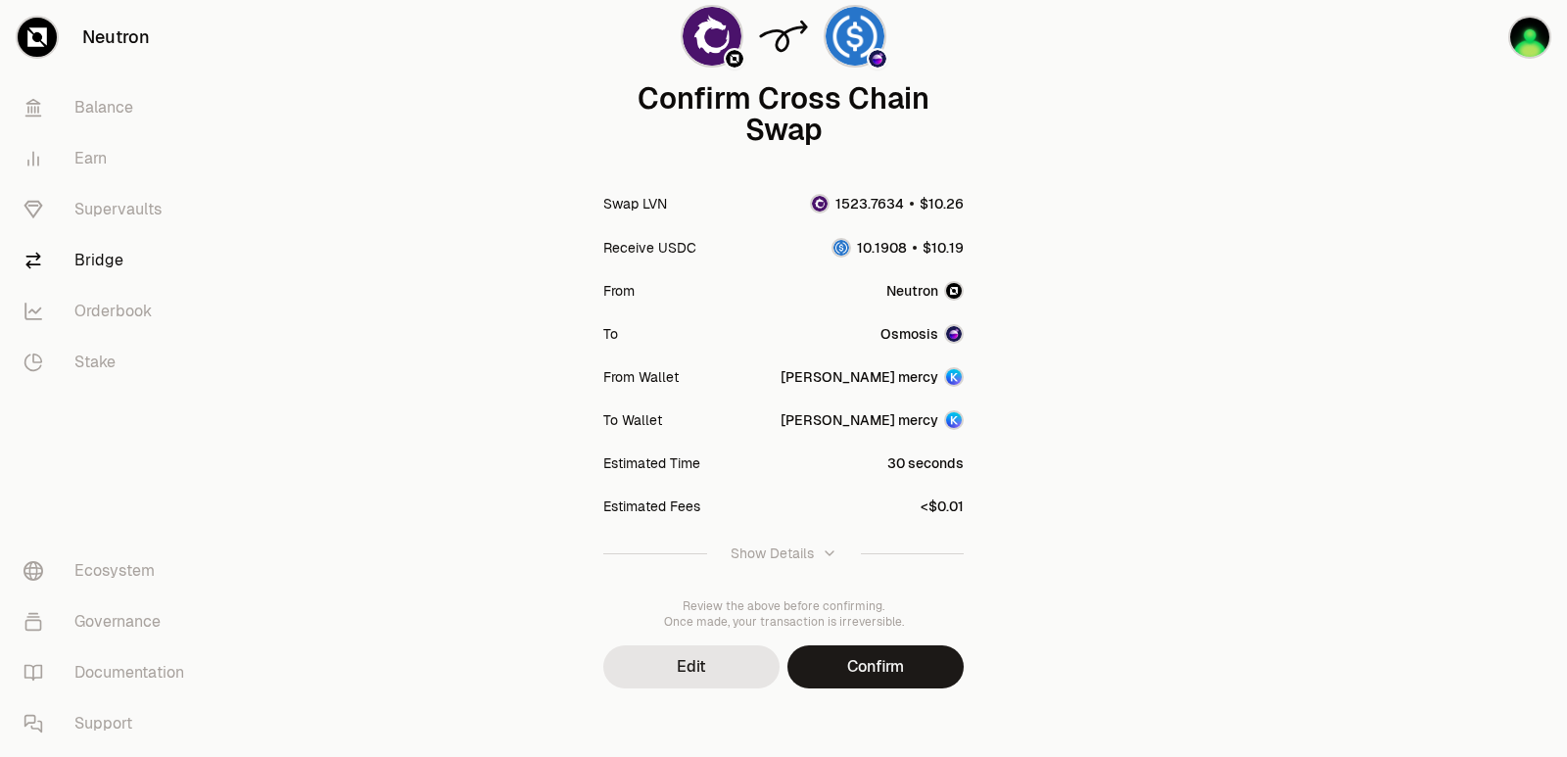
scroll to position [162, 0]
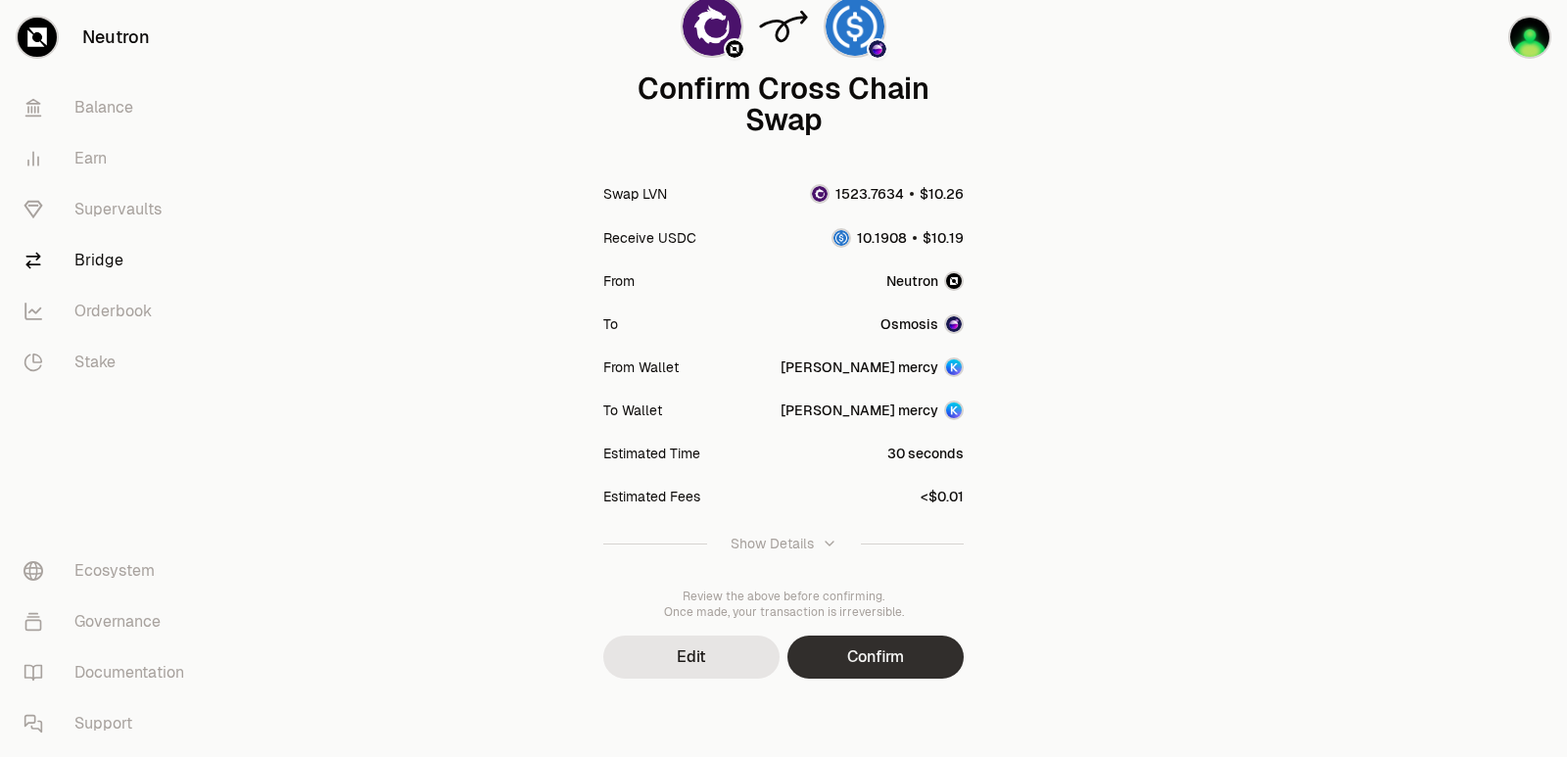
click at [871, 653] on button "Confirm" at bounding box center [875, 657] width 176 height 43
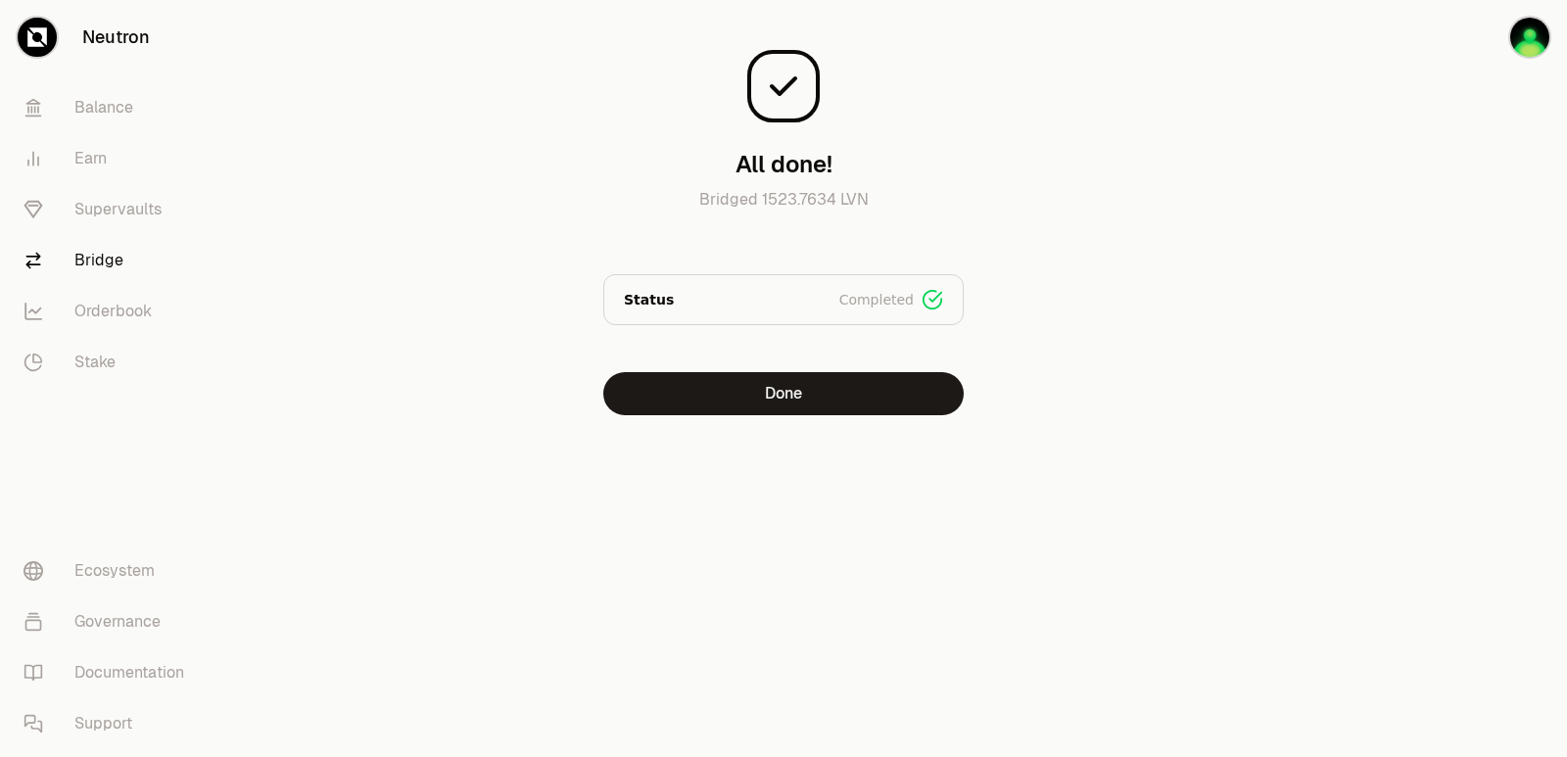
click at [1344, 333] on main "All done! Bridged 1523.7634 LVN Status Completed Signed Broadcasted Bridged Done" at bounding box center [893, 247] width 1348 height 494
click at [833, 392] on button "Done" at bounding box center [783, 393] width 360 height 43
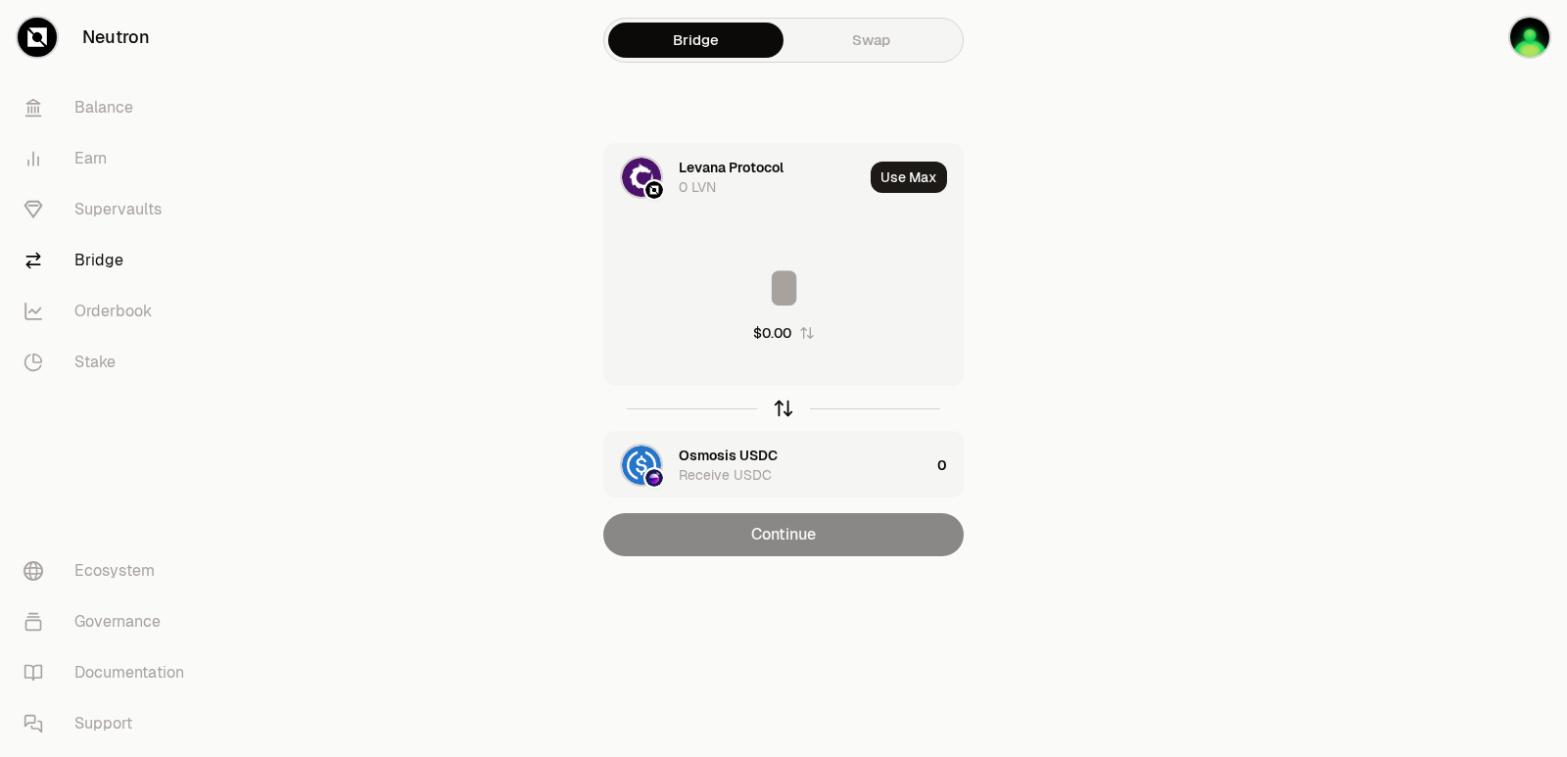
click at [779, 406] on icon "button" at bounding box center [784, 406] width 13 height 6
click at [761, 271] on input at bounding box center [783, 288] width 358 height 59
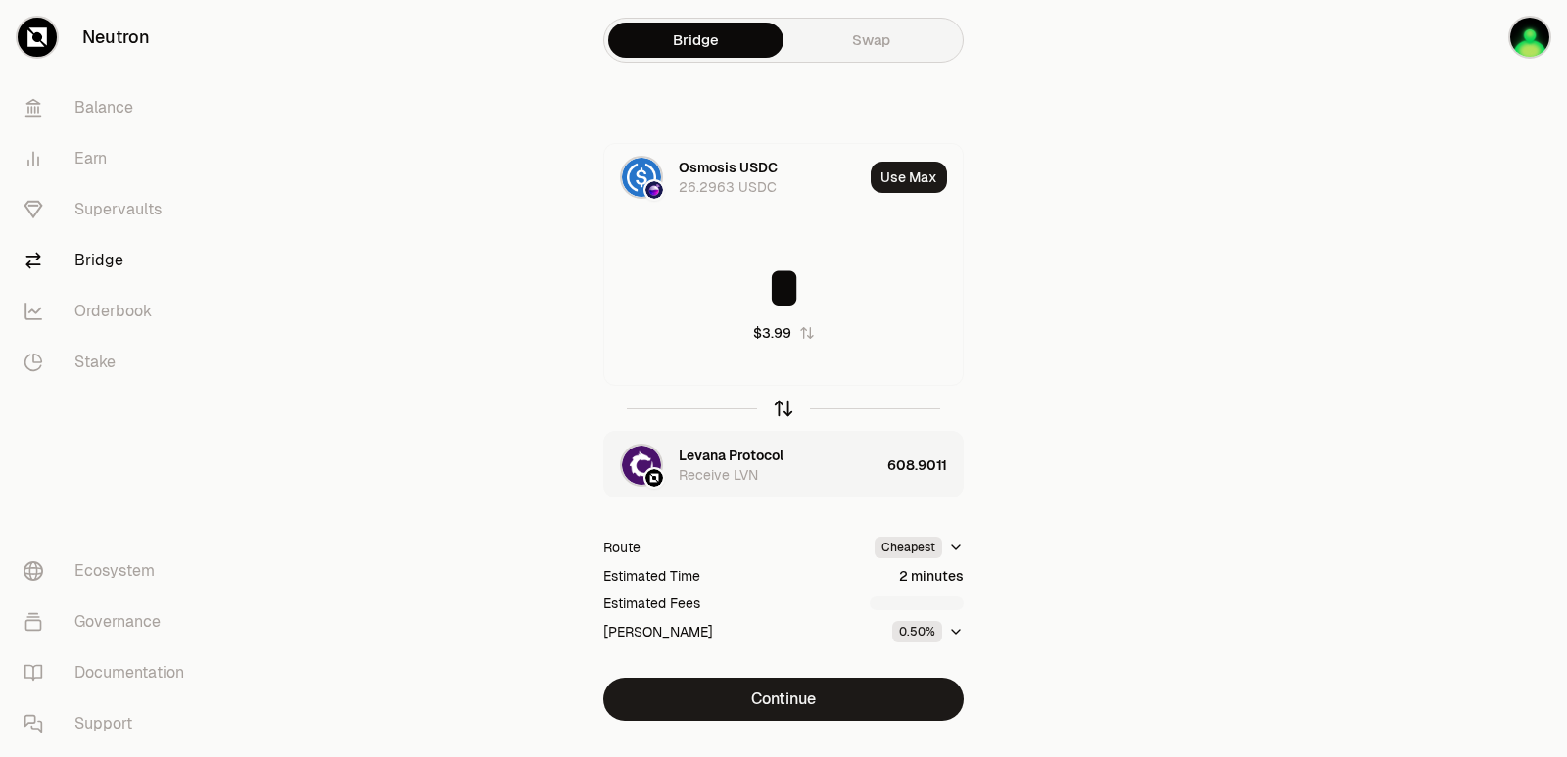
type input "*"
click at [791, 401] on icon "button" at bounding box center [784, 409] width 22 height 22
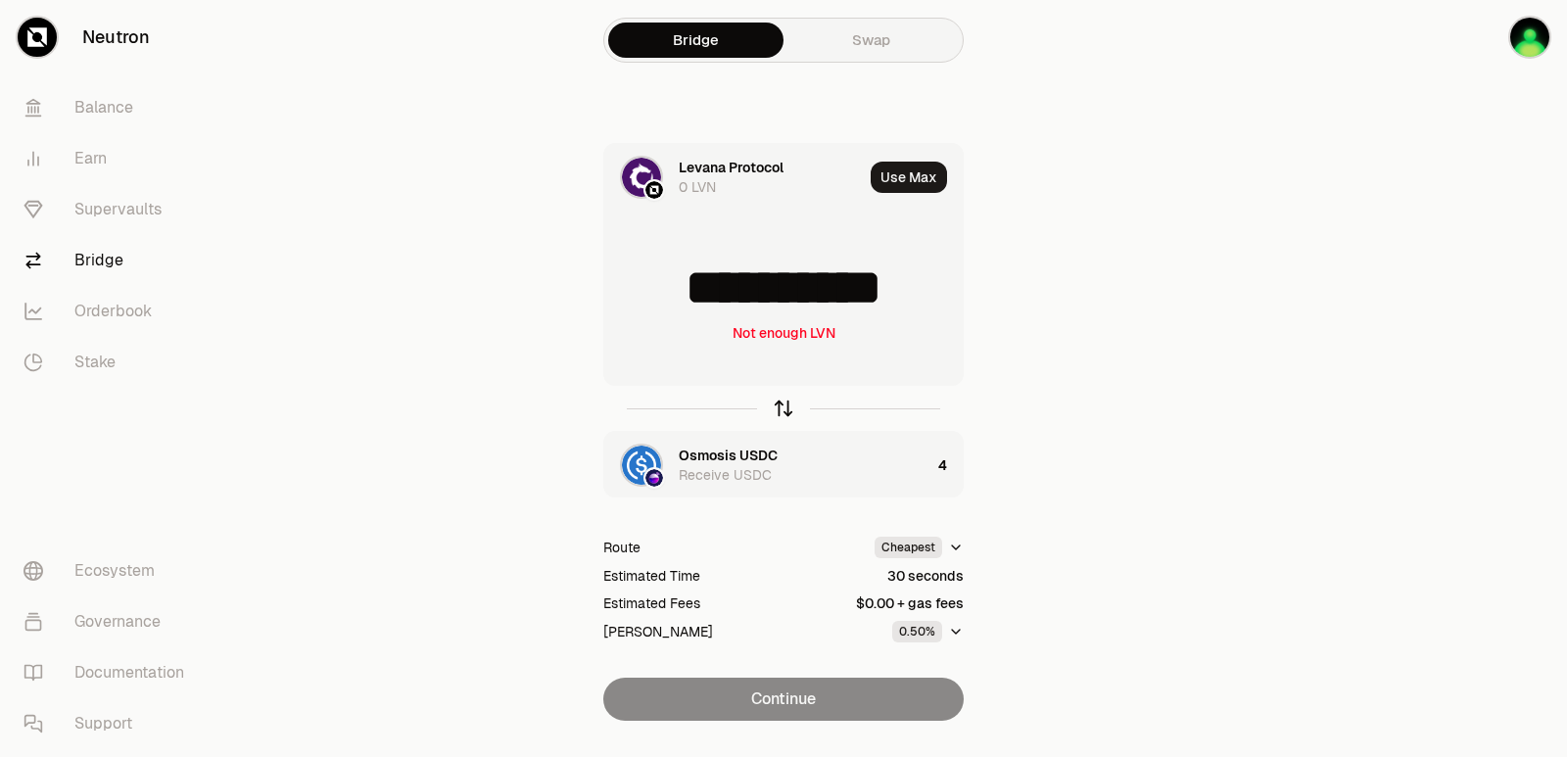
click at [791, 401] on icon "button" at bounding box center [784, 409] width 22 height 22
type input "*"
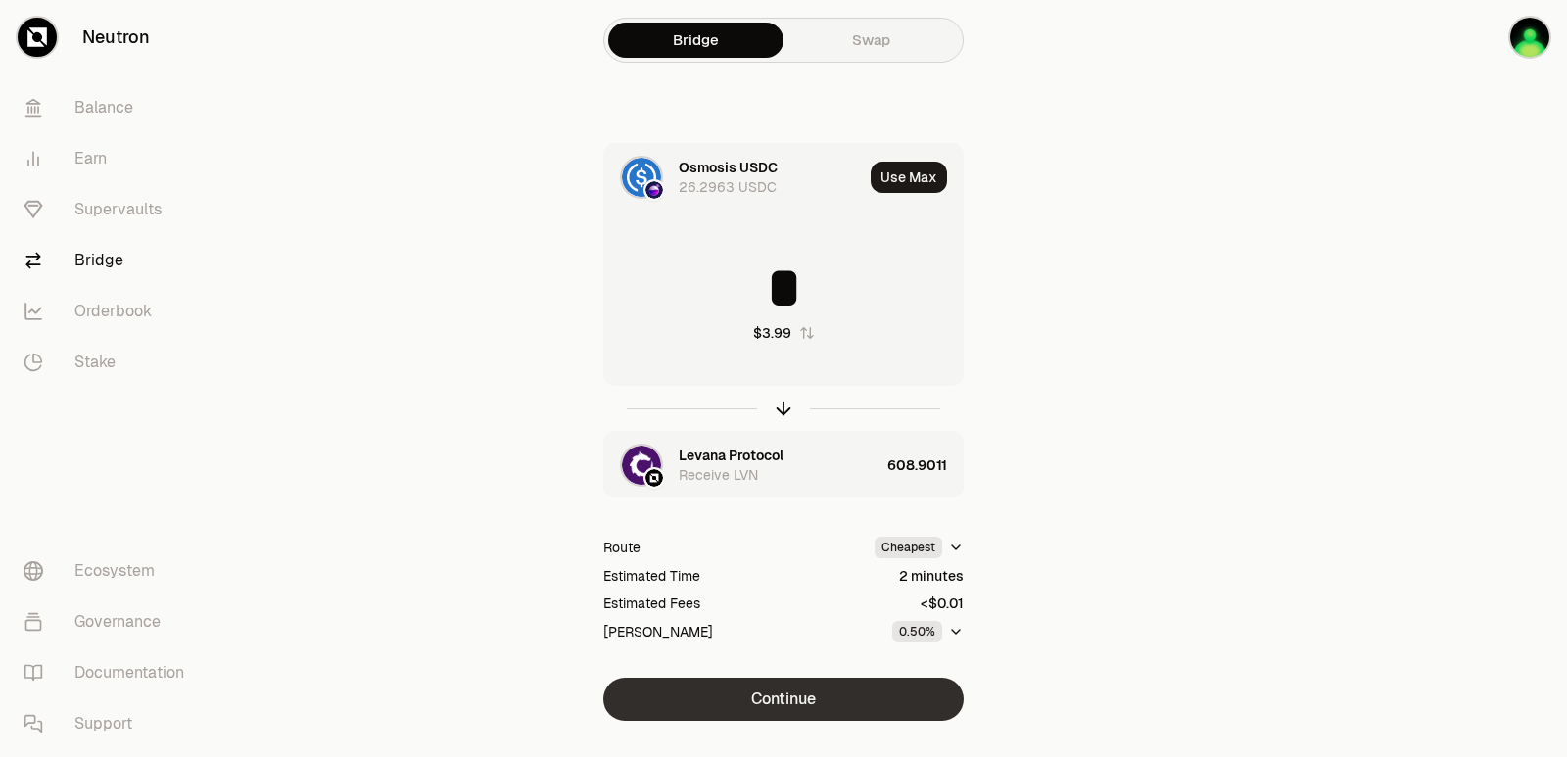
click at [789, 702] on button "Continue" at bounding box center [783, 699] width 360 height 43
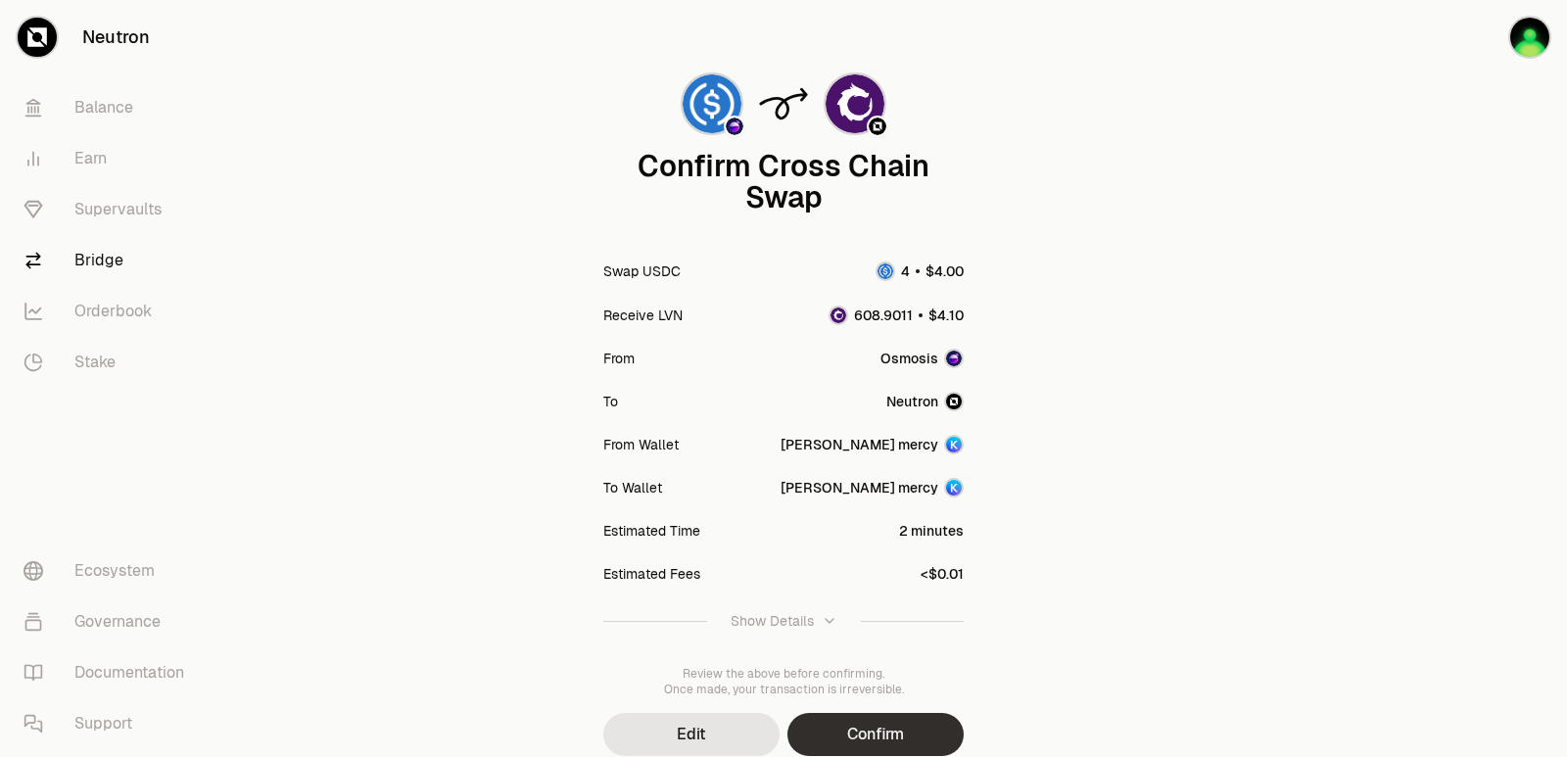
scroll to position [162, 0]
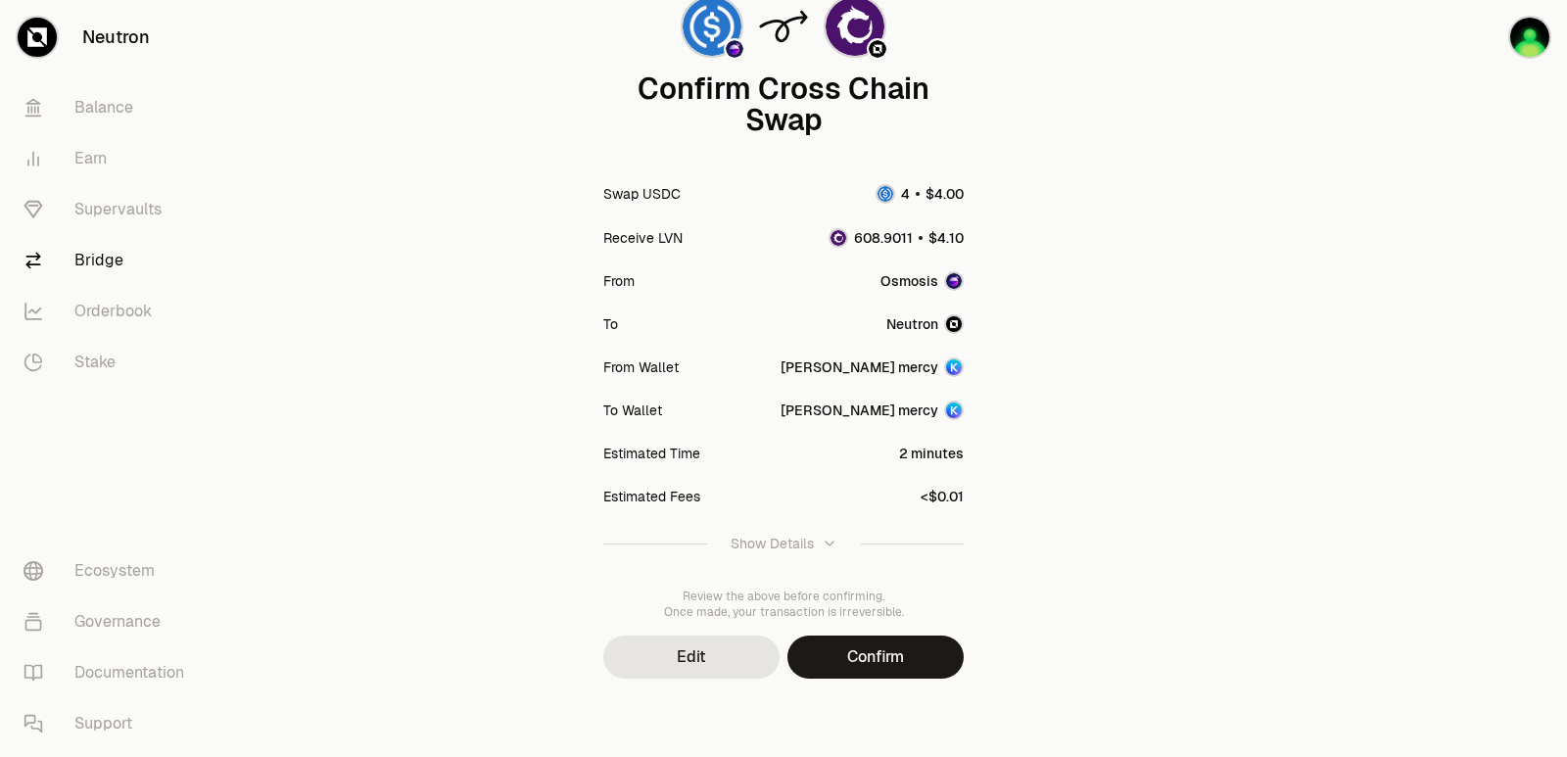
click at [854, 666] on button "Confirm" at bounding box center [875, 657] width 176 height 43
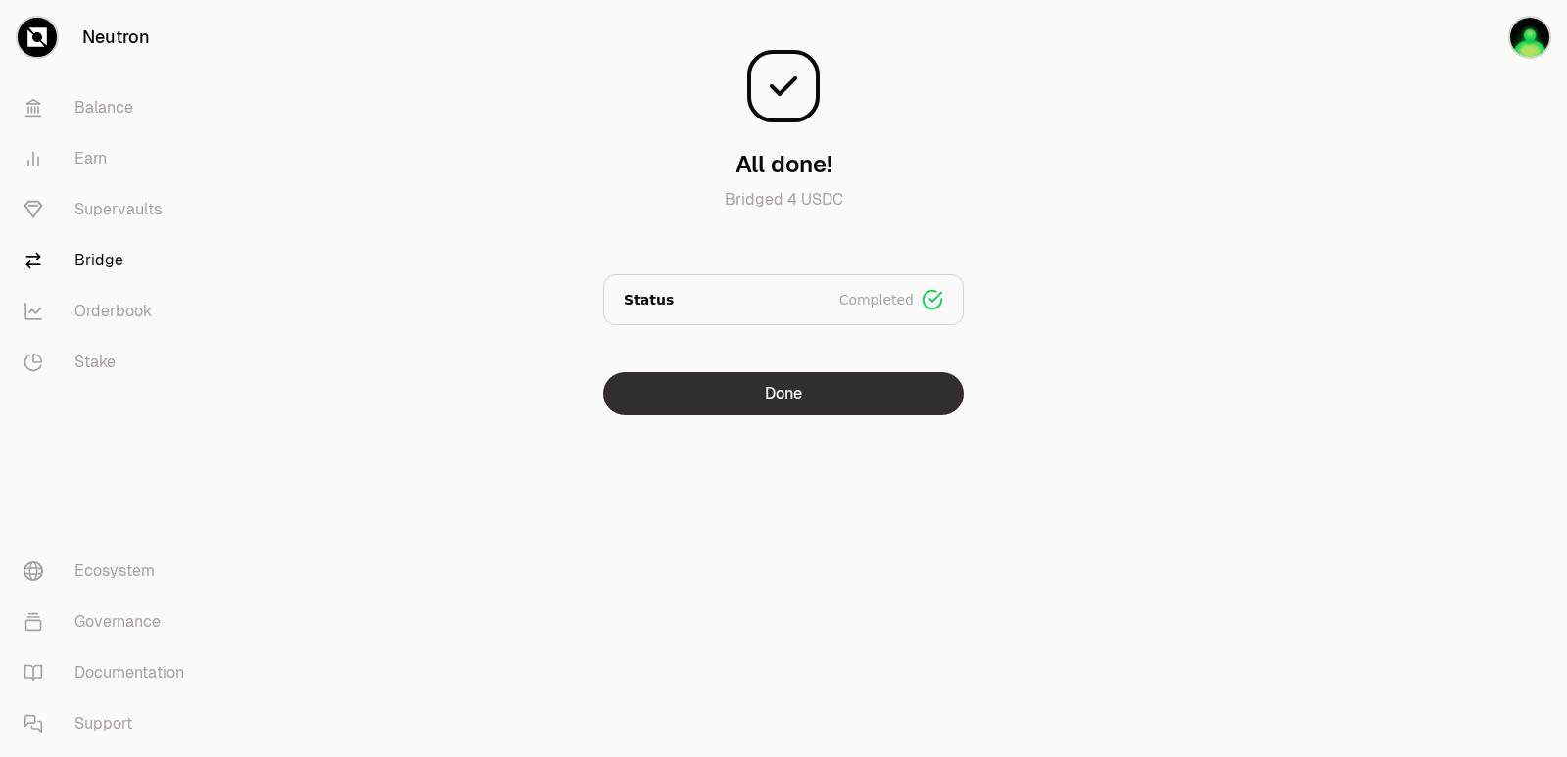
click at [737, 409] on button "Done" at bounding box center [783, 393] width 360 height 43
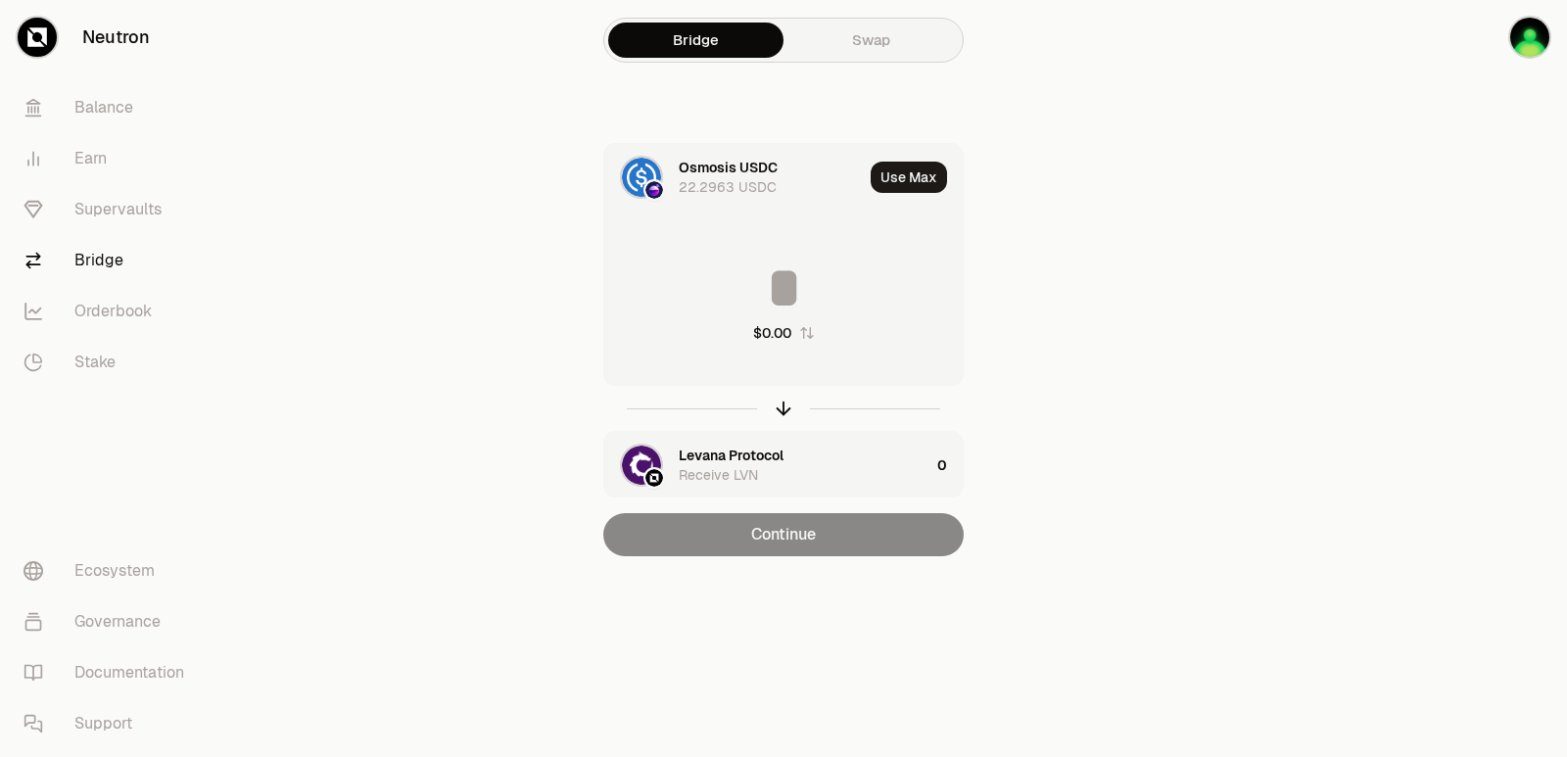
click at [780, 251] on div "$0.00" at bounding box center [783, 300] width 358 height 172
click at [765, 295] on input at bounding box center [783, 288] width 358 height 59
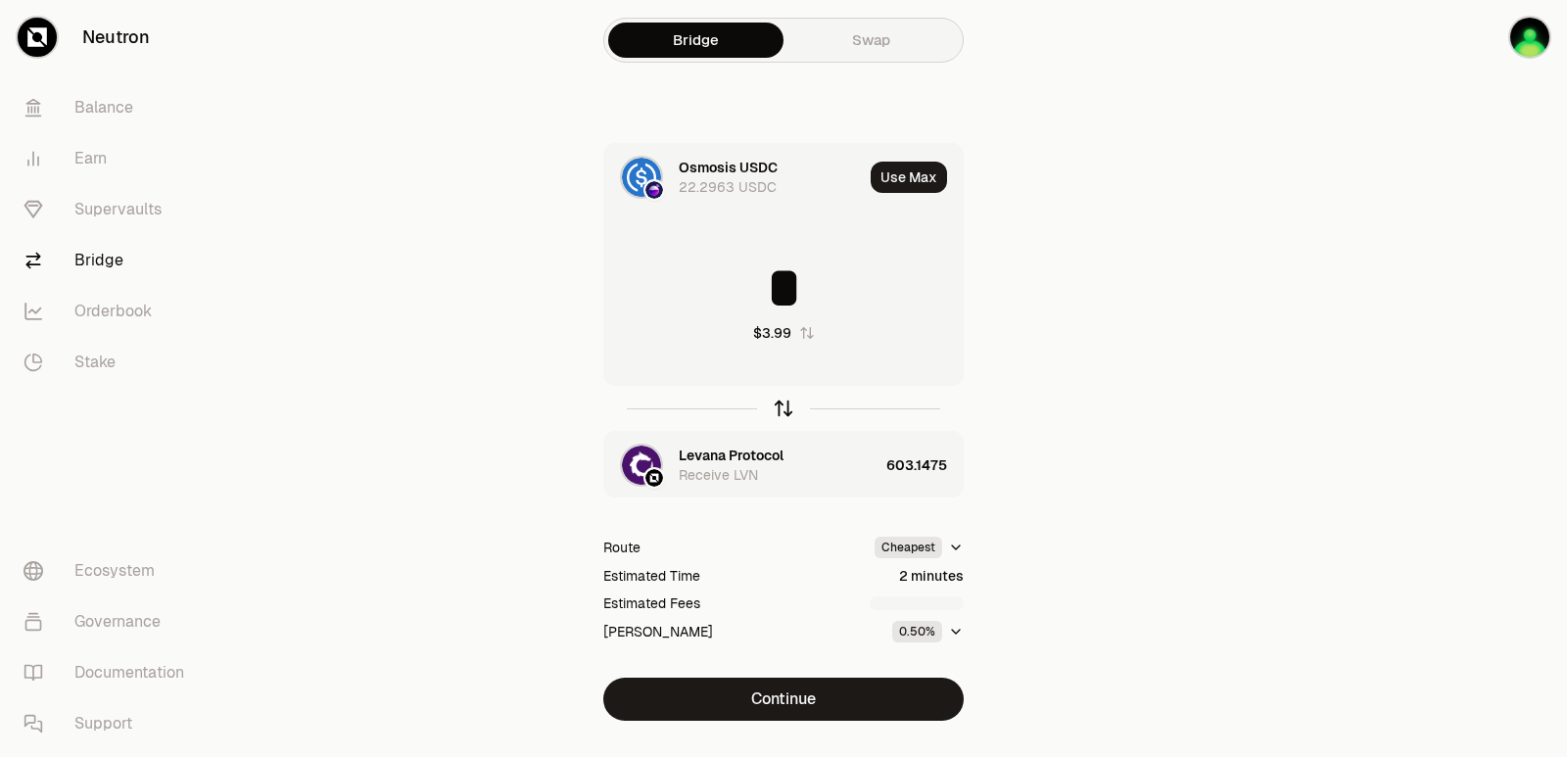
click at [777, 412] on icon "button" at bounding box center [784, 409] width 22 height 22
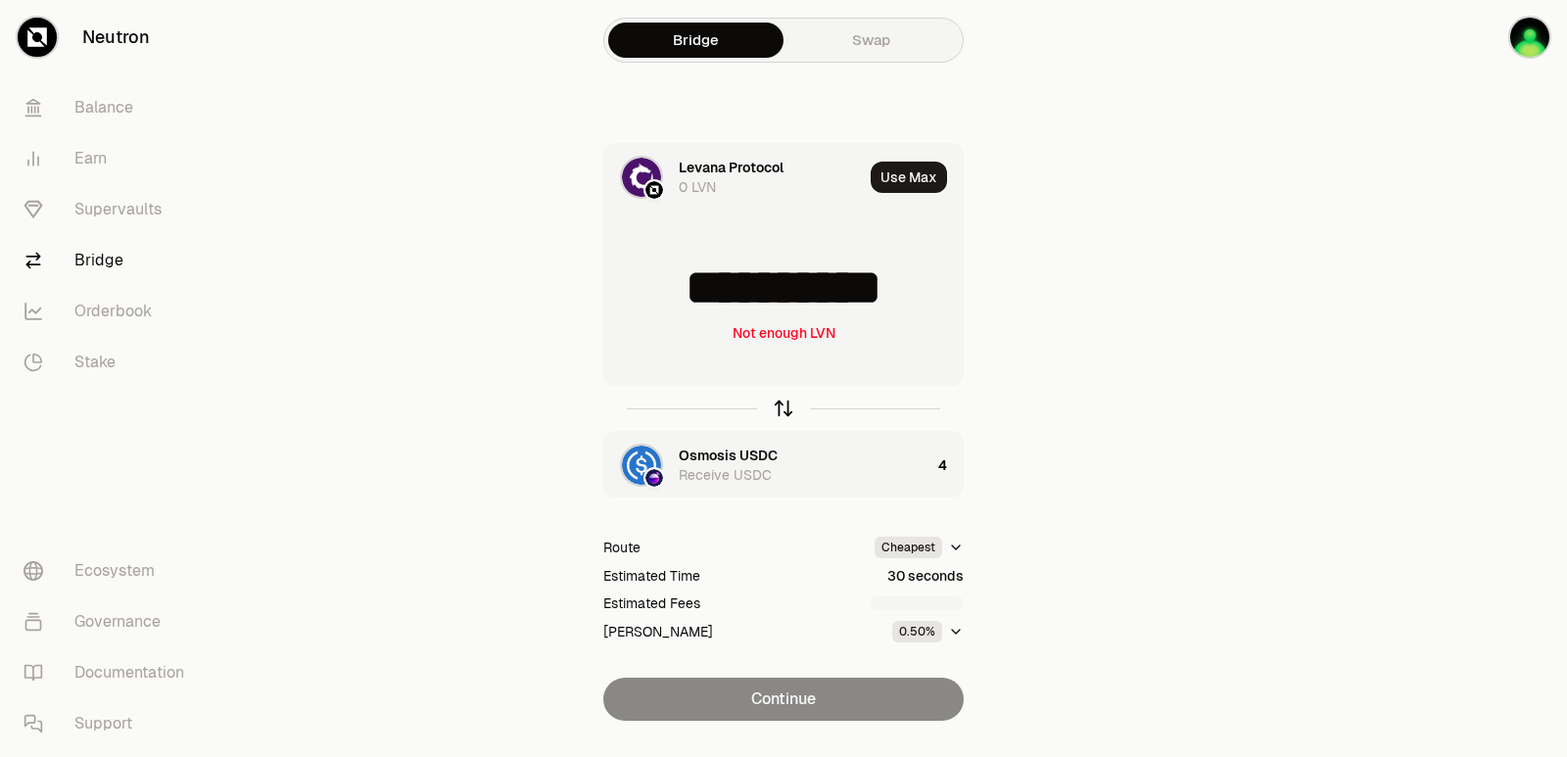
click at [784, 410] on icon "button" at bounding box center [784, 409] width 22 height 22
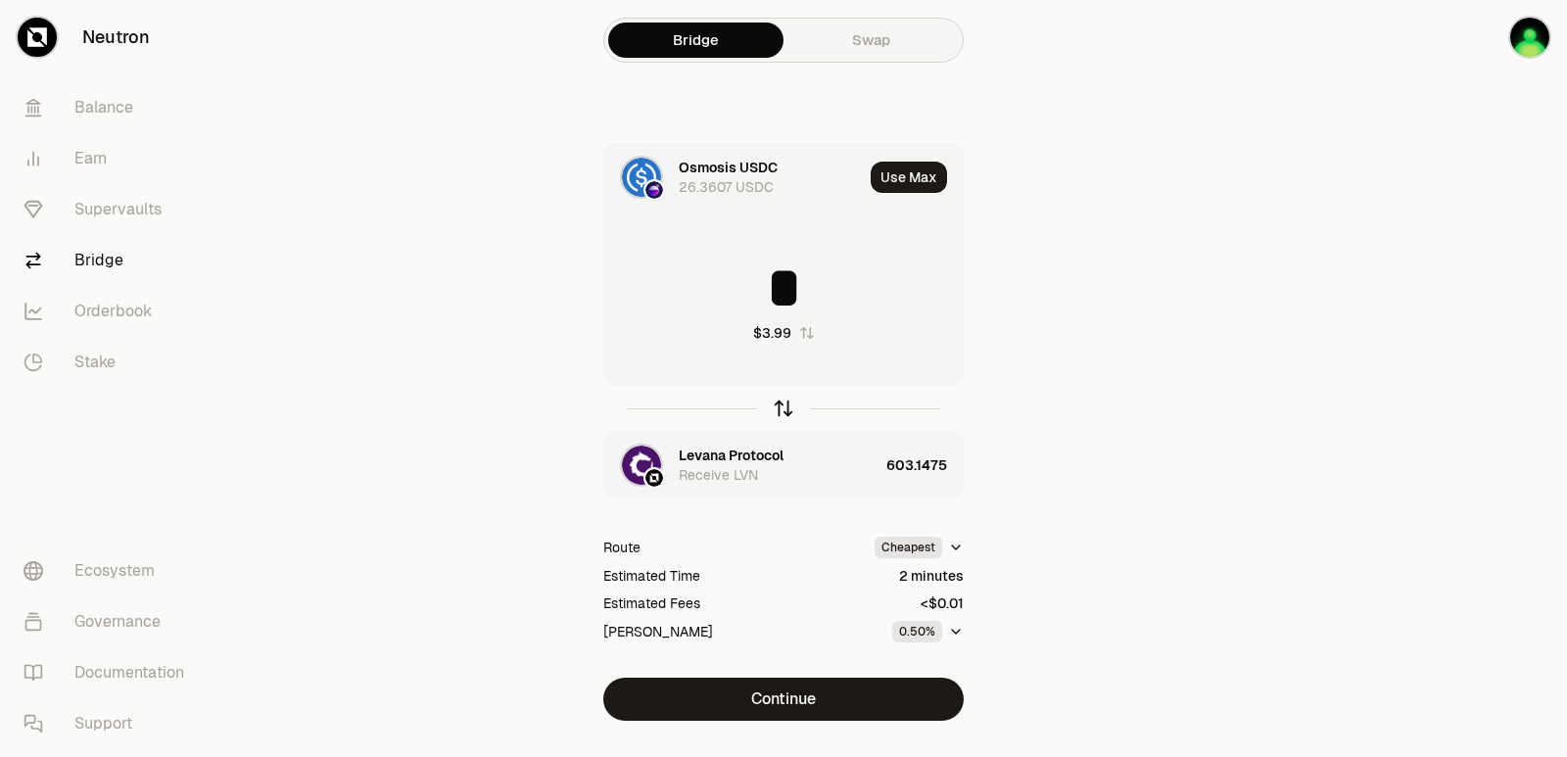
click at [784, 410] on icon "button" at bounding box center [784, 409] width 0 height 13
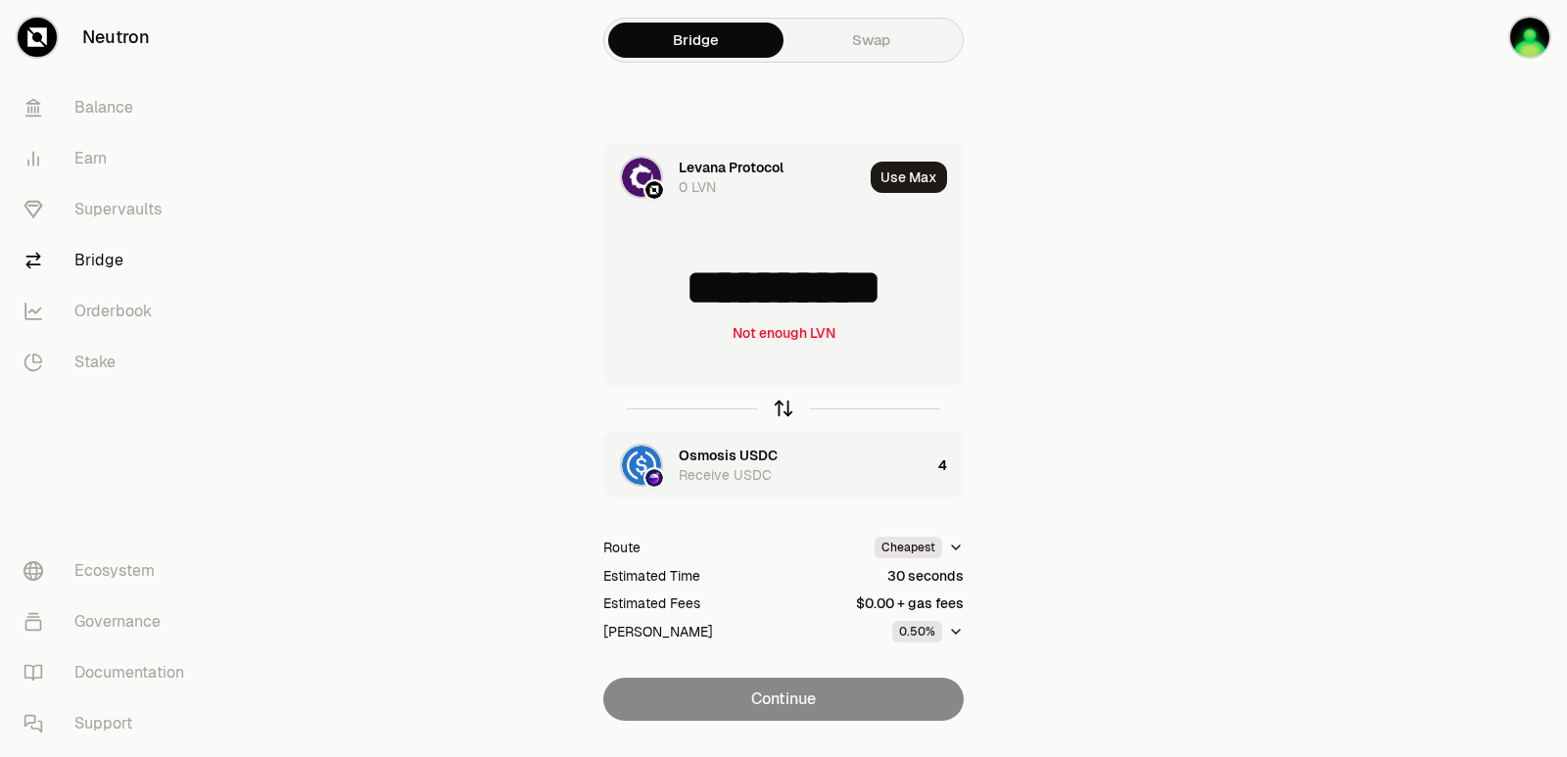
click at [781, 408] on icon "button" at bounding box center [784, 409] width 22 height 22
type input "*"
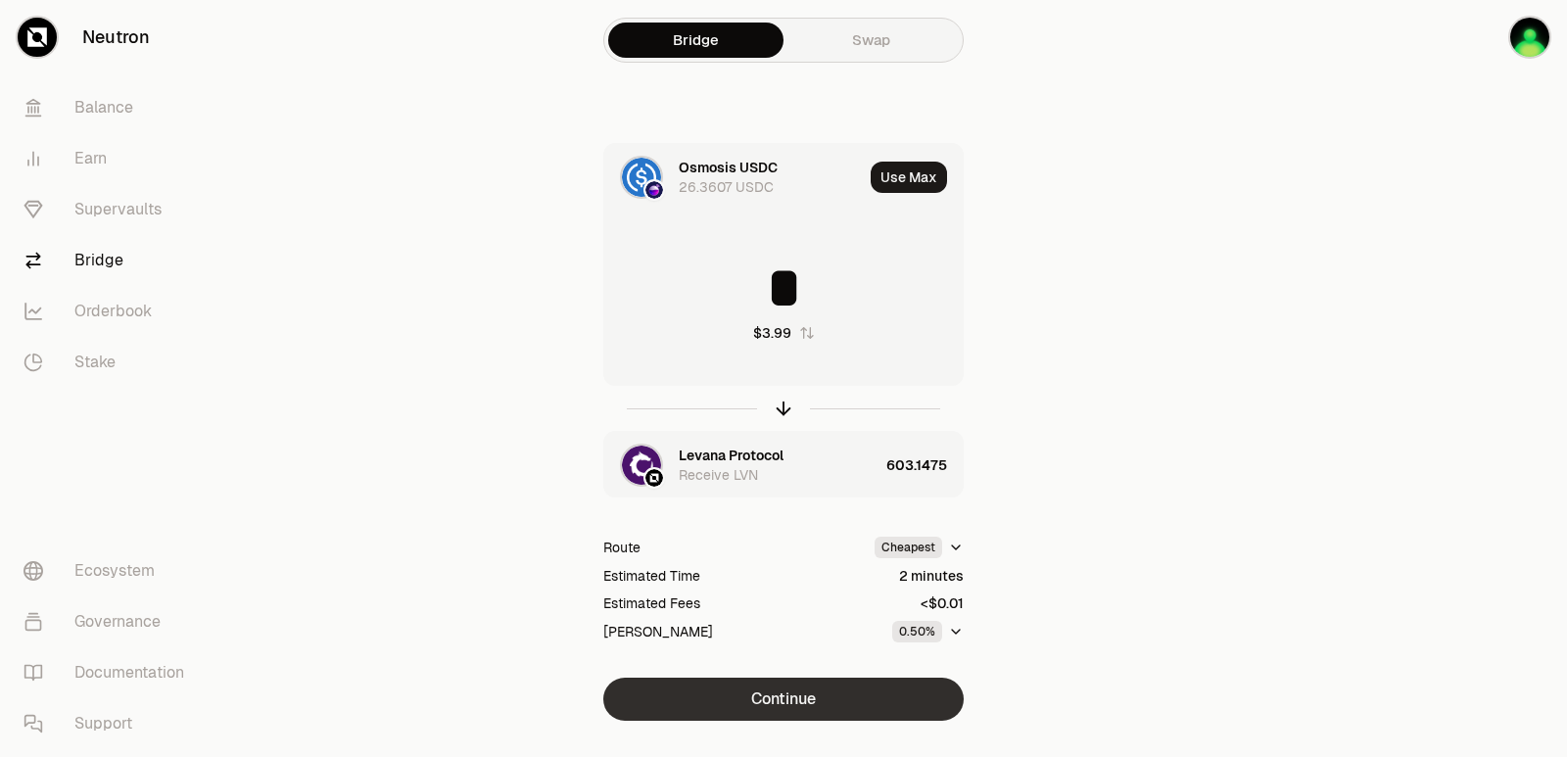
click at [815, 704] on button "Continue" at bounding box center [783, 699] width 360 height 43
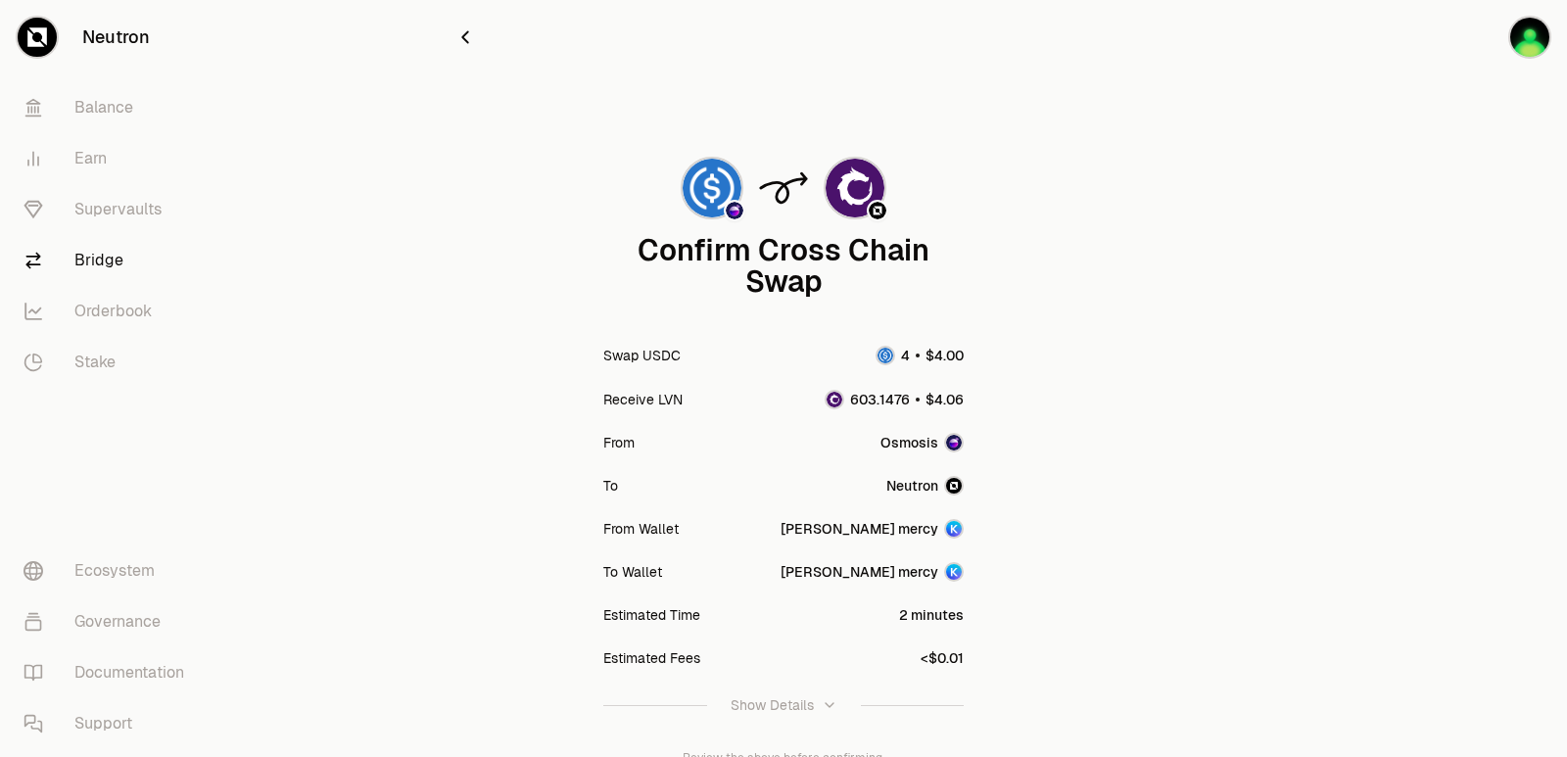
scroll to position [162, 0]
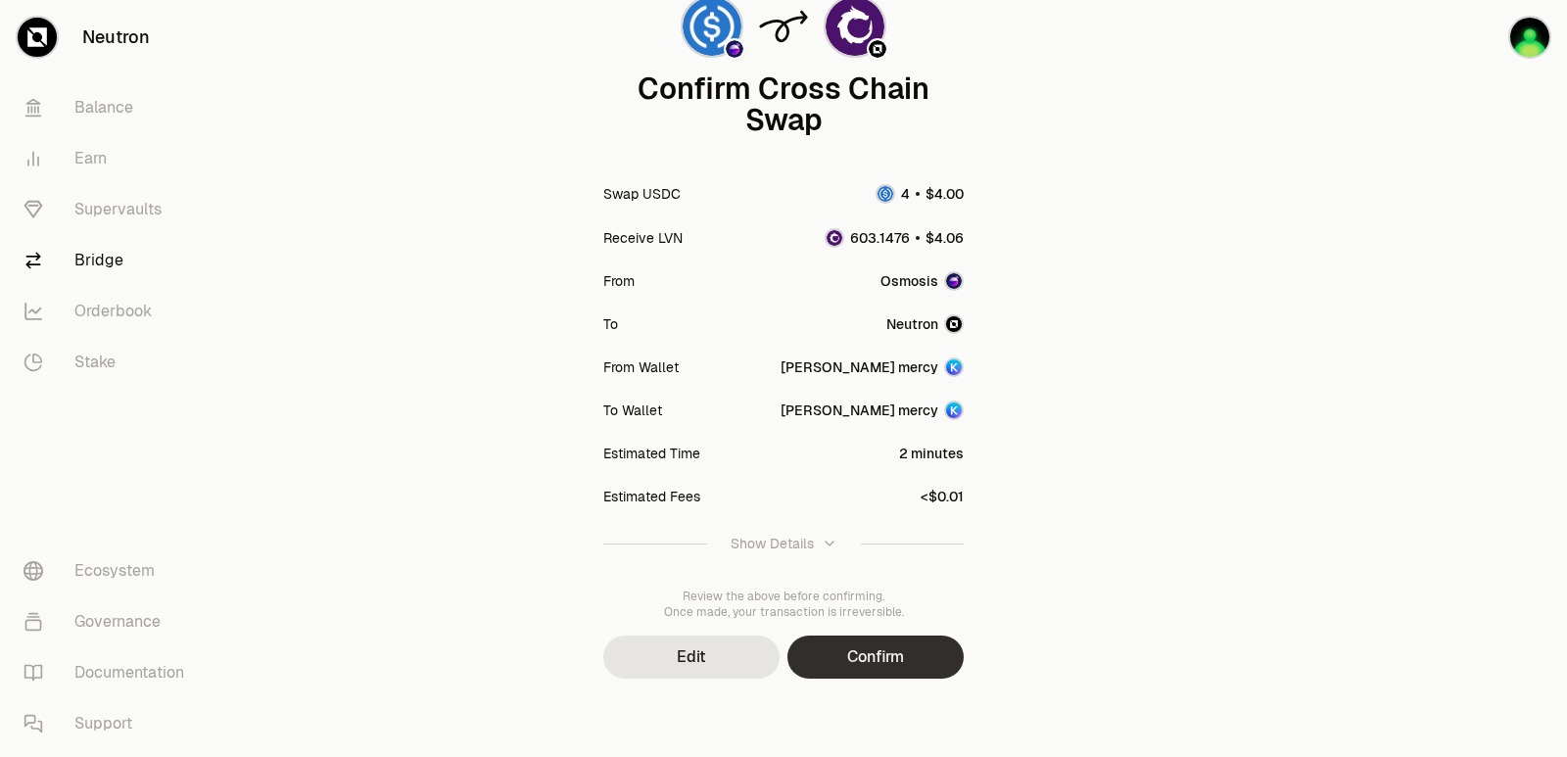
click at [844, 657] on button "Confirm" at bounding box center [875, 657] width 176 height 43
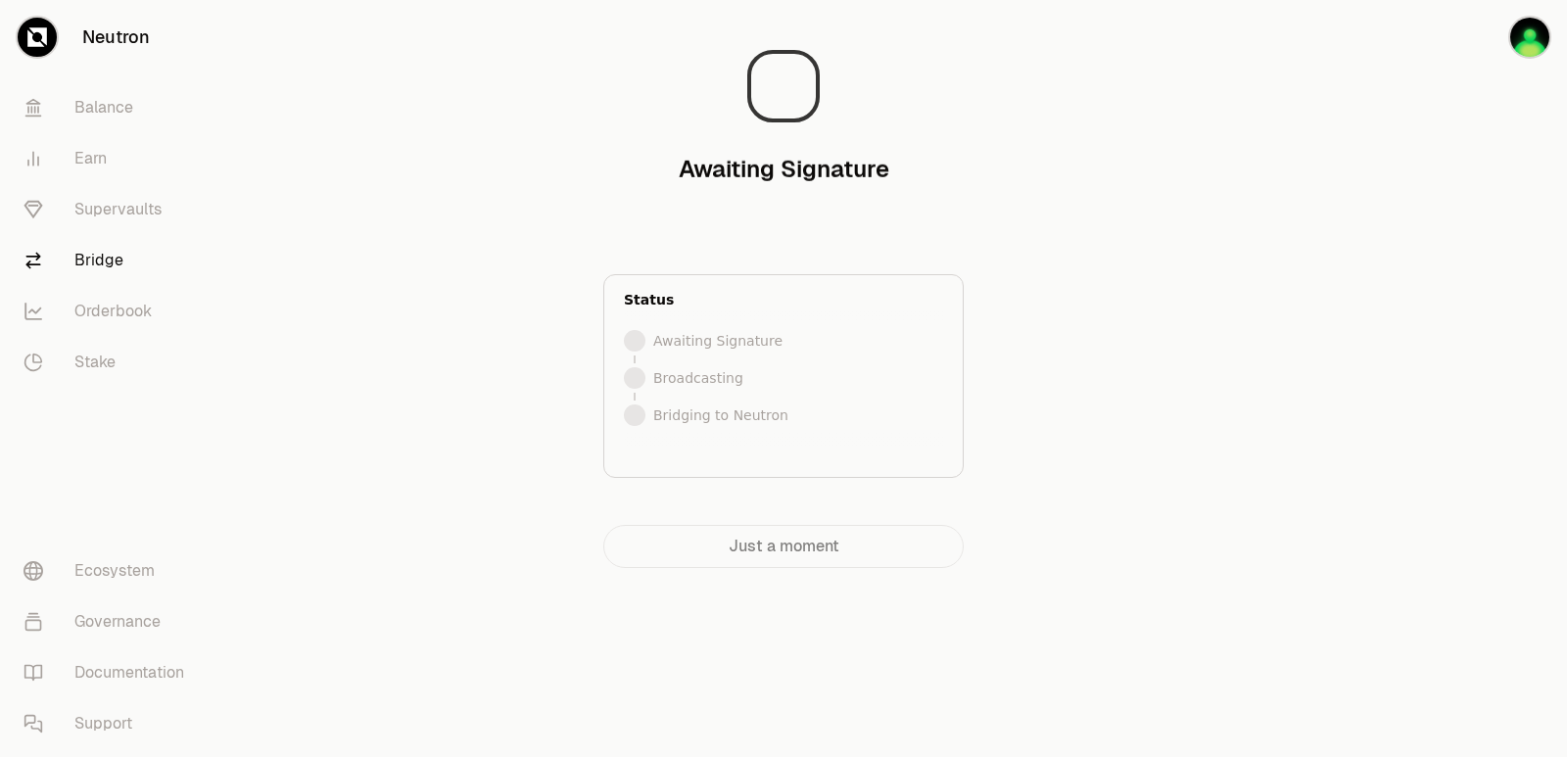
scroll to position [0, 0]
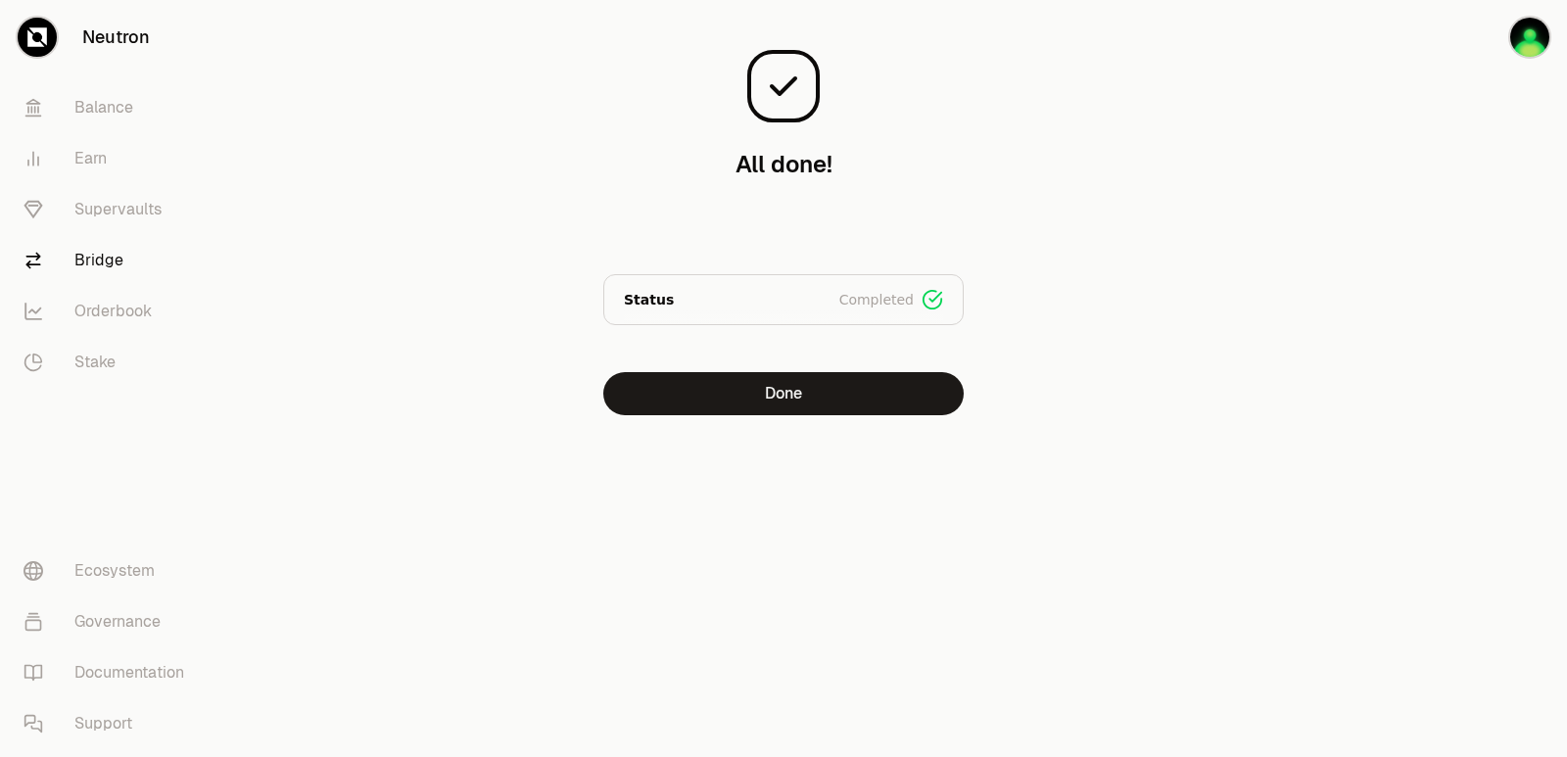
click at [770, 416] on div "All done! Bridged 4 USDC Status Completed Signed Broadcasted Bridged Done" at bounding box center [783, 247] width 705 height 494
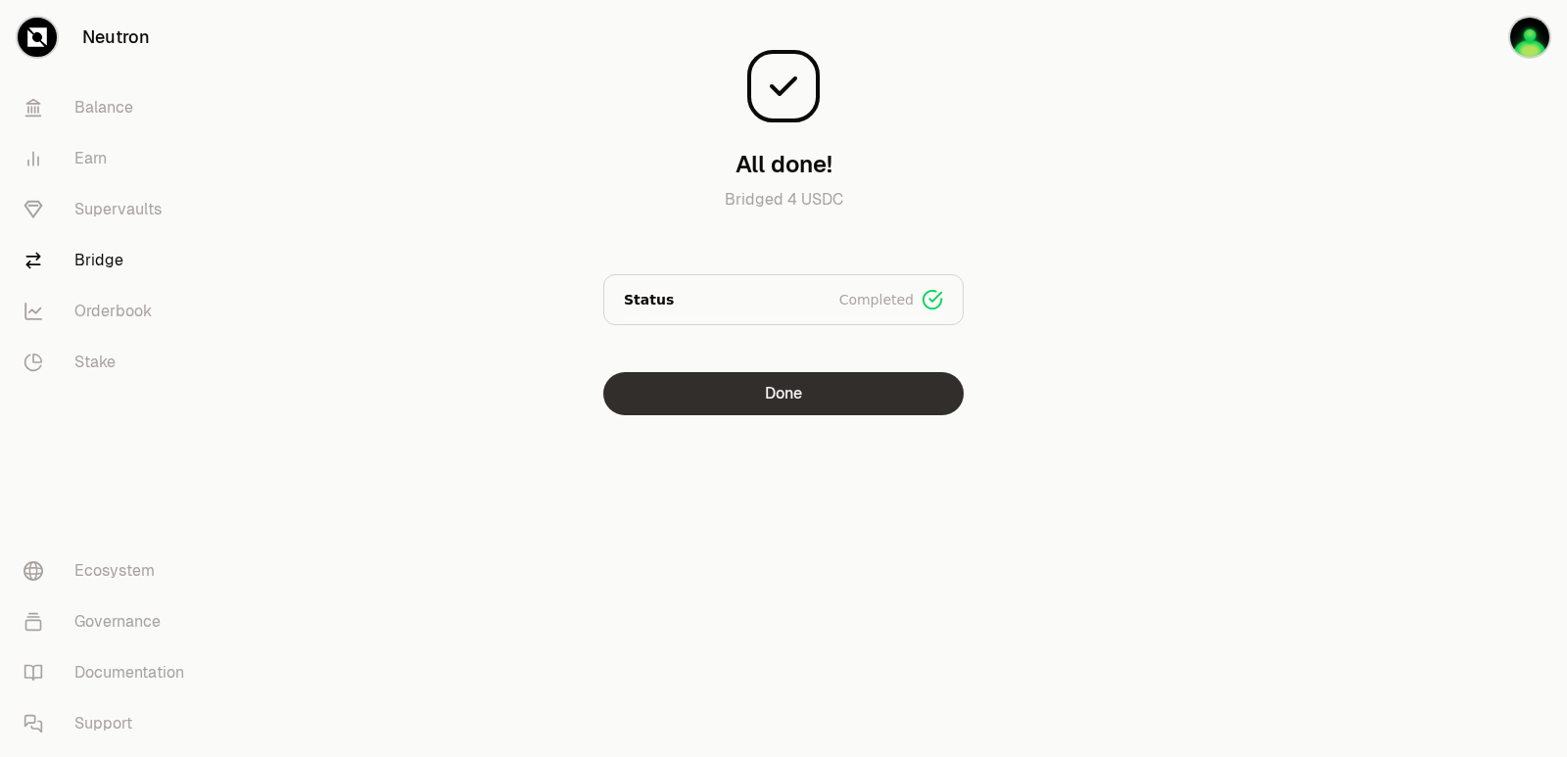
click at [770, 399] on button "Done" at bounding box center [783, 393] width 360 height 43
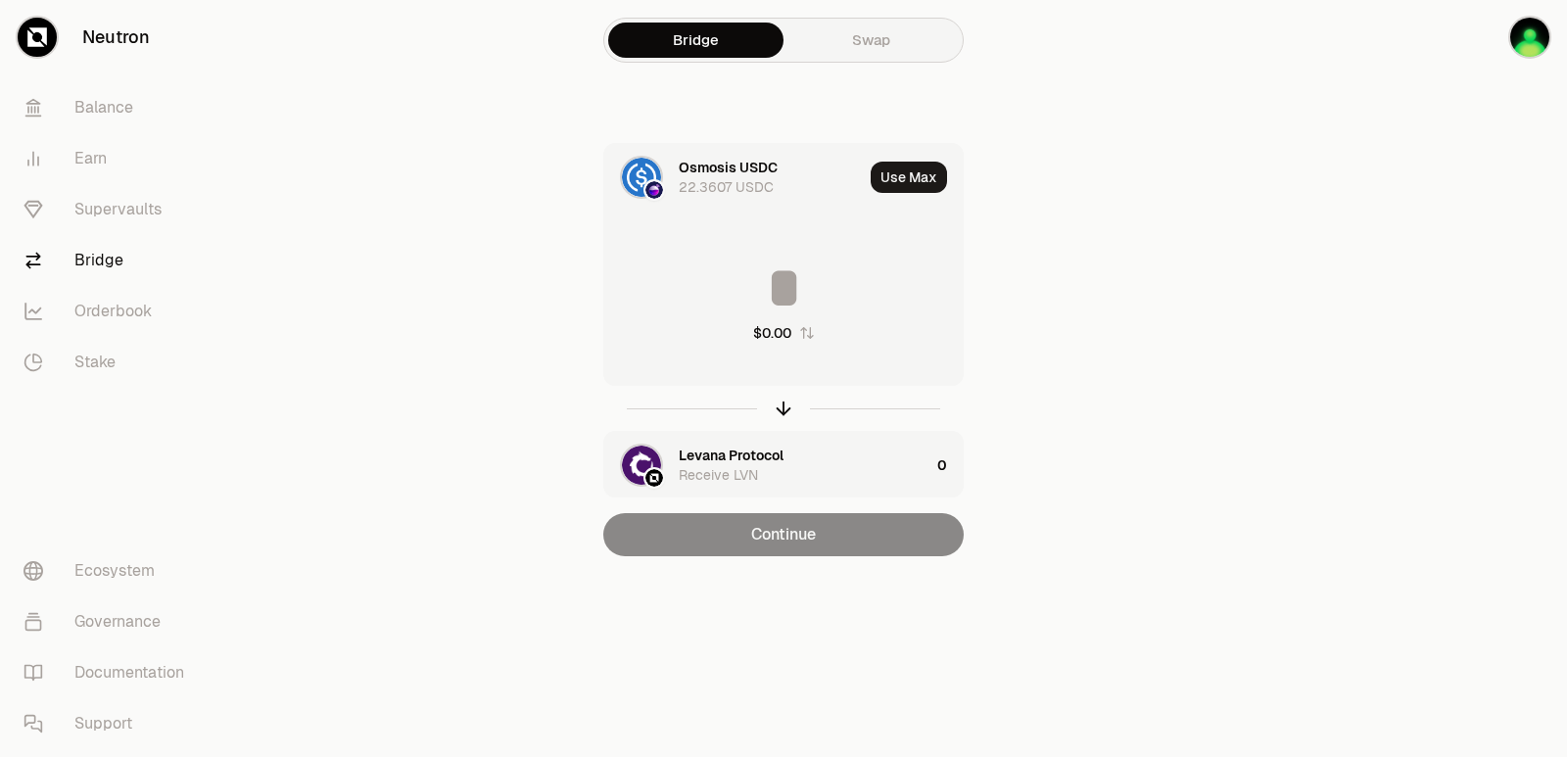
click at [790, 421] on div at bounding box center [783, 408] width 360 height 45
click at [776, 408] on icon "button" at bounding box center [784, 409] width 22 height 22
click at [914, 162] on button "Use Max" at bounding box center [909, 177] width 76 height 31
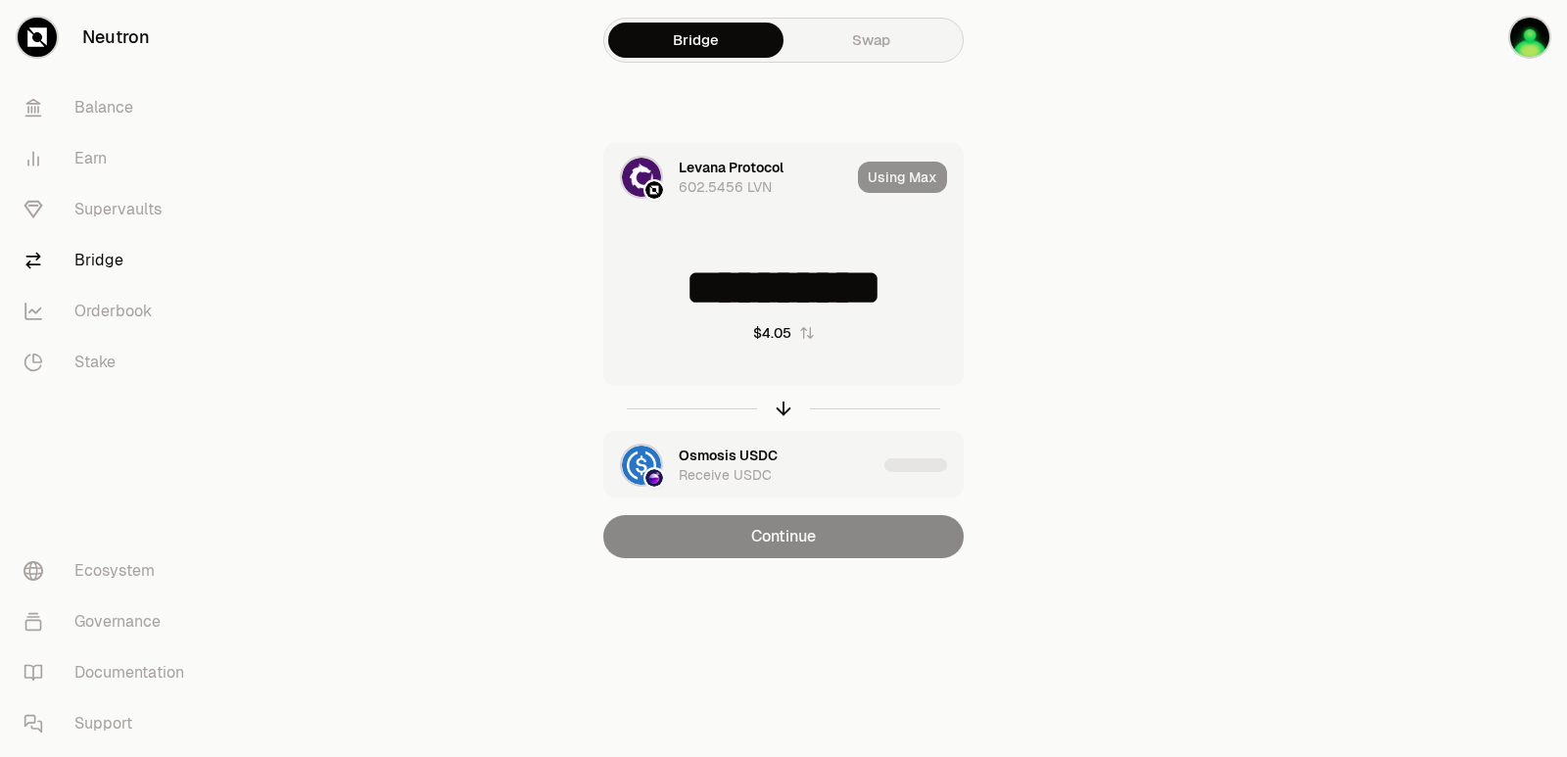
type input "**********"
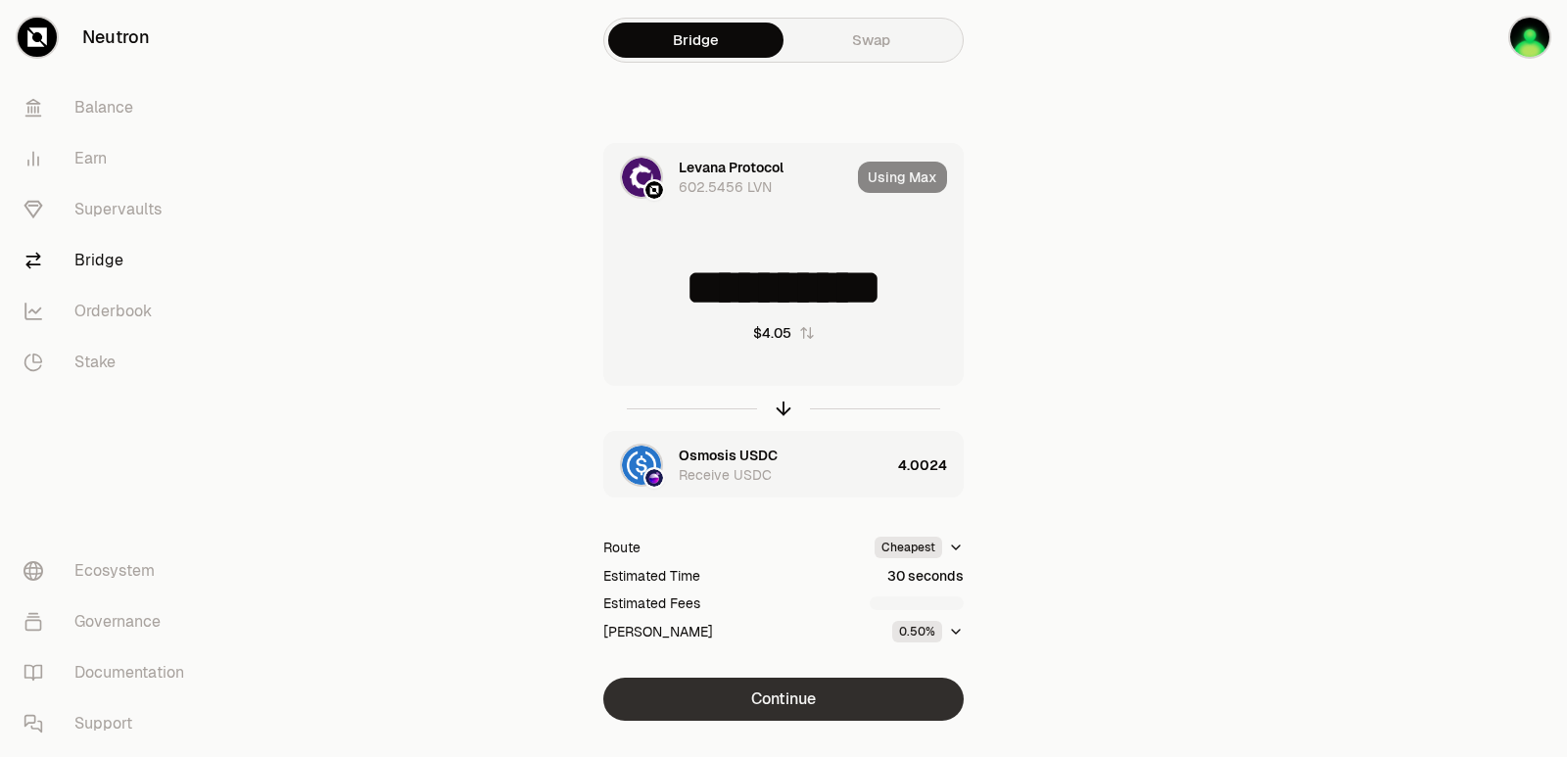
click at [811, 698] on button "Continue" at bounding box center [783, 699] width 360 height 43
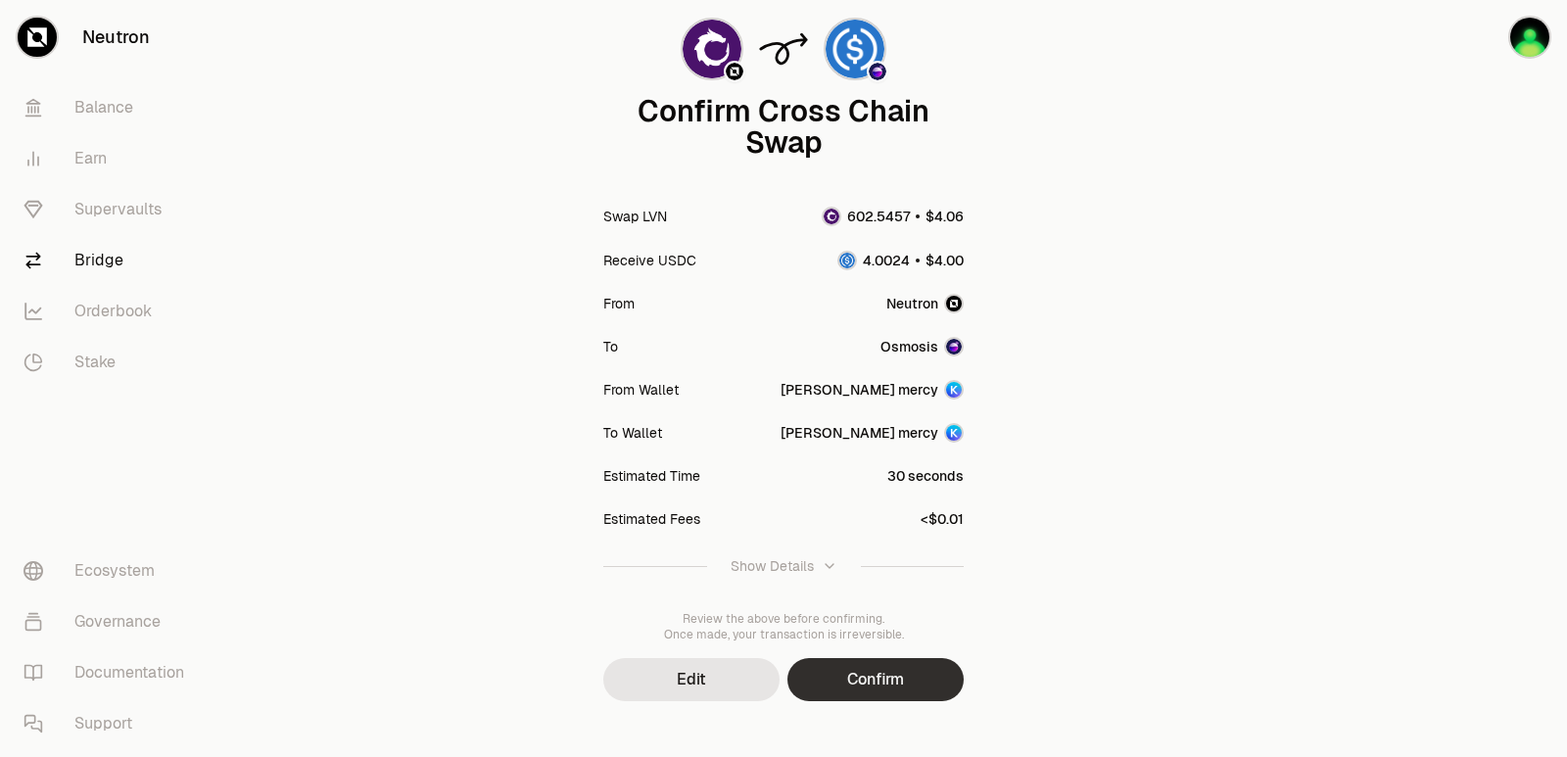
scroll to position [162, 0]
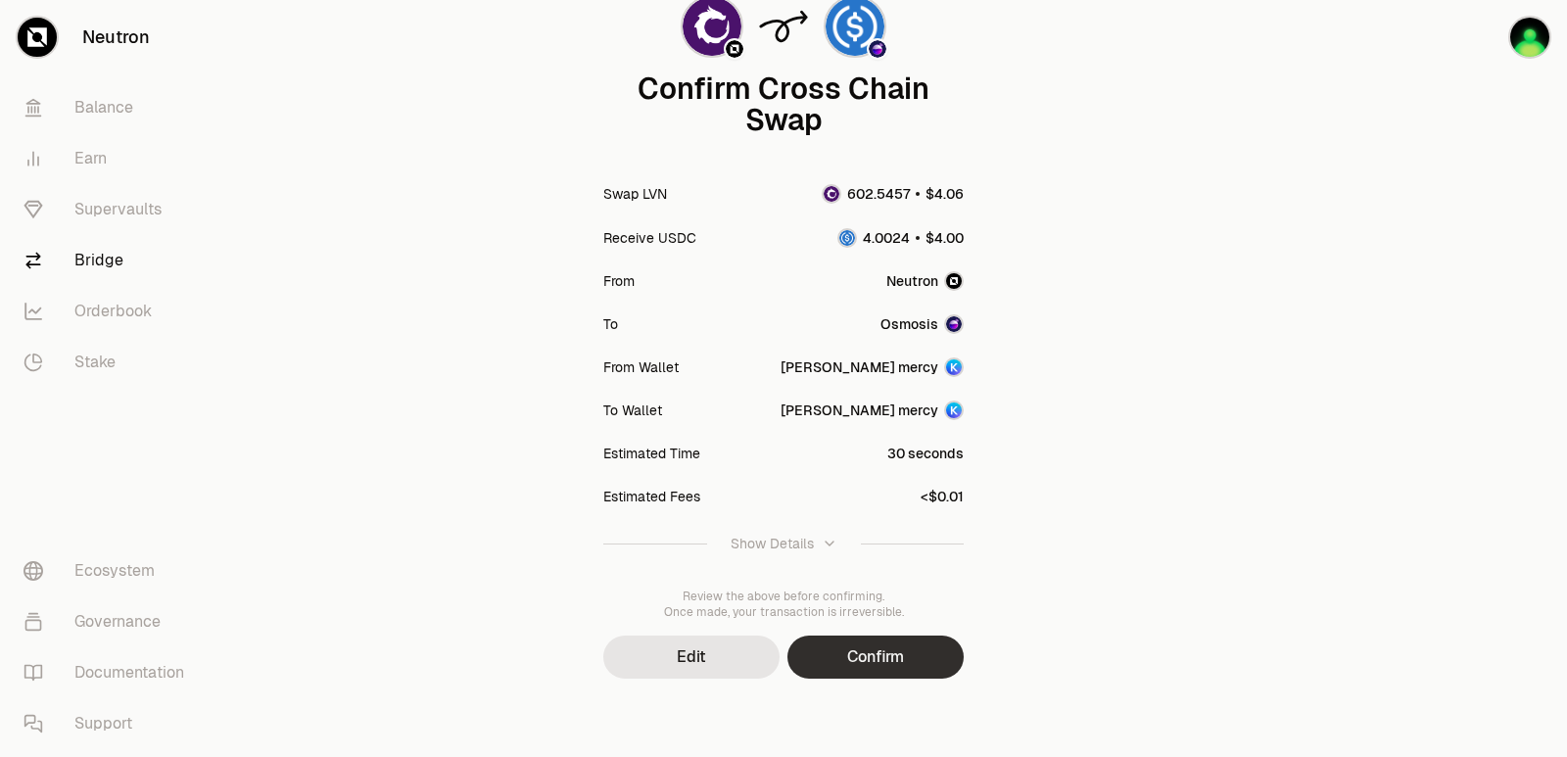
click at [917, 659] on button "Confirm" at bounding box center [875, 657] width 176 height 43
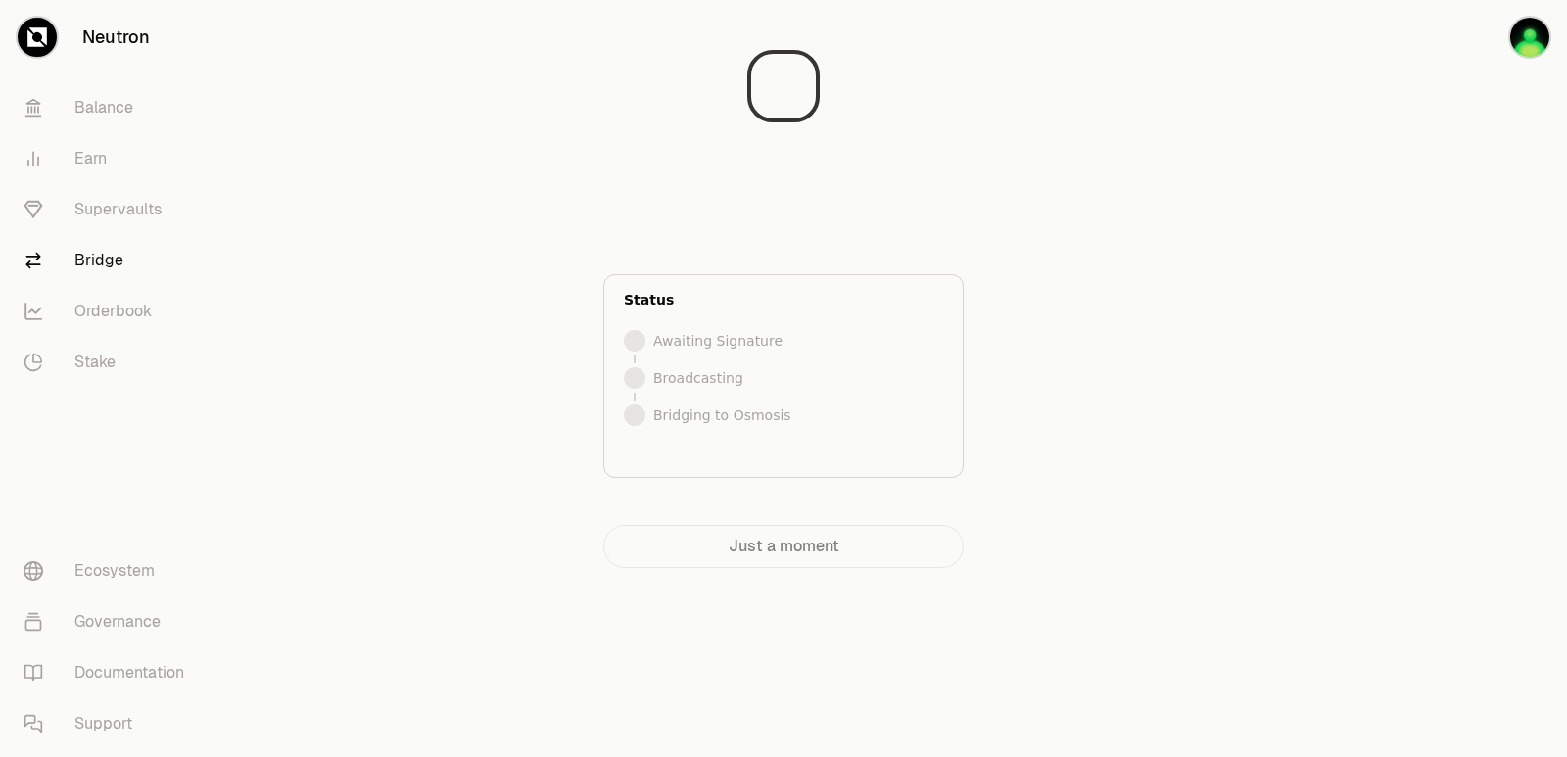
scroll to position [0, 0]
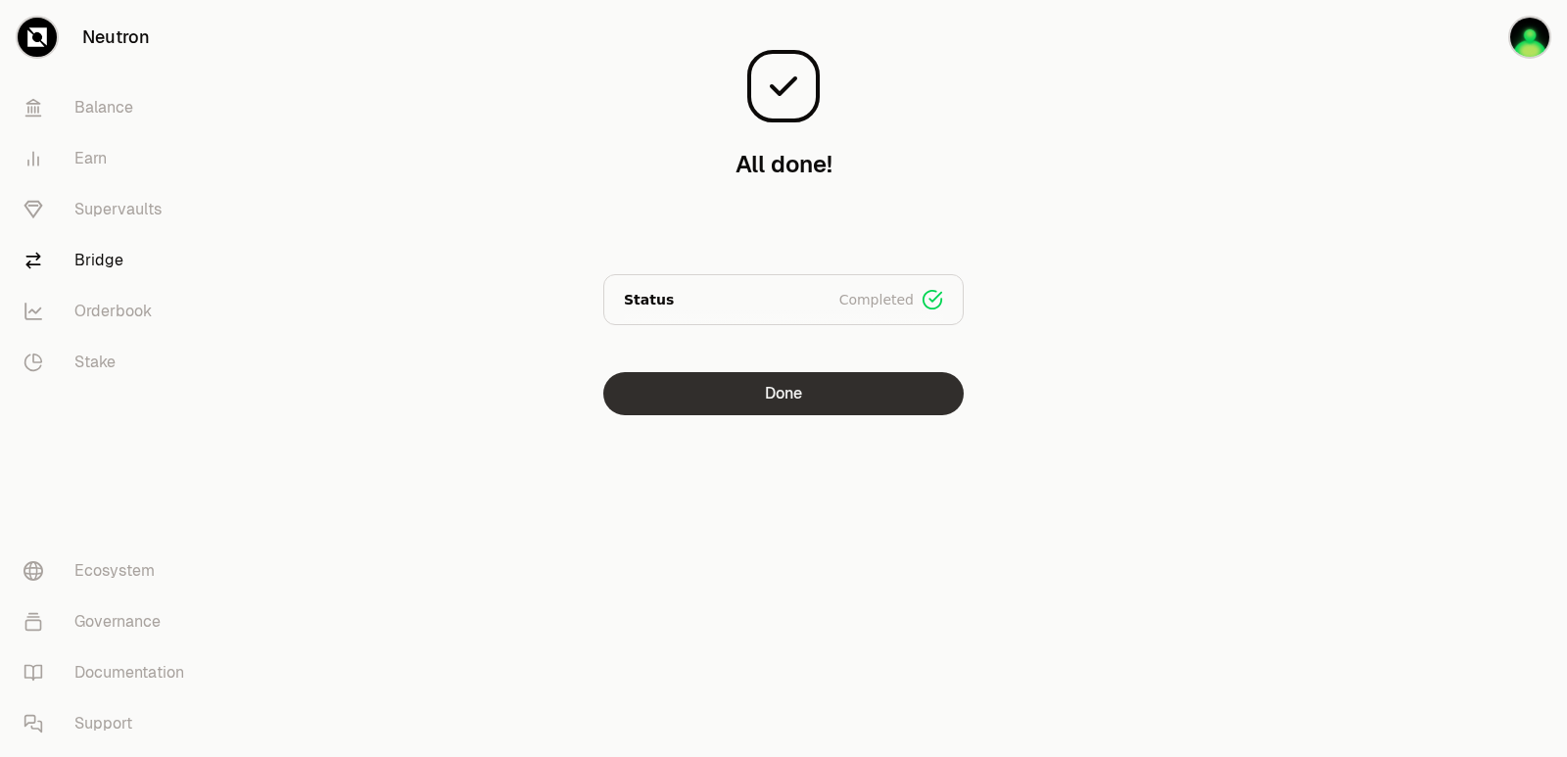
click at [764, 385] on button "Done" at bounding box center [783, 393] width 360 height 43
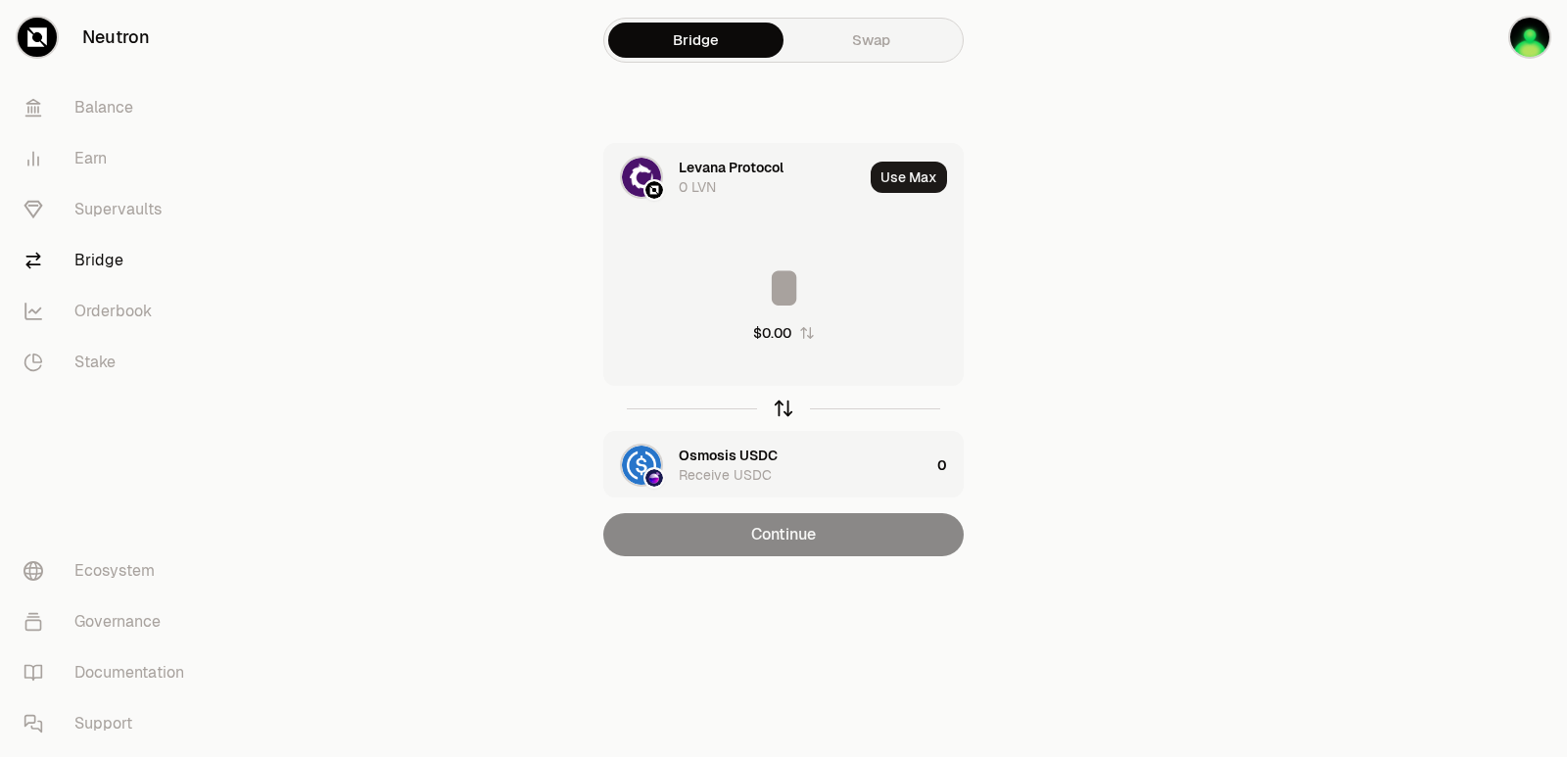
click at [782, 402] on icon "button" at bounding box center [784, 409] width 22 height 22
click at [714, 456] on div "Levana Protocol" at bounding box center [731, 456] width 105 height 20
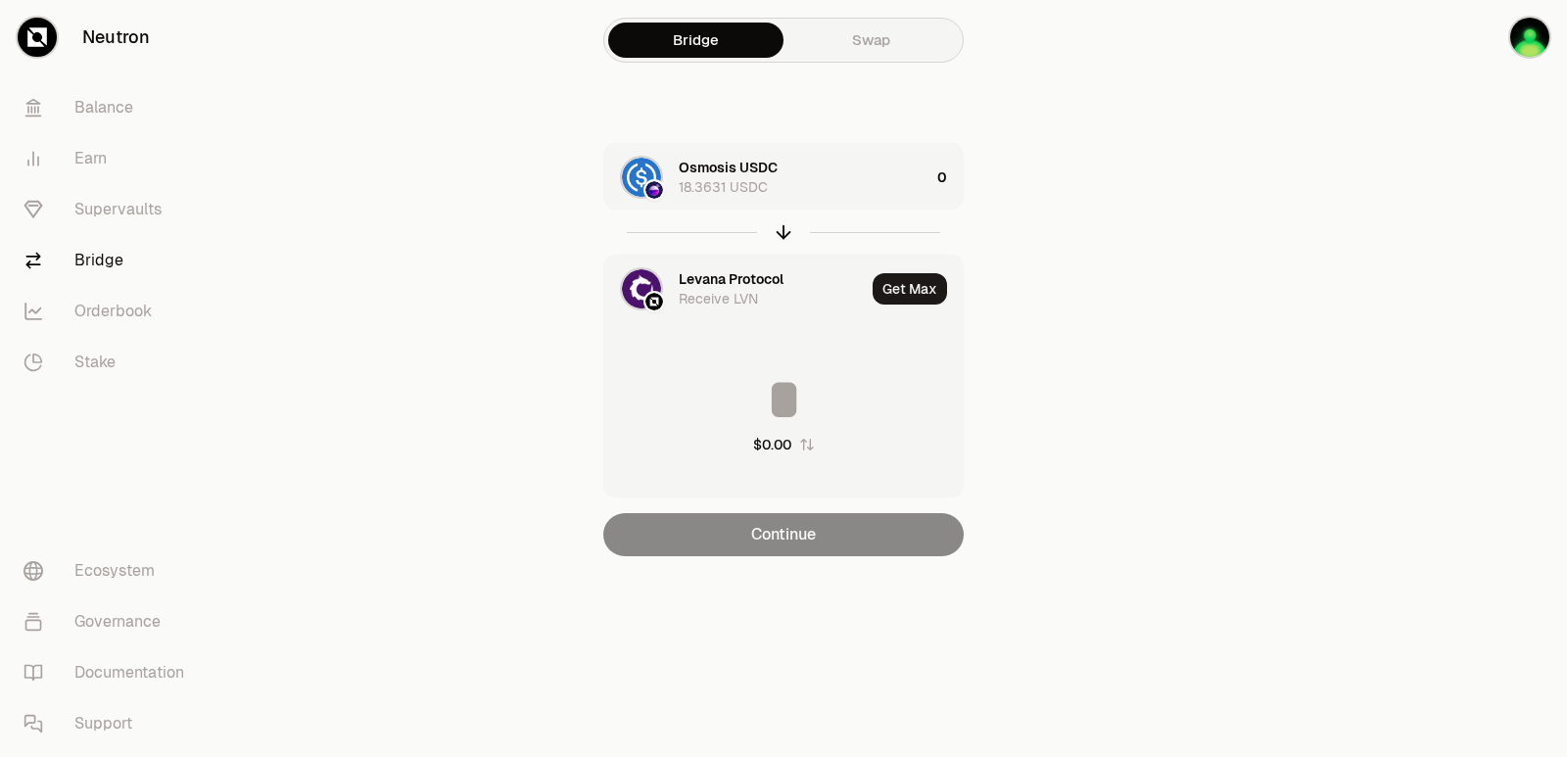
click at [715, 280] on div "Levana Protocol" at bounding box center [731, 279] width 105 height 20
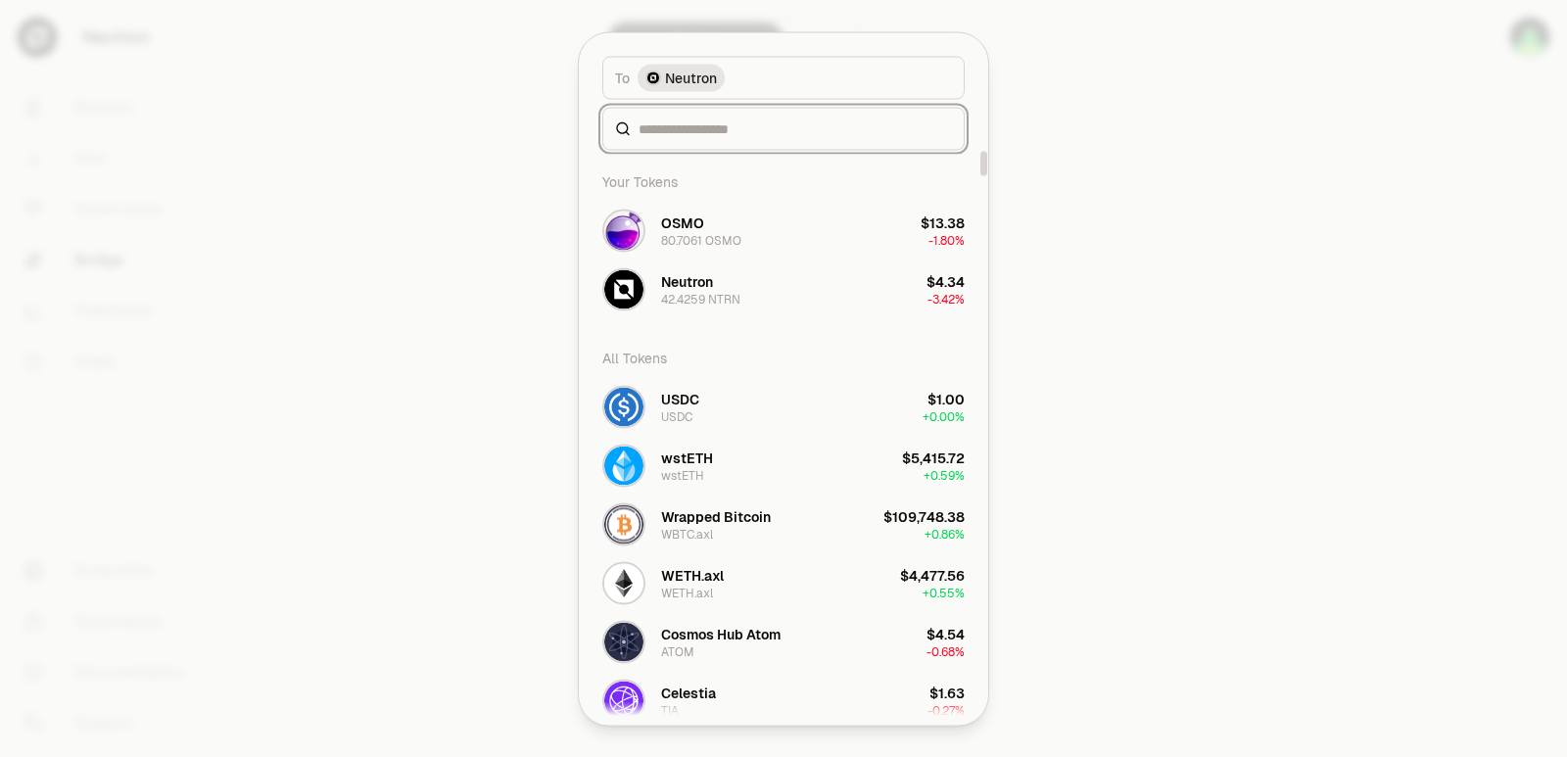
click at [697, 124] on input at bounding box center [795, 129] width 313 height 20
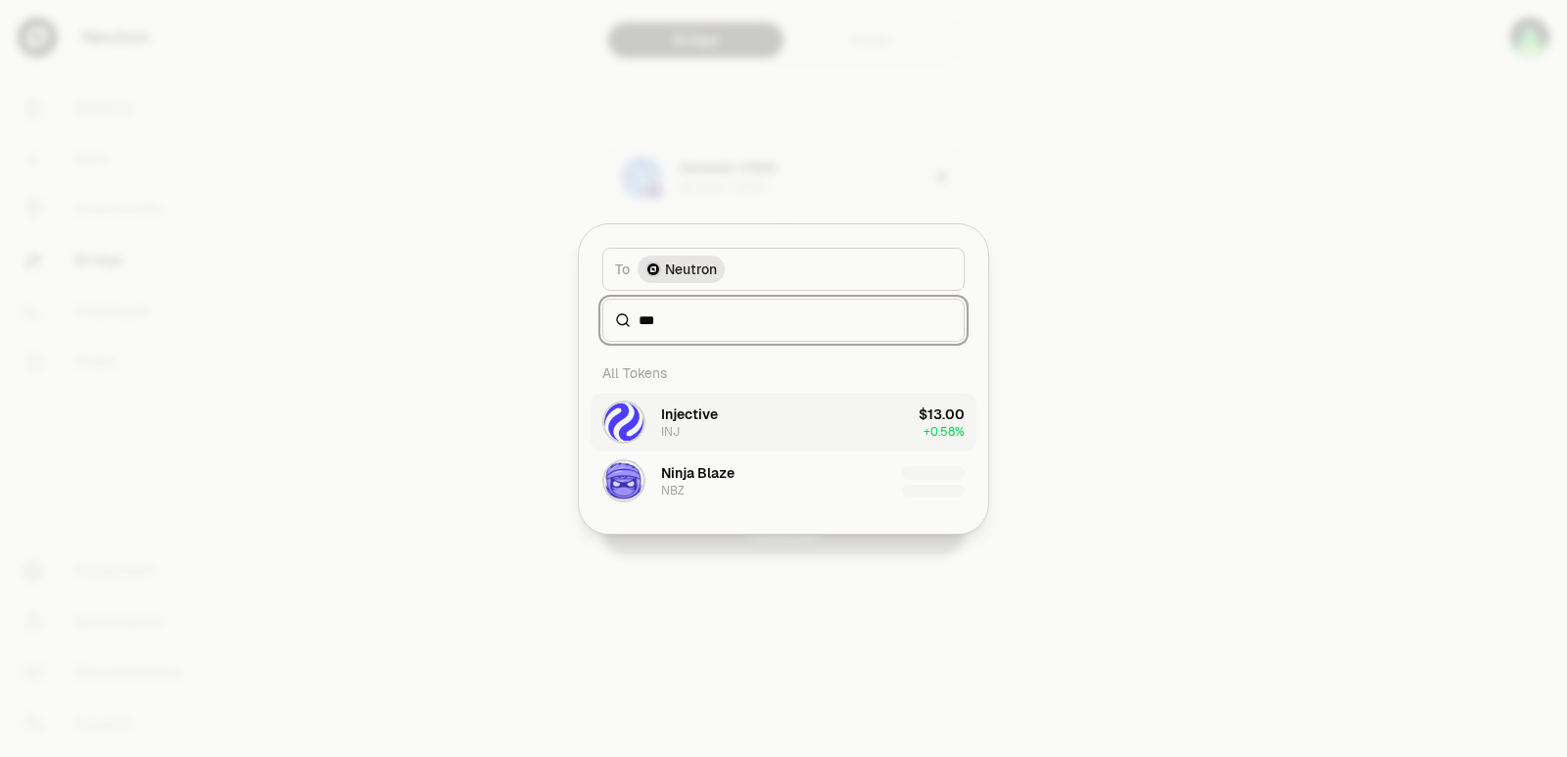
type input "***"
click at [726, 423] on button "Injective INJ $13.00 + 0.58%" at bounding box center [784, 422] width 386 height 59
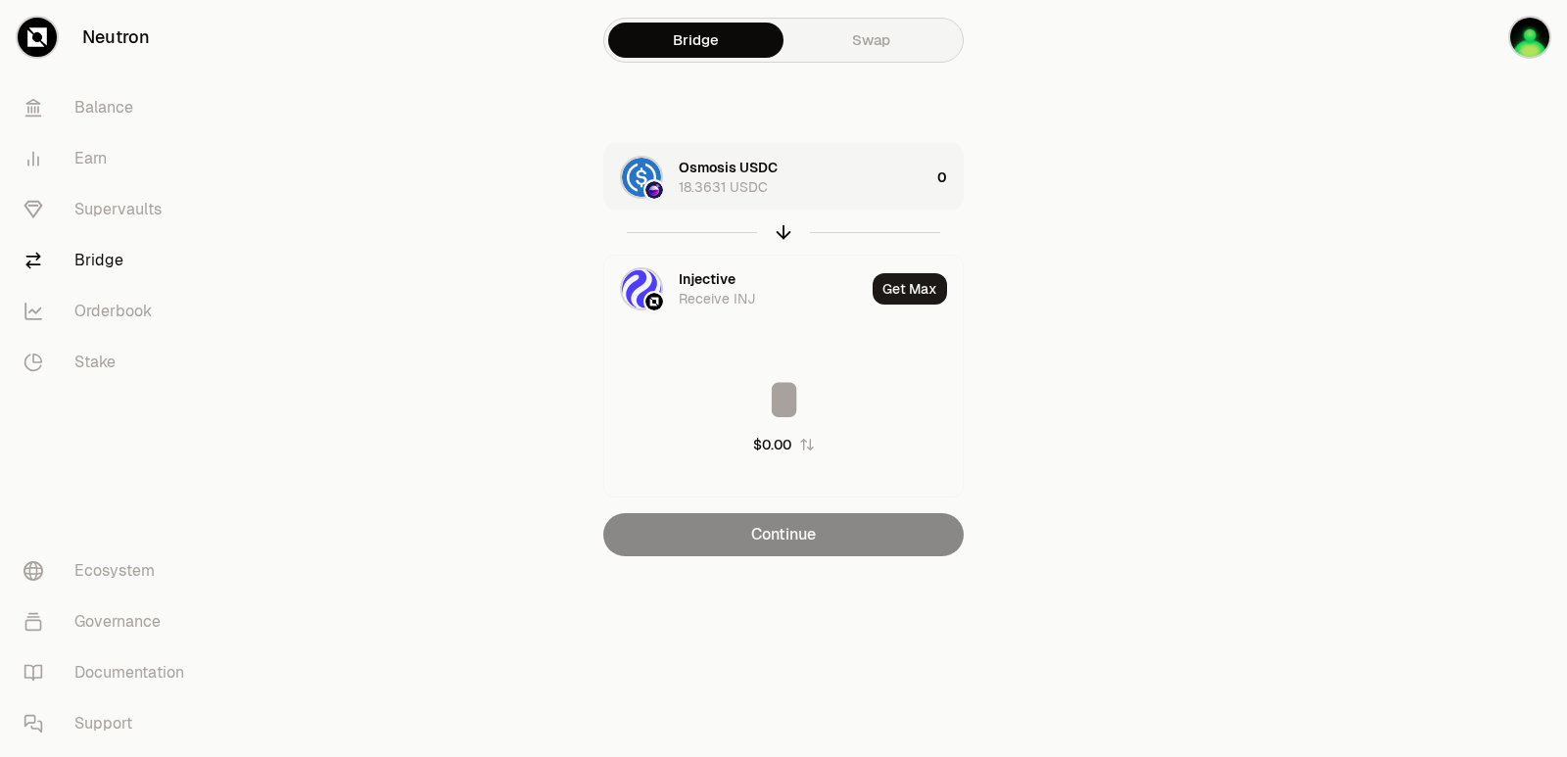
click at [852, 166] on div "Osmosis USDC 18.3631 USDC" at bounding box center [804, 177] width 251 height 39
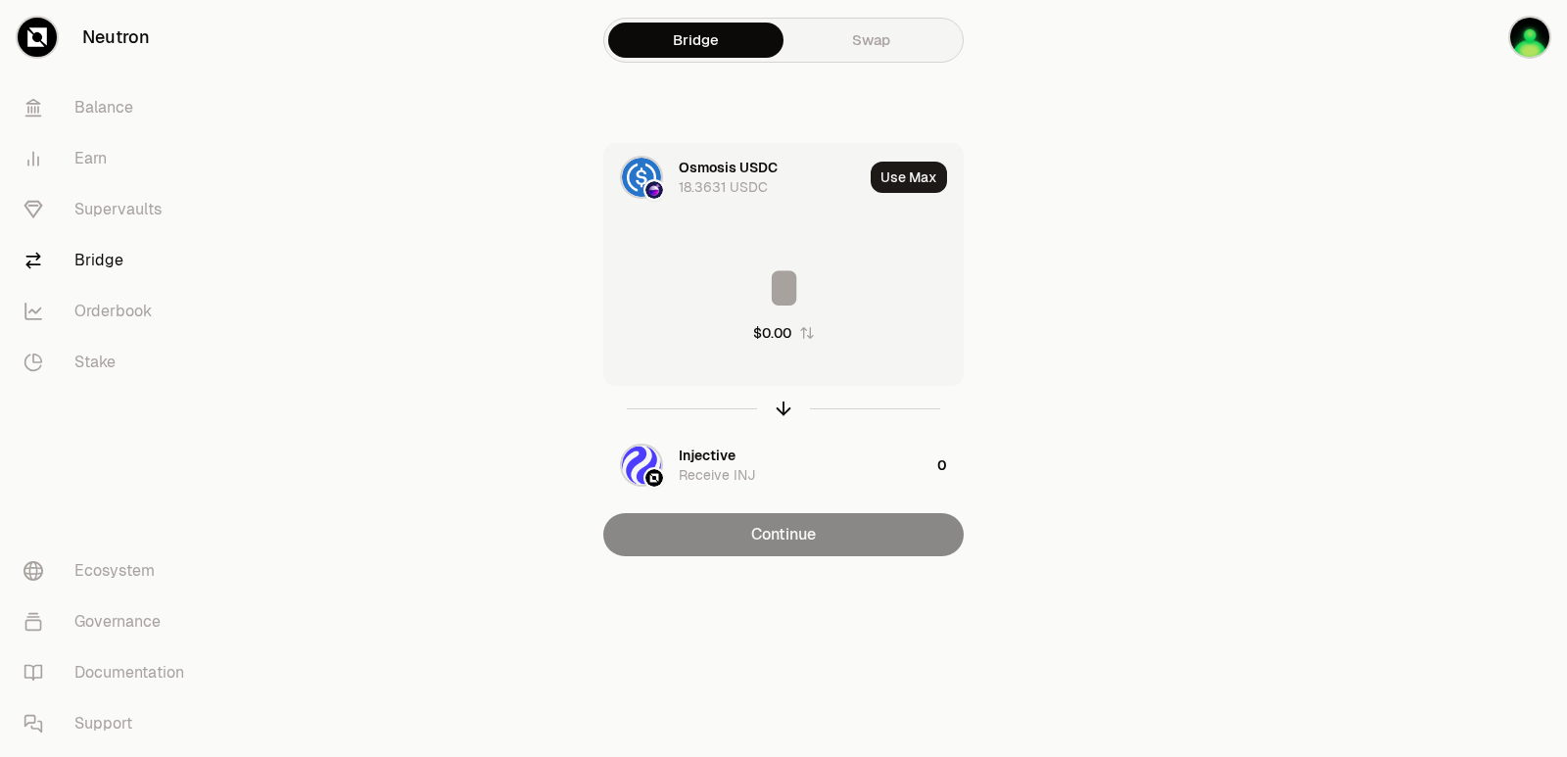
click at [814, 280] on input at bounding box center [783, 288] width 358 height 59
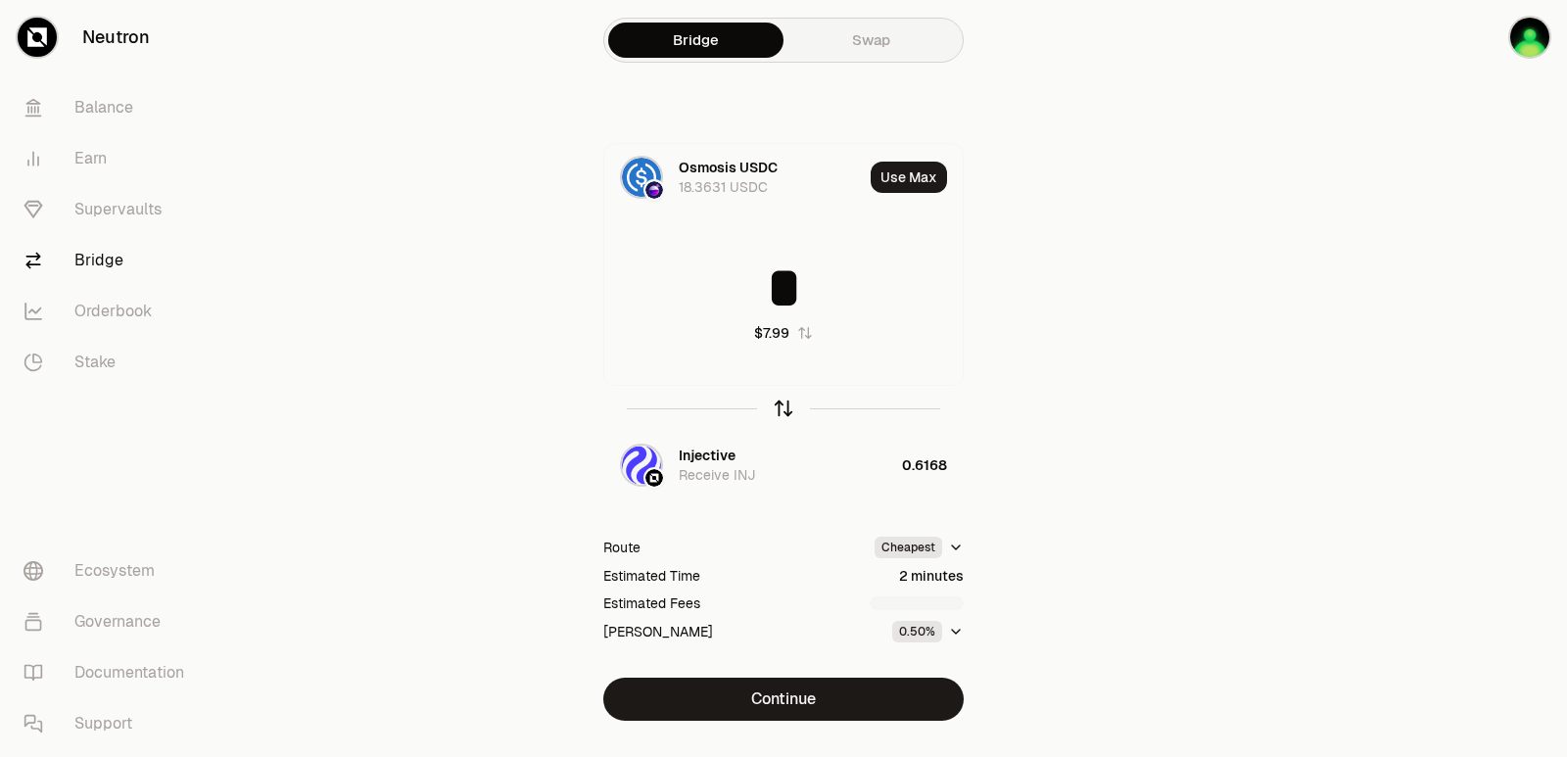
type input "*"
click at [783, 416] on icon "button" at bounding box center [784, 409] width 22 height 22
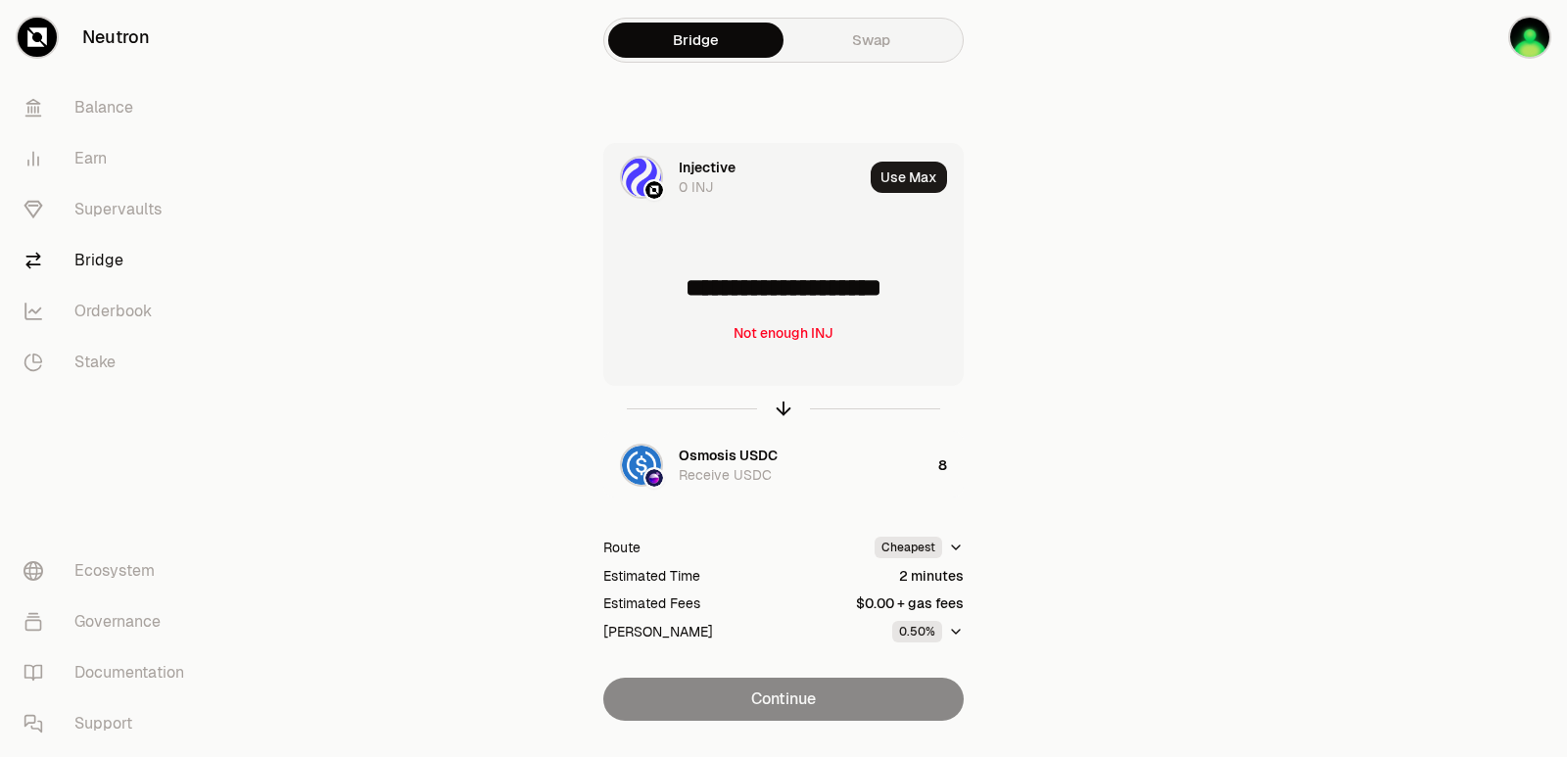
drag, startPoint x: 945, startPoint y: 291, endPoint x: 688, endPoint y: 298, distance: 257.7
click at [688, 298] on input "**********" at bounding box center [783, 288] width 358 height 59
type input "******"
drag, startPoint x: 780, startPoint y: 410, endPoint x: 763, endPoint y: 289, distance: 122.6
click at [779, 411] on icon "button" at bounding box center [784, 409] width 22 height 22
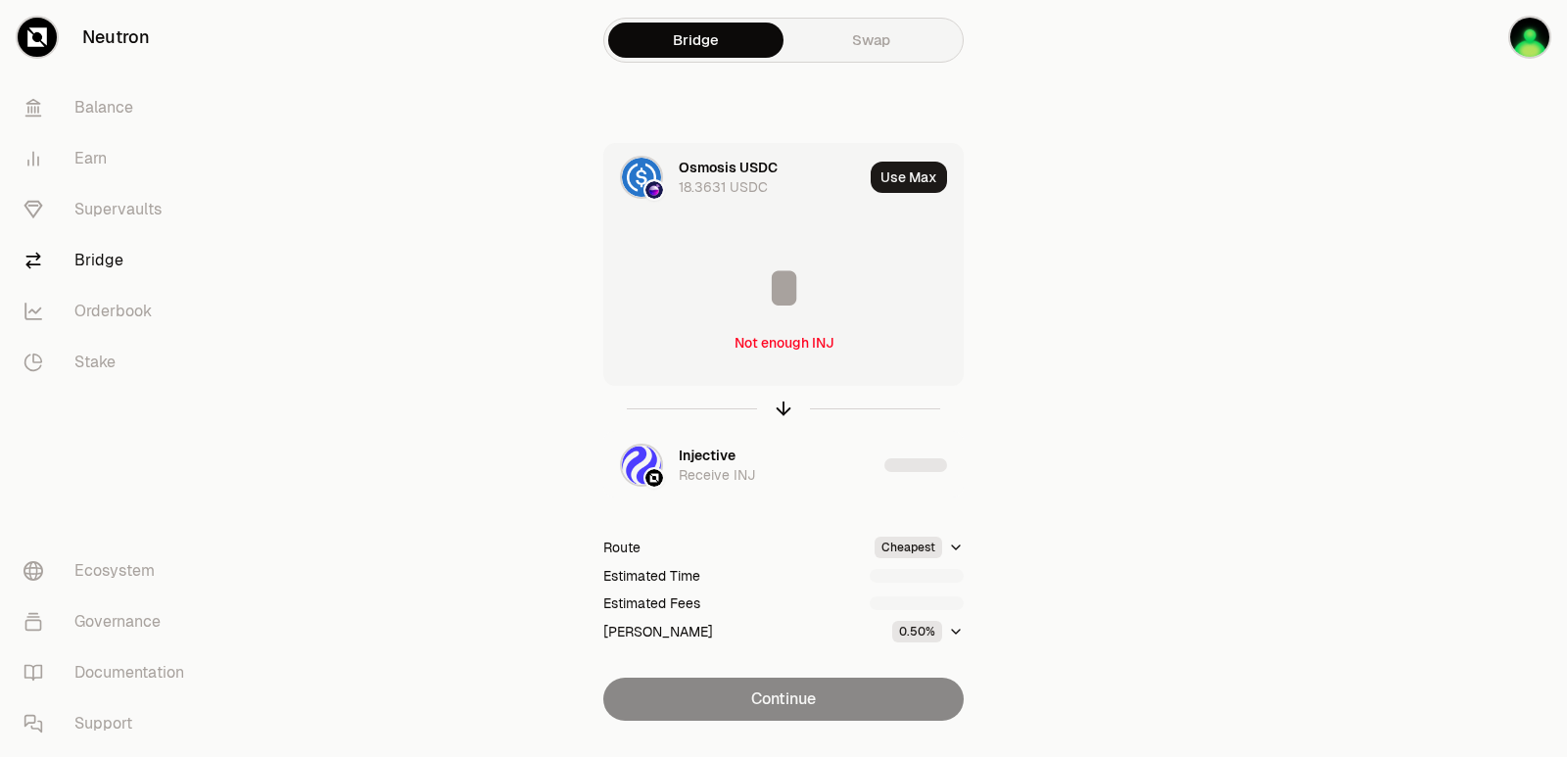
click at [757, 277] on input at bounding box center [783, 288] width 358 height 59
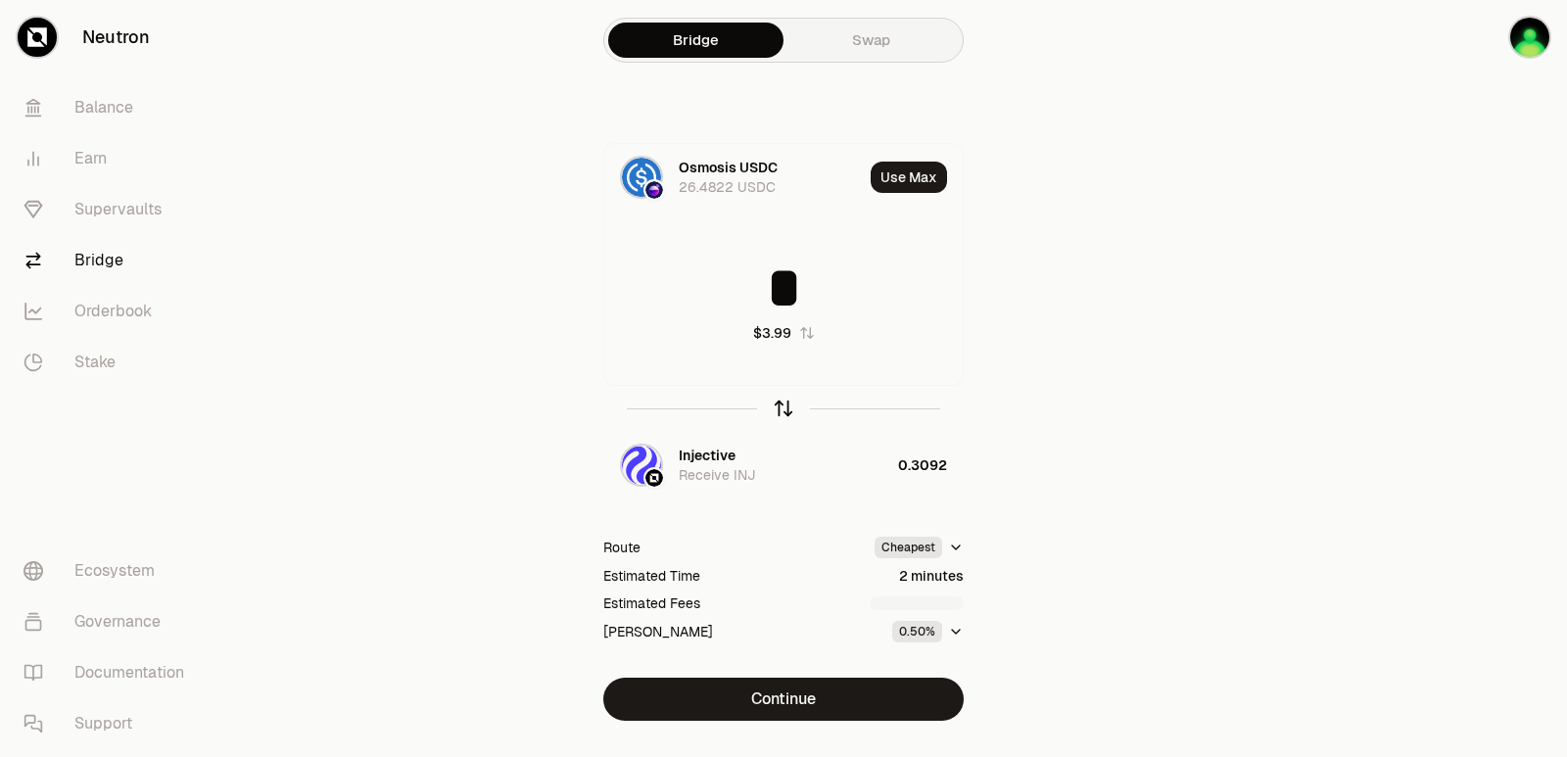
type input "*"
click at [785, 404] on icon "button" at bounding box center [784, 409] width 22 height 22
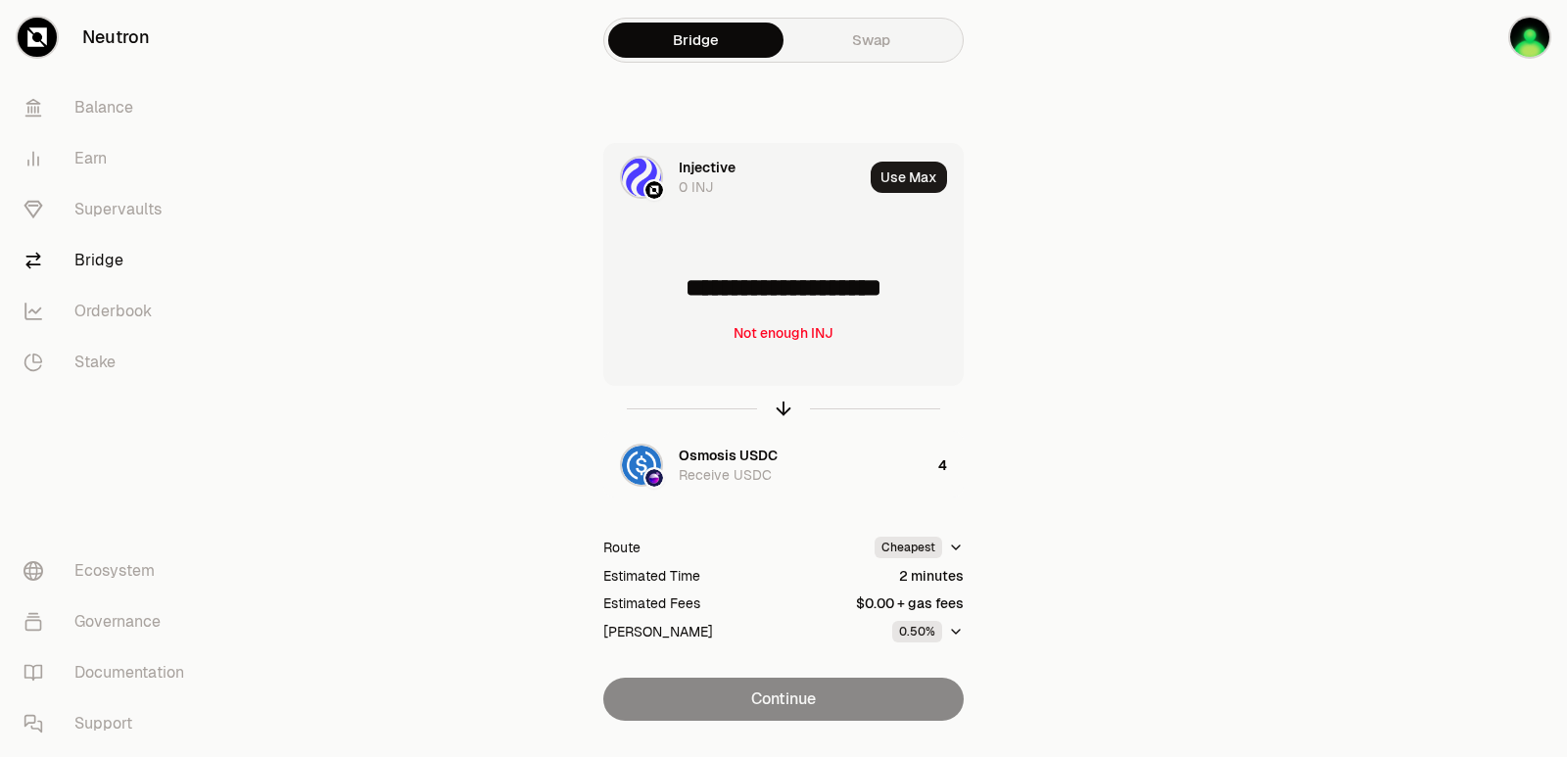
drag, startPoint x: 937, startPoint y: 294, endPoint x: 689, endPoint y: 304, distance: 248.0
click at [689, 304] on input "**********" at bounding box center [783, 288] width 358 height 59
type input "******"
click at [783, 411] on icon "button" at bounding box center [784, 409] width 22 height 22
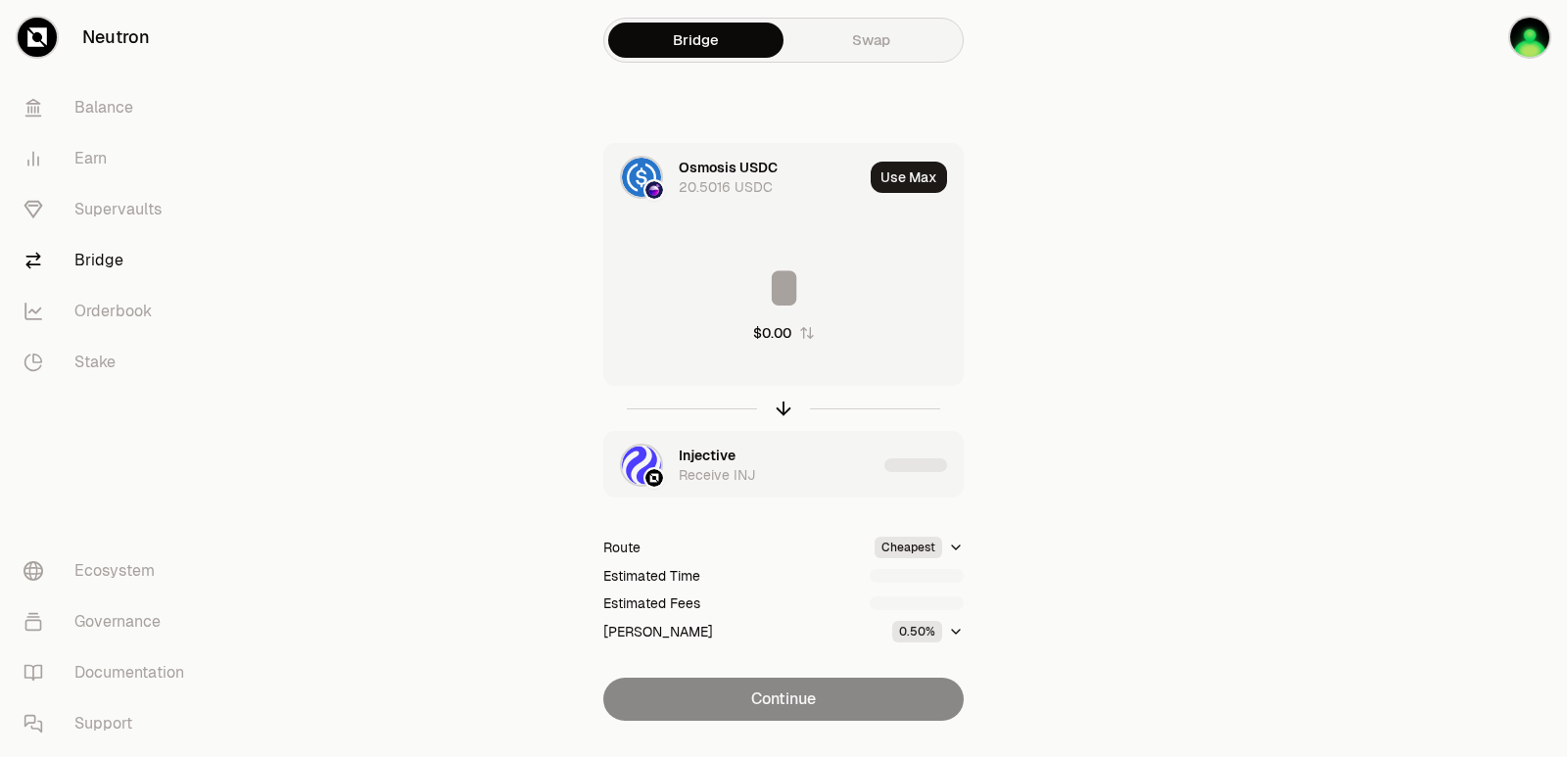
type input "********"
click at [731, 451] on div "Injective" at bounding box center [707, 456] width 57 height 20
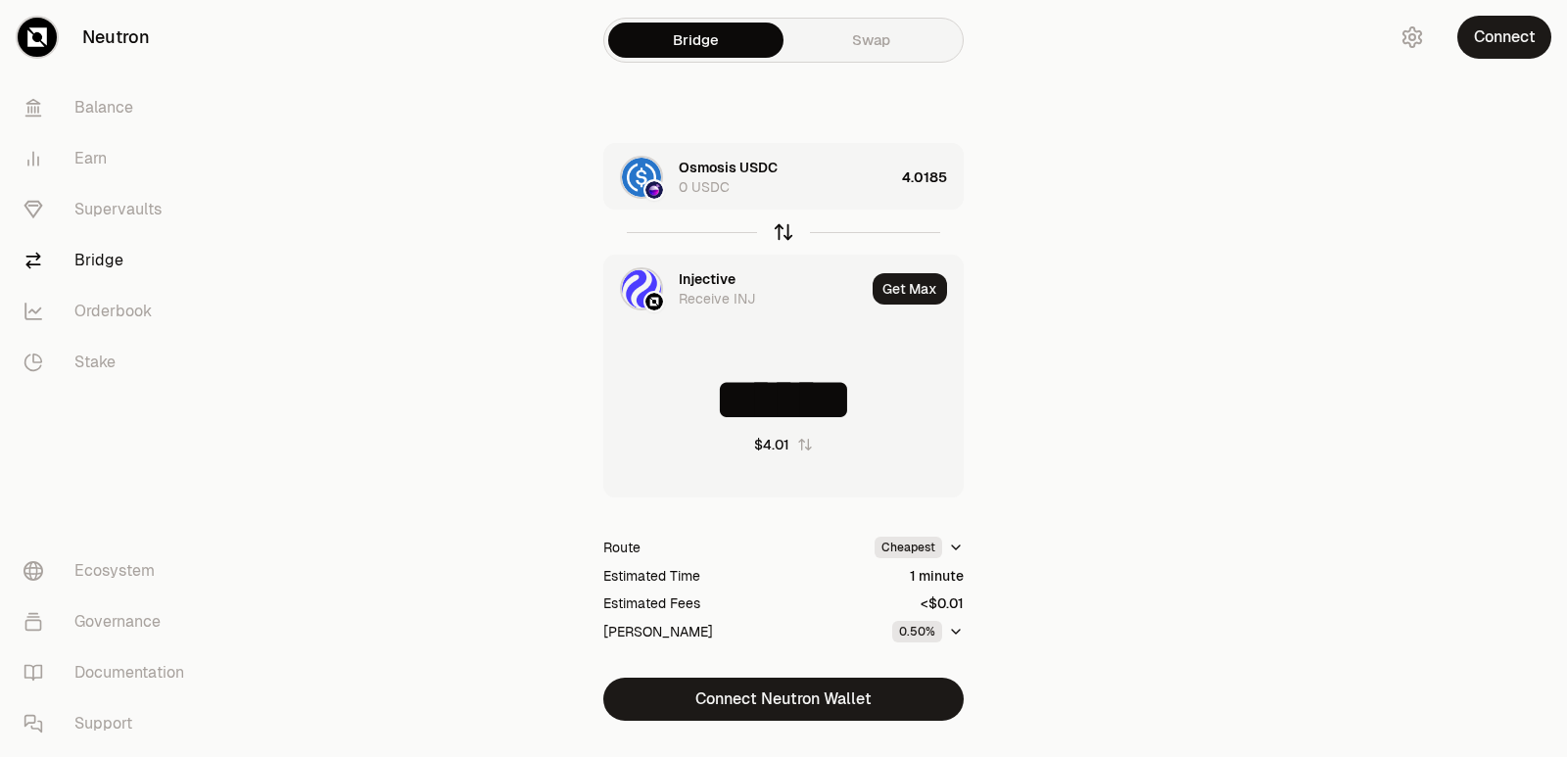
click at [785, 235] on icon "button" at bounding box center [784, 232] width 22 height 22
type input "******"
click at [824, 182] on div "Osmosis USDC 0 USDC" at bounding box center [785, 177] width 213 height 39
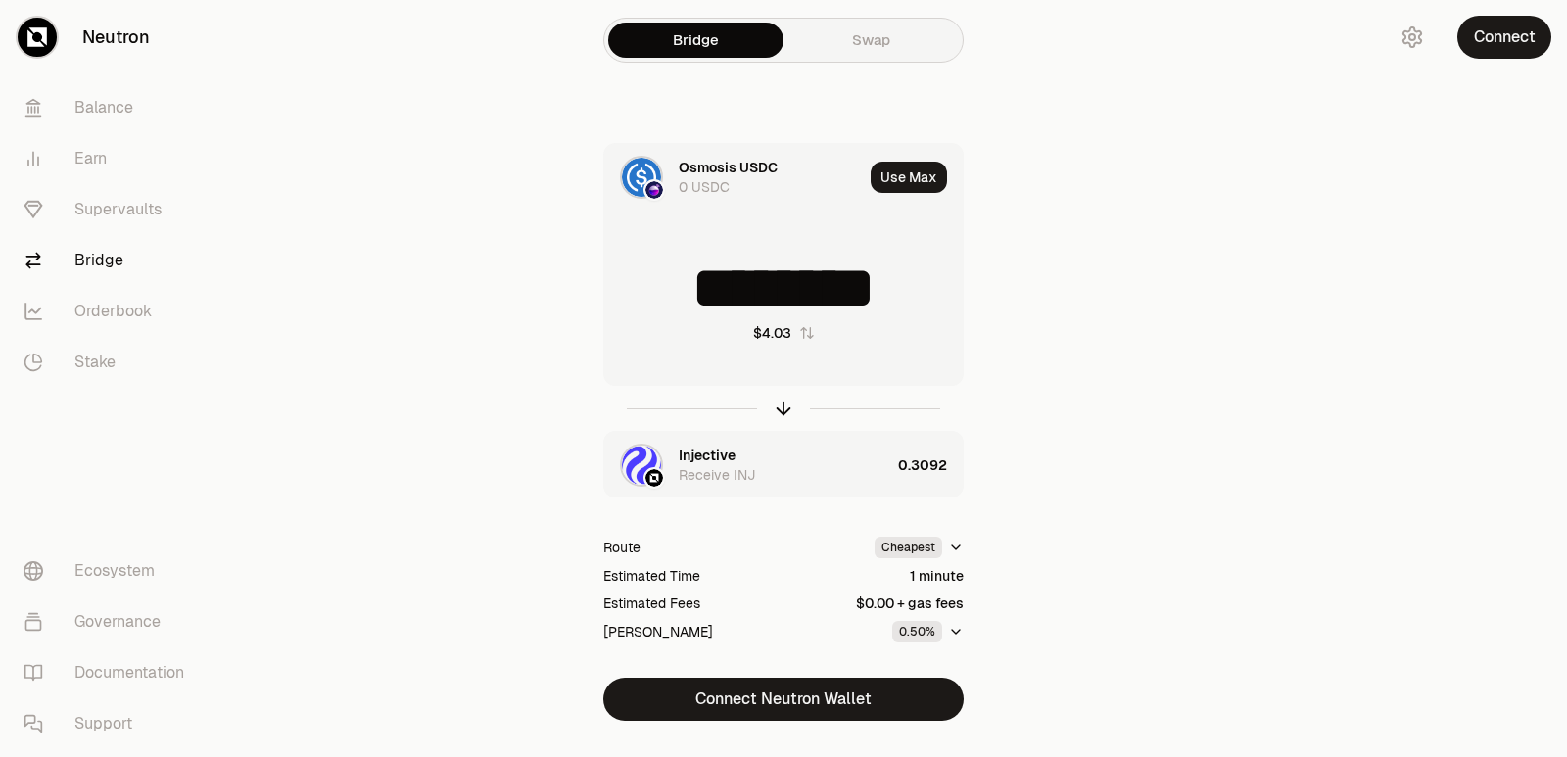
drag, startPoint x: 927, startPoint y: 290, endPoint x: 753, endPoint y: 292, distance: 173.4
click at [753, 292] on input "********" at bounding box center [783, 288] width 358 height 59
type input "****"
